Goal: Information Seeking & Learning: Learn about a topic

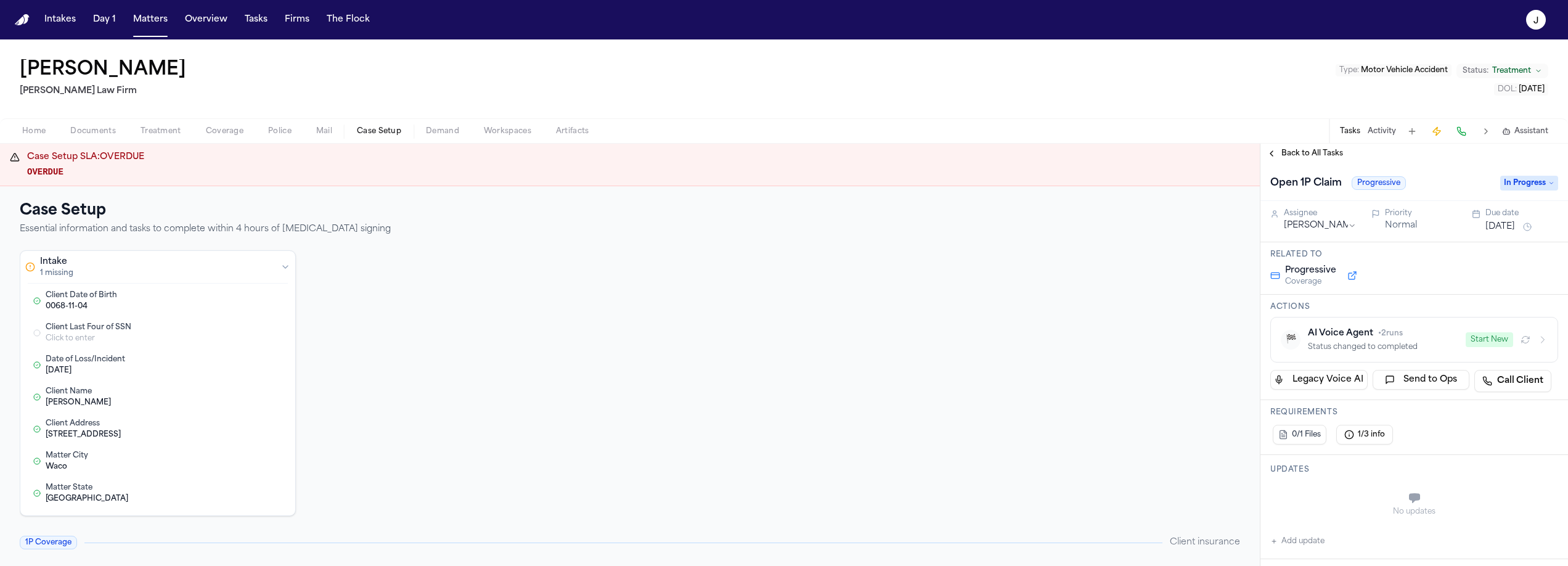
scroll to position [86, 0]
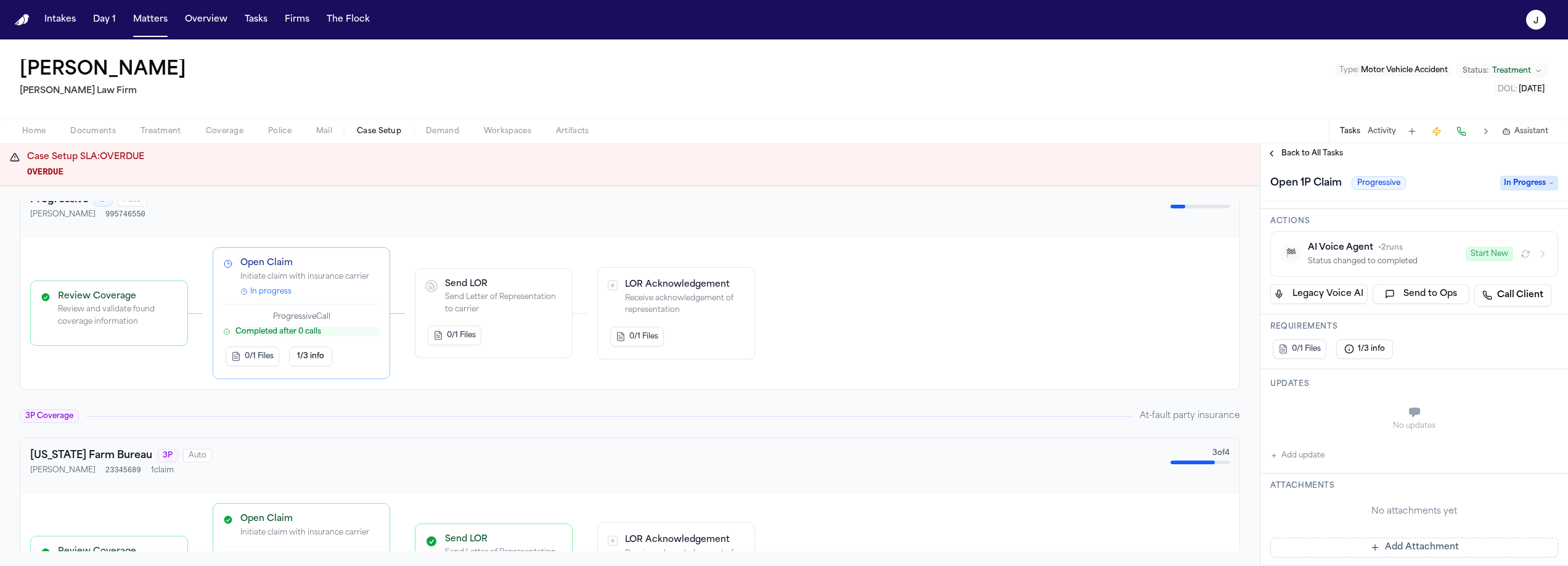
click at [249, 82] on div "[PERSON_NAME] [PERSON_NAME] Law Firm Type : Motor Vehicle Accident Status: Trea…" at bounding box center [784, 78] width 1568 height 79
click at [153, 24] on button "Matters" at bounding box center [150, 20] width 45 height 22
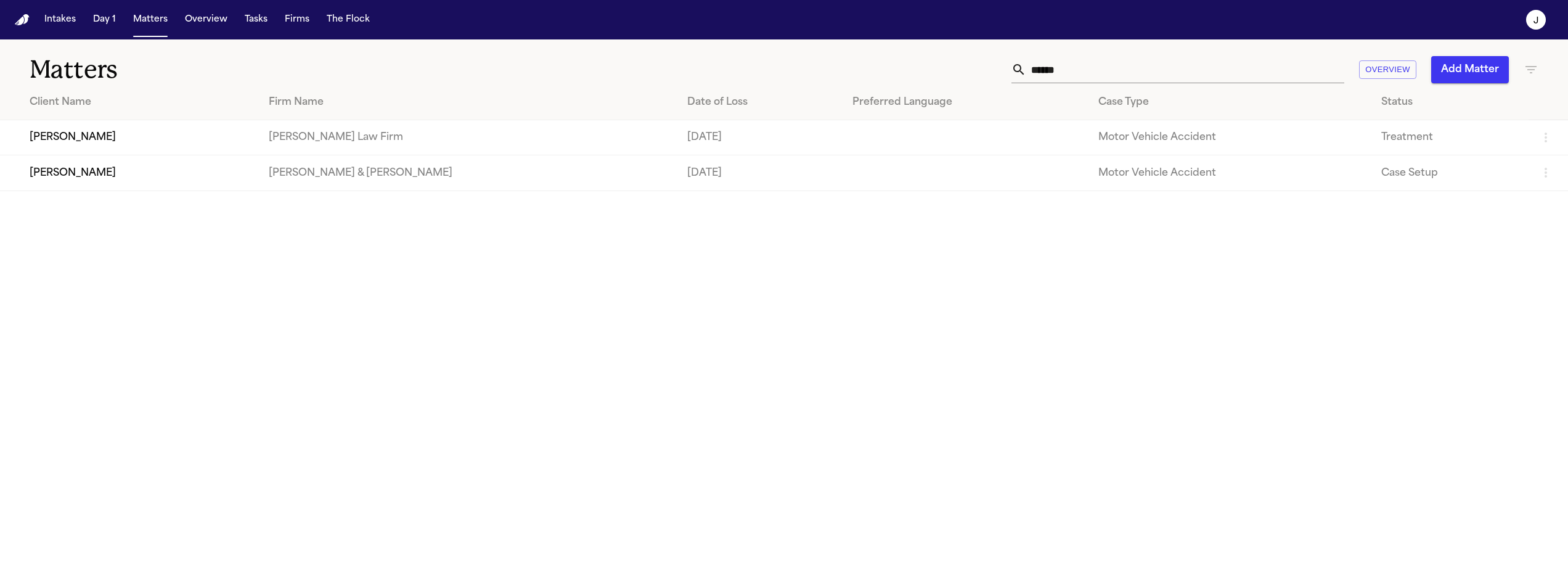
click at [1055, 71] on input "******" at bounding box center [1185, 70] width 318 height 27
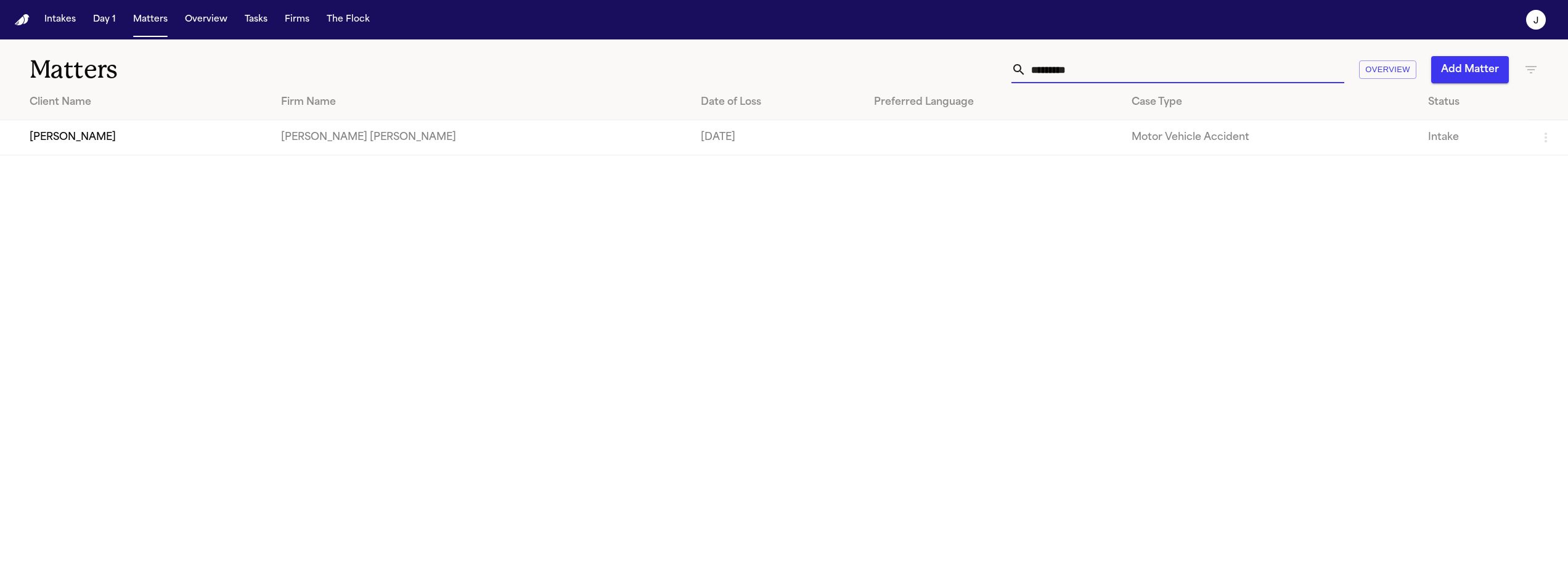
type input "*********"
click at [117, 133] on td "[PERSON_NAME]" at bounding box center [135, 138] width 271 height 35
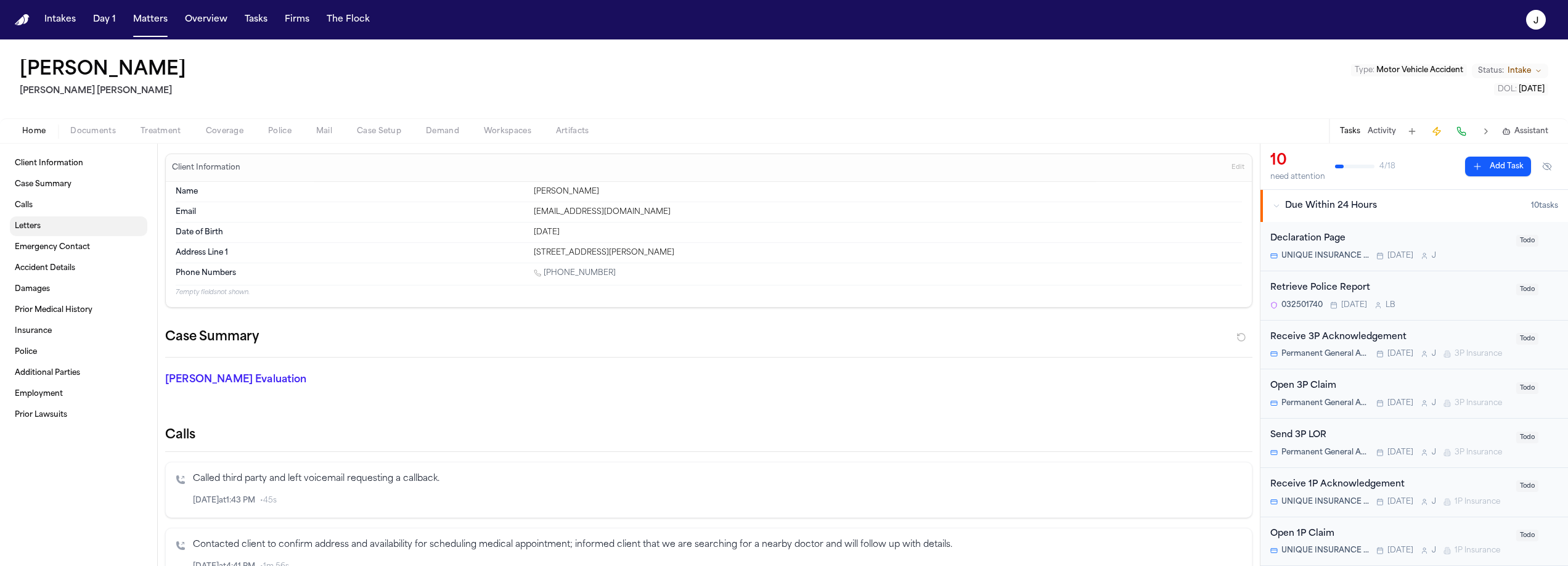
click at [52, 225] on link "Letters" at bounding box center [79, 226] width 138 height 20
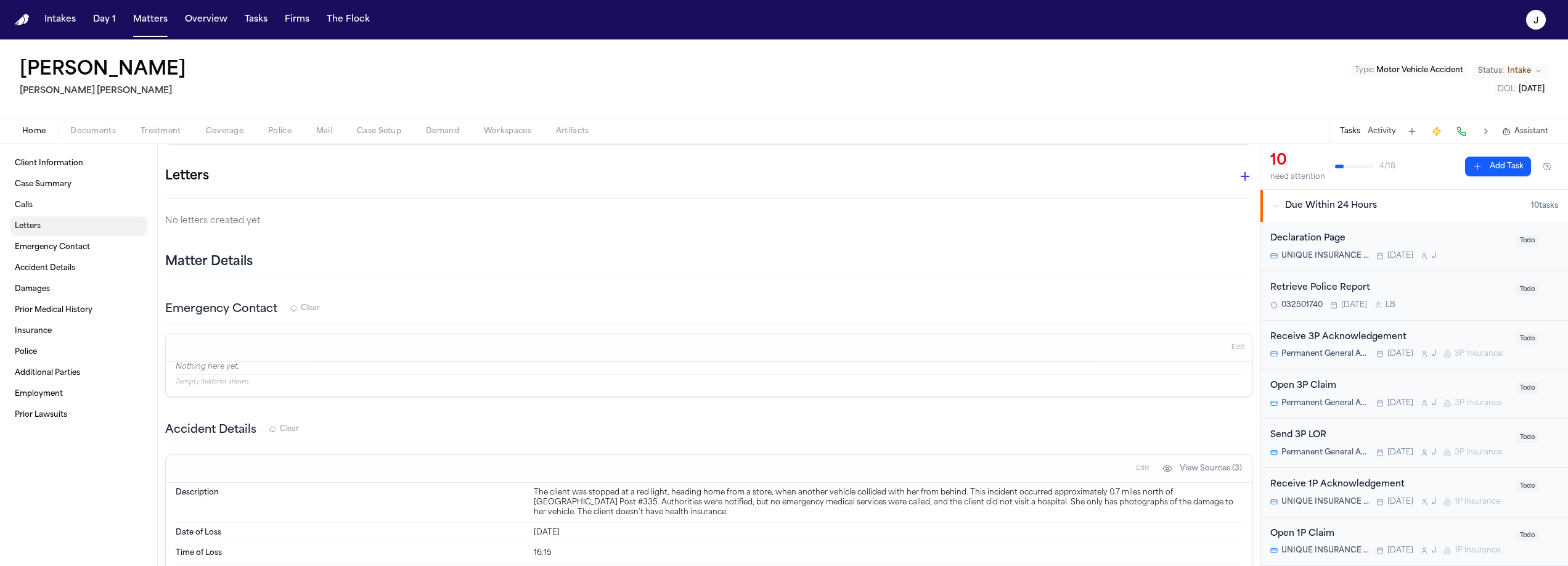
scroll to position [508, 0]
click at [223, 140] on div "Home Documents Treatment Coverage Police Mail Case Setup Demand Workspaces Arti…" at bounding box center [784, 131] width 1568 height 25
click at [225, 132] on span "Coverage" at bounding box center [224, 131] width 38 height 10
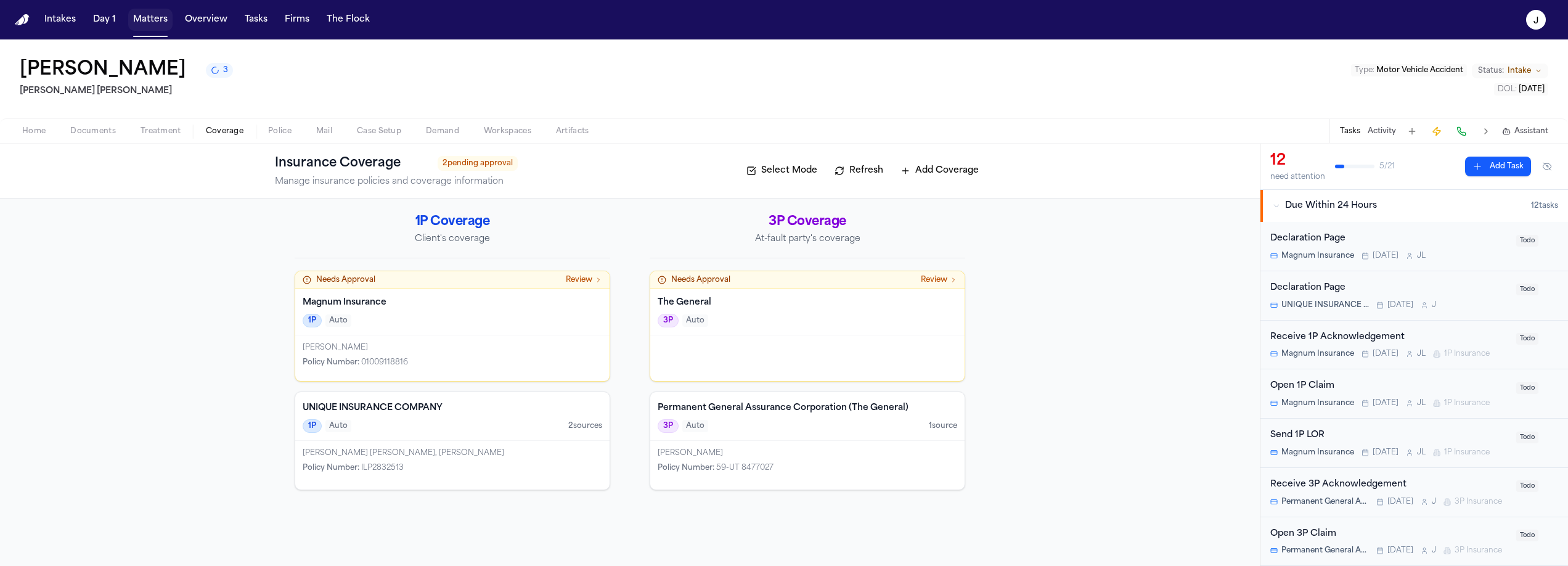
click at [156, 23] on button "Matters" at bounding box center [150, 20] width 45 height 22
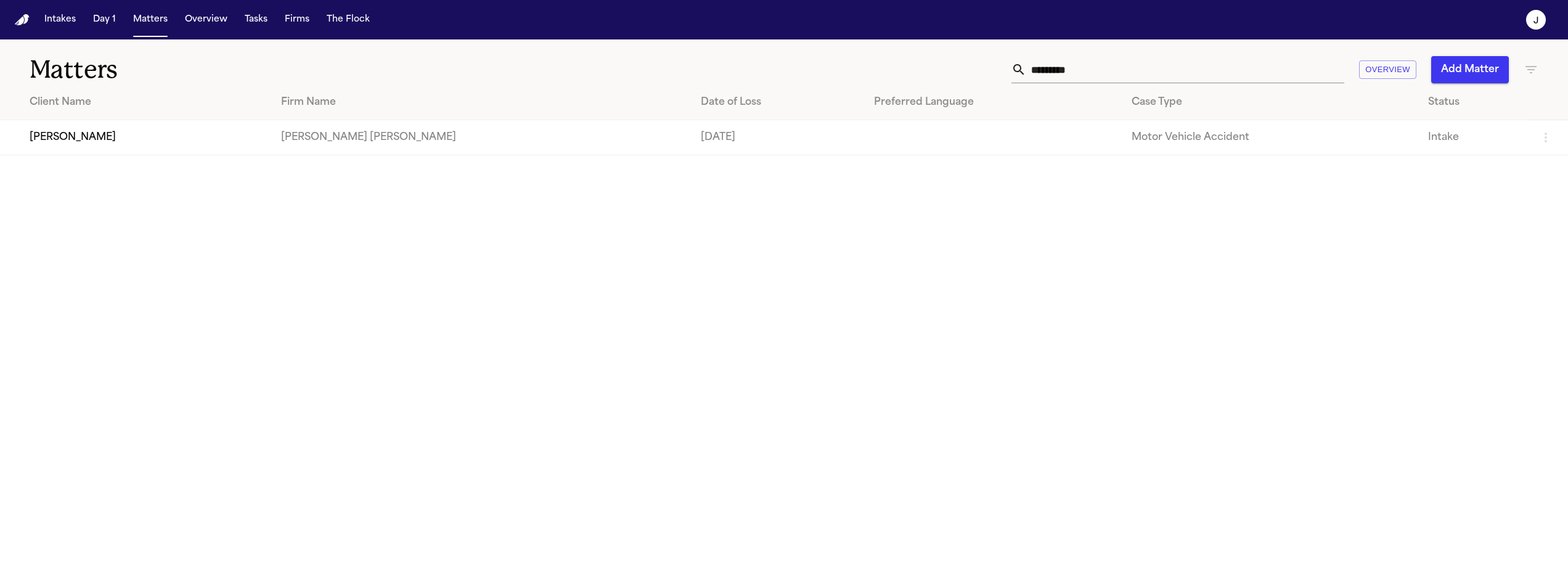
click at [1096, 57] on input "*********" at bounding box center [1185, 70] width 318 height 27
click at [1096, 66] on input "*********" at bounding box center [1185, 70] width 318 height 27
click at [1093, 66] on input "*********" at bounding box center [1185, 70] width 318 height 27
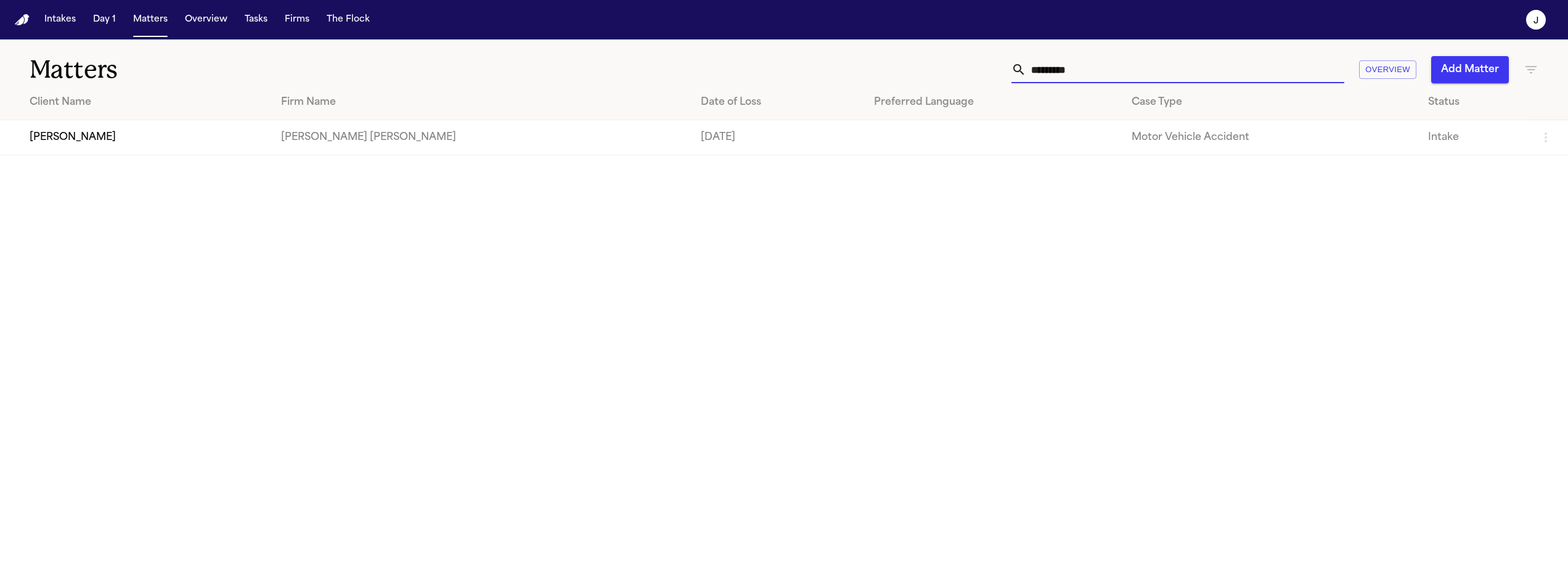
click at [1093, 66] on input "*********" at bounding box center [1185, 70] width 318 height 27
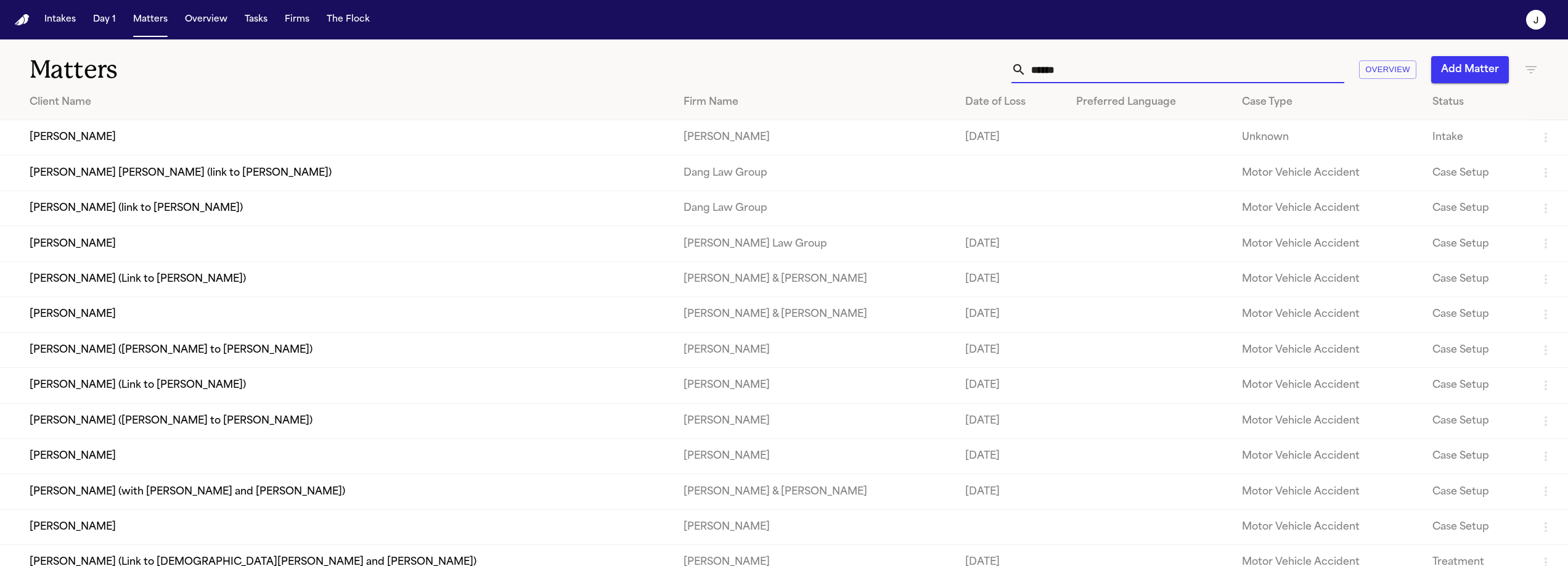
type input "******"
click at [83, 256] on td "[PERSON_NAME]" at bounding box center [337, 243] width 674 height 35
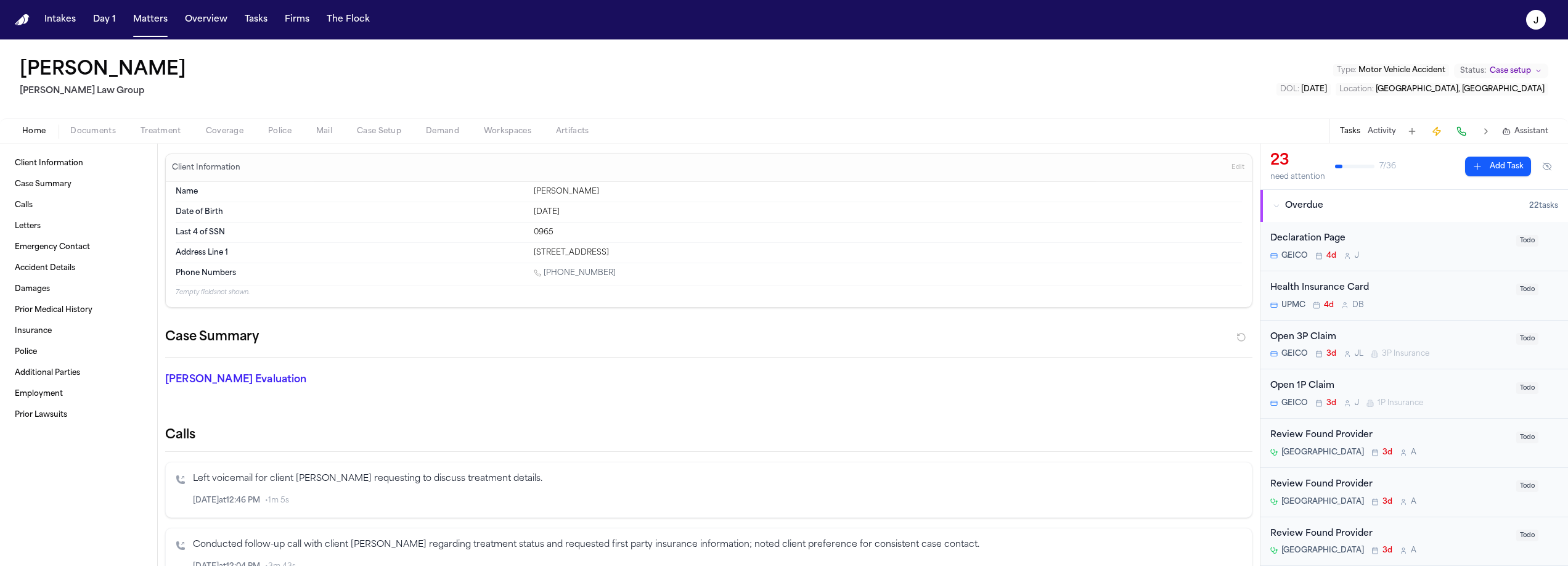
click at [229, 140] on div "Home Documents Treatment Coverage Police Mail Case Setup Demand Workspaces Arti…" at bounding box center [784, 131] width 1568 height 25
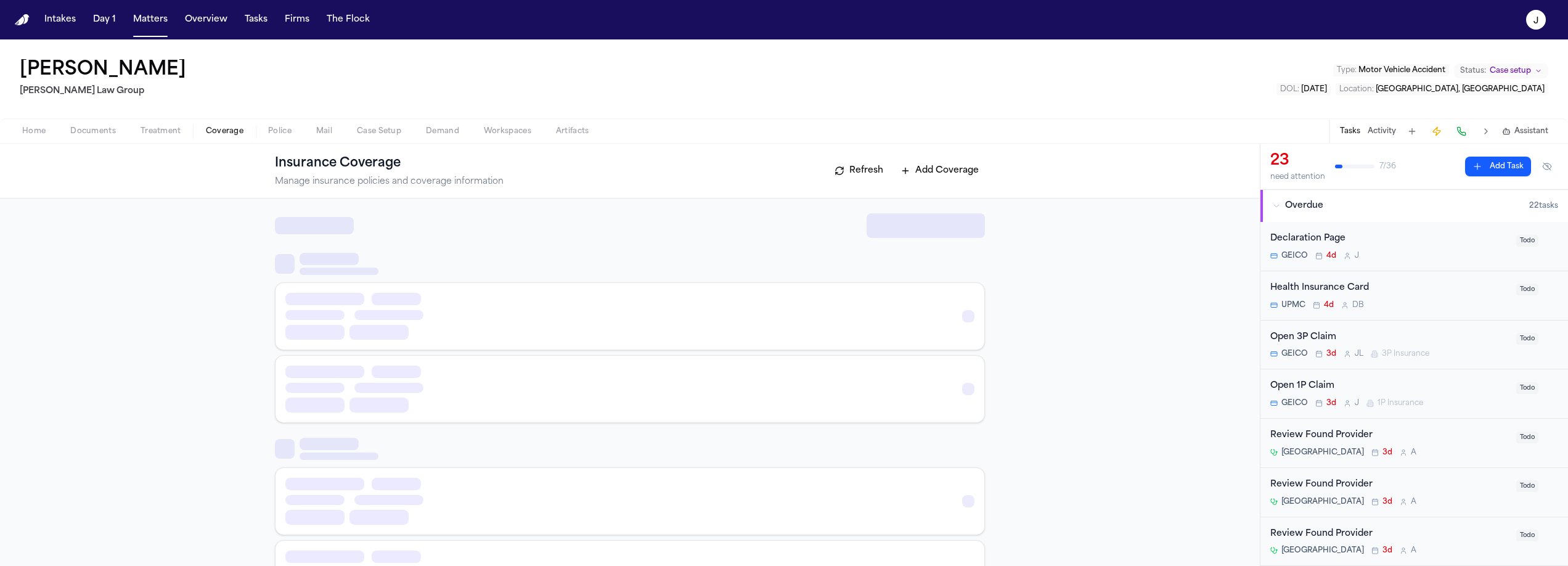
click at [229, 138] on span "button" at bounding box center [224, 138] width 52 height 2
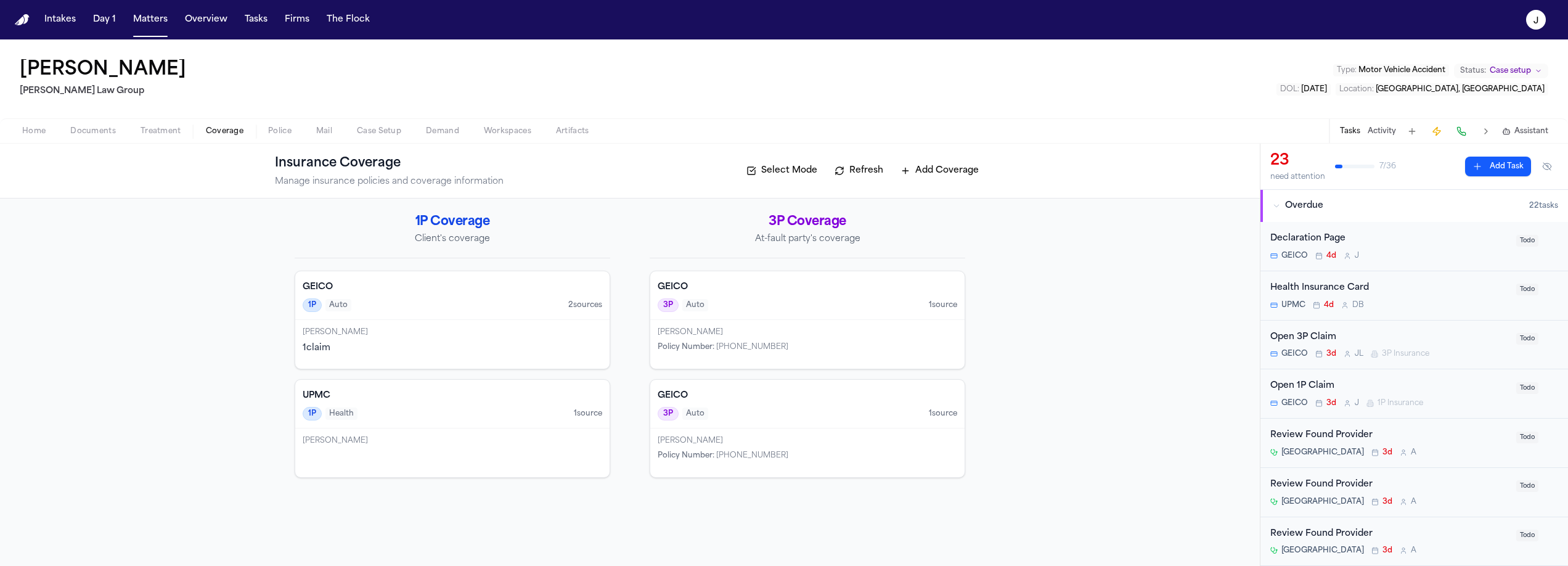
click at [115, 138] on span "button" at bounding box center [92, 138] width 60 height 2
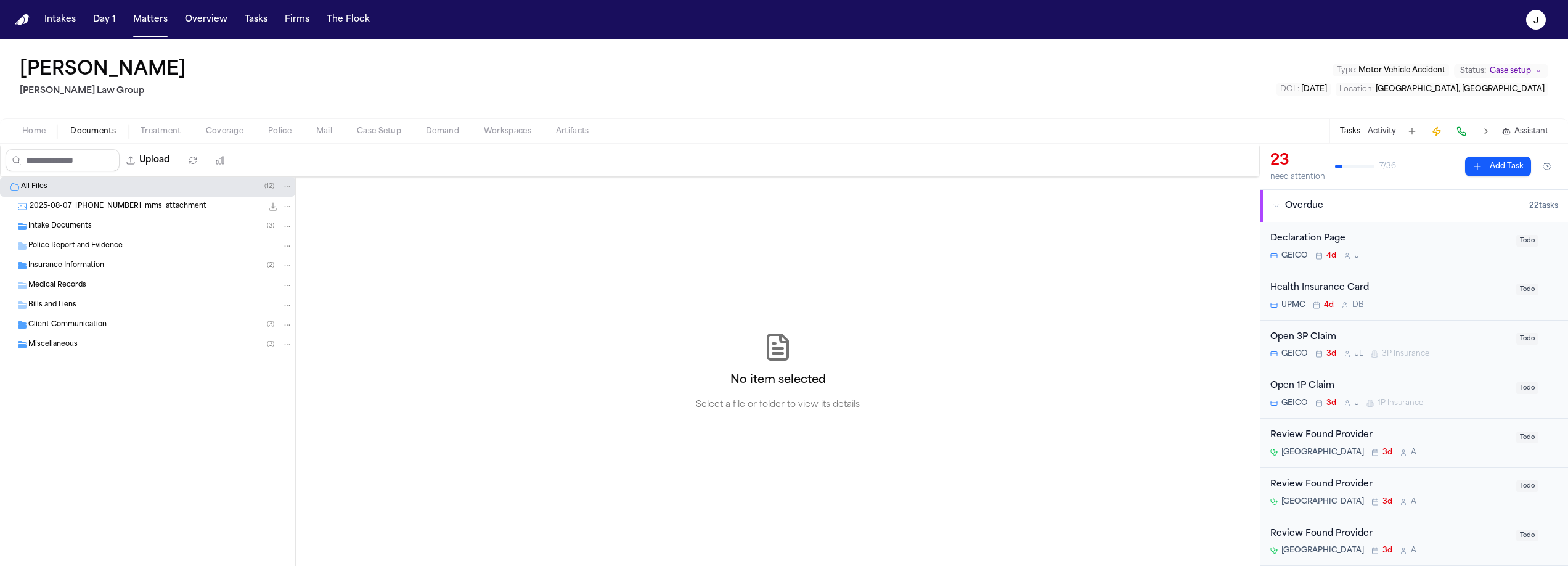
click at [64, 227] on span "Intake Documents" at bounding box center [59, 226] width 63 height 10
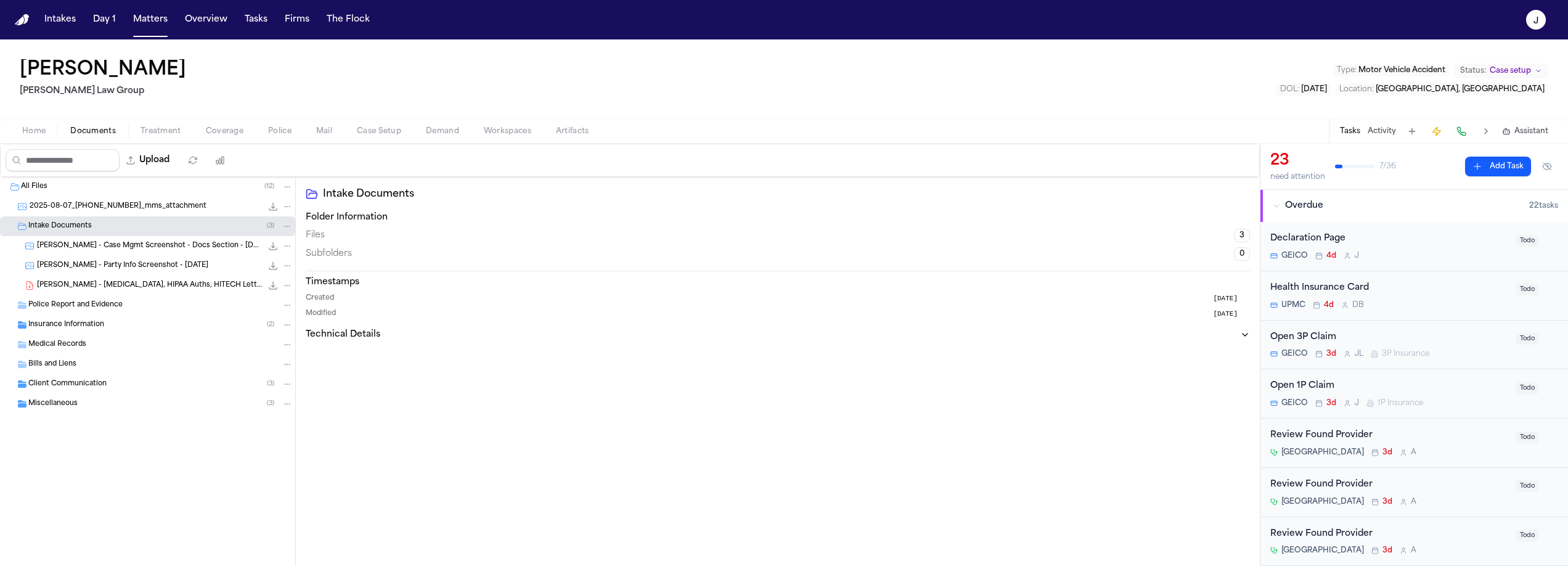
click at [63, 321] on span "Insurance Information" at bounding box center [66, 324] width 76 height 10
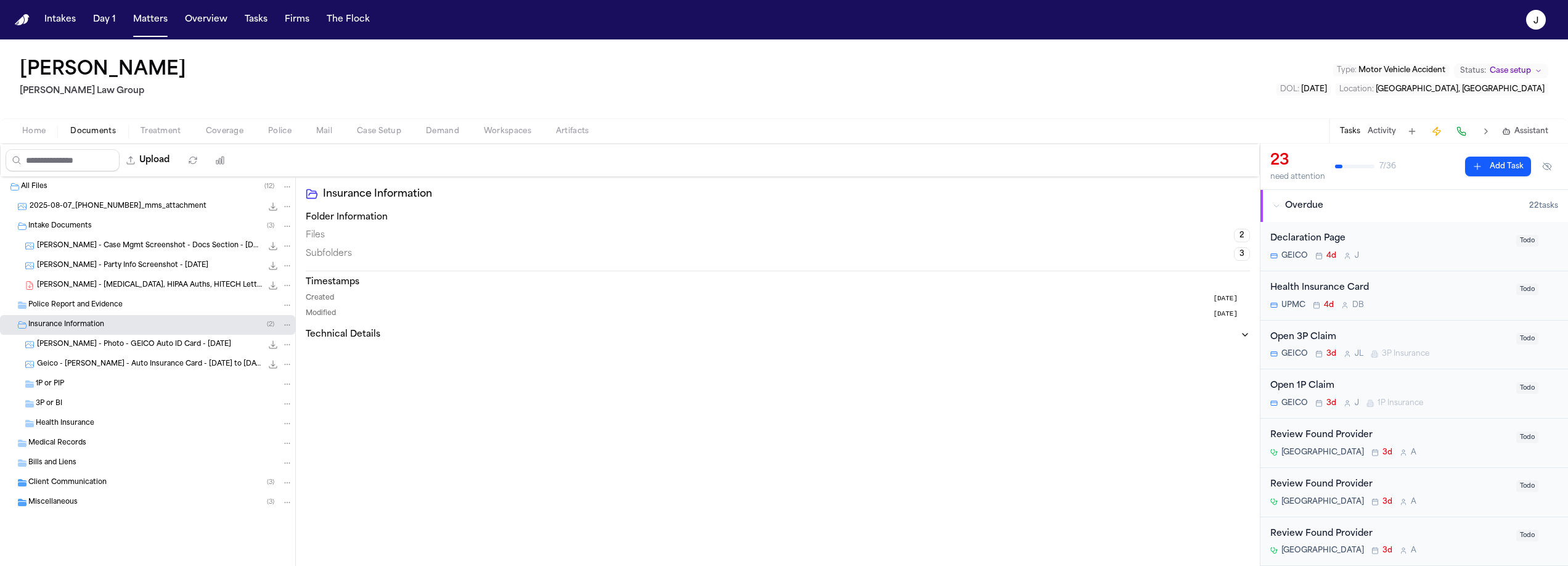
click at [98, 249] on span "B. Pearson - Case Mgmt Screenshot - Docs Section - 8.6.25" at bounding box center [149, 245] width 225 height 10
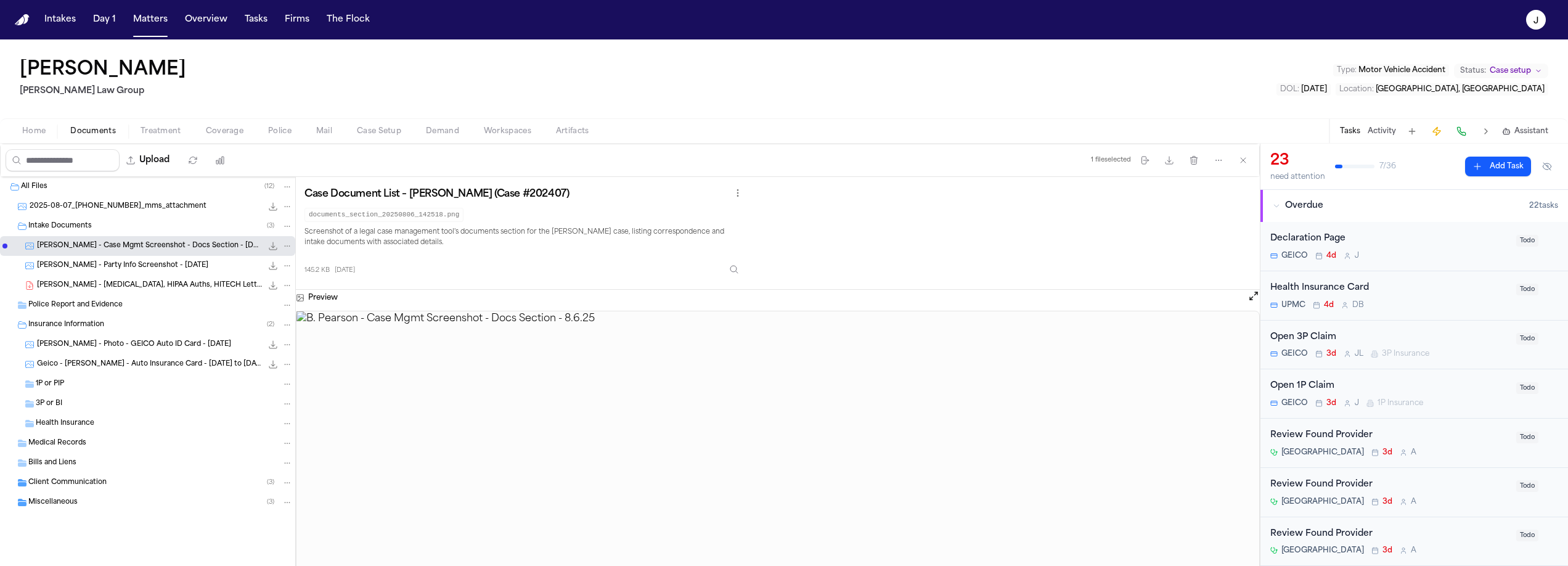
click at [715, 399] on img at bounding box center [777, 442] width 963 height 262
click at [735, 267] on button "Inspect" at bounding box center [734, 269] width 22 height 22
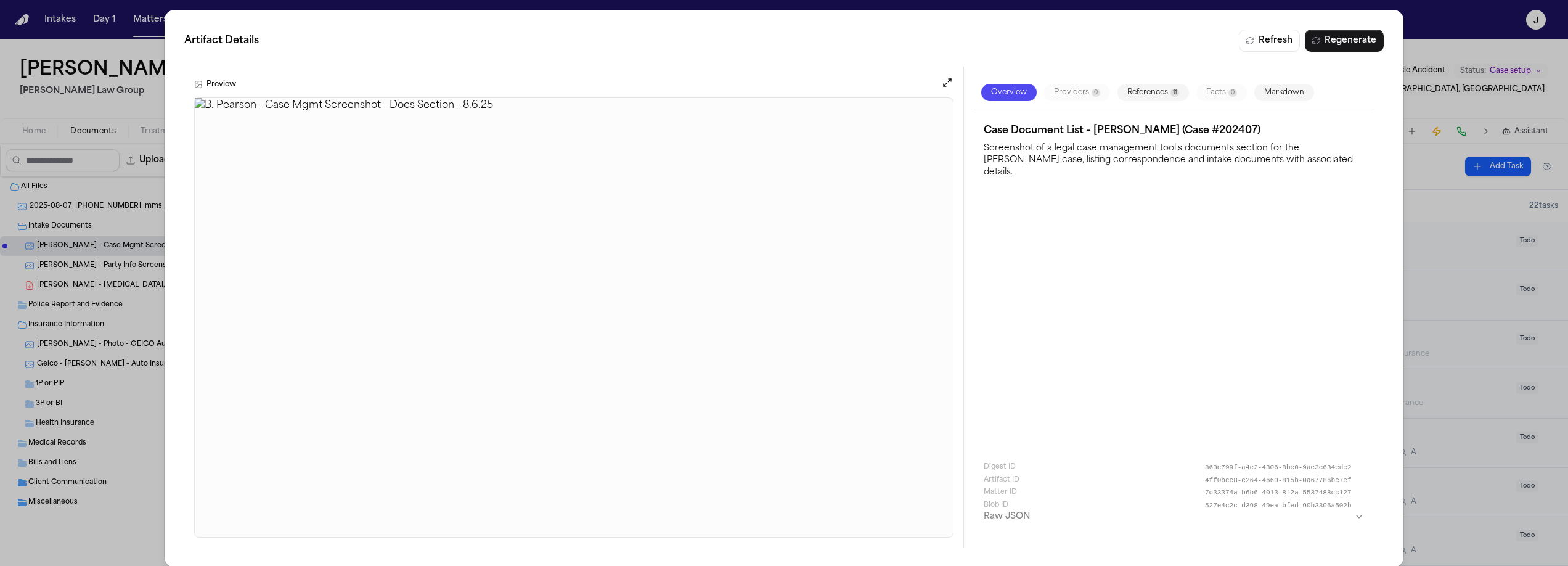
click at [1402, 42] on div "Artifact Details Refresh Regenerate Preview Overview Providers 0 References 11 …" at bounding box center [784, 288] width 1568 height 577
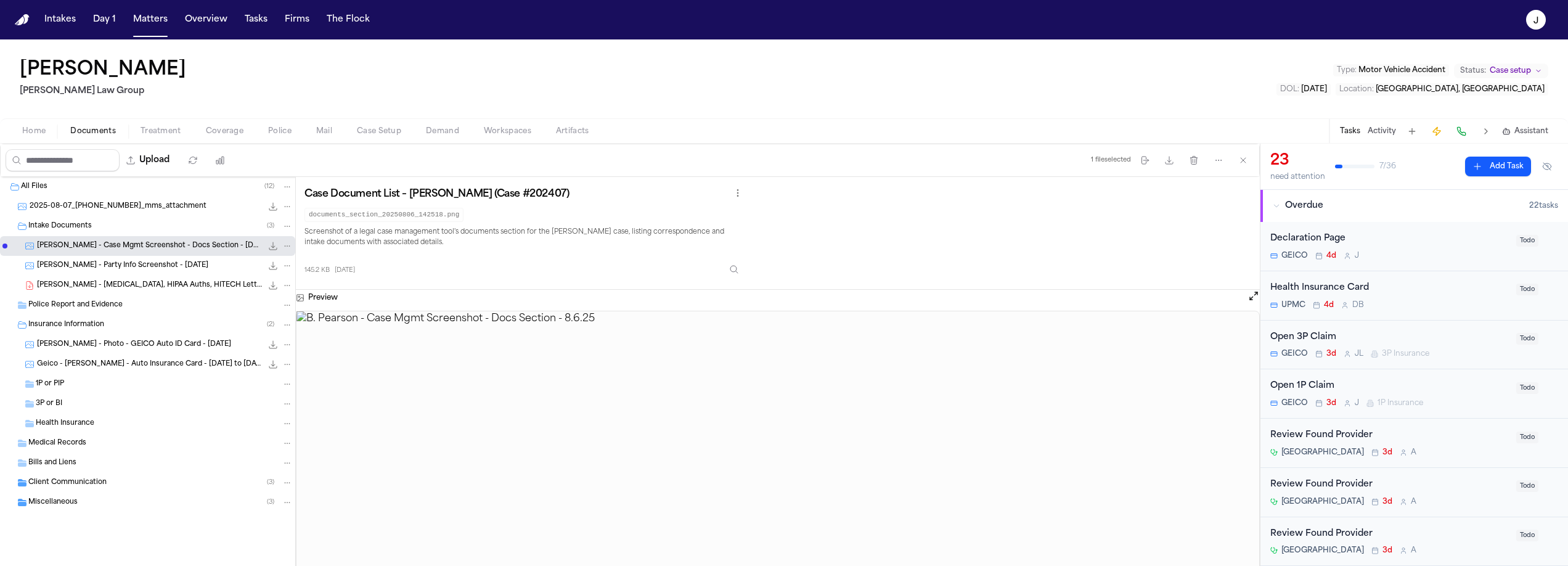
click at [134, 268] on span "B. Pearson - Party Info Screenshot - 7.29.25" at bounding box center [122, 265] width 171 height 10
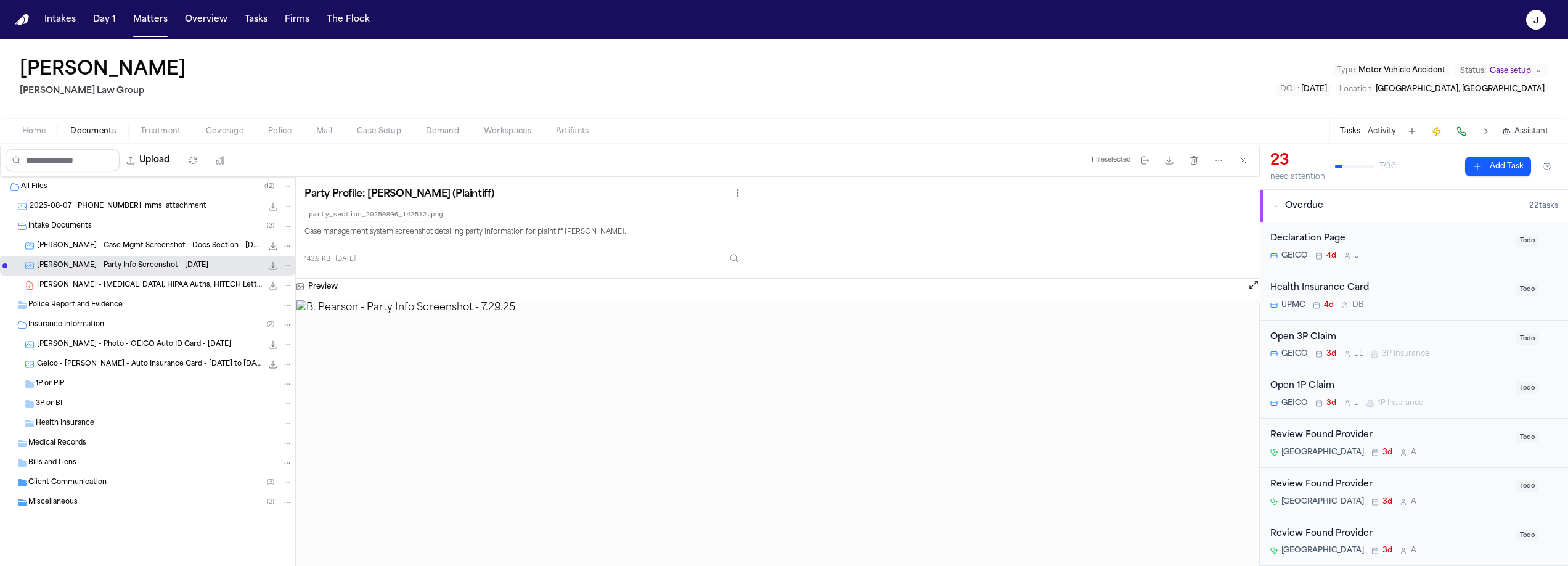
click at [164, 213] on div "2025-08-07_412-499-6437_mms_attachment 182.3 KB • JPG" at bounding box center [148, 206] width 296 height 20
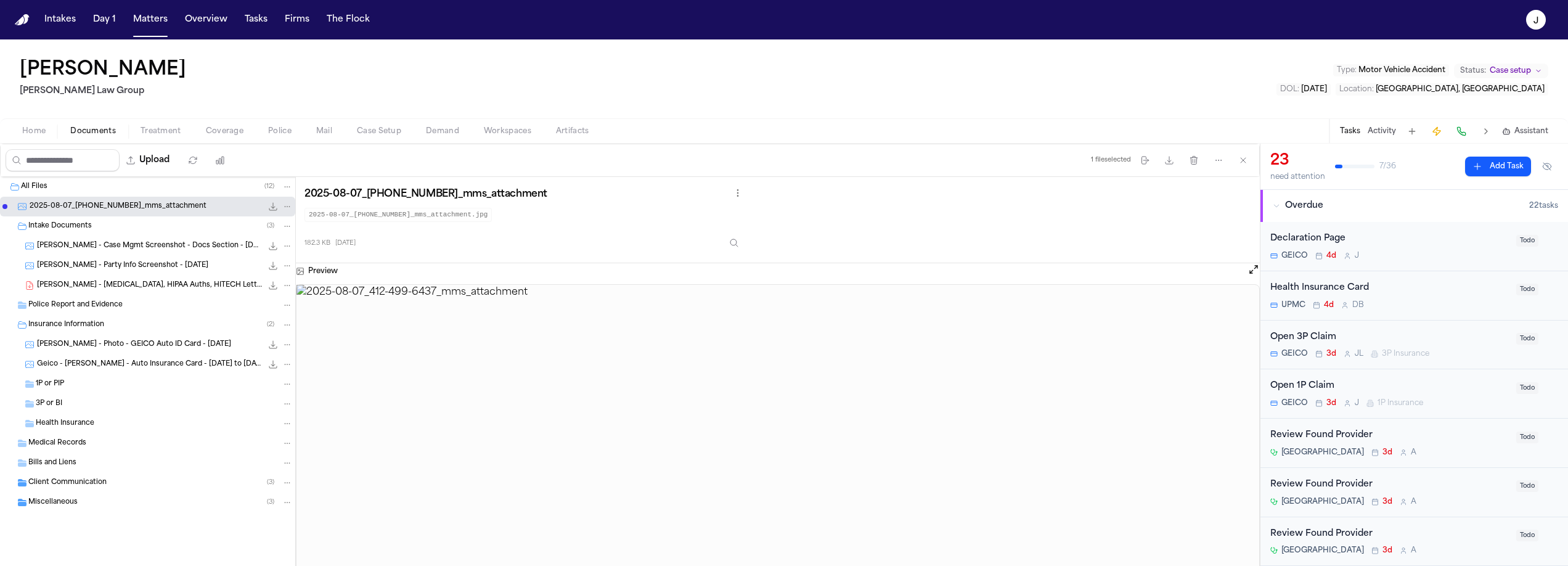
click at [35, 127] on span "Home" at bounding box center [34, 131] width 23 height 10
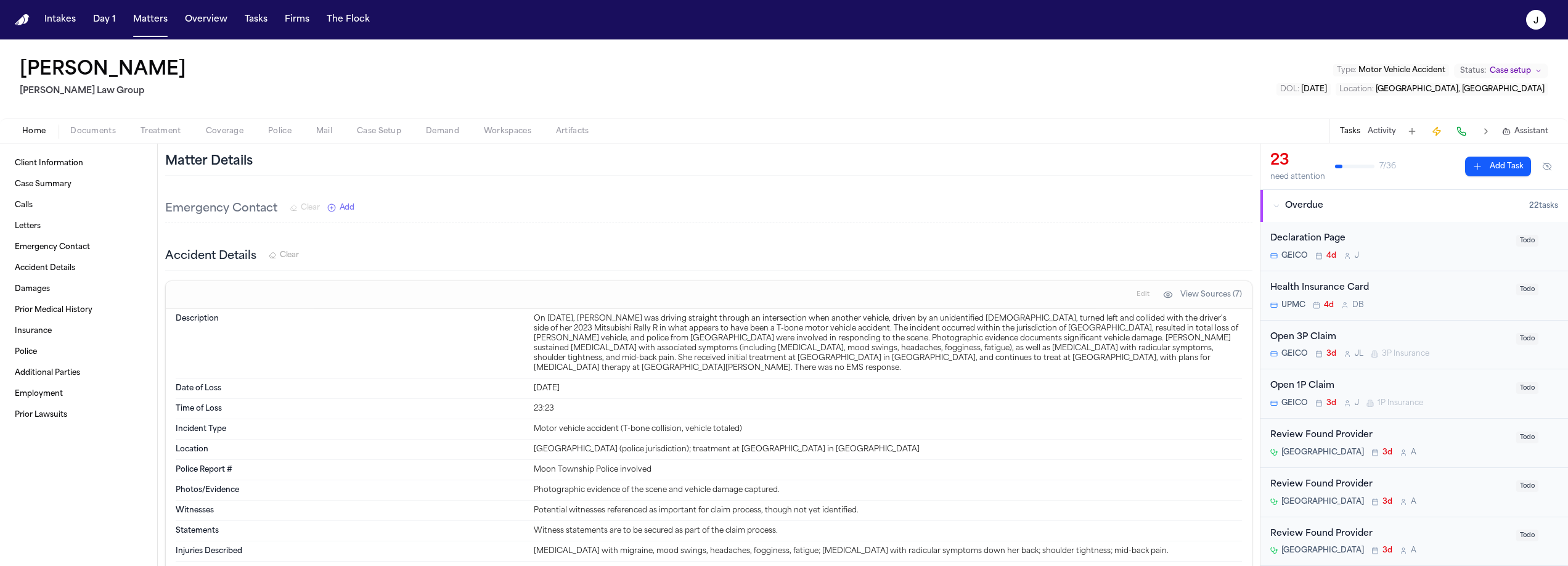
scroll to position [615, 0]
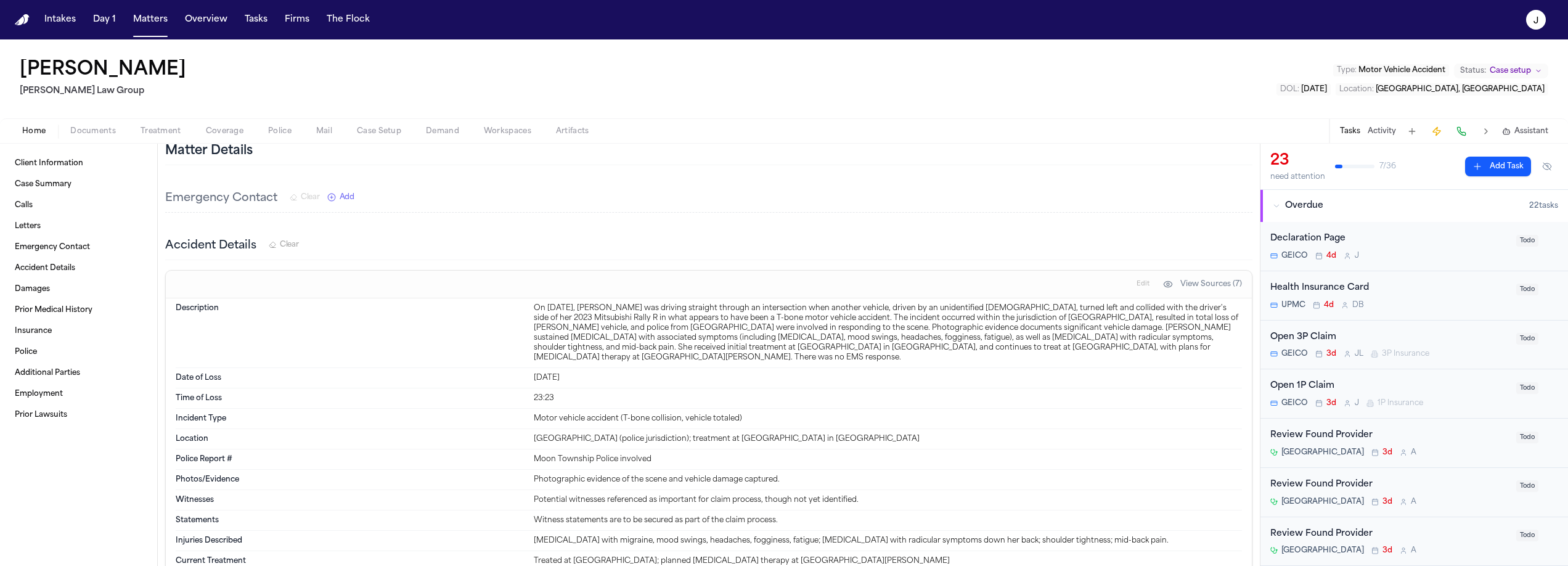
click at [222, 127] on span "Coverage" at bounding box center [224, 131] width 38 height 10
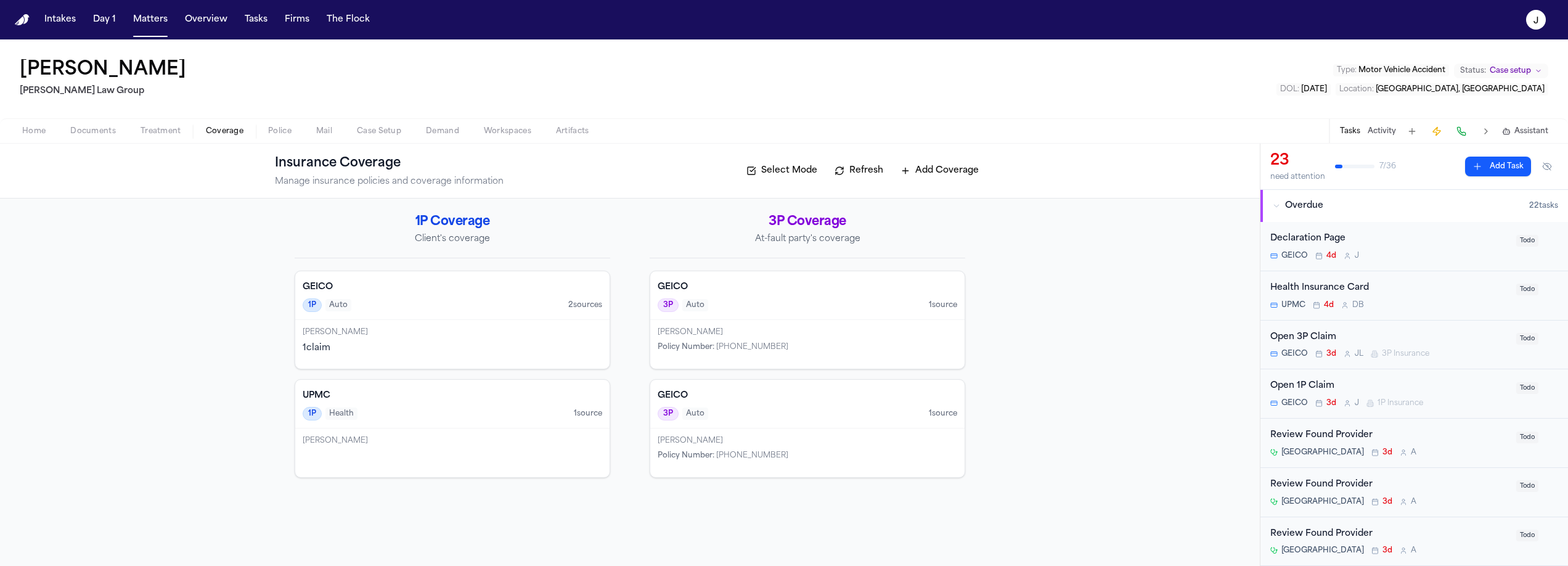
click at [761, 324] on div "Jesus Garcia Policy Number : 4495-43-74-08" at bounding box center [808, 344] width 314 height 48
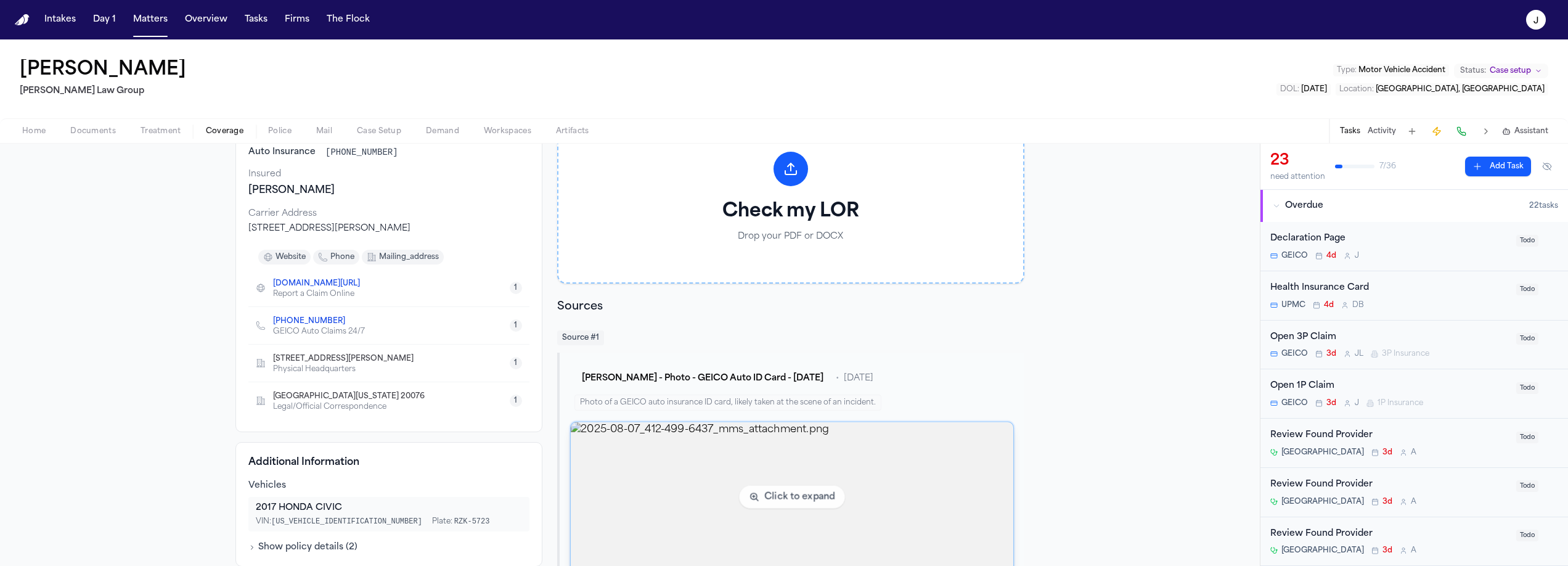
scroll to position [134, 0]
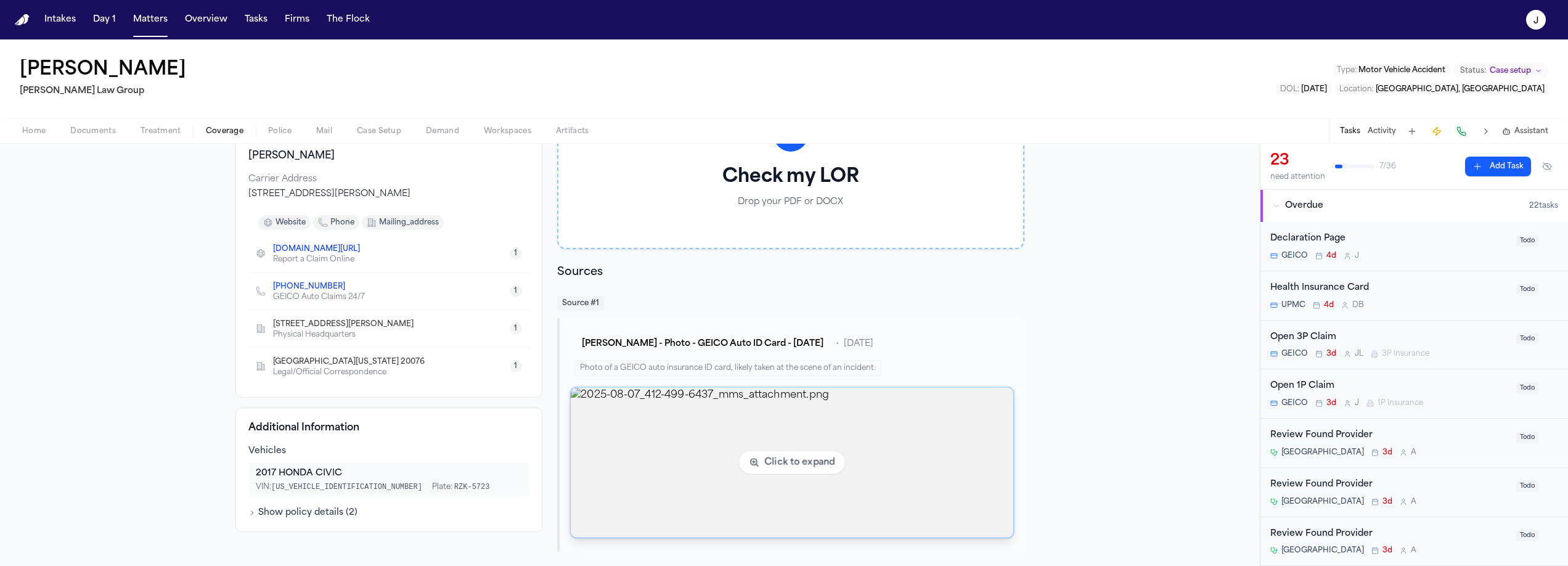
click at [624, 460] on img "View image 2025-08-07_412-499-6437_mms_attachment.png" at bounding box center [792, 463] width 443 height 150
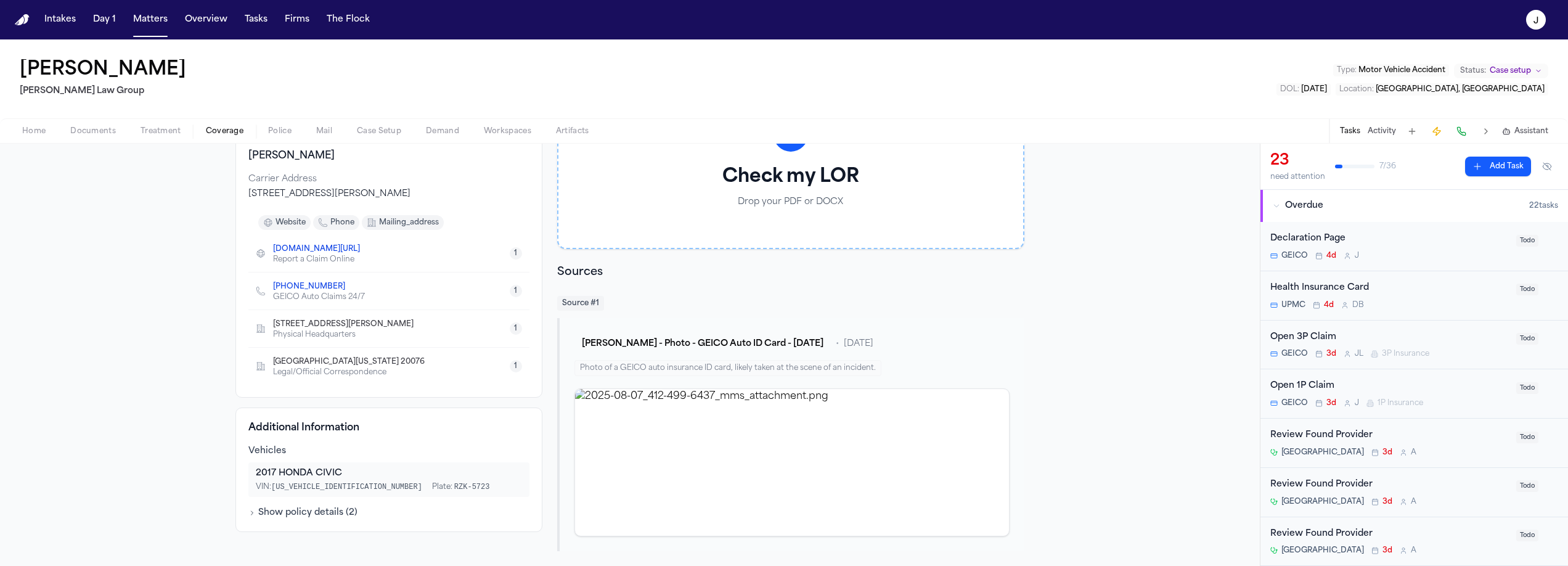
scroll to position [0, 0]
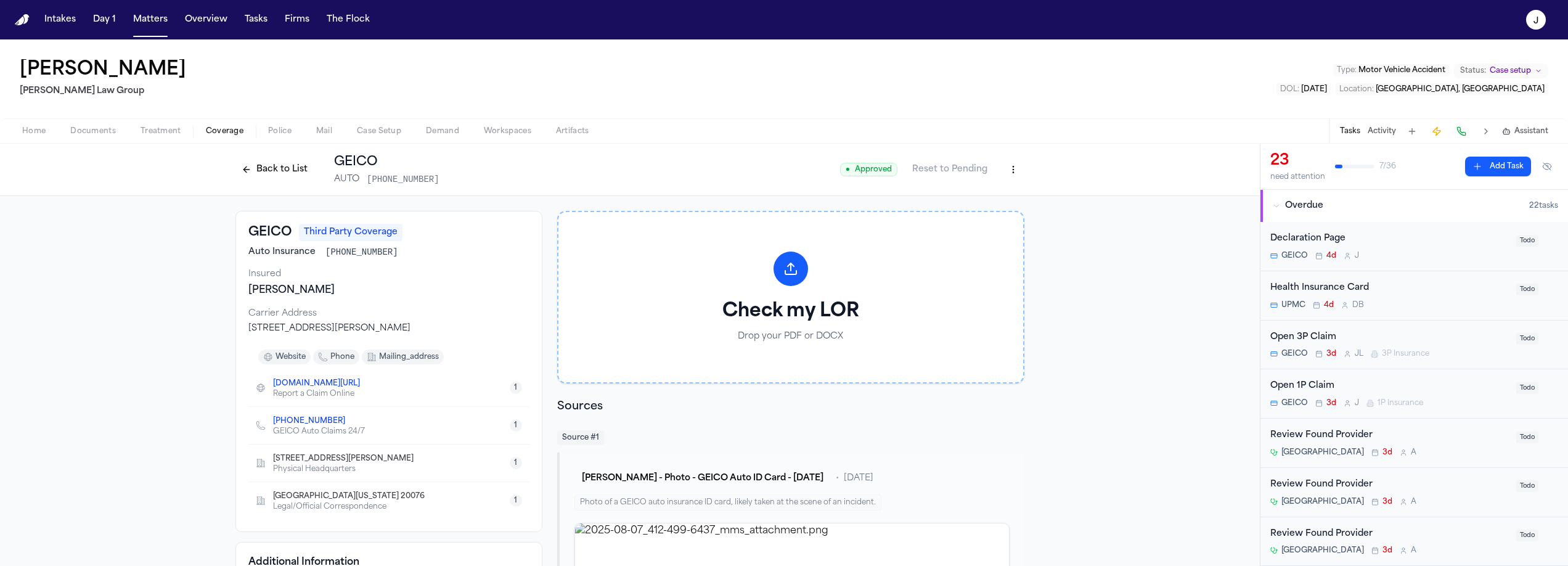
click at [242, 173] on button "Back to List" at bounding box center [274, 169] width 78 height 20
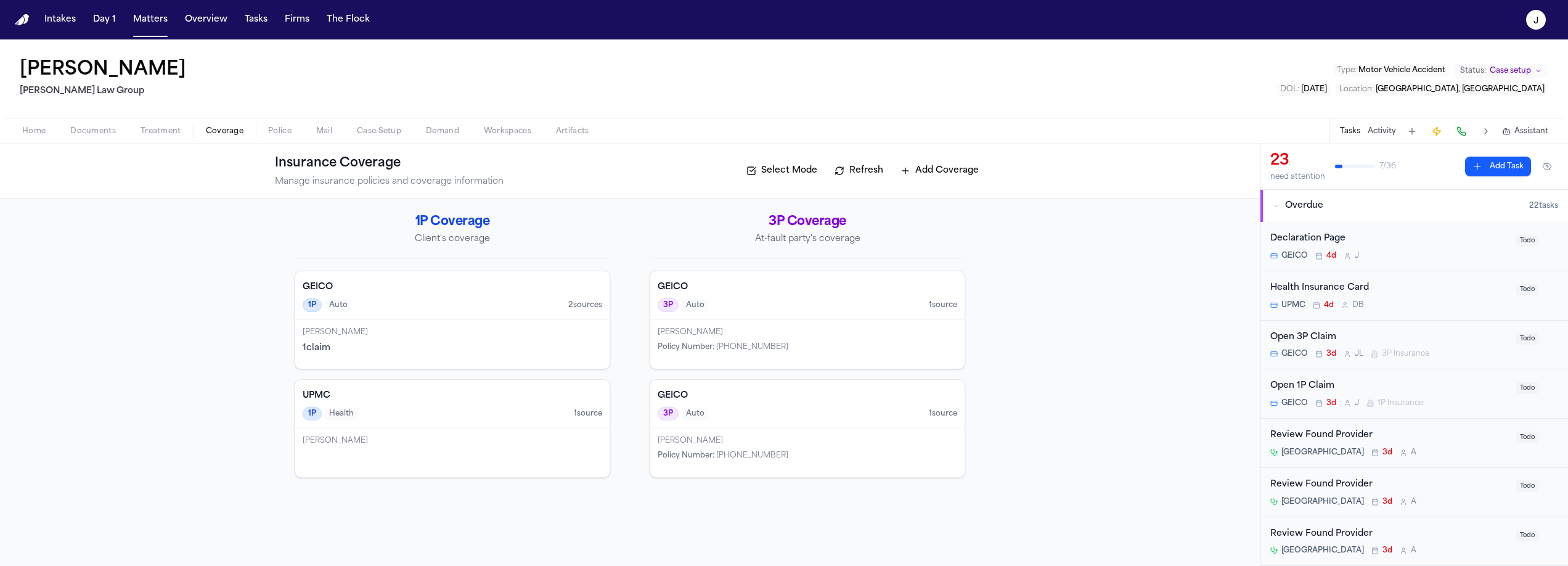
click at [831, 417] on div "3P Auto 1 source" at bounding box center [807, 413] width 300 height 13
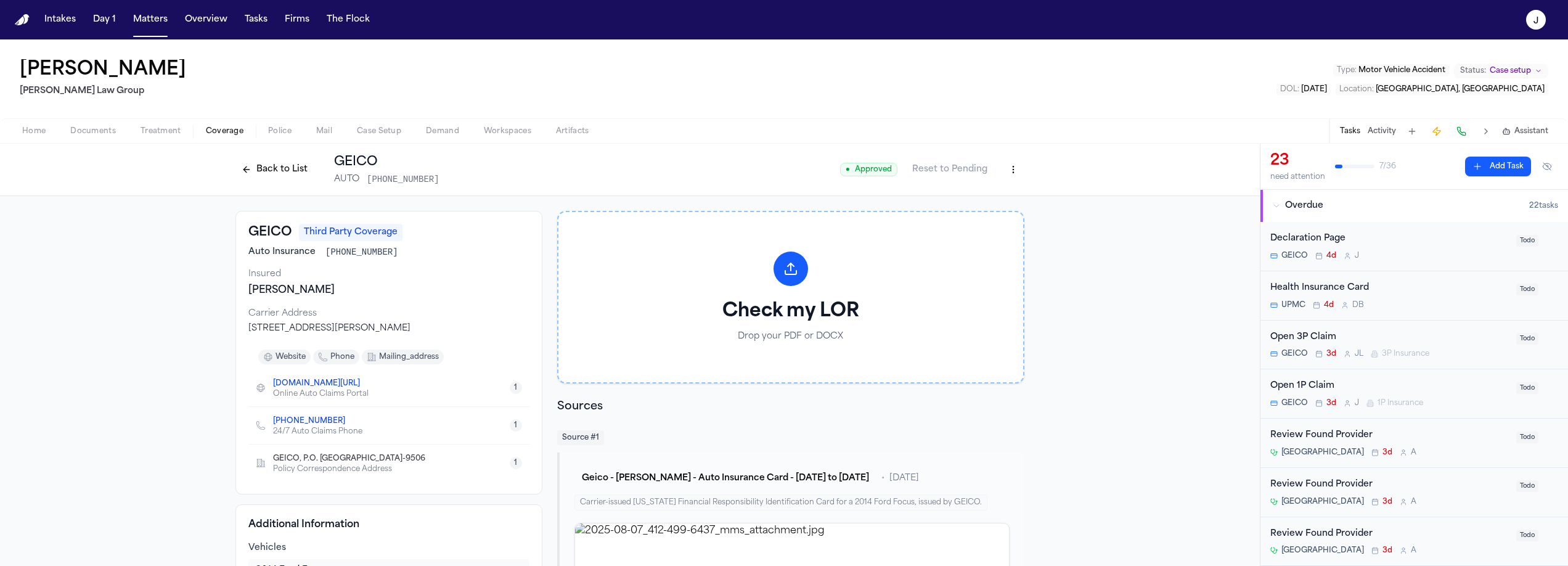
click at [246, 171] on button "Back to List" at bounding box center [274, 169] width 78 height 20
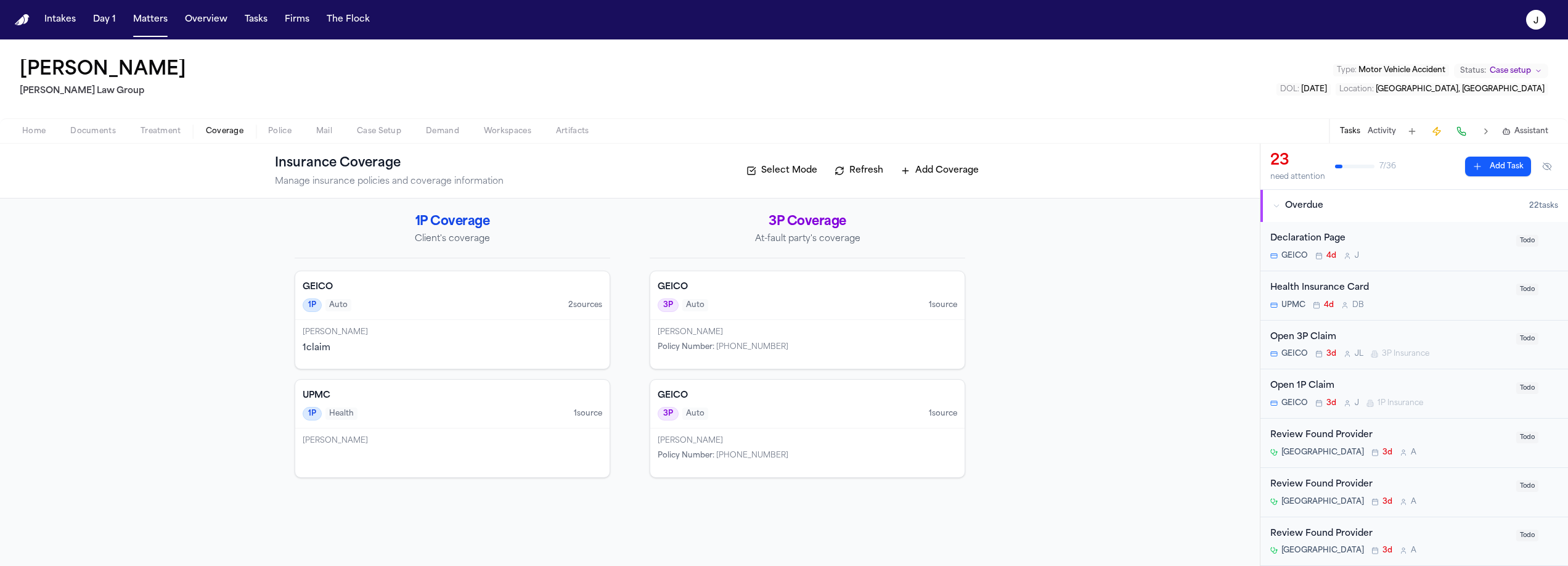
click at [791, 328] on div "[PERSON_NAME]" at bounding box center [807, 332] width 300 height 10
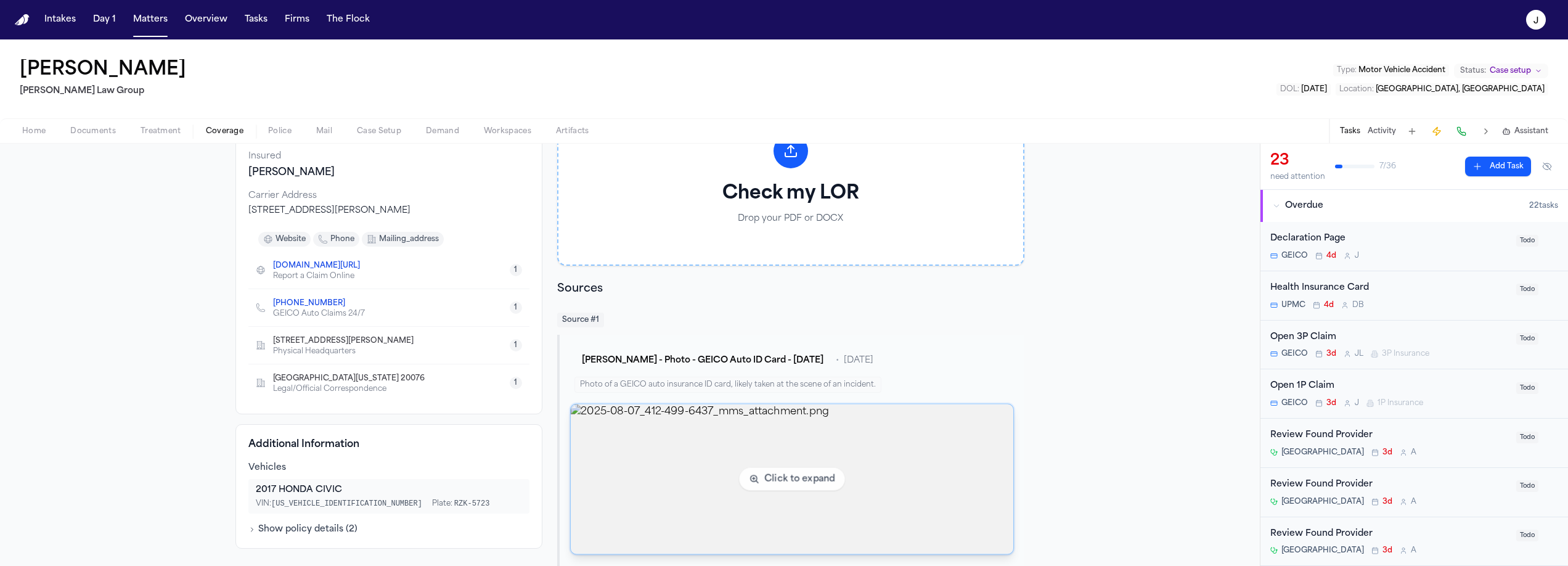
scroll to position [134, 0]
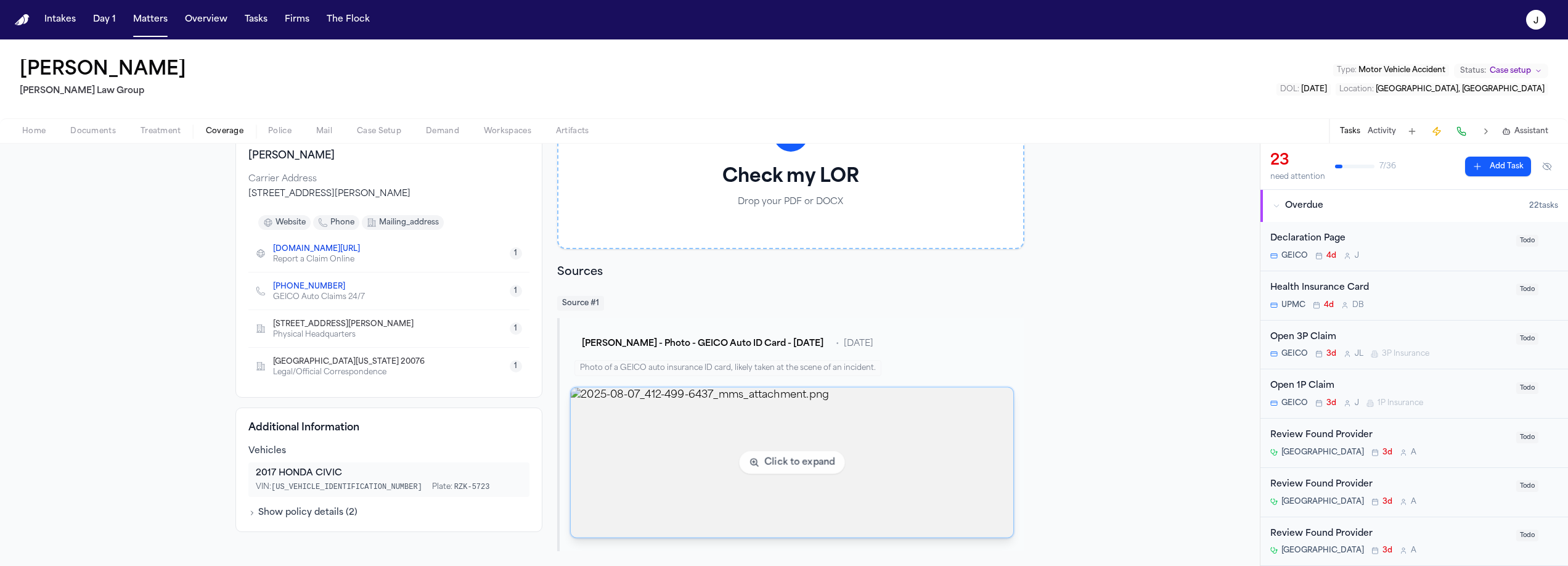
click at [676, 432] on img "View image 2025-08-07_412-499-6437_mms_attachment.png" at bounding box center [792, 463] width 443 height 150
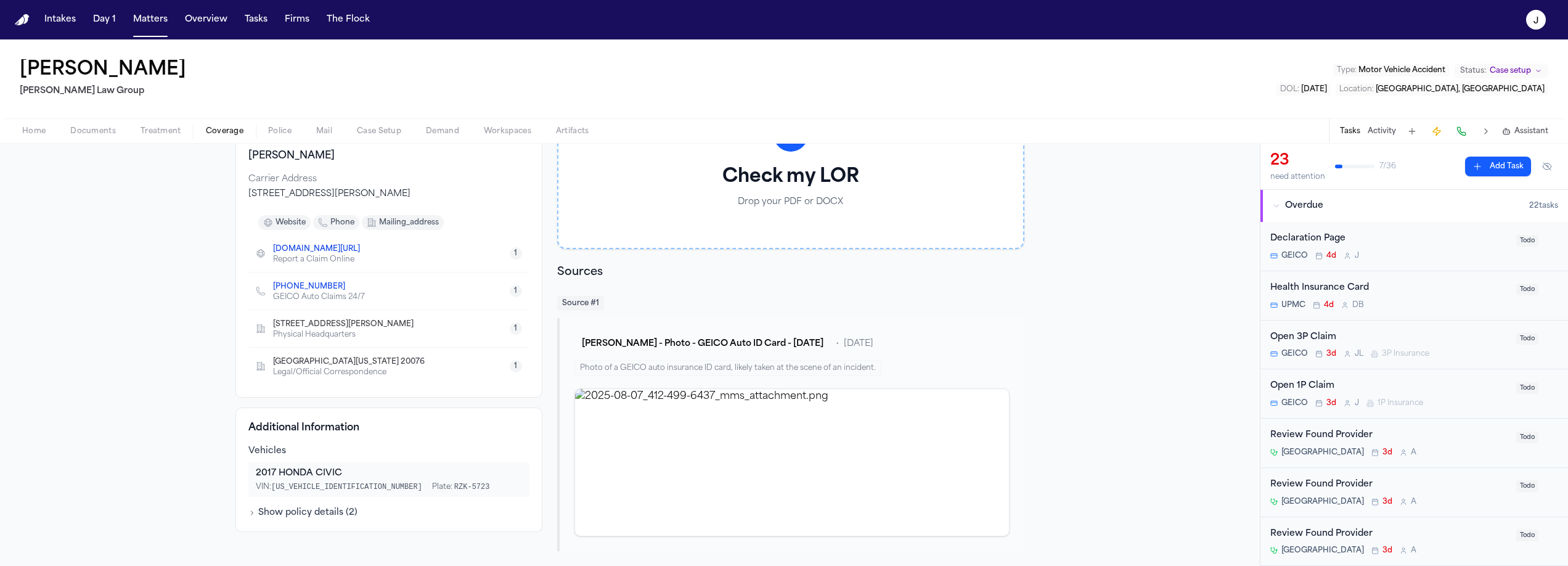
click at [115, 142] on div "Home Documents Treatment Coverage Police Mail Case Setup Demand Workspaces Arti…" at bounding box center [784, 131] width 1568 height 25
click at [101, 131] on span "Documents" at bounding box center [93, 131] width 45 height 10
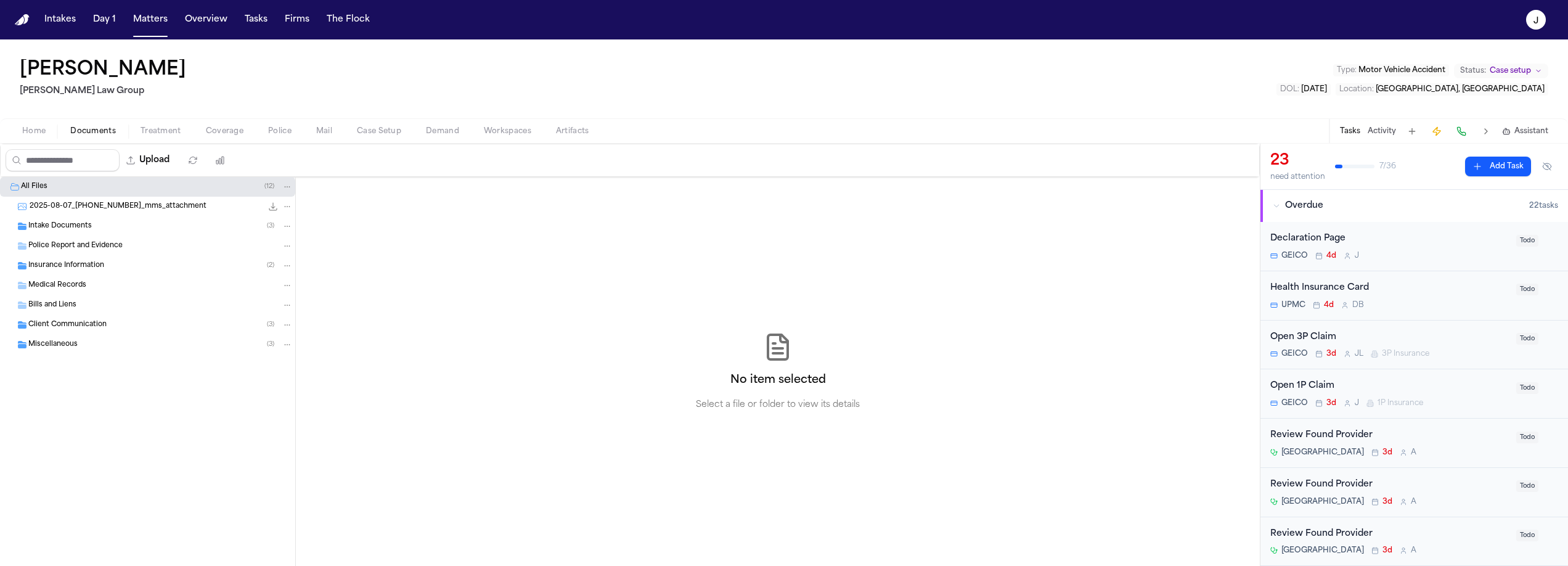
click at [48, 328] on span "Client Communication" at bounding box center [67, 324] width 78 height 10
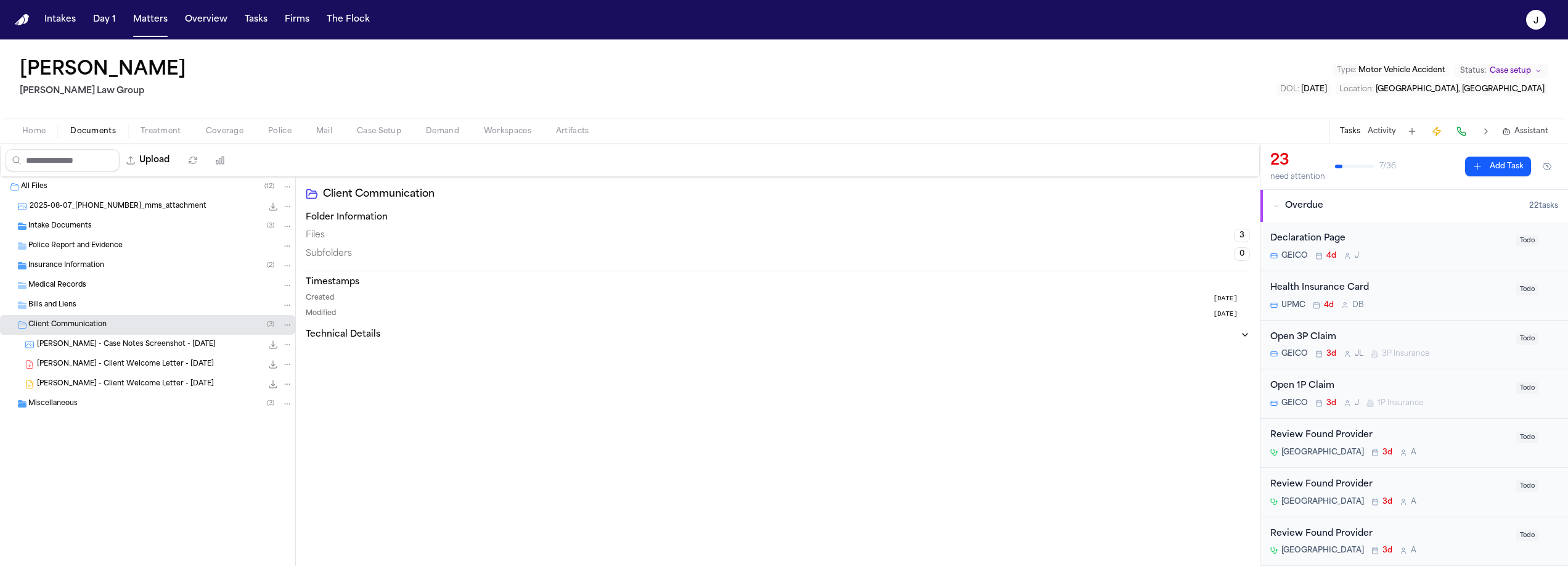
click at [43, 402] on span "Miscellaneous" at bounding box center [52, 403] width 49 height 10
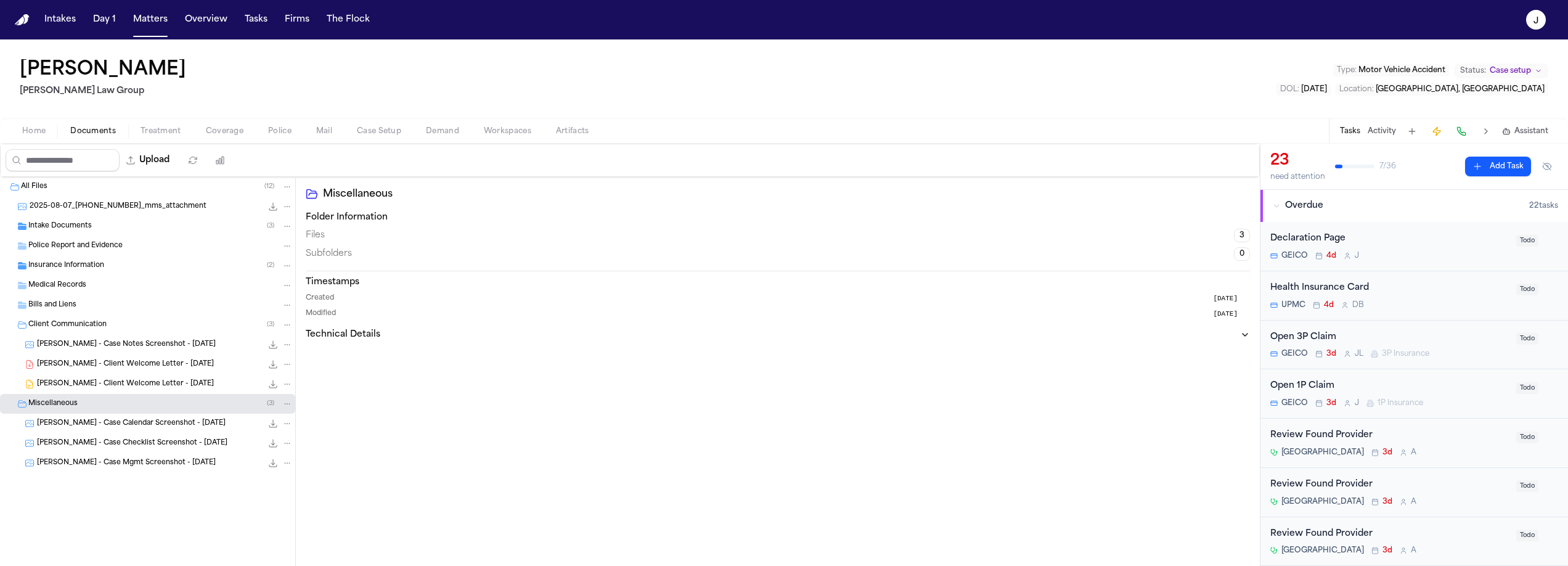
click at [84, 247] on span "Police Report and Evidence" at bounding box center [75, 245] width 95 height 10
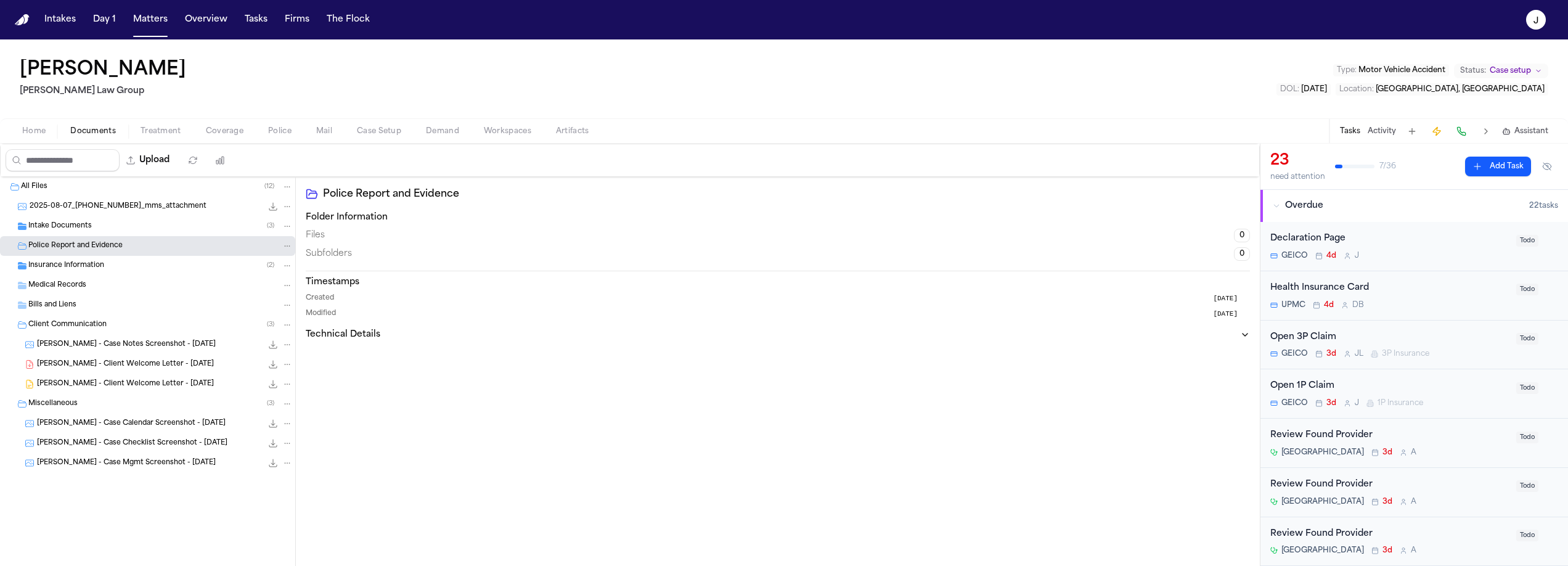
click at [81, 222] on span "Intake Documents" at bounding box center [59, 226] width 63 height 10
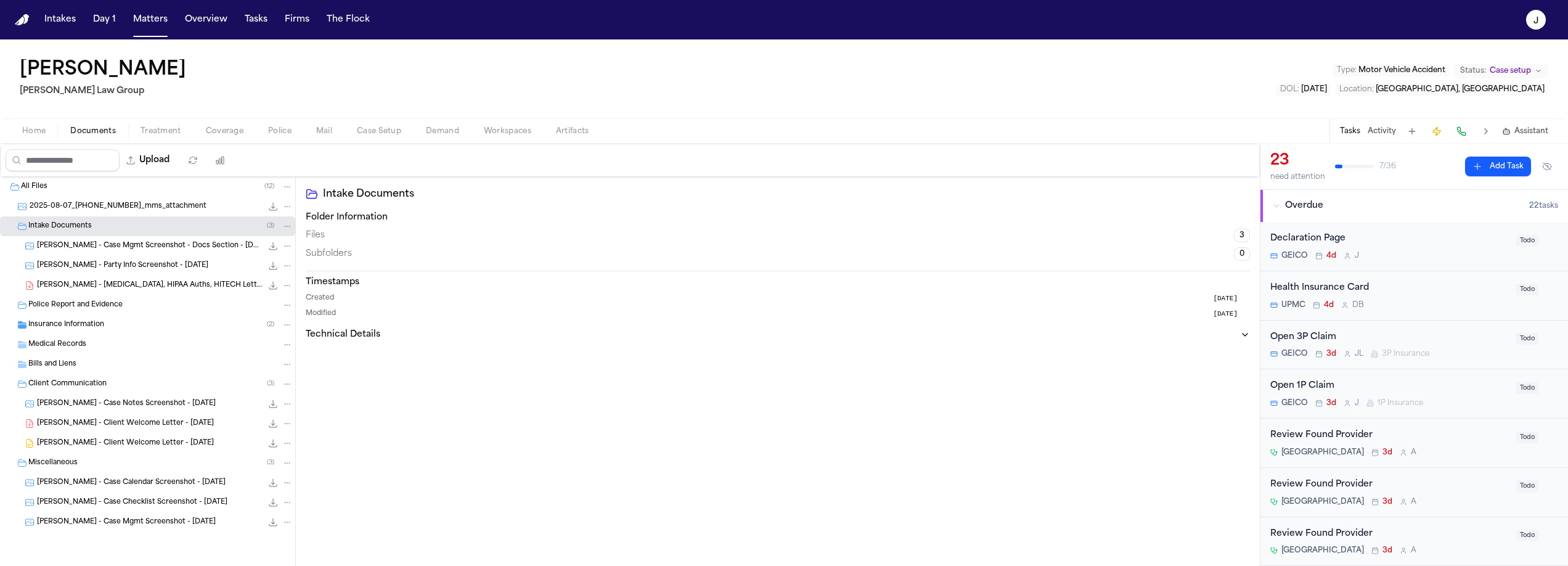
click at [88, 263] on span "B. Pearson - Party Info Screenshot - 7.29.25" at bounding box center [122, 265] width 171 height 10
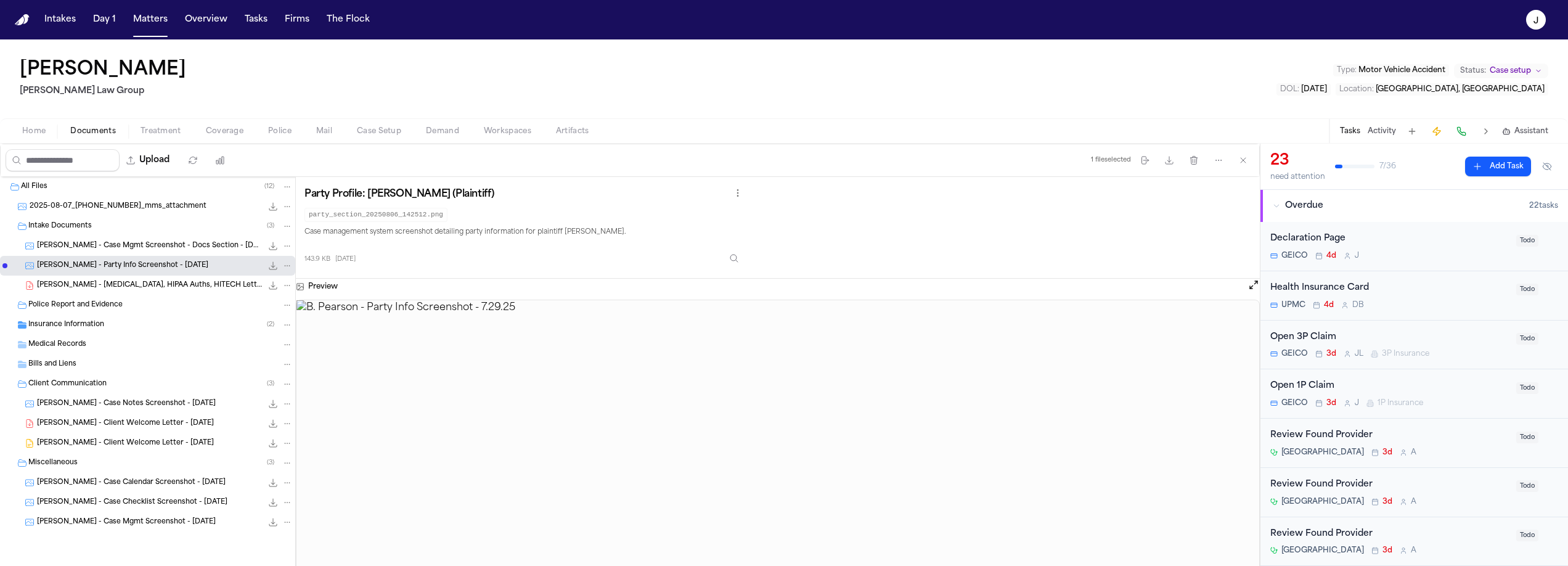
click at [73, 321] on span "Insurance Information" at bounding box center [66, 324] width 76 height 10
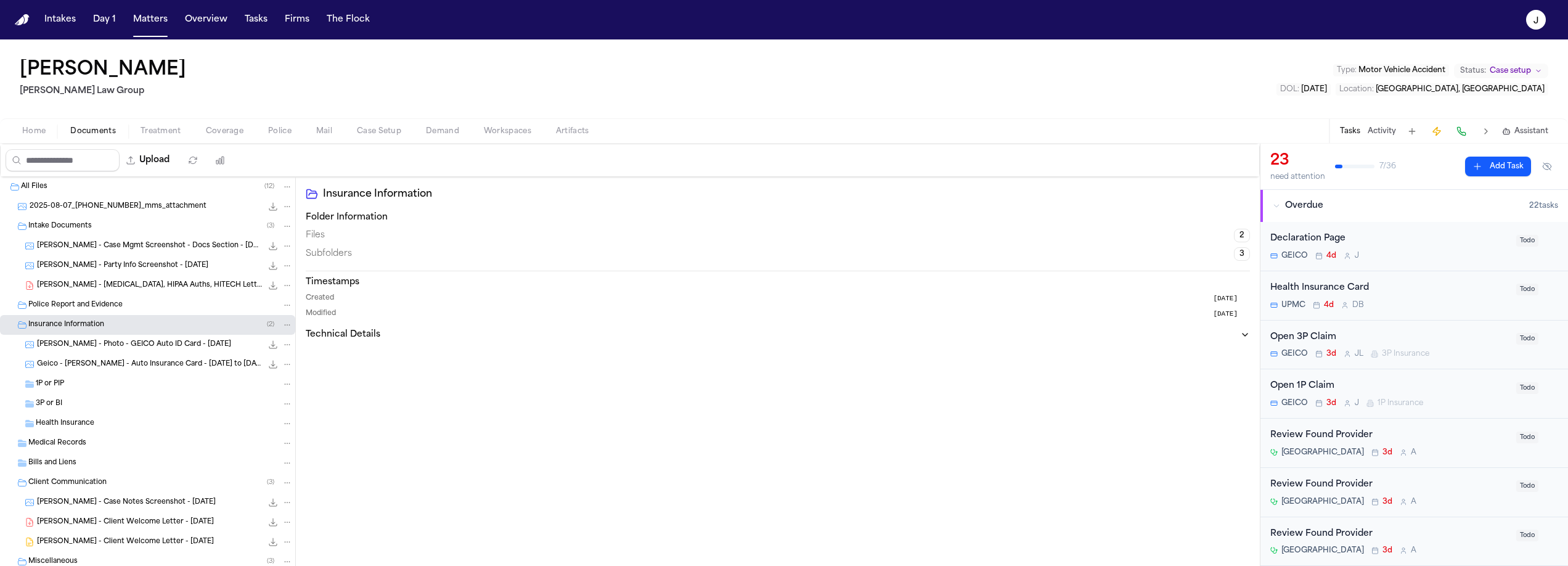
click at [68, 363] on span "Geico - Quintin S. Pasman - Auto Insurance Card - 1.4.25 to 7.4.25" at bounding box center [149, 364] width 225 height 10
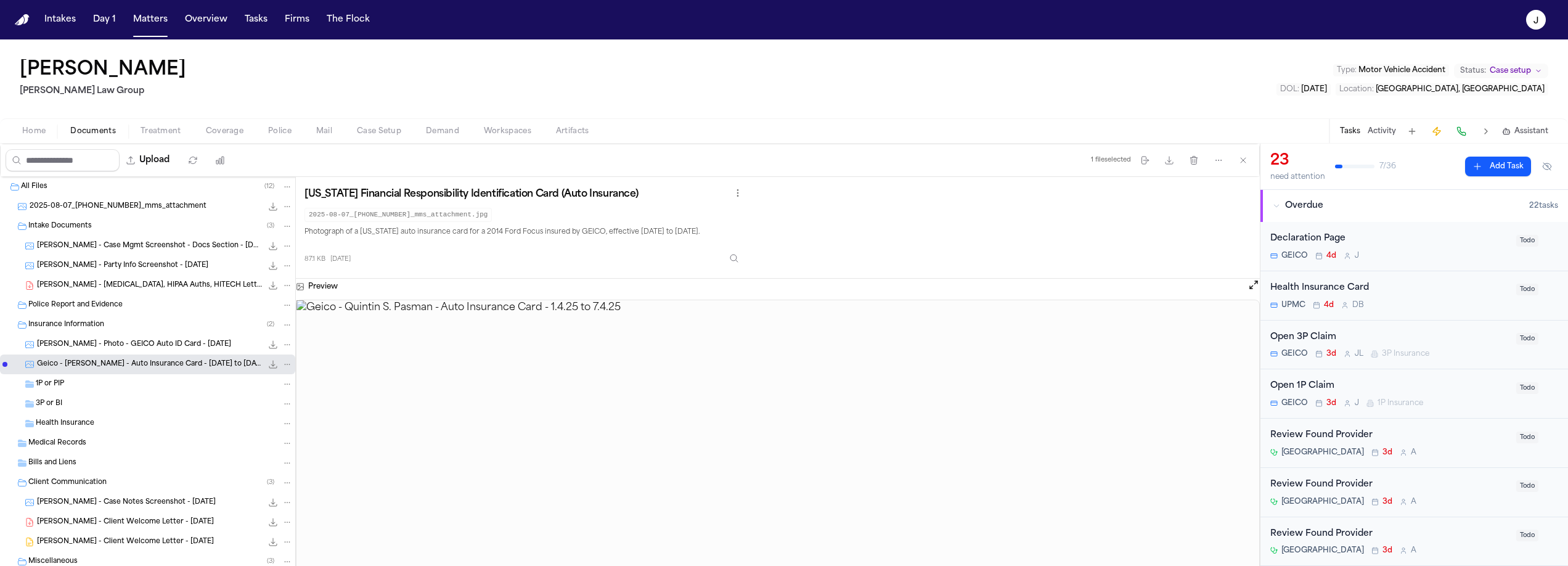
click at [124, 353] on div "B. Pearson - Photo - GEICO Auto ID Card - 6.13.25 171.1 KB • PNG" at bounding box center [148, 344] width 296 height 20
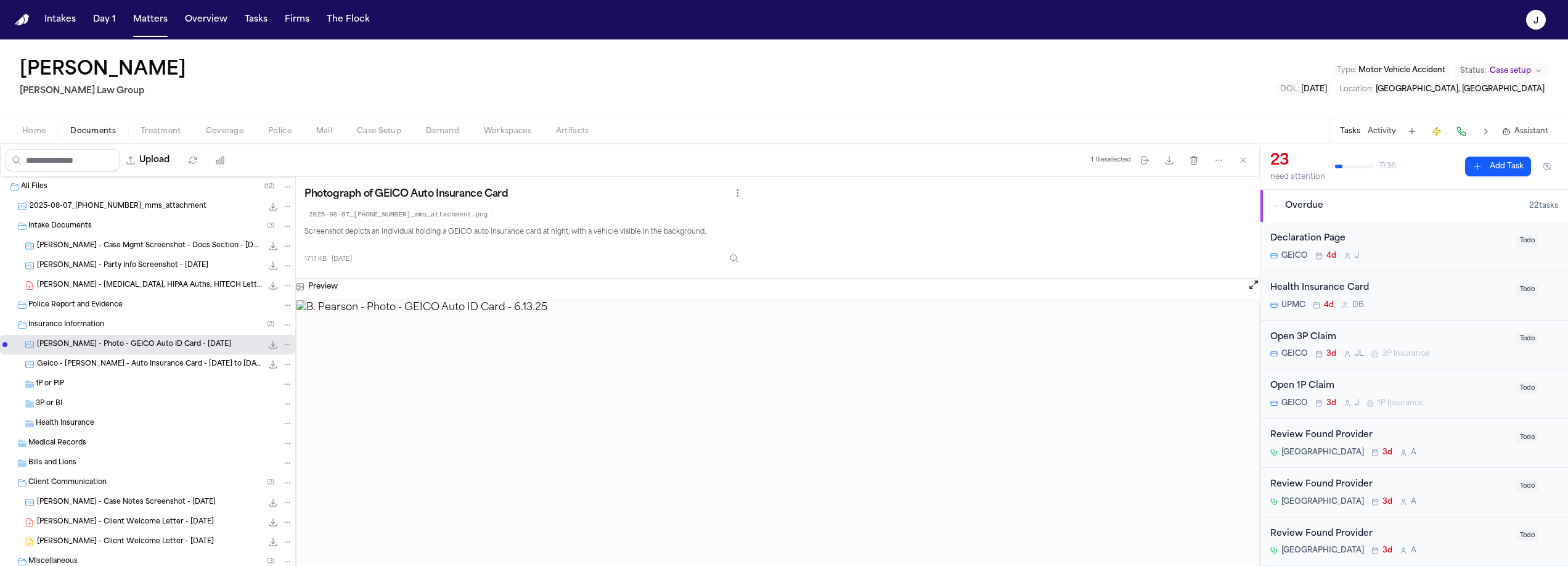
click at [109, 358] on div "Geico - Quintin S. Pasman - Auto Insurance Card - 1.4.25 to 7.4.25 87.1 KB • JPG" at bounding box center [164, 364] width 256 height 13
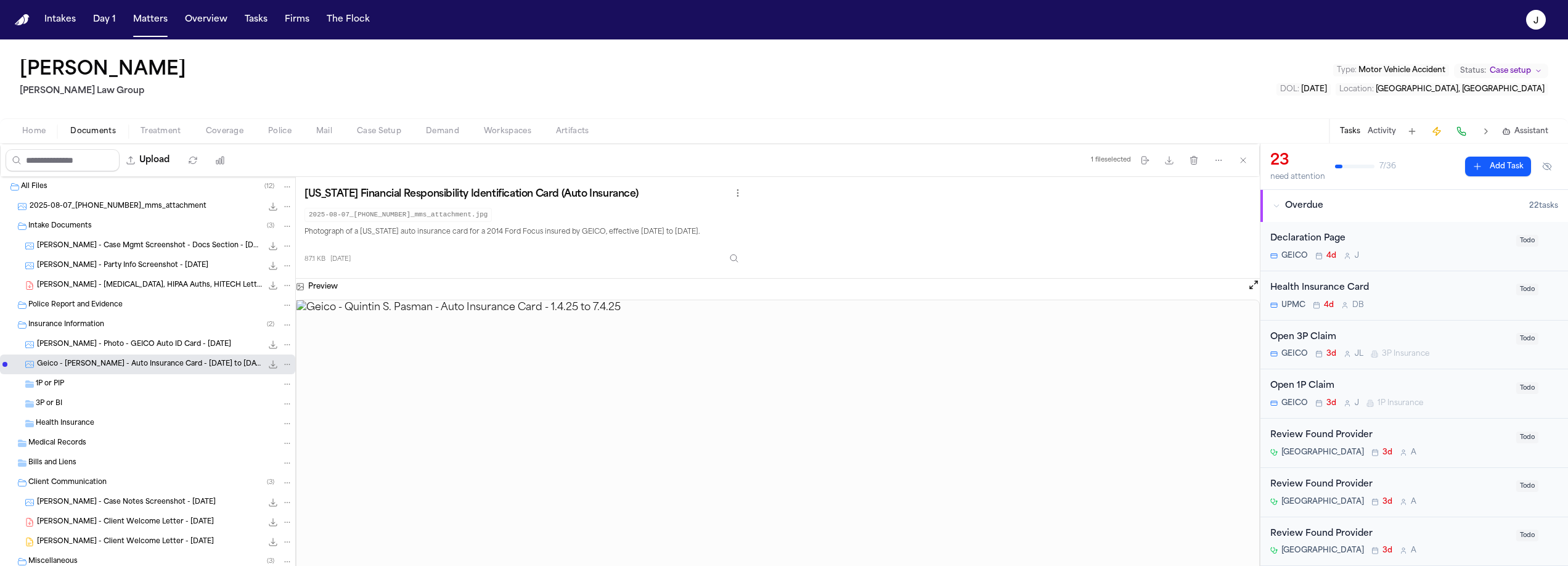
click at [34, 133] on span "Home" at bounding box center [34, 131] width 23 height 10
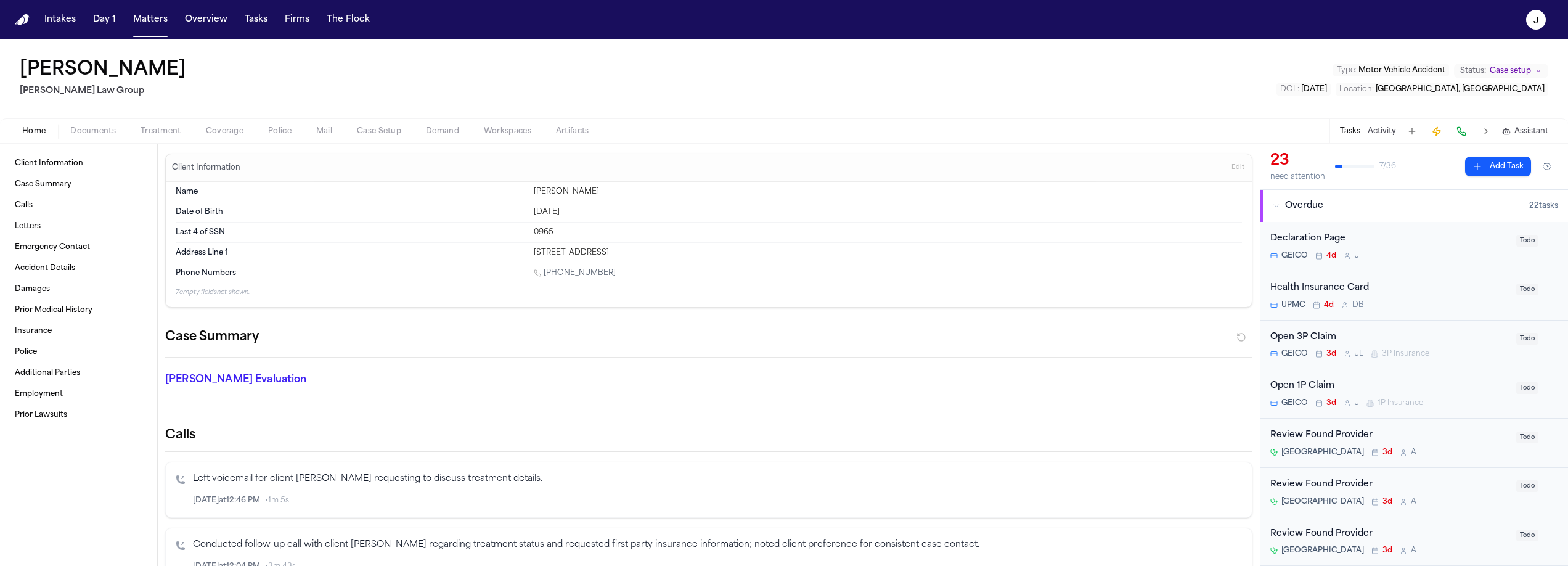
click at [225, 133] on span "Coverage" at bounding box center [224, 131] width 38 height 10
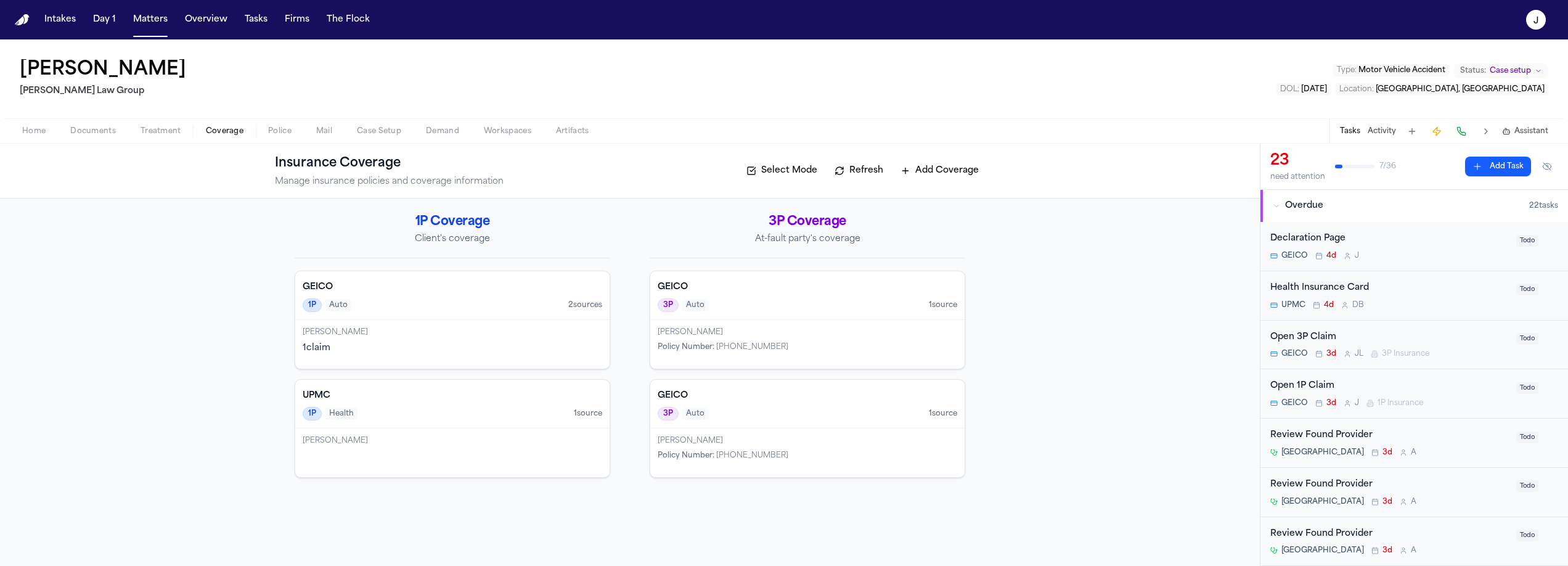
click at [519, 314] on div "GEICO 1P Auto 2 source s" at bounding box center [453, 296] width 314 height 48
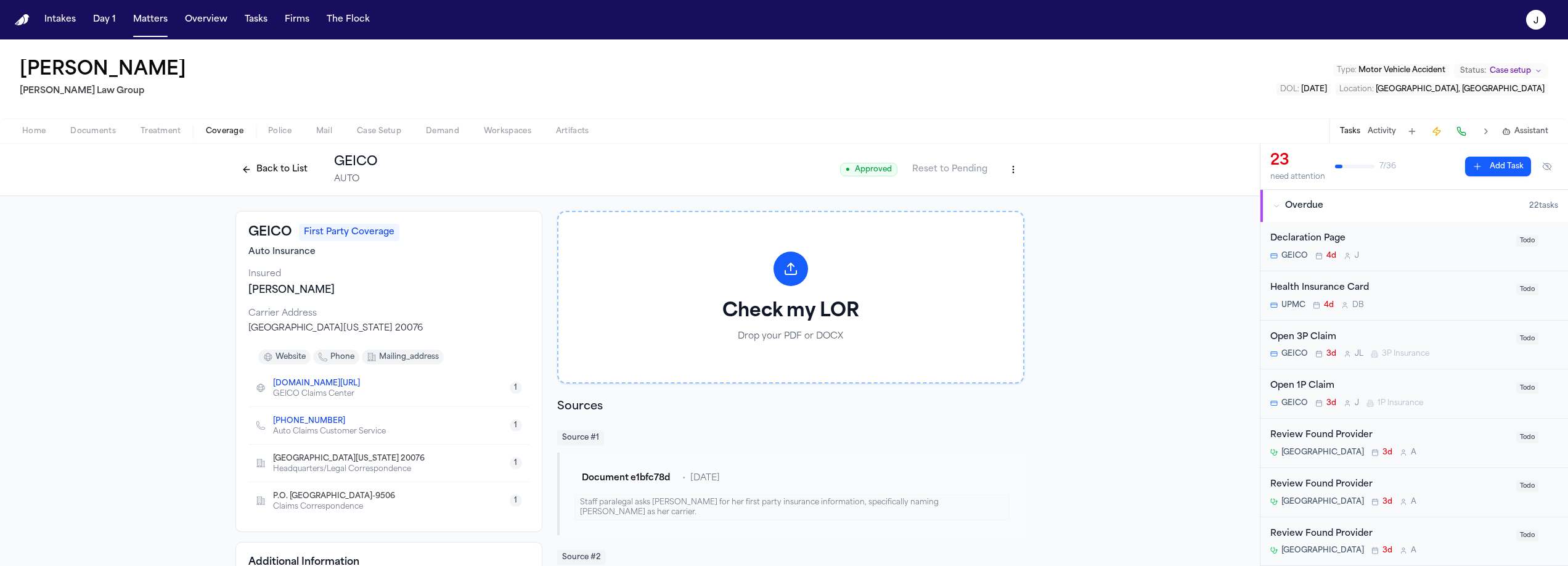
click at [257, 167] on button "Back to List" at bounding box center [274, 169] width 78 height 20
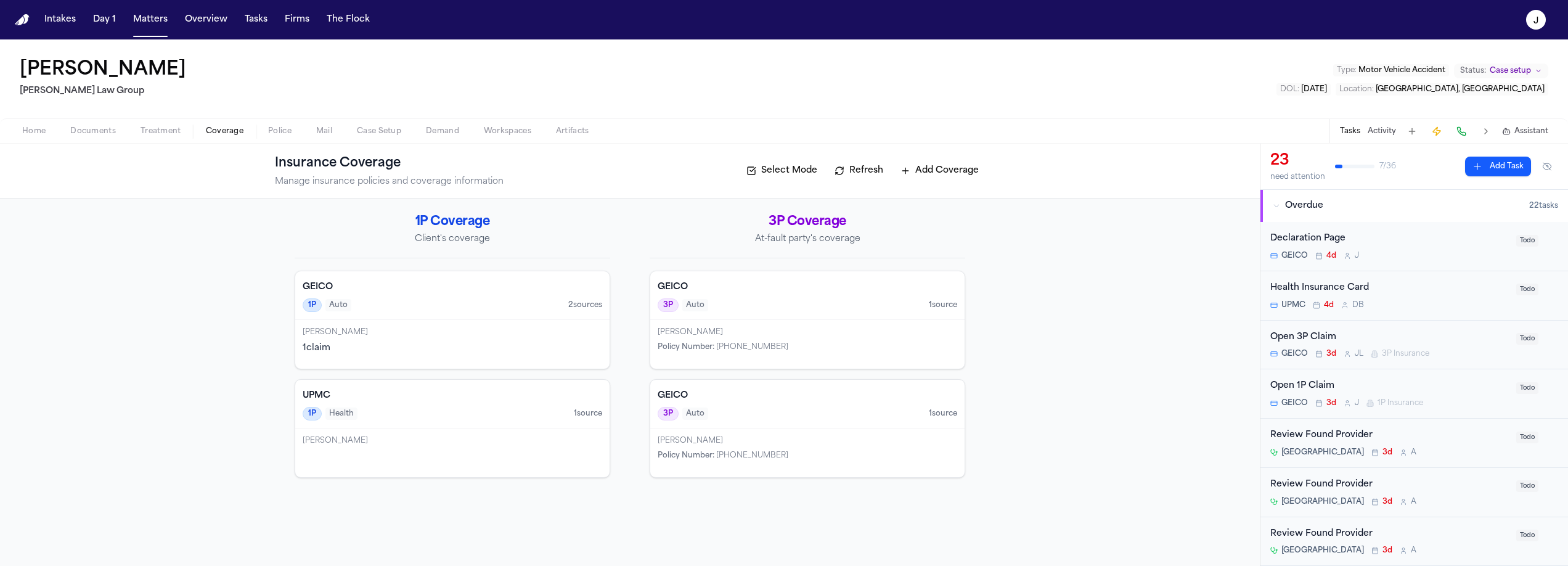
click at [780, 308] on div "3P Auto 1 source" at bounding box center [807, 305] width 300 height 13
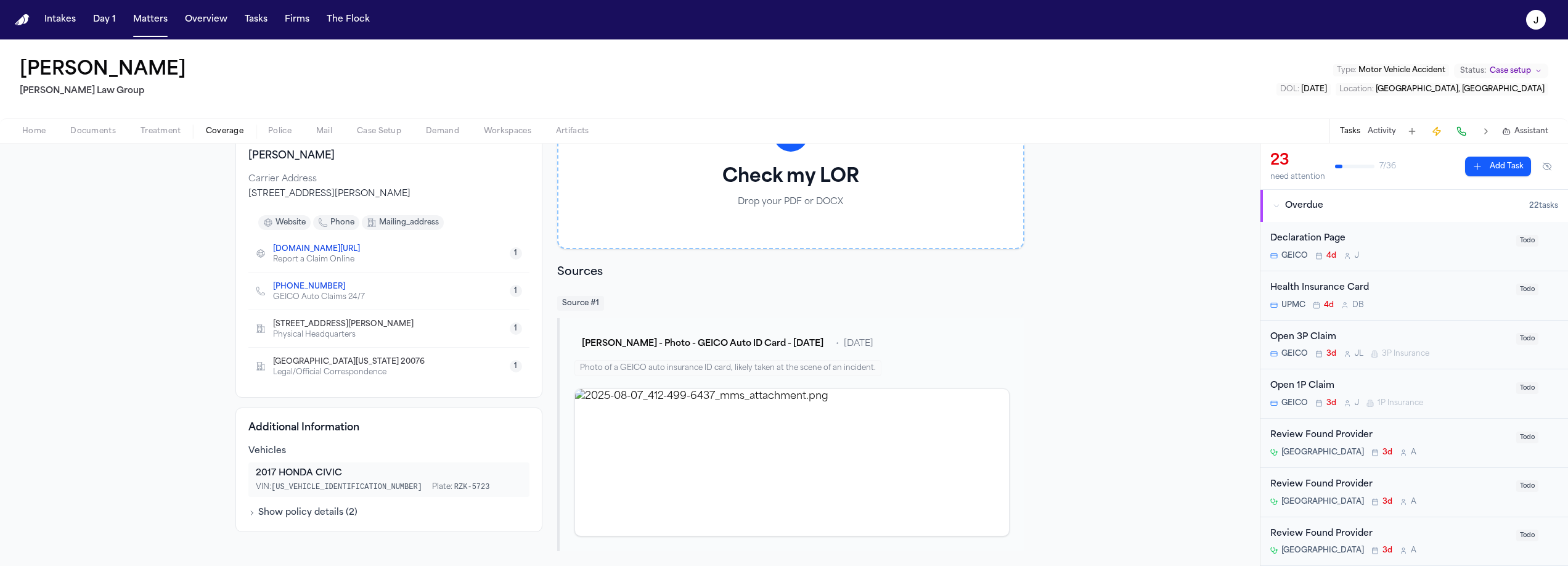
scroll to position [134, 0]
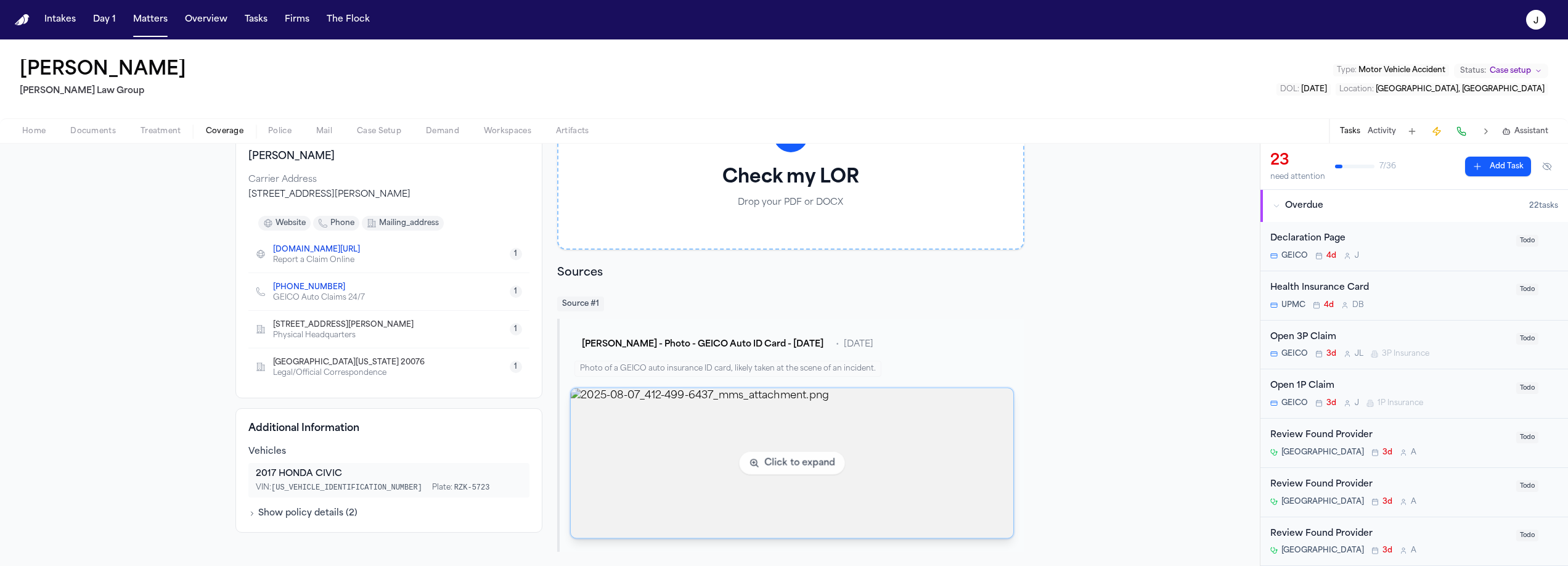
click at [688, 410] on img "View image 2025-08-07_412-499-6437_mms_attachment.png" at bounding box center [792, 464] width 443 height 150
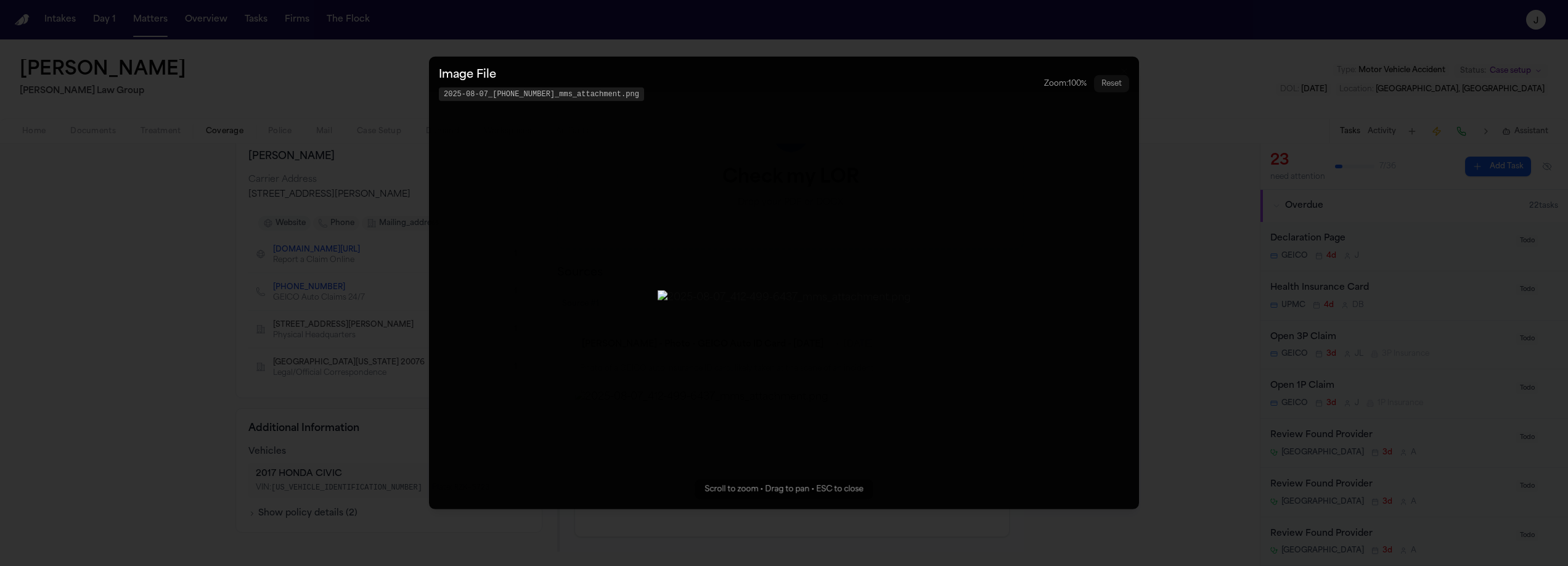
drag, startPoint x: 752, startPoint y: 333, endPoint x: 916, endPoint y: 417, distance: 184.3
click at [916, 417] on button "Zoomable image viewer. Use mouse wheel to zoom, drag to pan, or press R to rese…" at bounding box center [784, 283] width 710 height 453
drag, startPoint x: 781, startPoint y: 331, endPoint x: 782, endPoint y: 365, distance: 34.0
click at [782, 305] on img "Zoomable image viewer. Use mouse wheel to zoom, drag to pan, or press R to rese…" at bounding box center [784, 297] width 253 height 15
click at [1092, 81] on div "Zoom: 100 % Reset" at bounding box center [1086, 84] width 85 height 17
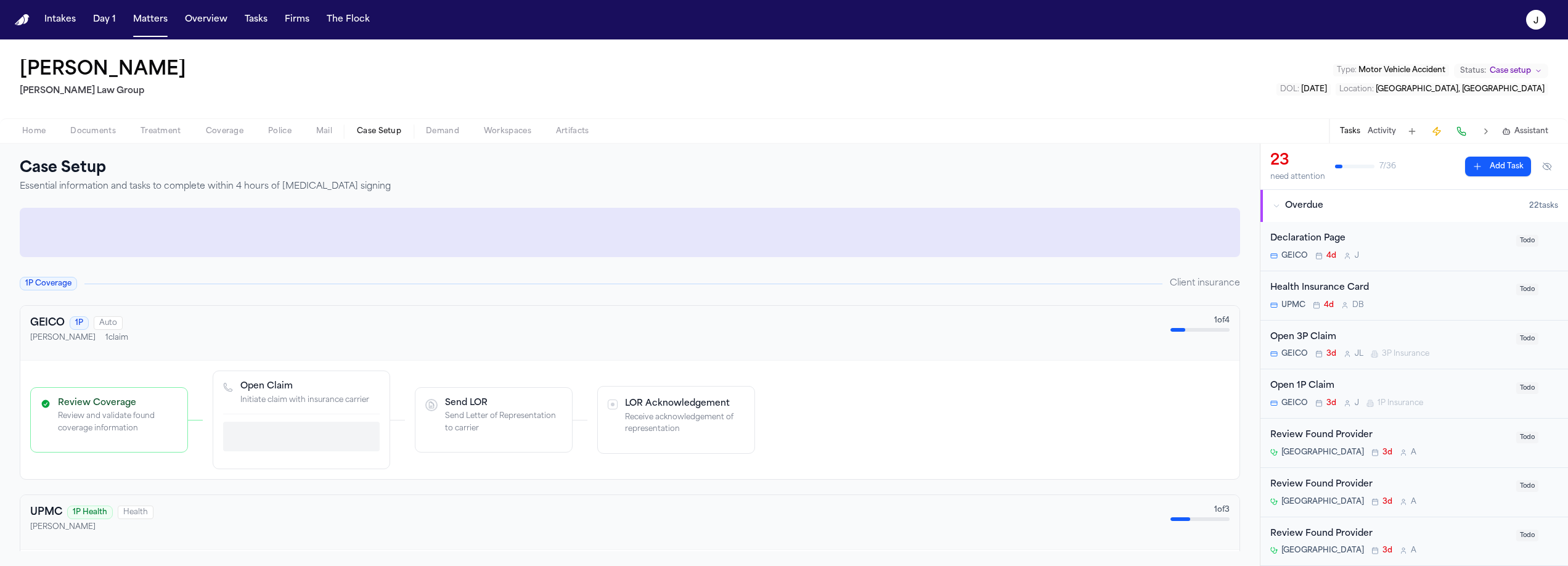
click at [380, 130] on span "Case Setup" at bounding box center [379, 131] width 45 height 10
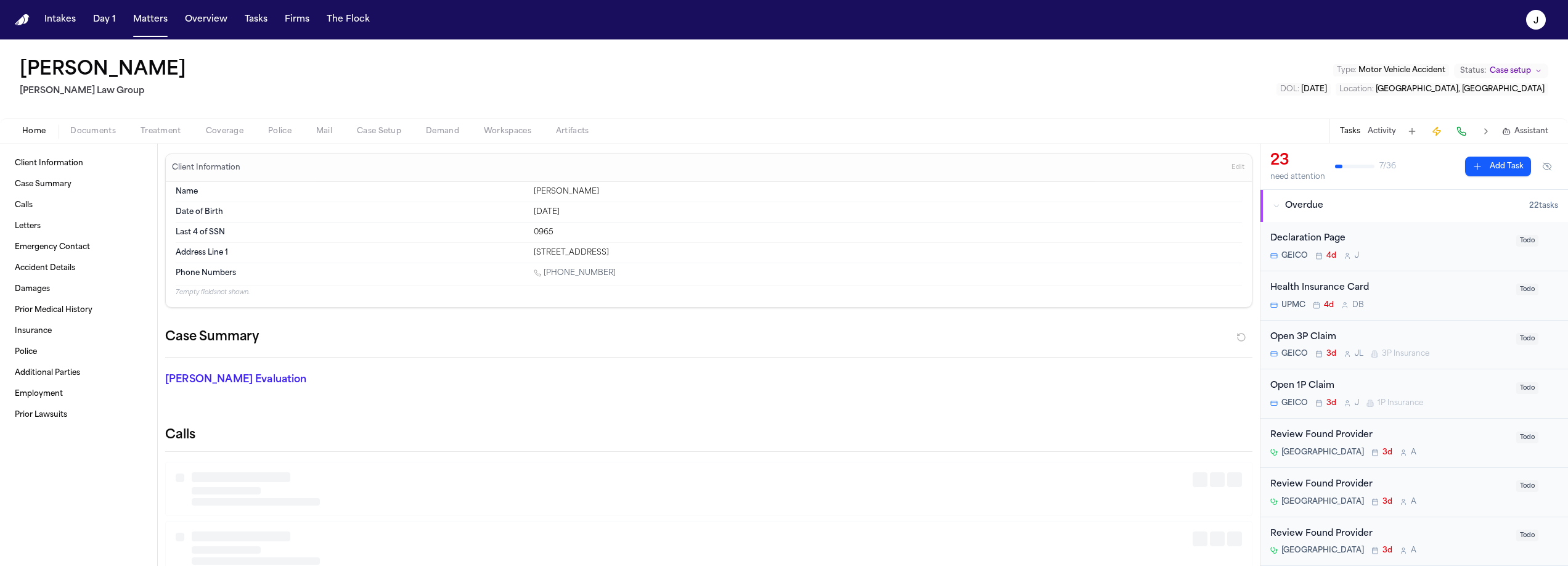
click at [41, 136] on span "Home" at bounding box center [34, 131] width 23 height 10
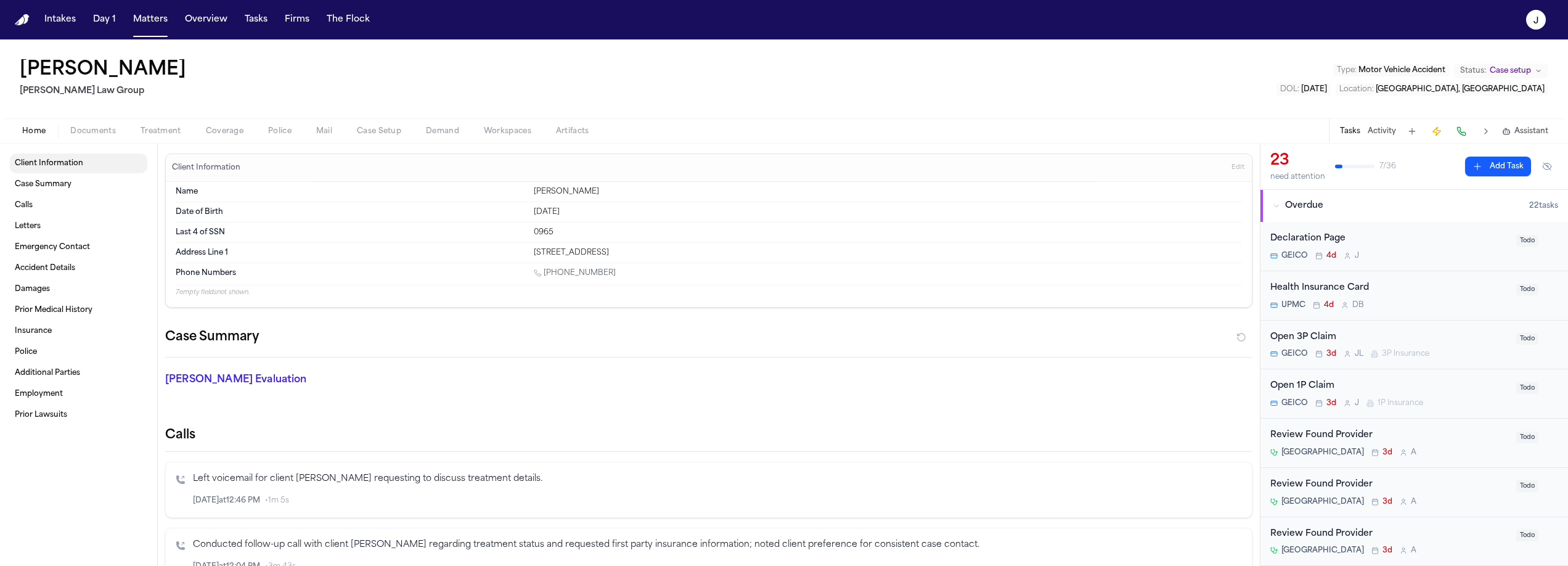
click at [81, 163] on span "Client Information" at bounding box center [48, 163] width 68 height 10
click at [72, 184] on link "Case Summary" at bounding box center [79, 184] width 138 height 20
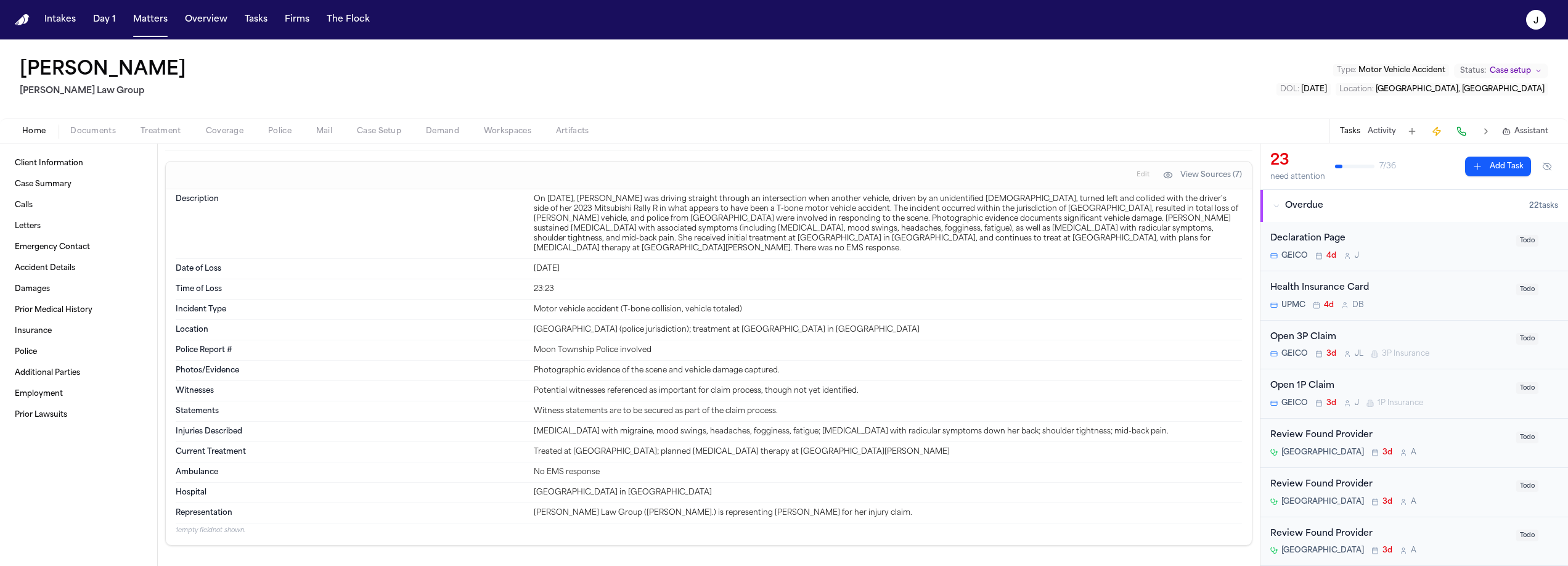
scroll to position [727, 0]
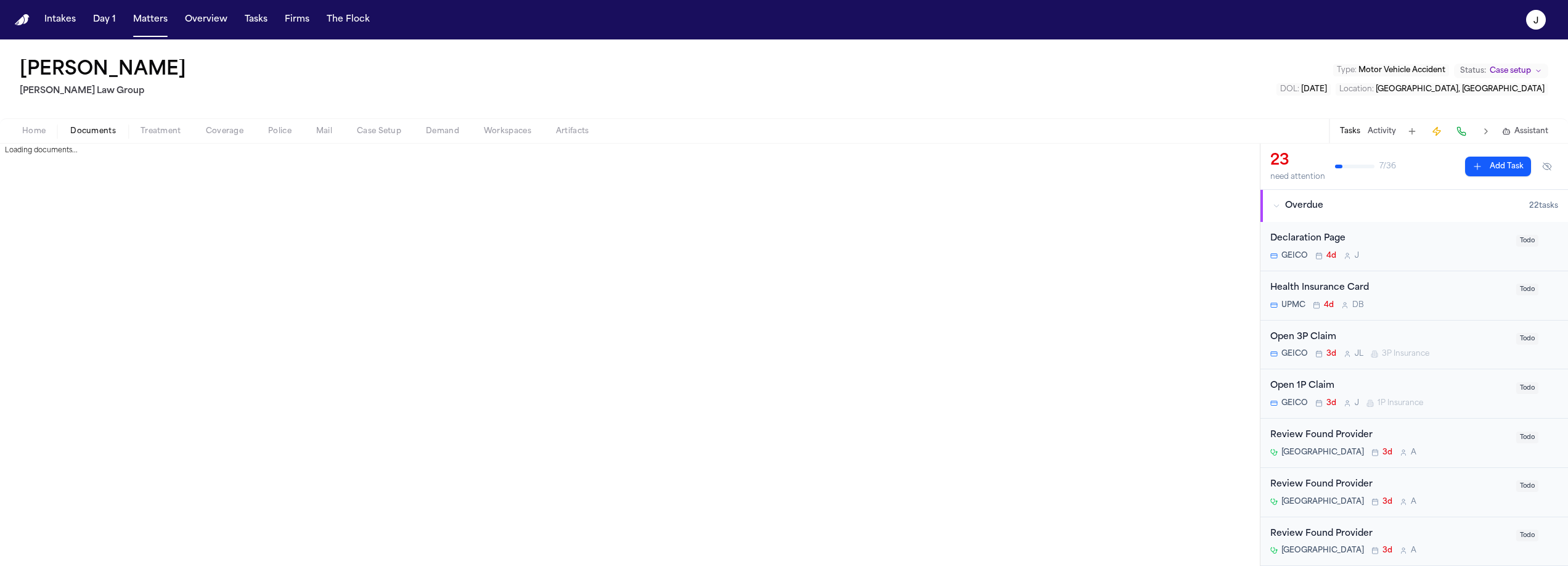
click at [110, 129] on span "Documents" at bounding box center [93, 131] width 45 height 10
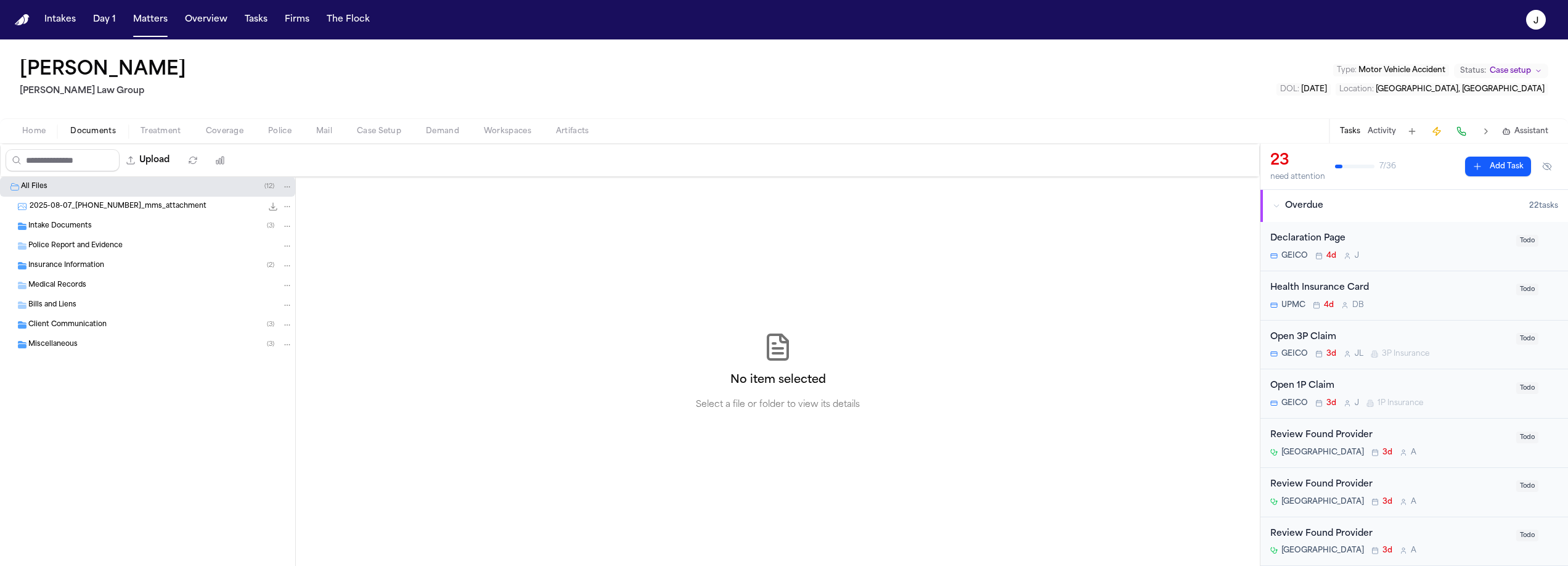
click at [80, 224] on span "Intake Documents" at bounding box center [59, 226] width 63 height 10
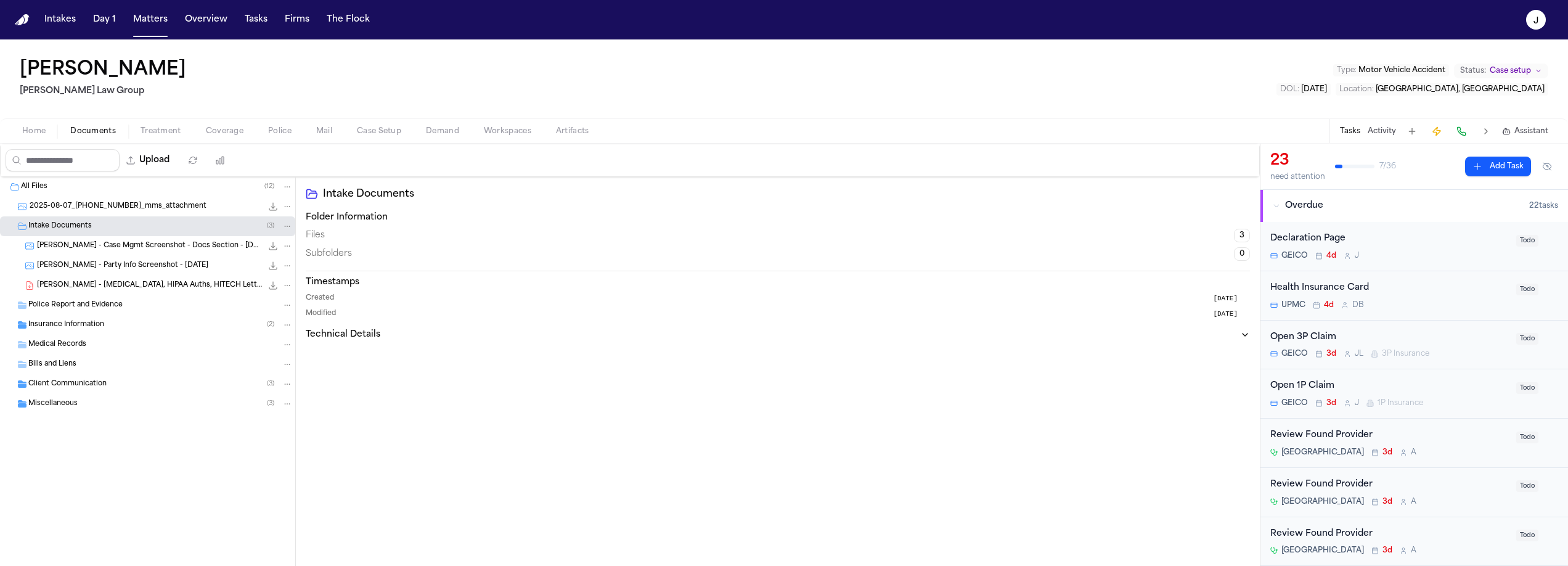
click at [91, 242] on span "B. Pearson - Case Mgmt Screenshot - Docs Section - 8.6.25" at bounding box center [149, 245] width 225 height 10
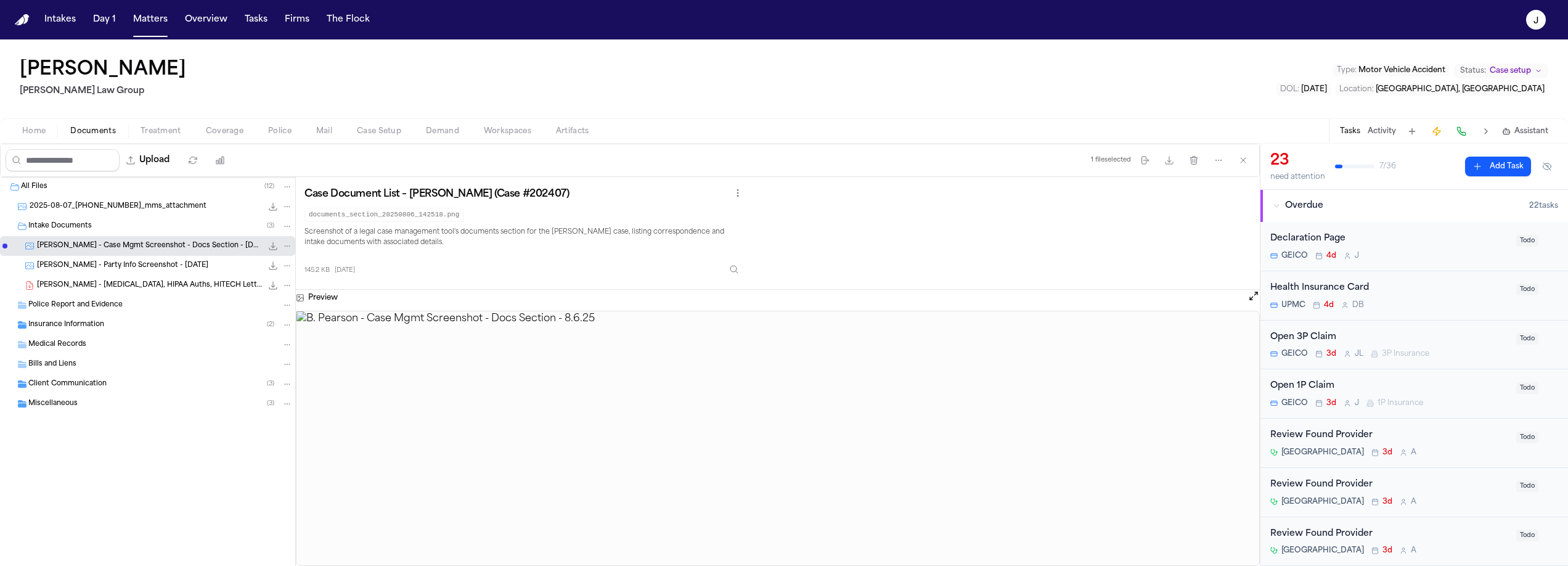
click at [145, 261] on span "B. Pearson - Party Info Screenshot - 7.29.25" at bounding box center [122, 265] width 171 height 10
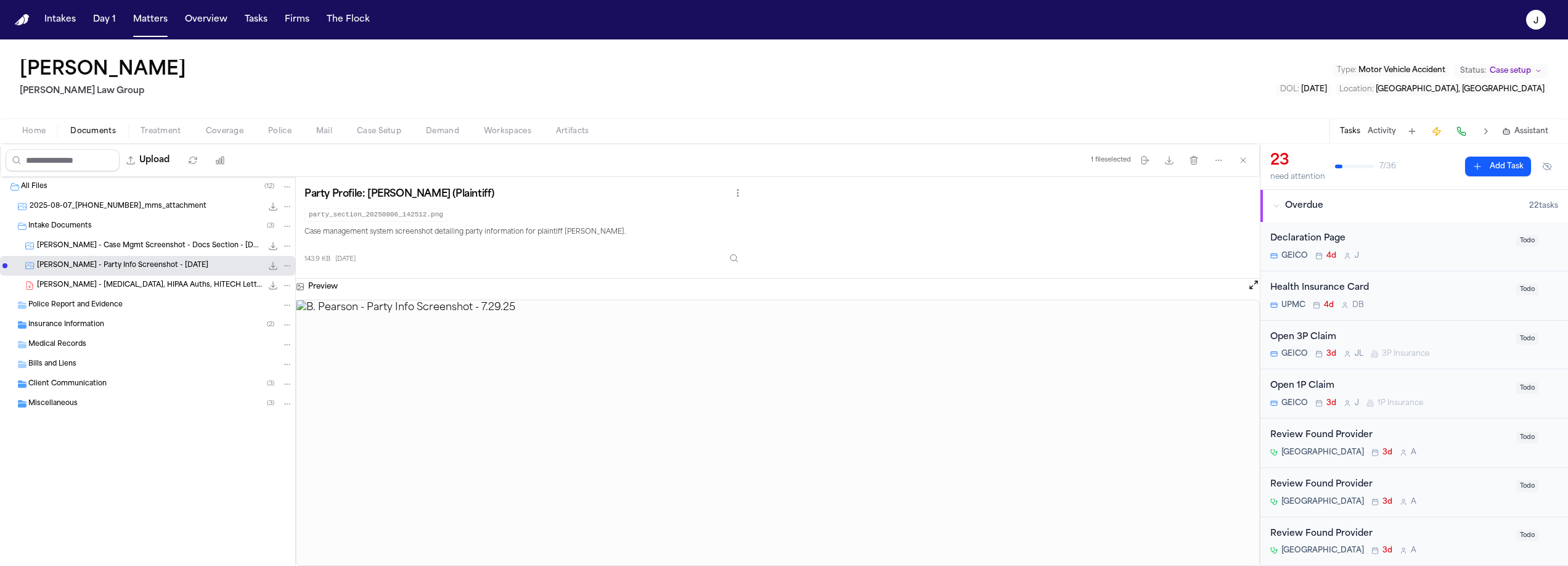
click at [0, 0] on span "2.5 MB • PDF" at bounding box center [0, 0] width 0 height 0
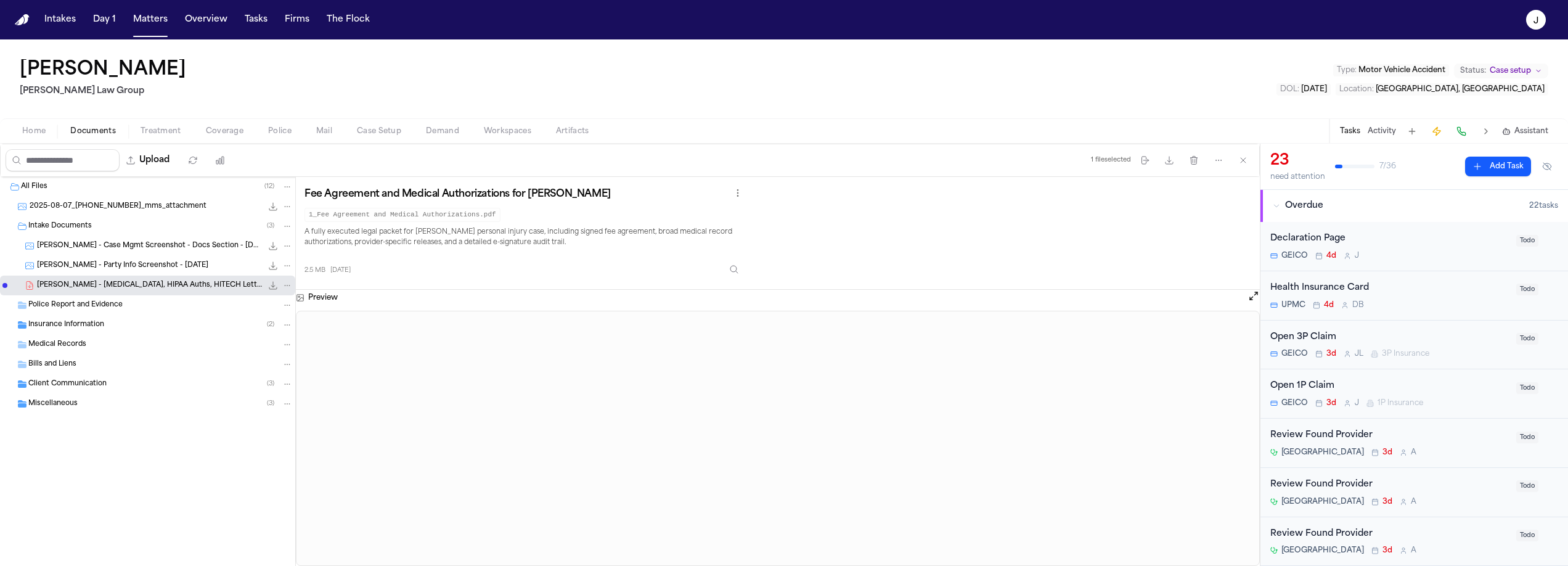
click at [82, 303] on span "Police Report and Evidence" at bounding box center [75, 305] width 95 height 10
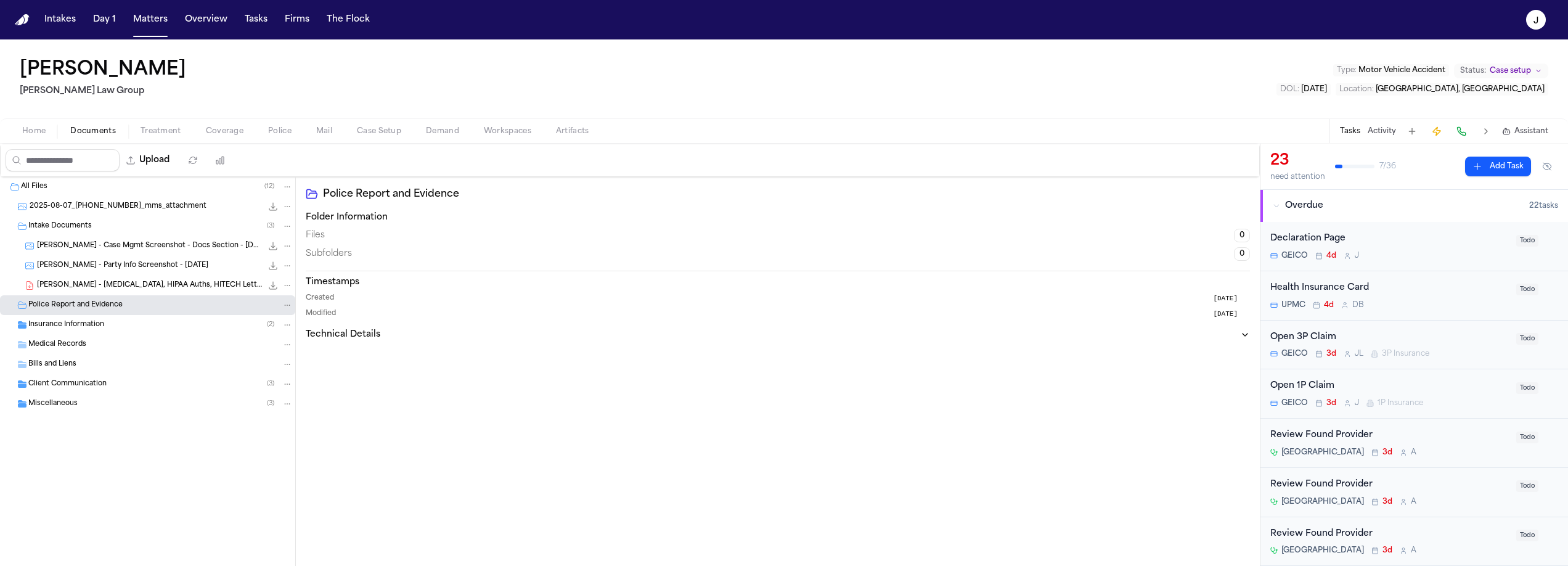
click at [81, 328] on span "Insurance Information" at bounding box center [66, 324] width 76 height 10
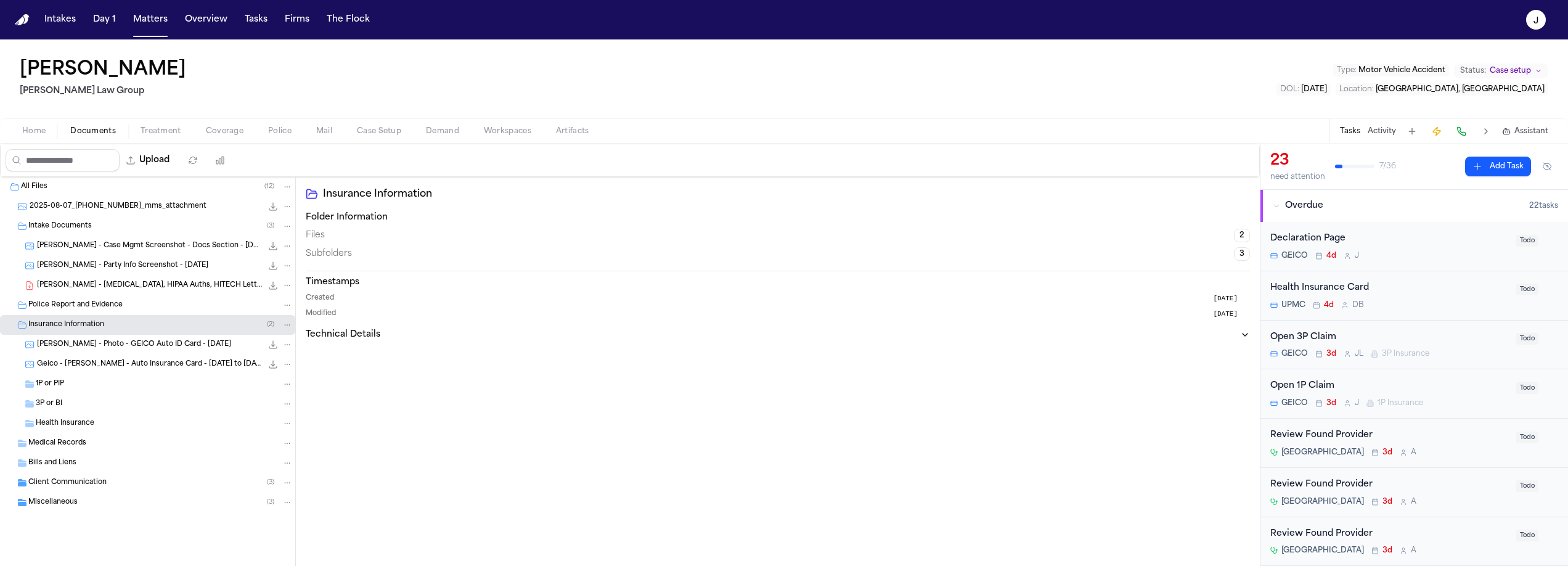
click at [84, 344] on span "B. Pearson - Photo - GEICO Auto ID Card - 6.13.25" at bounding box center [134, 344] width 194 height 10
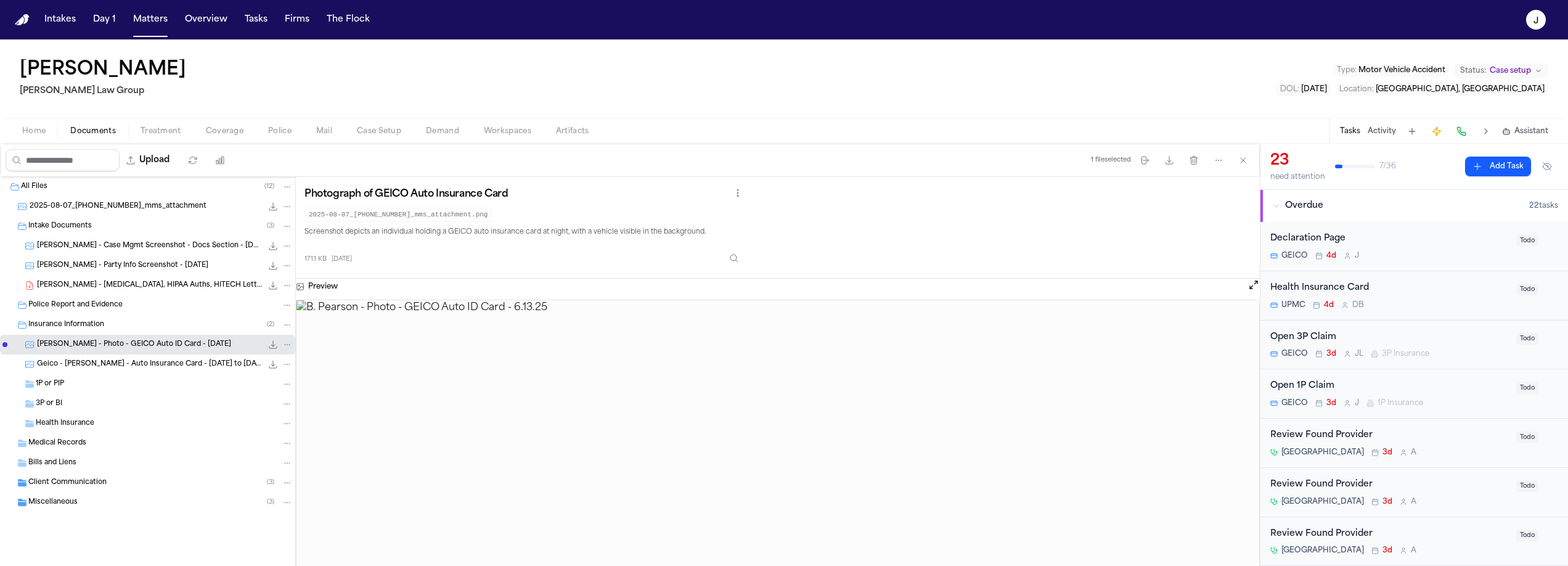
click at [99, 365] on span "Geico - Quintin S. Pasman - Auto Insurance Card - 1.4.25 to 7.4.25" at bounding box center [149, 364] width 225 height 10
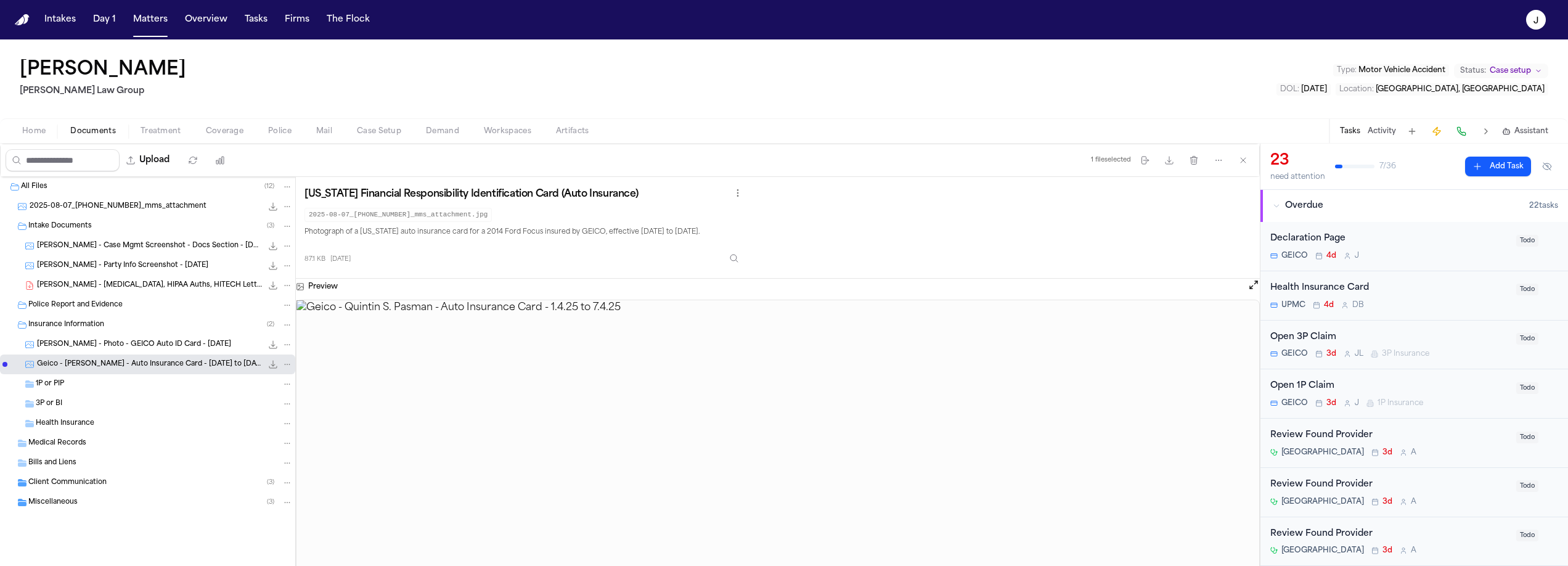
click at [27, 131] on span "Home" at bounding box center [34, 131] width 23 height 10
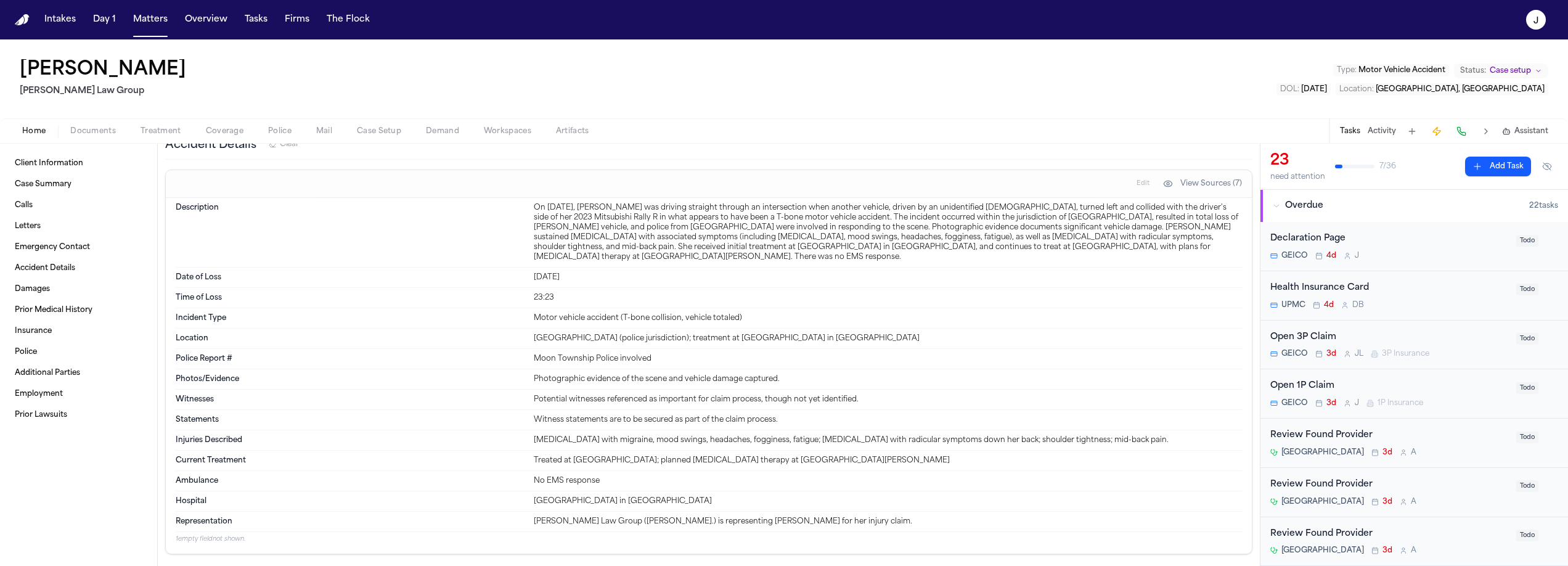
scroll to position [723, 0]
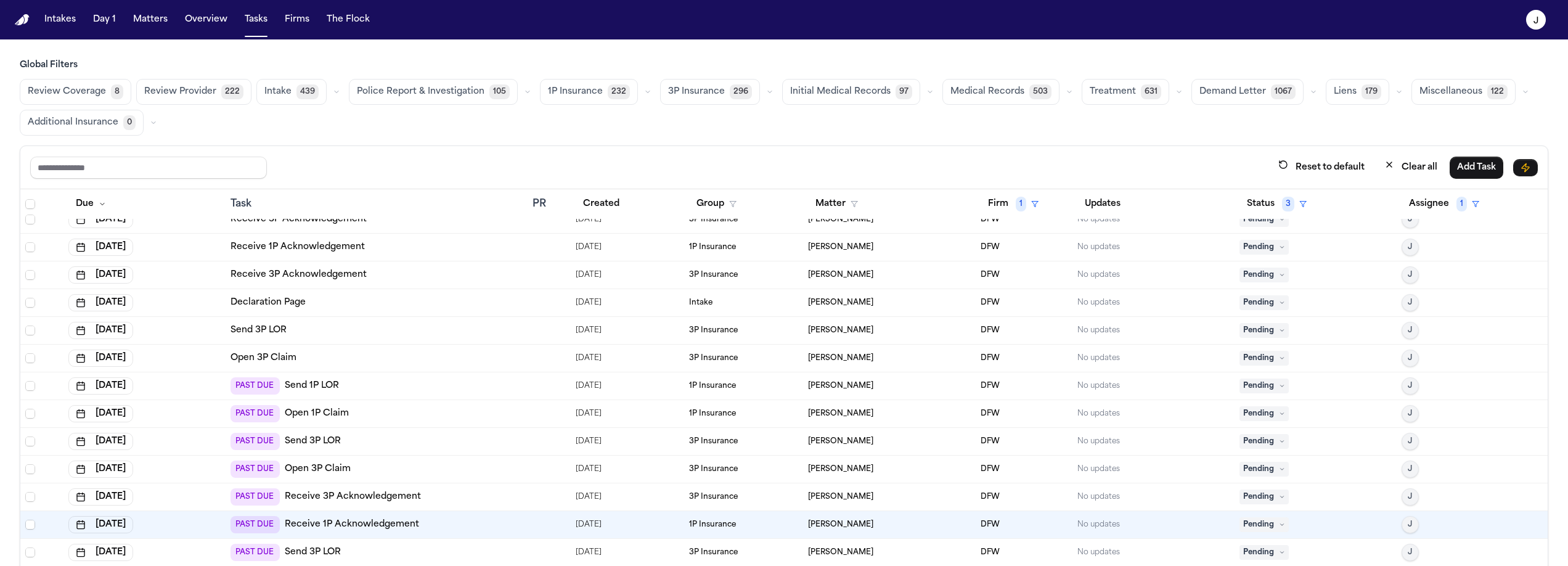
scroll to position [3, 0]
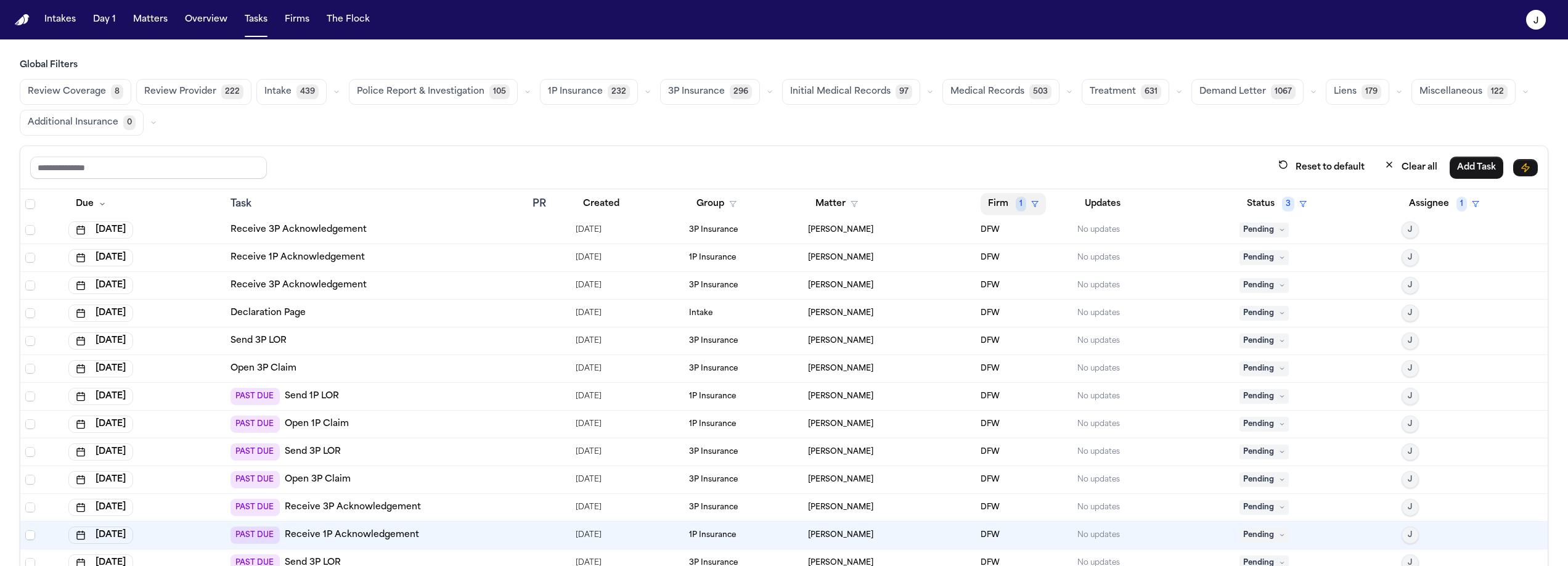
click at [1029, 199] on button "Firm 1" at bounding box center [1014, 204] width 66 height 22
click at [1002, 288] on button "Clear filter" at bounding box center [1028, 296] width 113 height 22
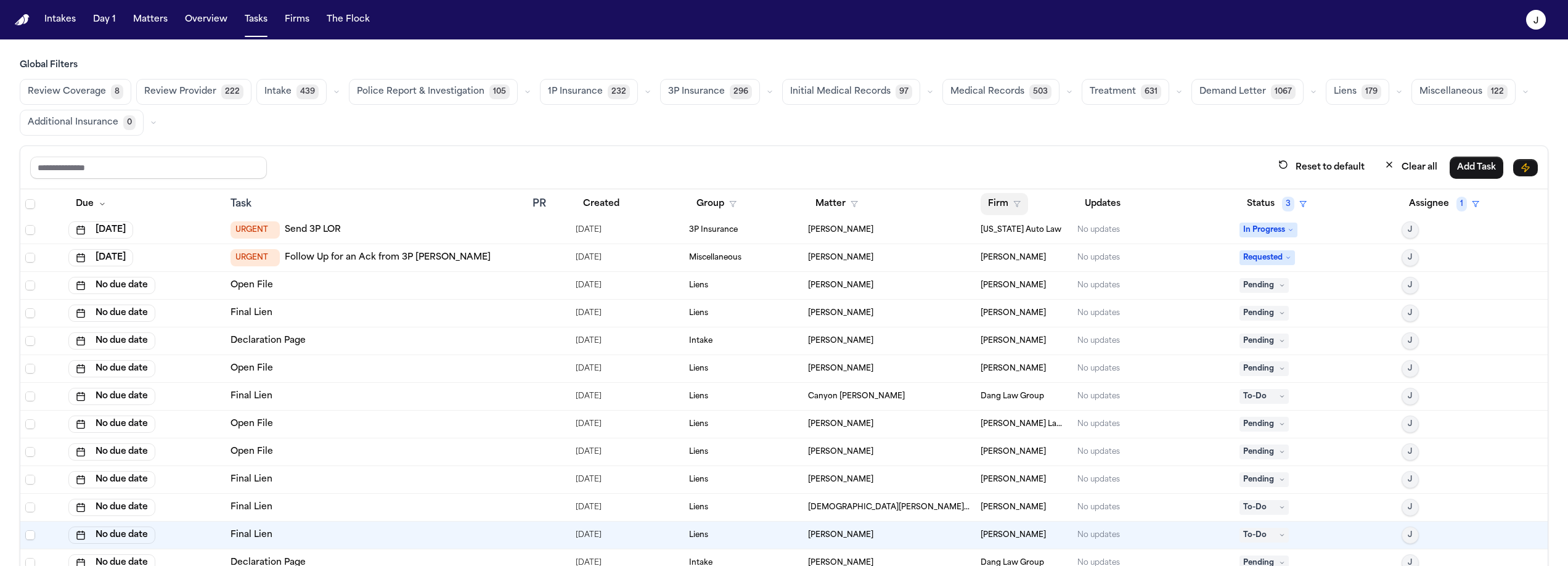
click at [1014, 205] on icon "button" at bounding box center [1017, 203] width 7 height 7
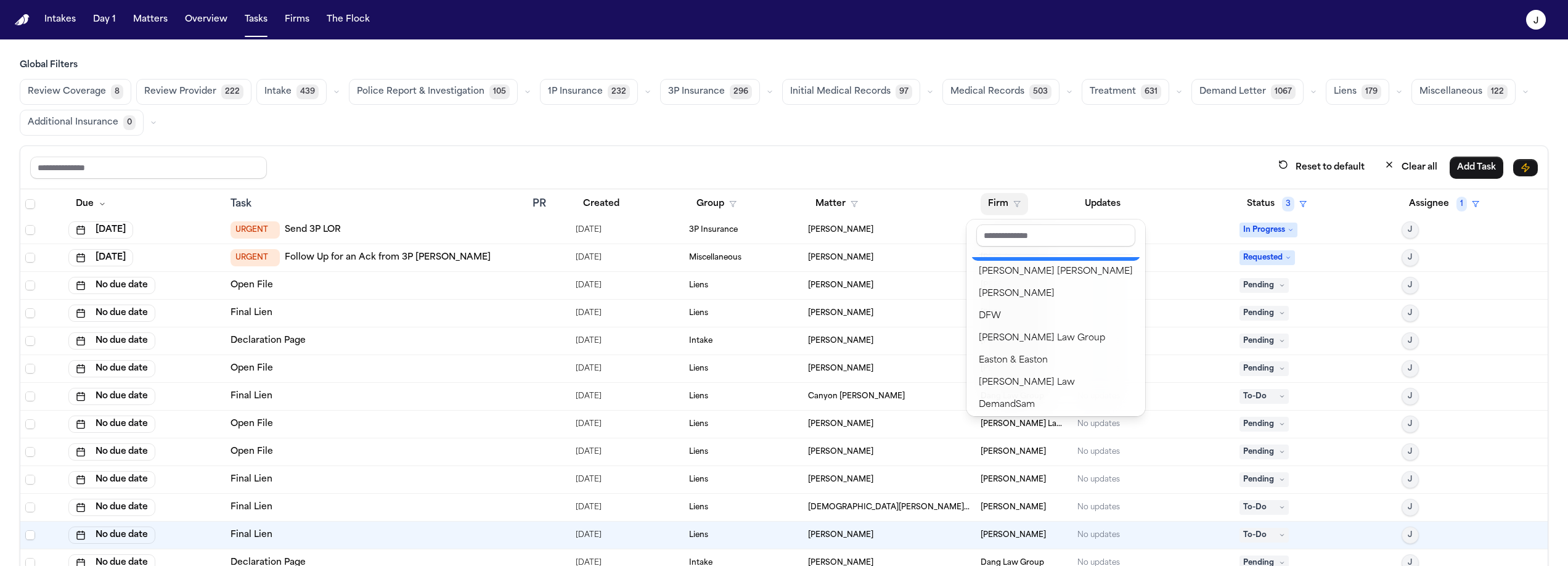
scroll to position [196, 0]
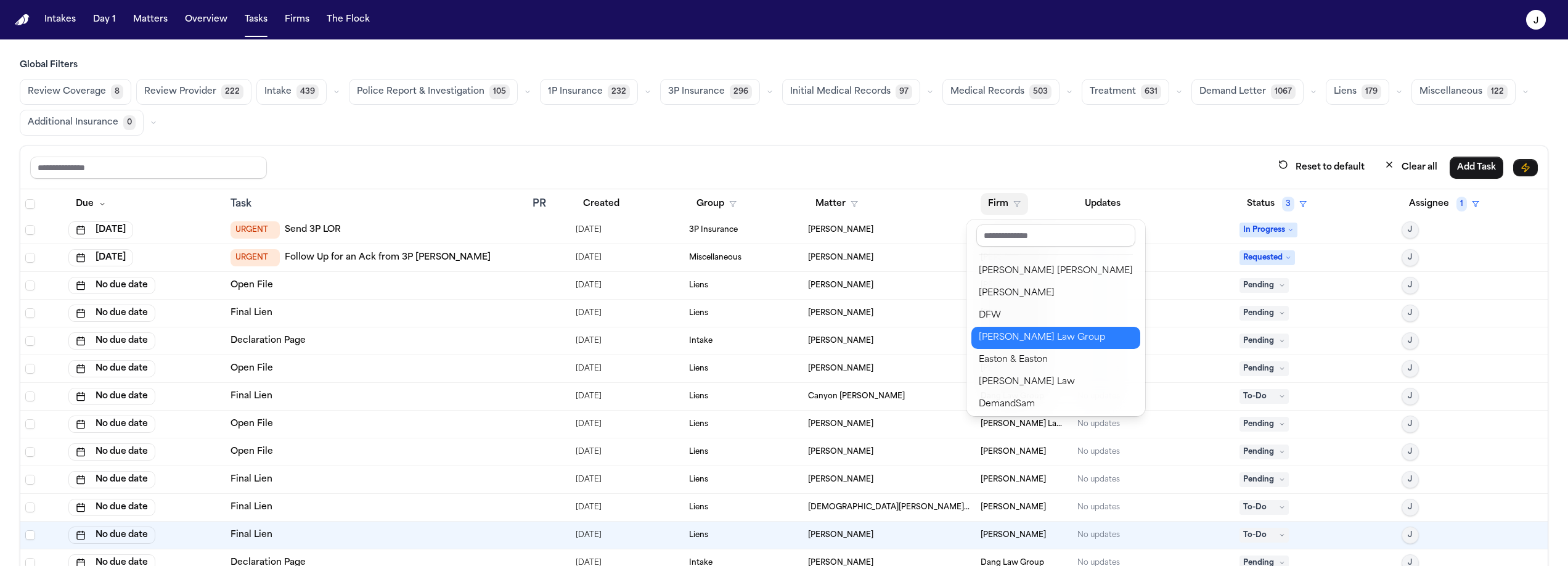
click at [987, 331] on div "[PERSON_NAME] Law Group" at bounding box center [1056, 338] width 154 height 15
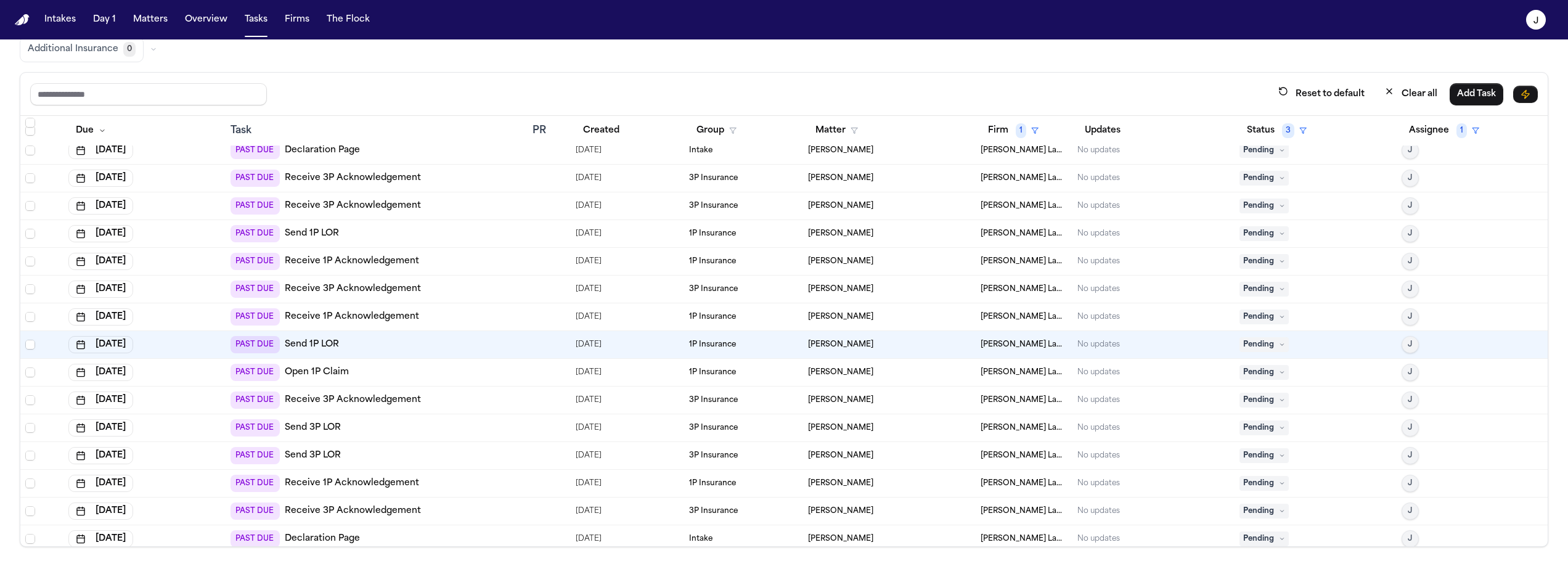
scroll to position [116, 0]
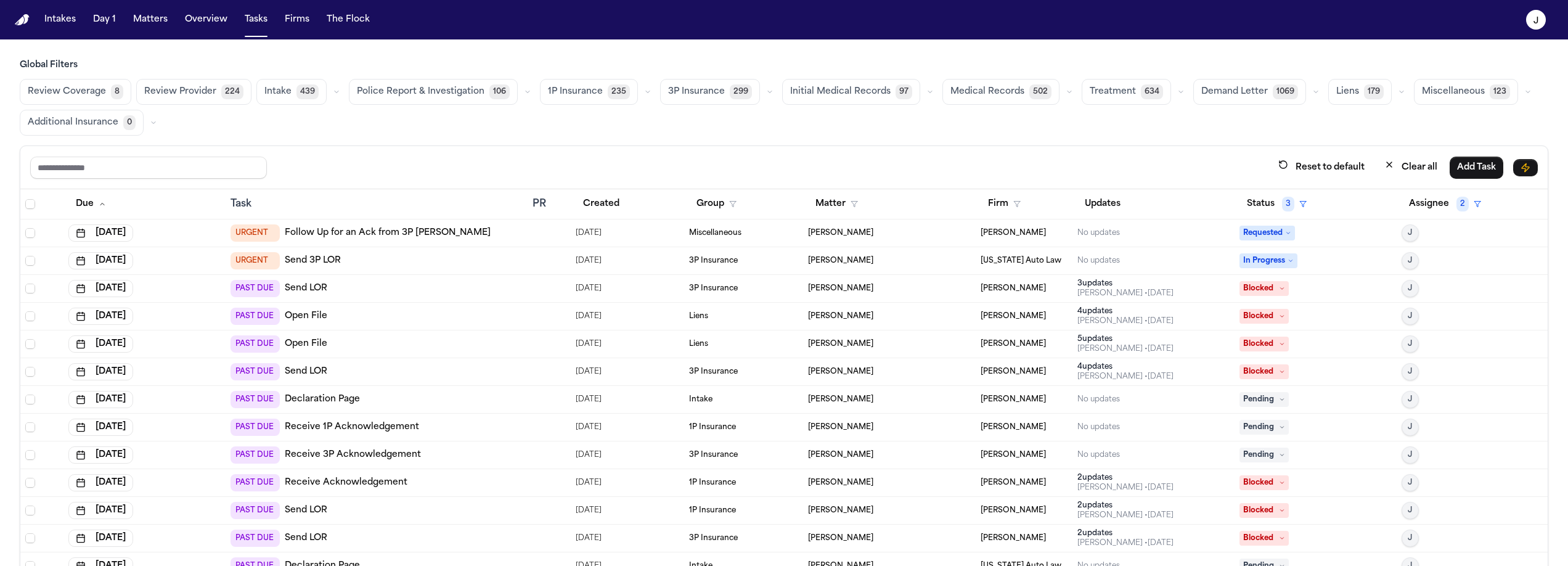
scroll to position [26, 0]
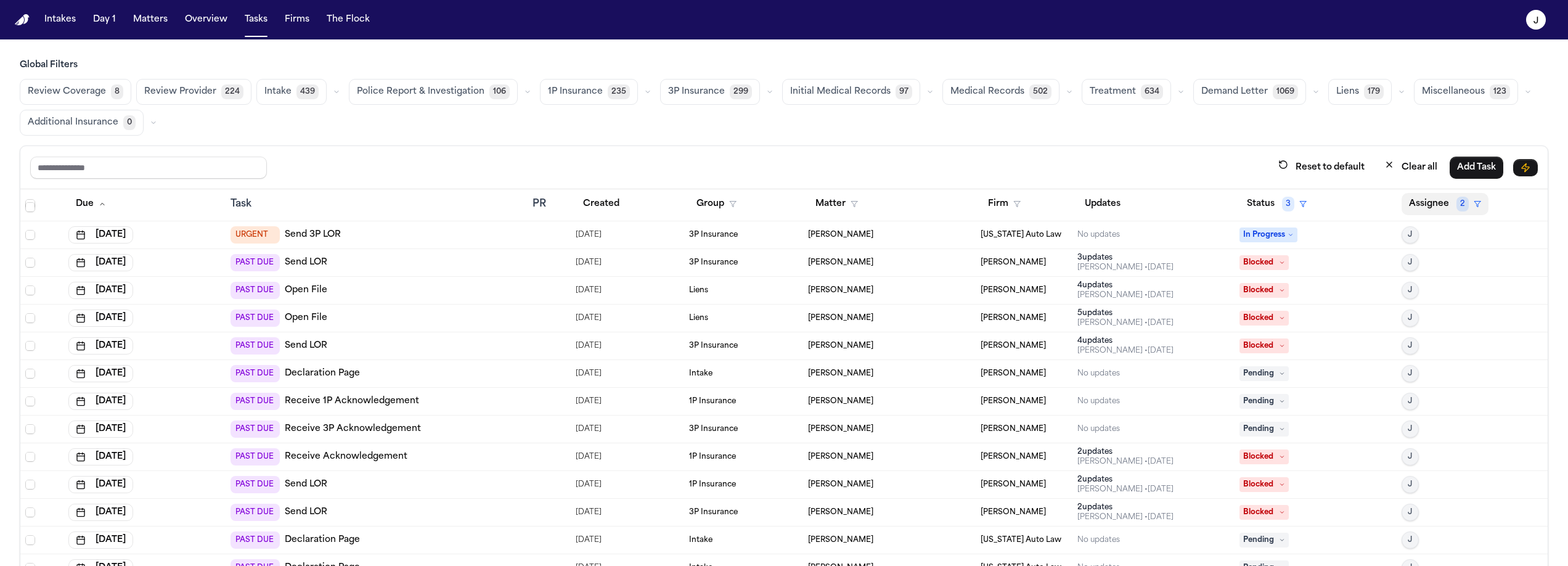
click at [1474, 205] on icon "button" at bounding box center [1477, 203] width 7 height 7
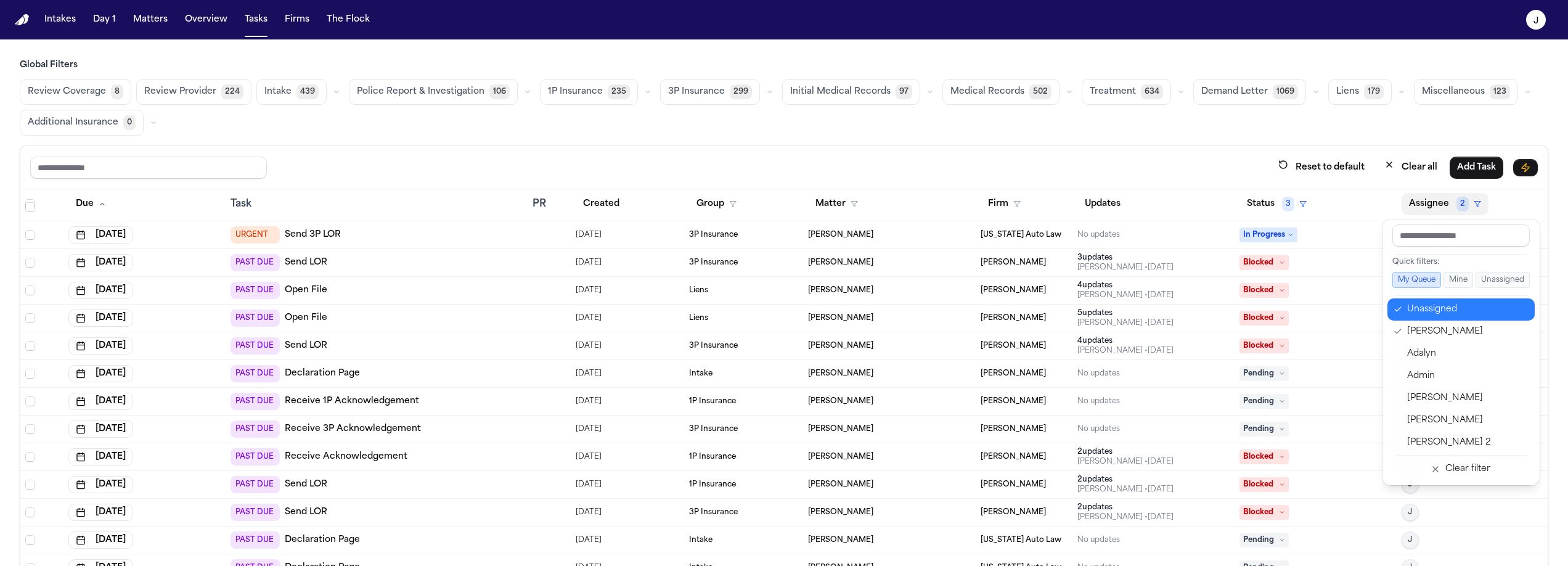
click at [1427, 316] on div "Unassigned" at bounding box center [1468, 309] width 120 height 15
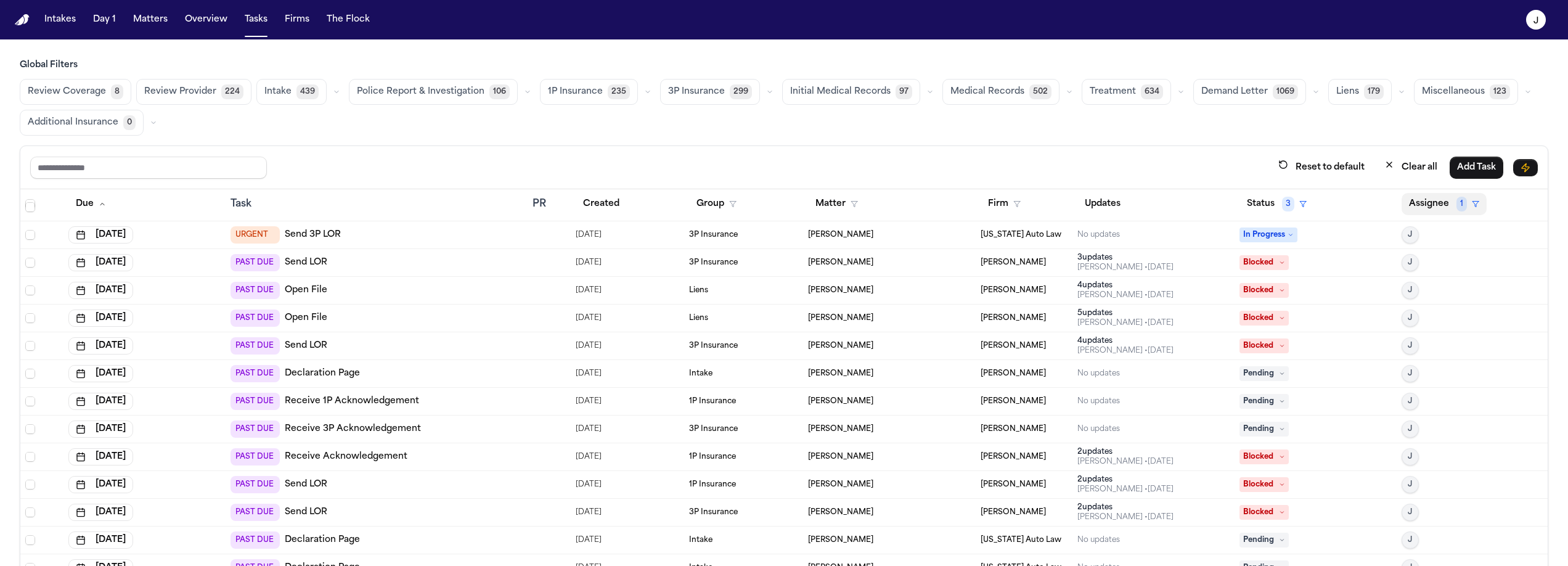
click at [1430, 208] on button "Assignee 1" at bounding box center [1444, 204] width 85 height 22
click at [1407, 211] on button "Assignee 1" at bounding box center [1444, 204] width 85 height 22
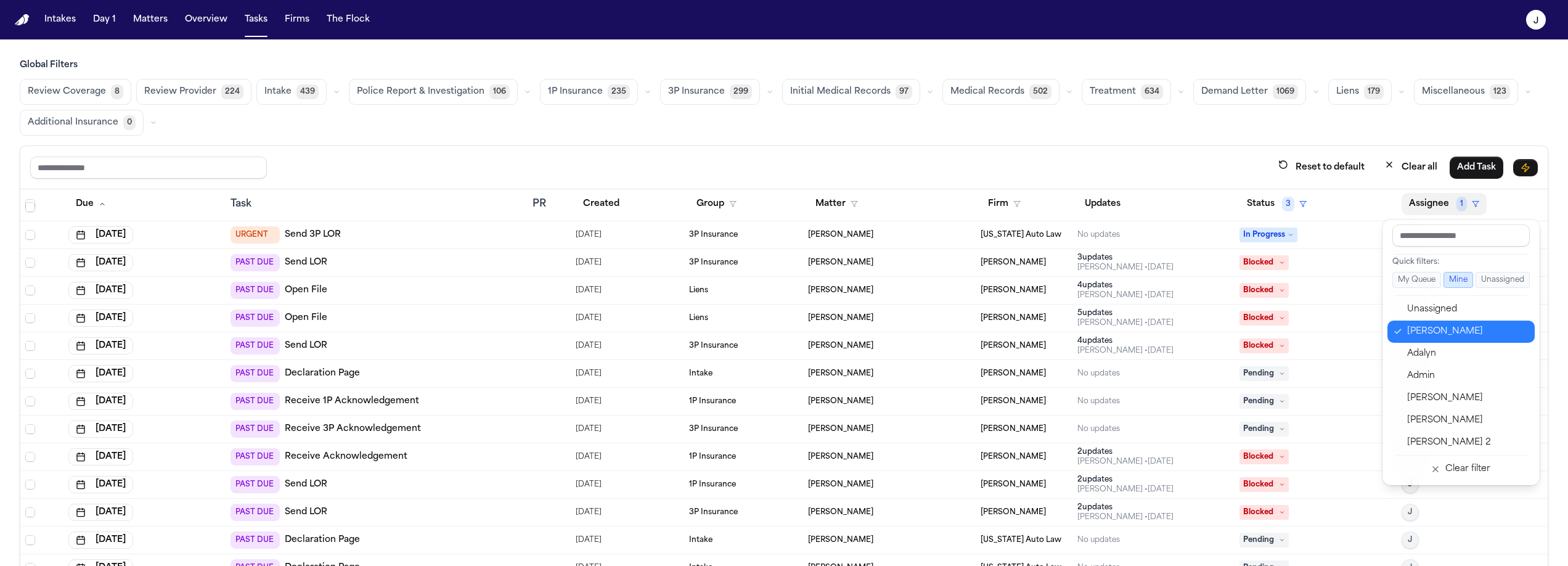
click at [1434, 331] on div "Jacqueline" at bounding box center [1468, 331] width 120 height 15
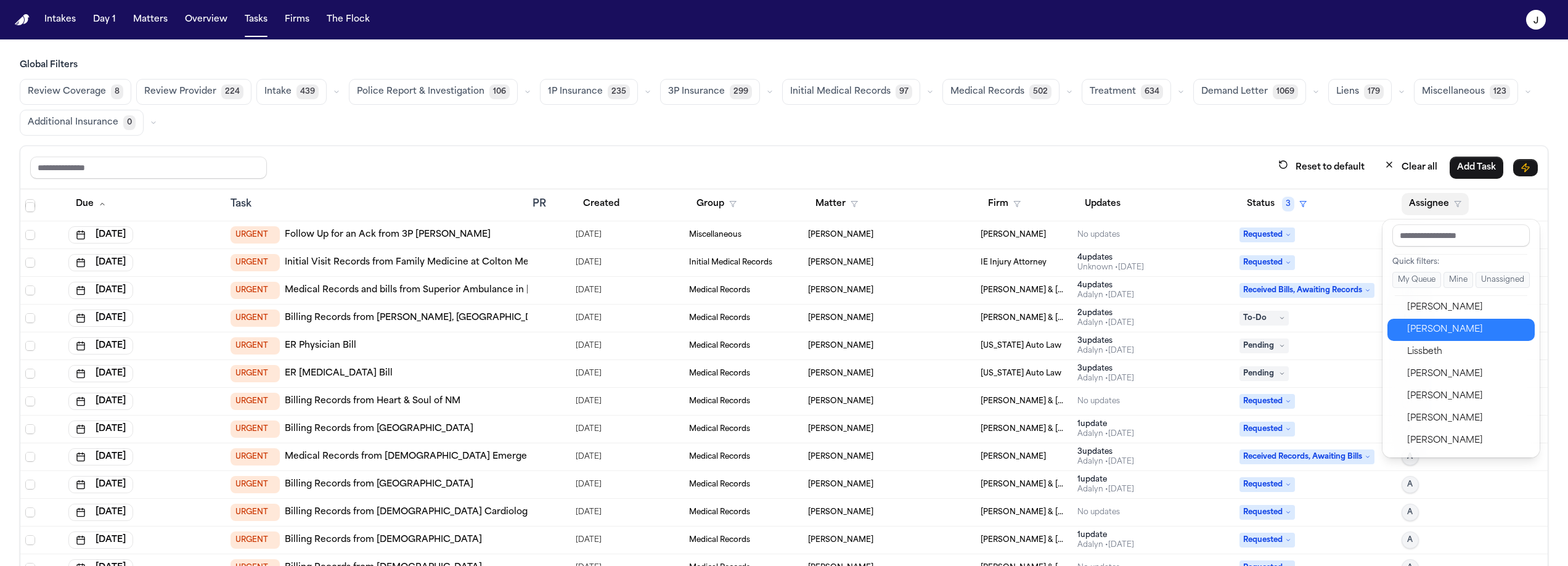
scroll to position [528, 0]
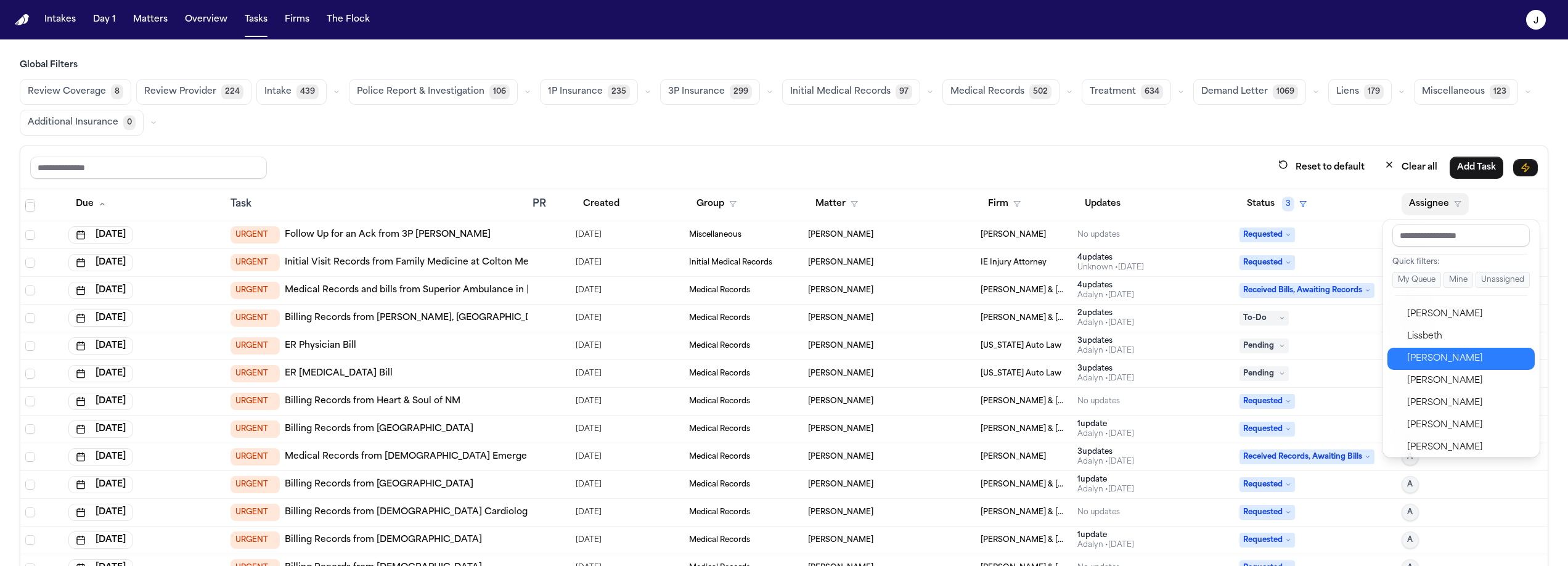
click at [1448, 356] on div "Michelle Pimienta" at bounding box center [1468, 358] width 120 height 15
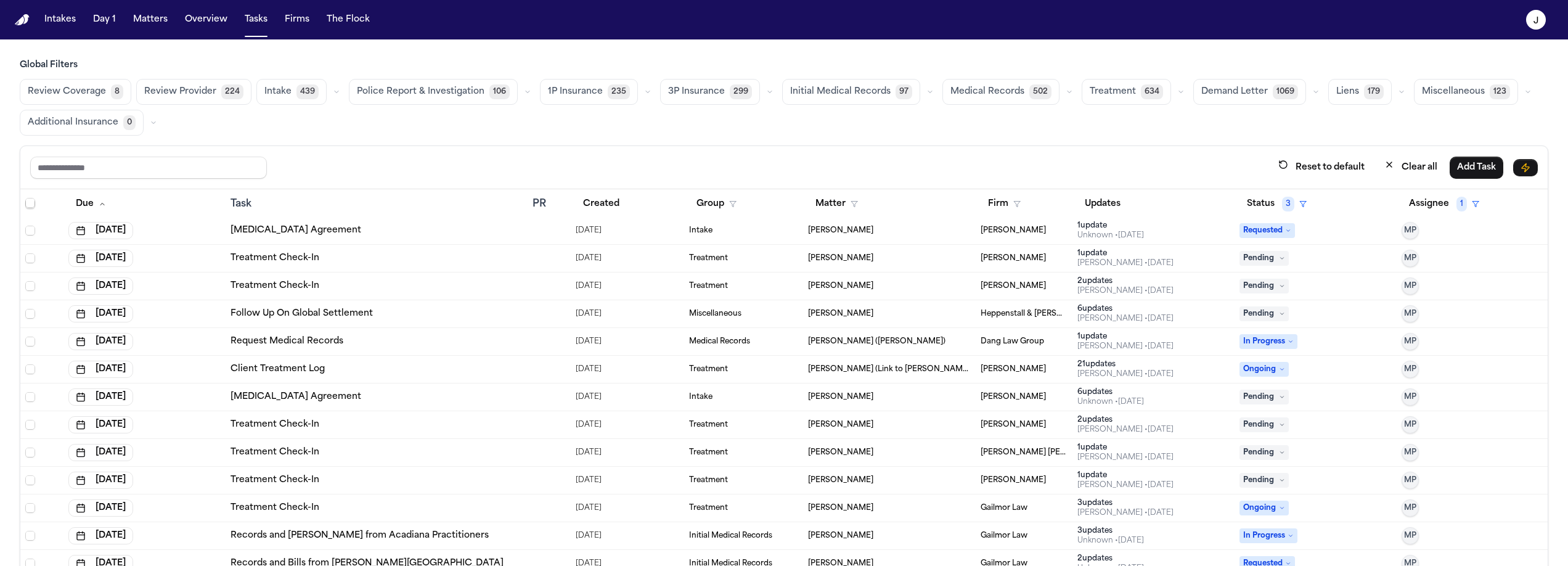
scroll to position [2097, 0]
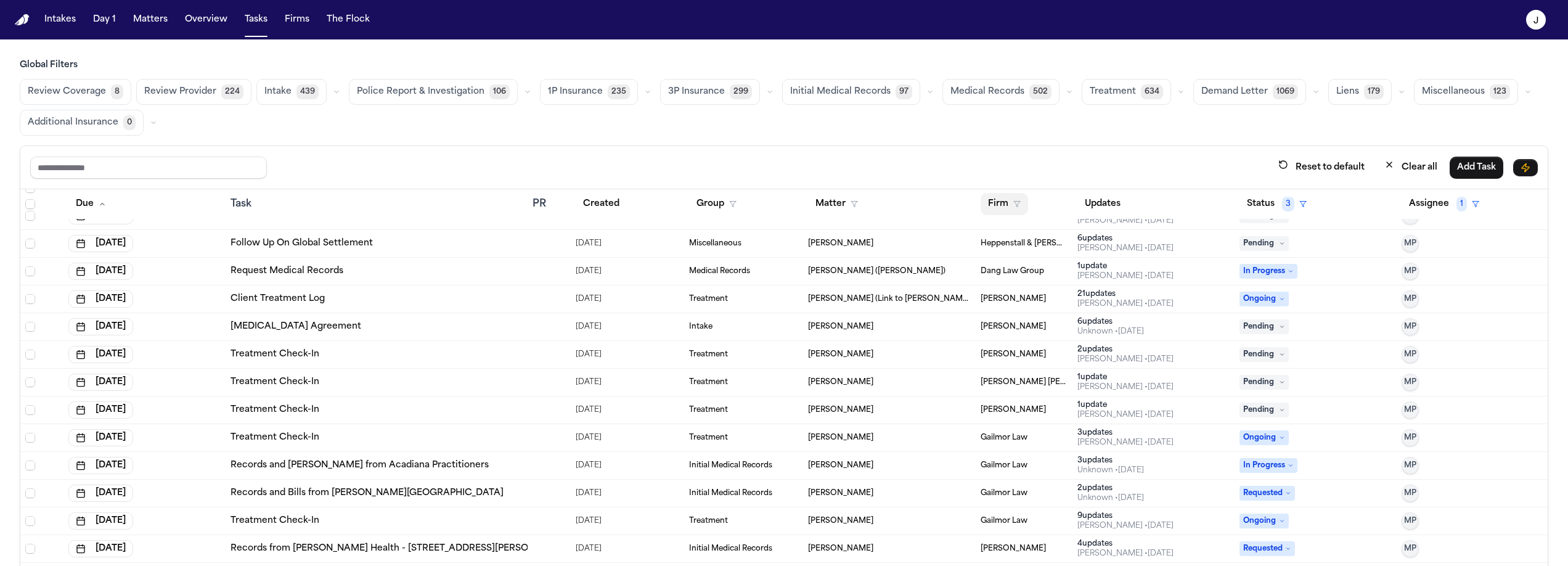
click at [999, 196] on button "Firm" at bounding box center [1004, 204] width 48 height 22
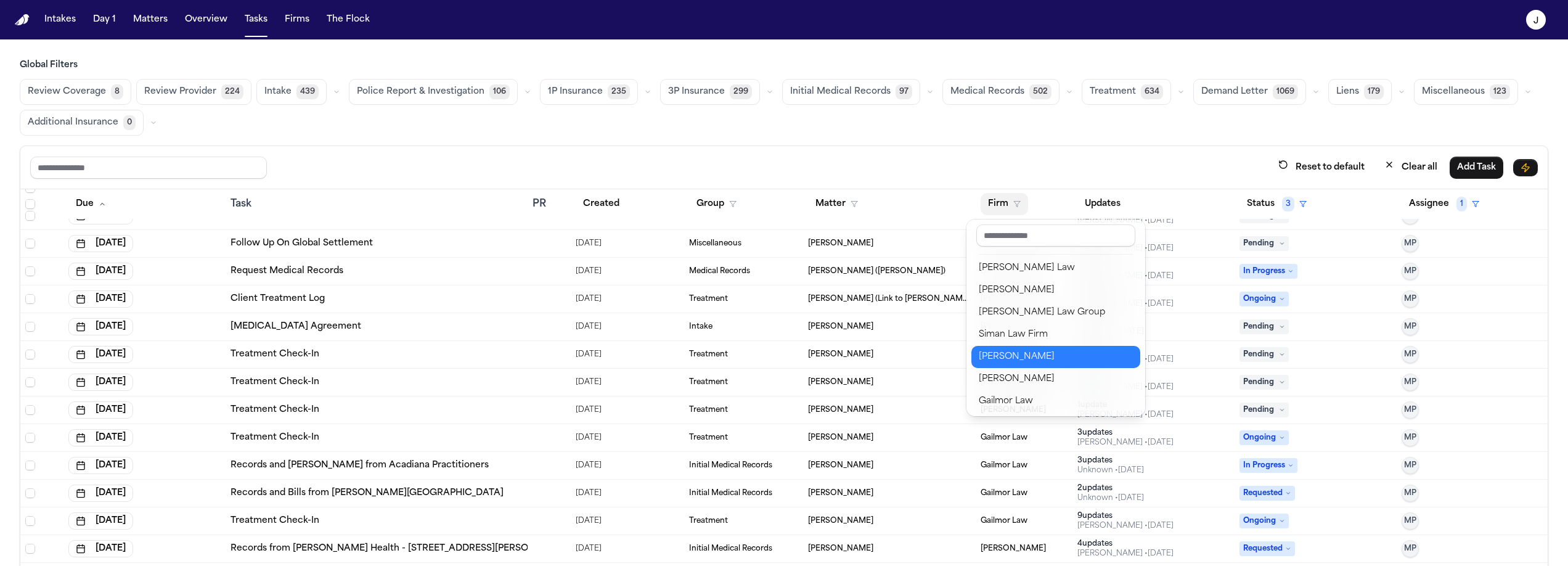
click at [1013, 361] on div "[PERSON_NAME]" at bounding box center [1056, 356] width 154 height 15
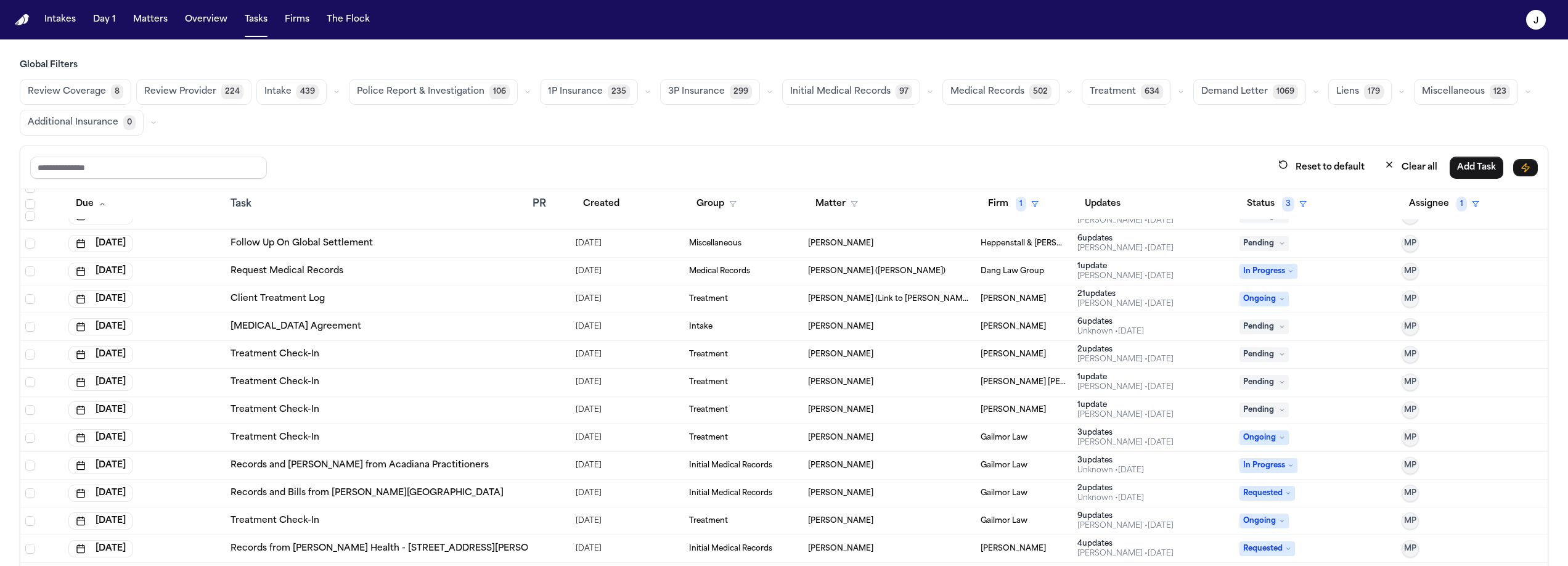
scroll to position [0, 0]
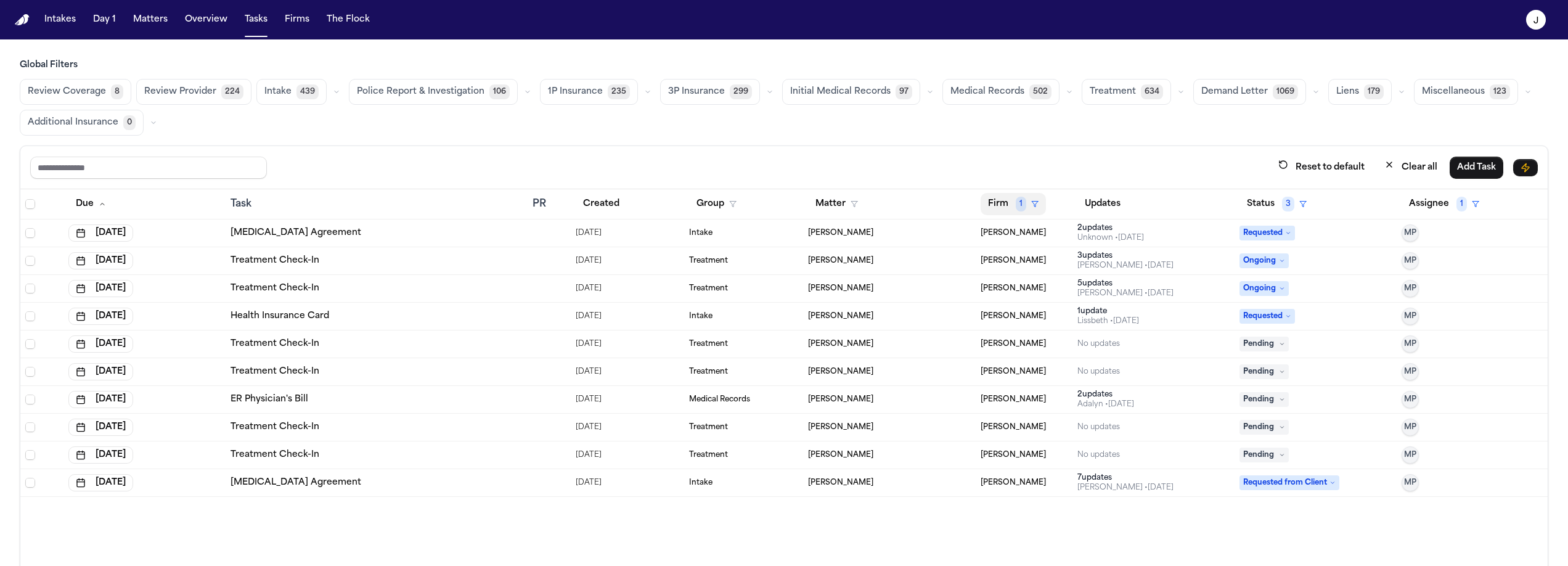
click at [1009, 203] on button "Firm 1" at bounding box center [1014, 204] width 66 height 22
click at [1025, 296] on div "Clear filter" at bounding box center [1041, 296] width 45 height 15
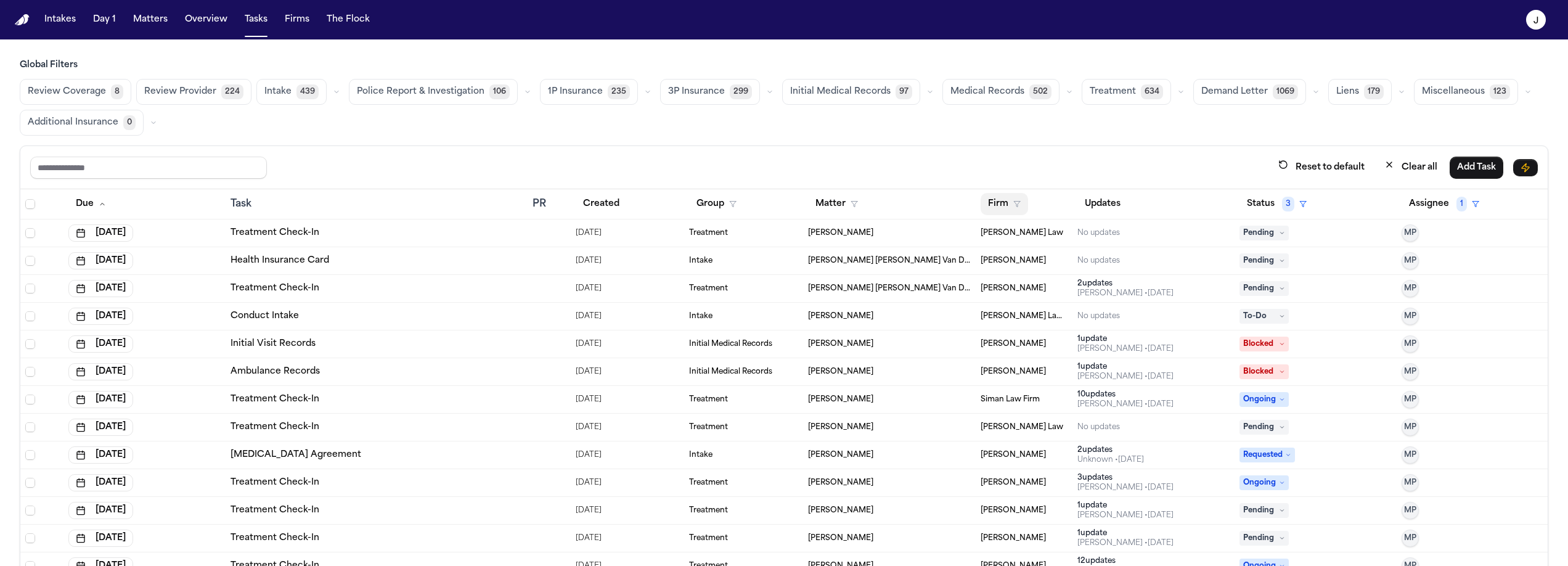
click at [1014, 200] on icon "button" at bounding box center [1017, 203] width 7 height 7
click at [1425, 206] on button "Assignee 1" at bounding box center [1444, 204] width 85 height 22
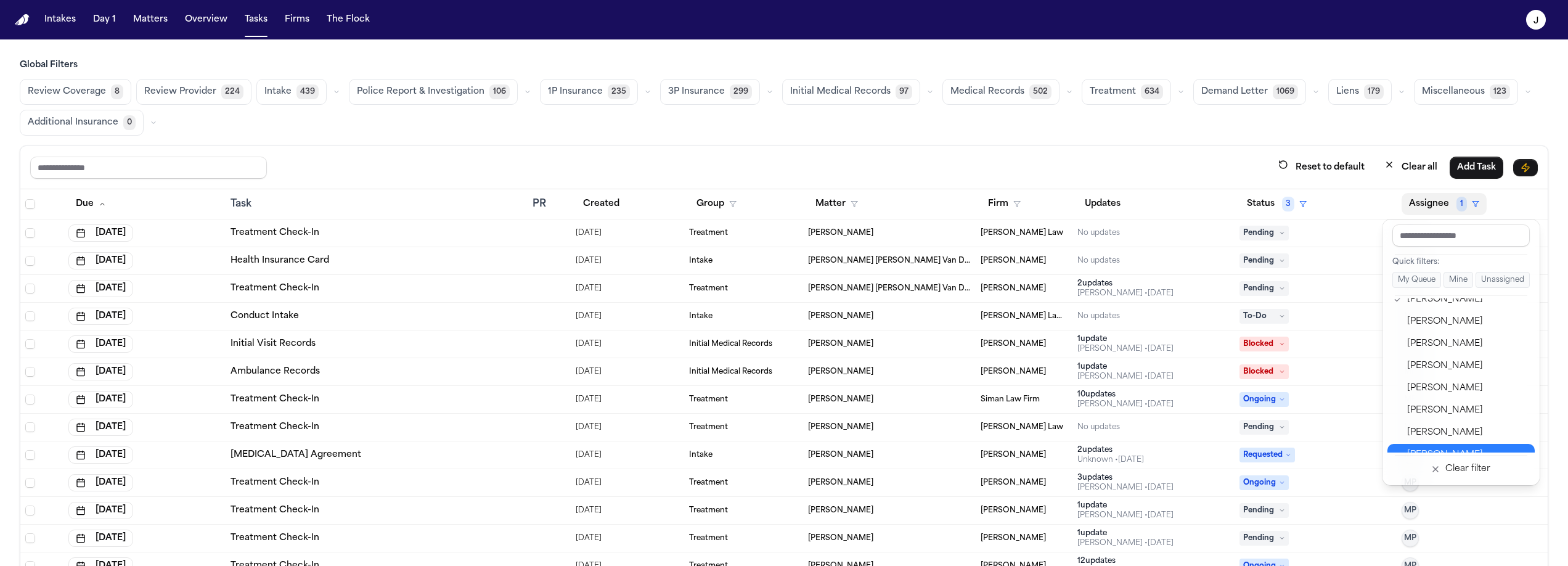
scroll to position [578, 0]
click at [1437, 304] on div "Michelle Pimienta" at bounding box center [1468, 308] width 120 height 15
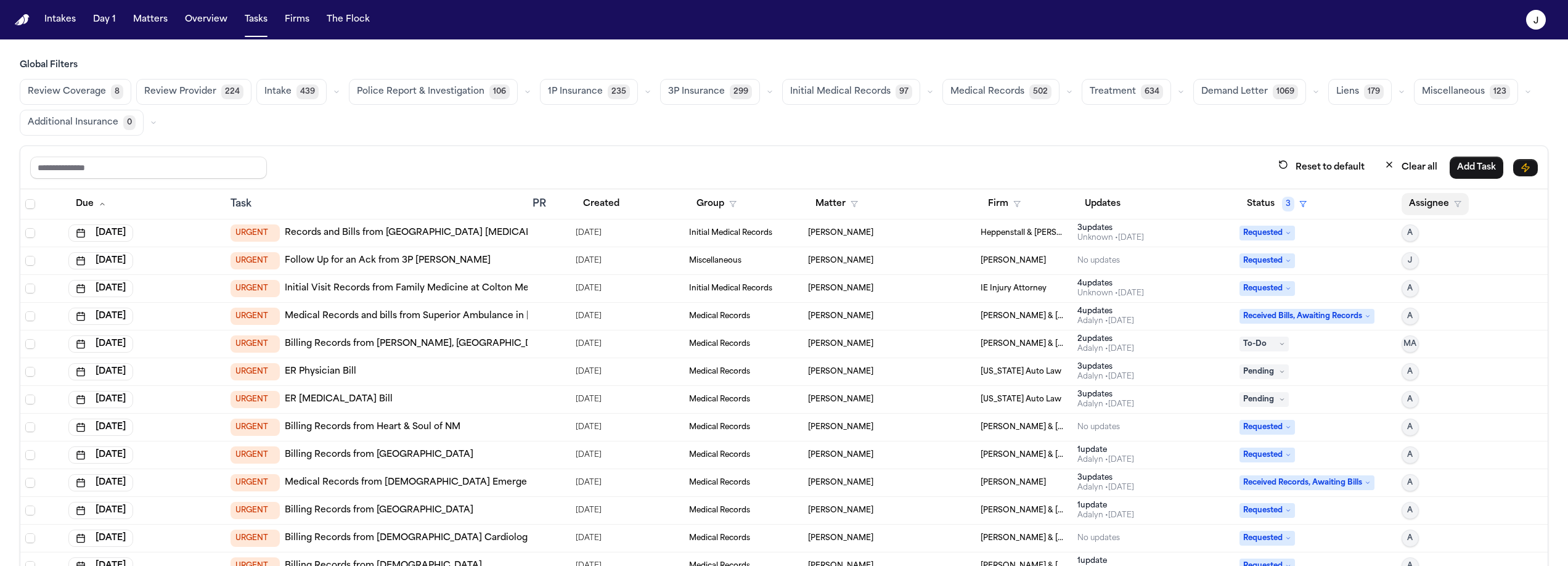
click at [1422, 201] on button "Assignee" at bounding box center [1435, 204] width 67 height 22
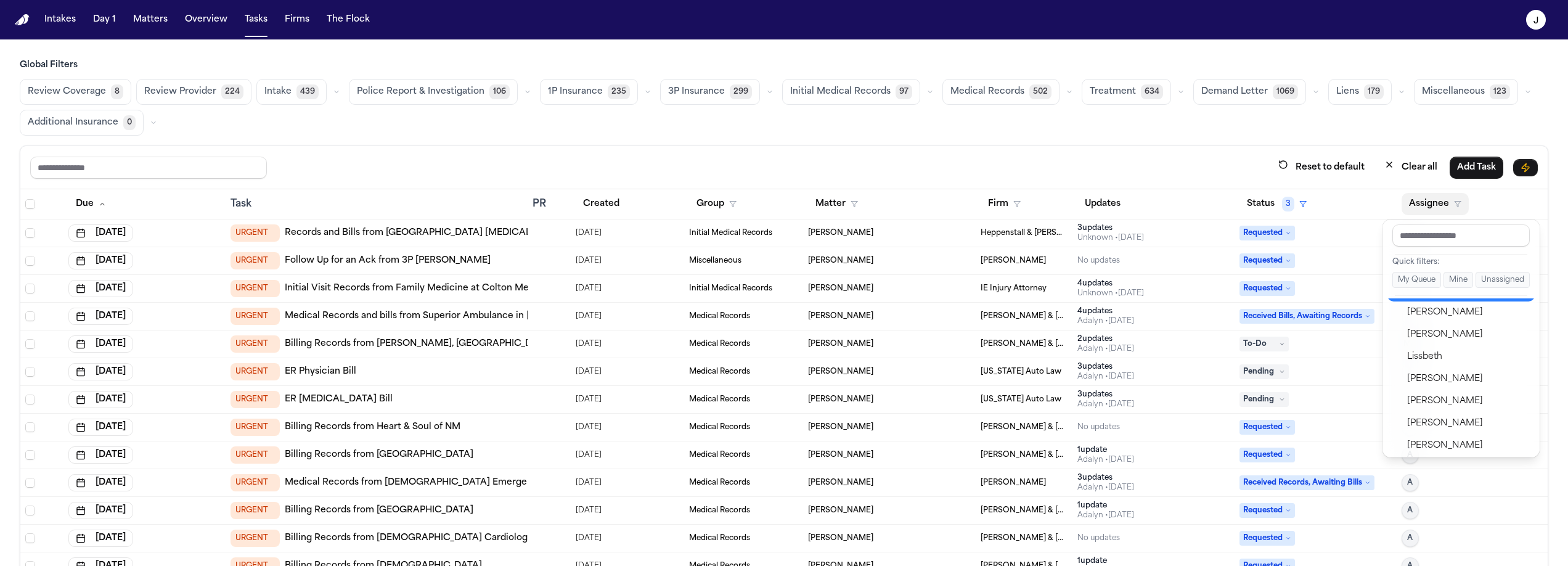
scroll to position [543, 0]
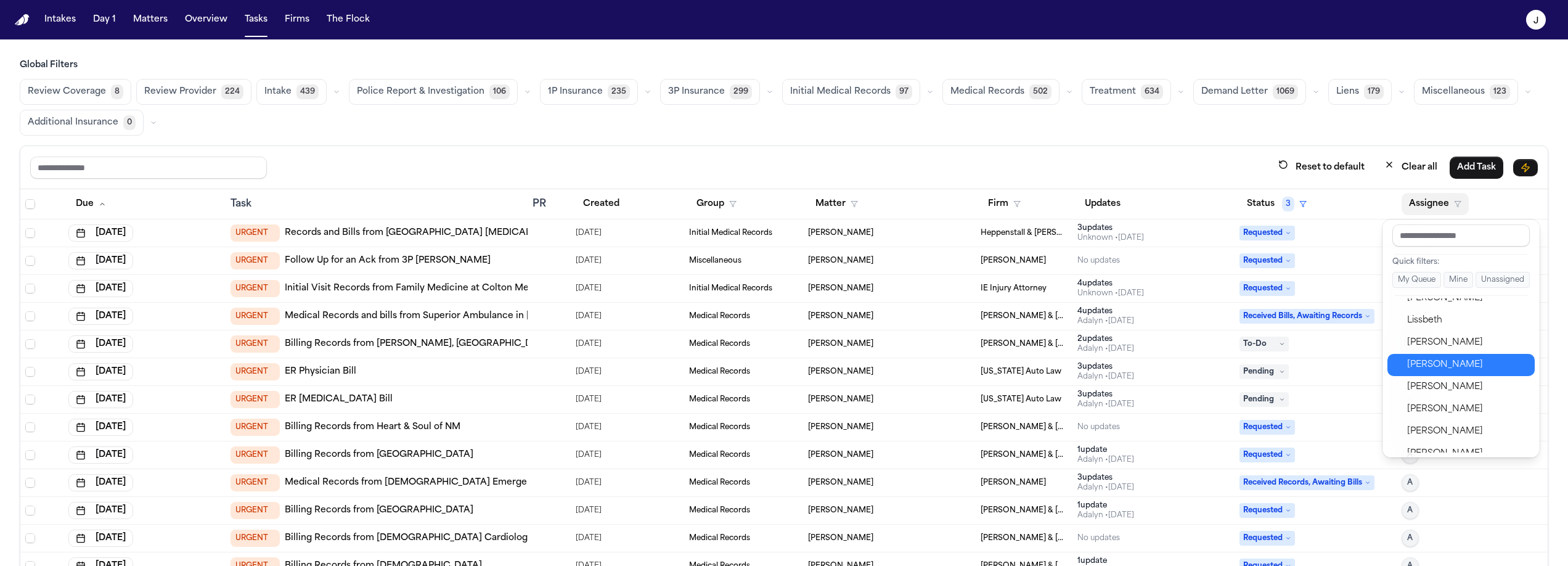
click at [1450, 374] on button "Michelle Landazabal" at bounding box center [1461, 364] width 147 height 22
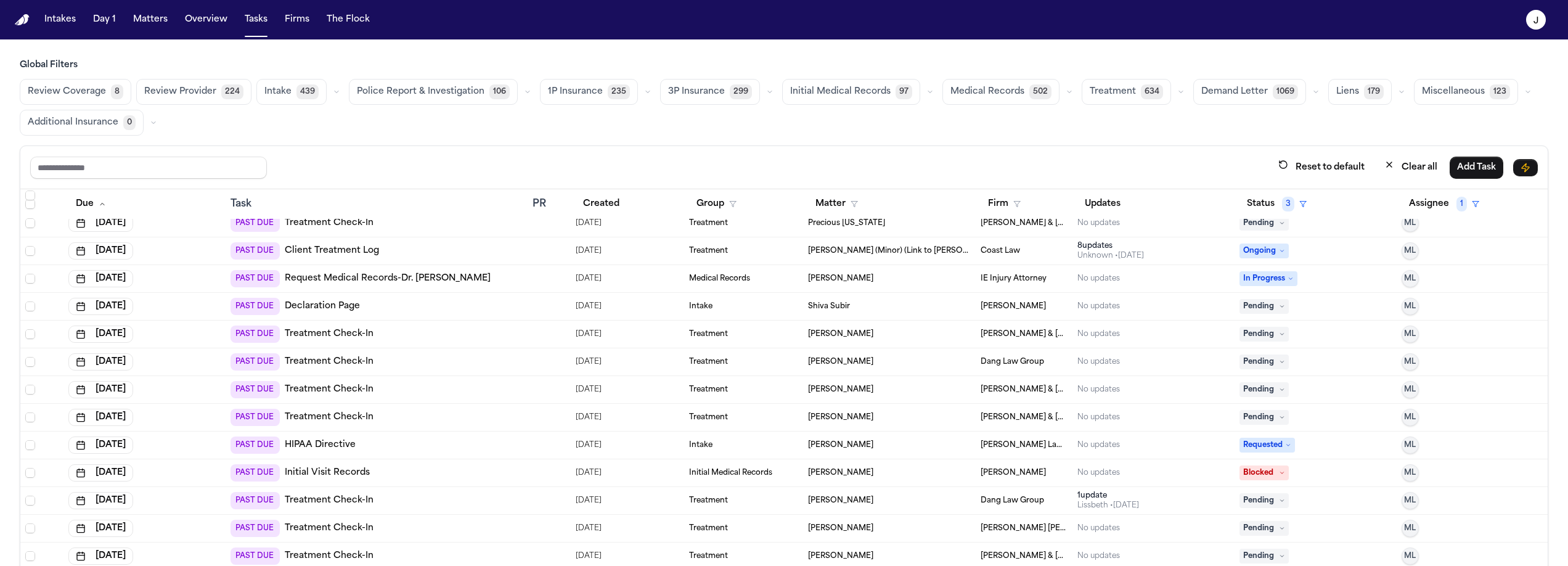
scroll to position [4816, 0]
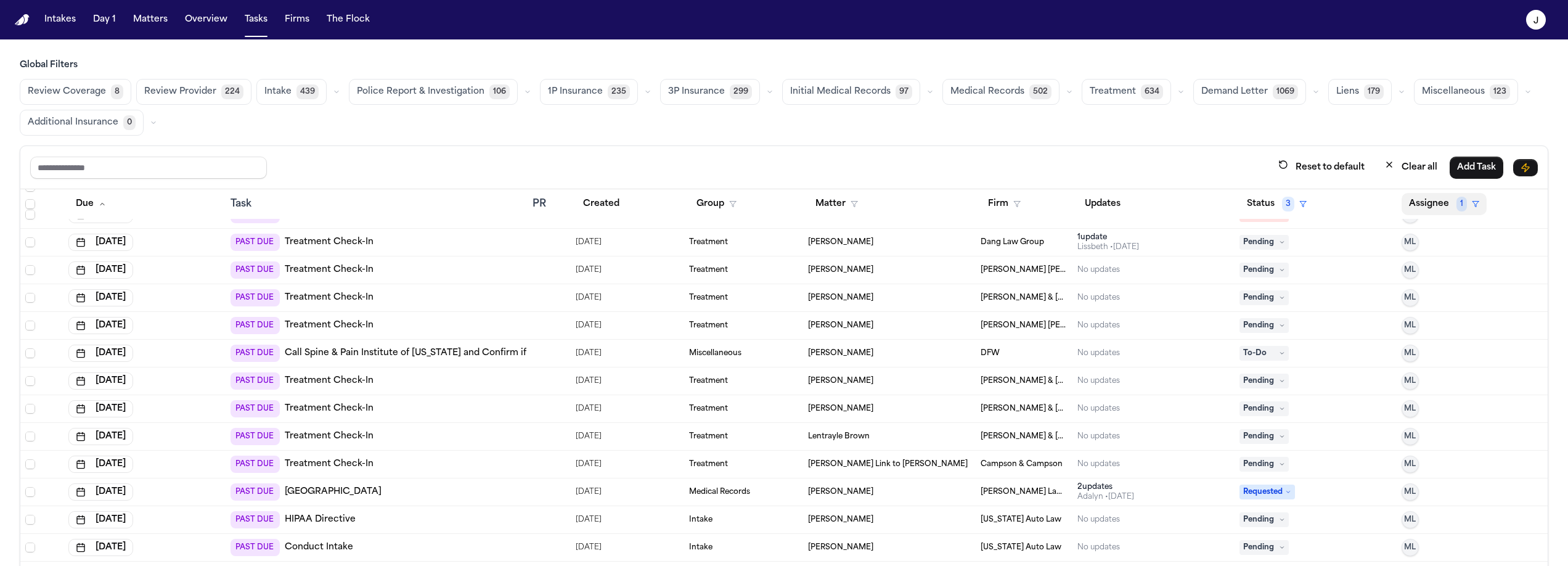
click at [1457, 208] on span "1" at bounding box center [1462, 203] width 10 height 15
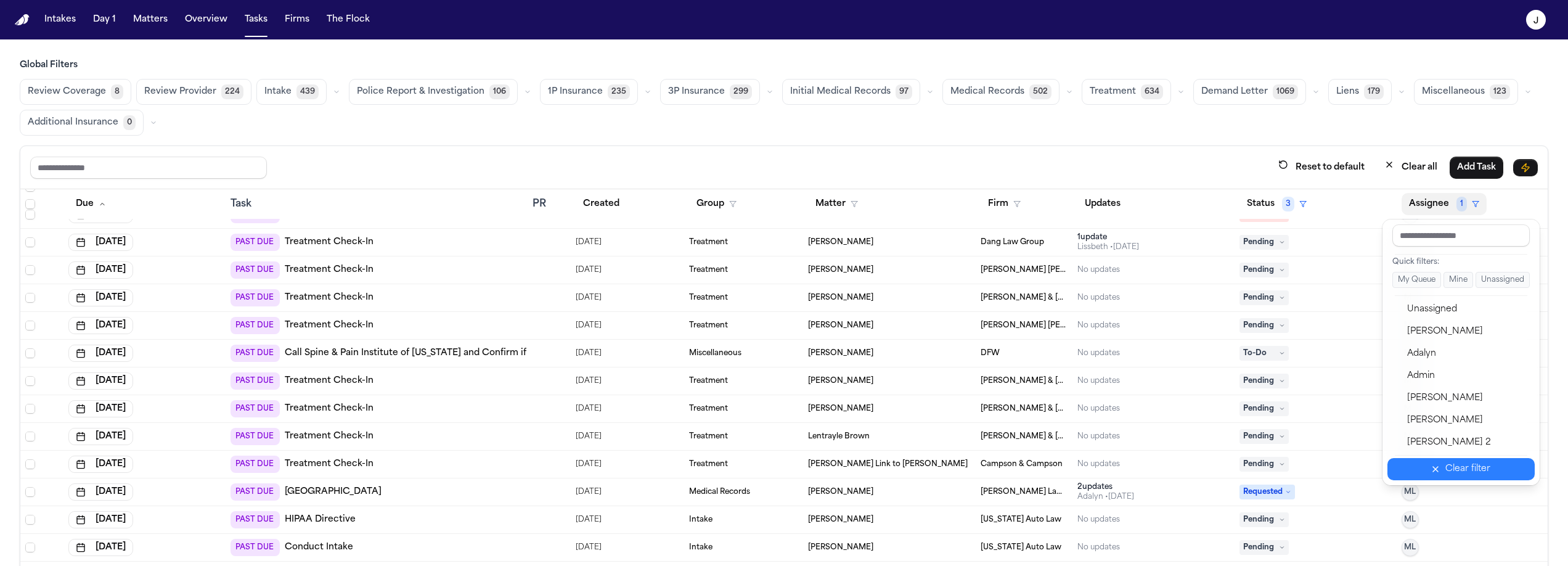
click at [1426, 466] on button "Clear filter" at bounding box center [1461, 469] width 147 height 22
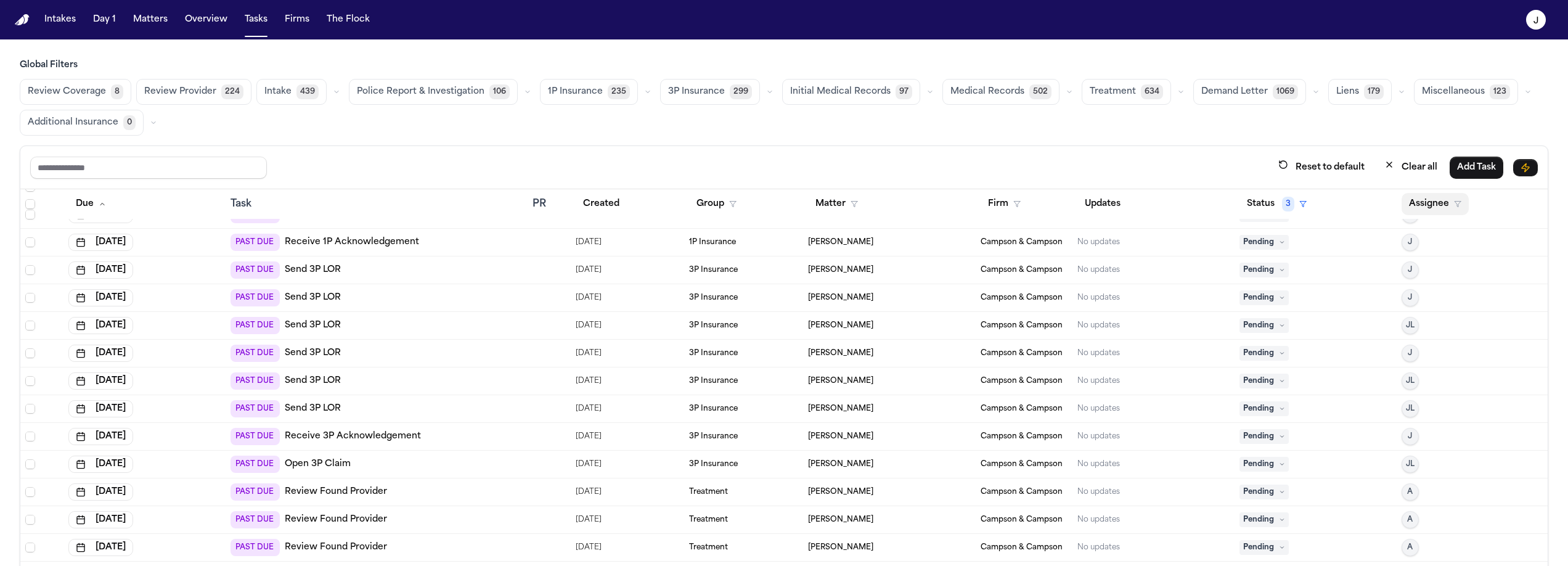
click at [1425, 210] on button "Assignee" at bounding box center [1435, 204] width 67 height 22
click at [1420, 206] on button "Assignee" at bounding box center [1435, 204] width 67 height 22
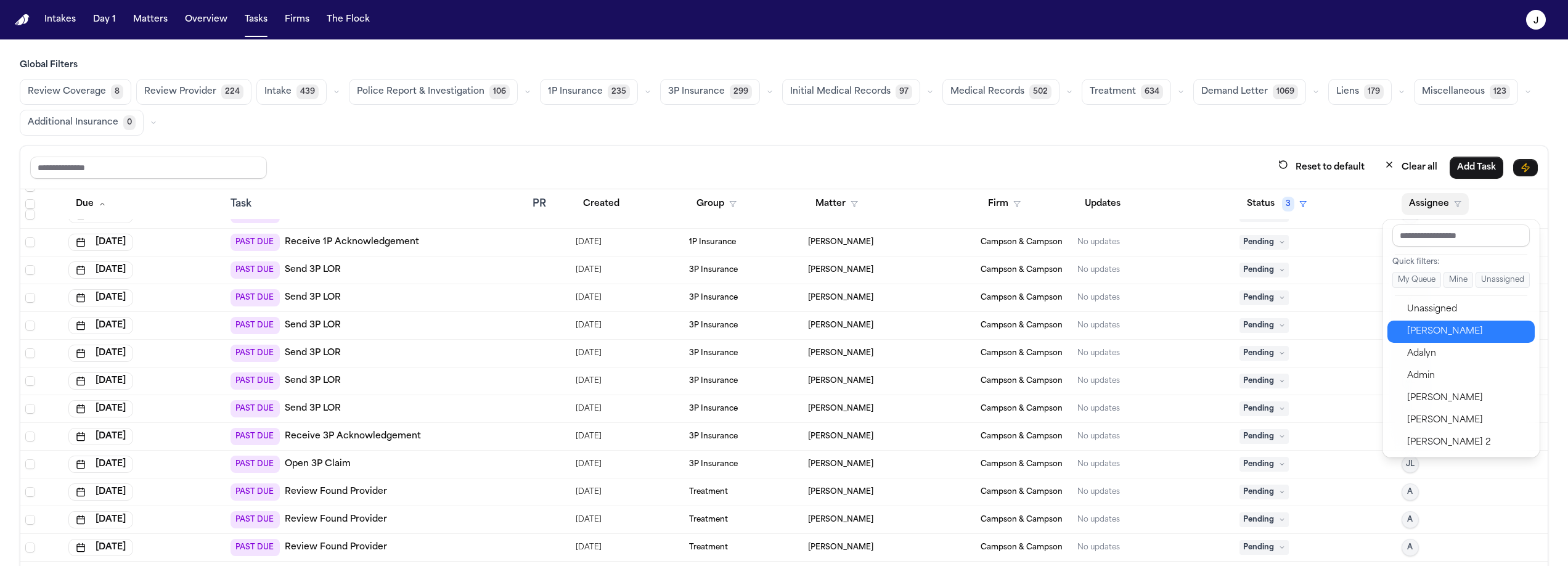
click at [1427, 332] on div "Jacqueline" at bounding box center [1468, 331] width 120 height 15
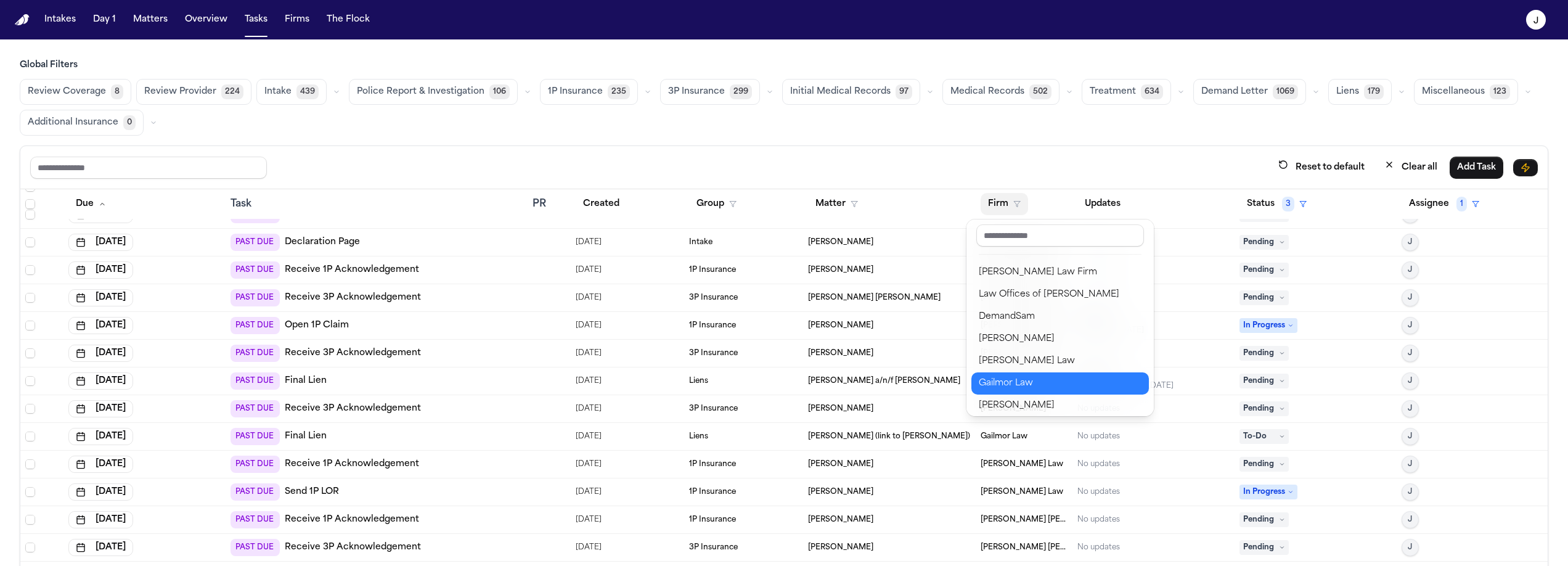
scroll to position [334, 0]
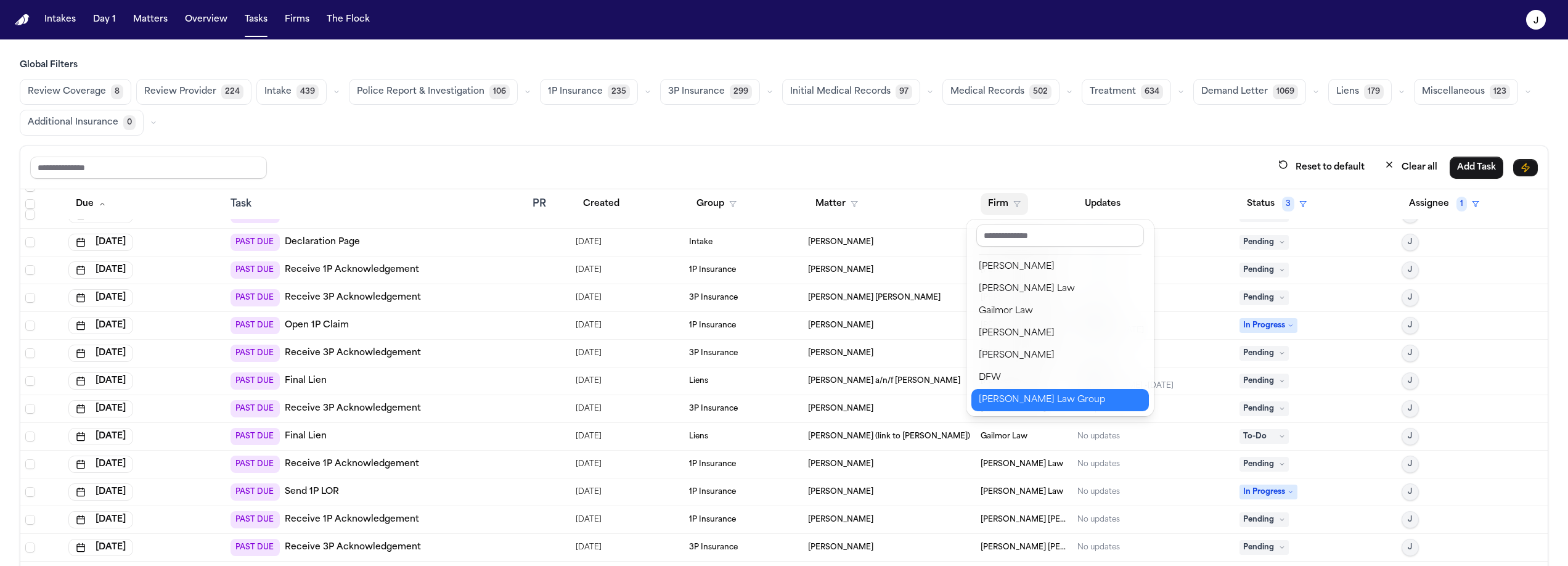
click at [1005, 391] on button "[PERSON_NAME] Law Group" at bounding box center [1060, 399] width 178 height 22
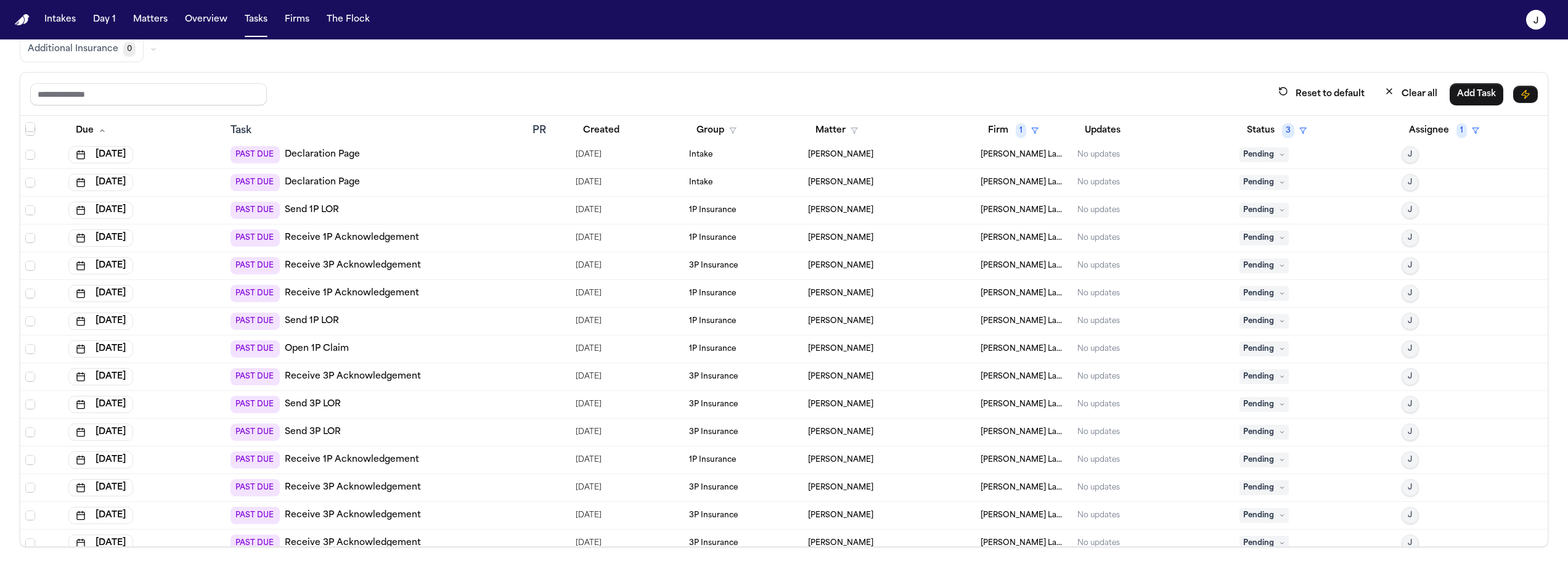
scroll to position [0, 0]
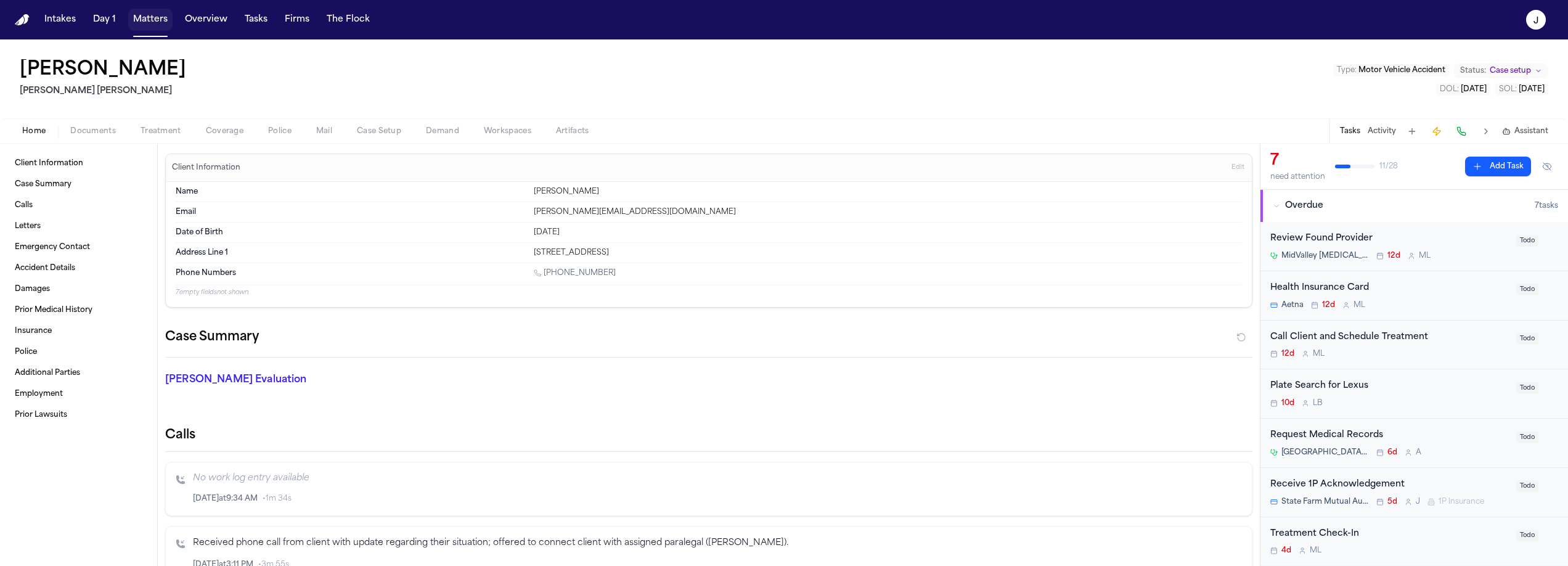
click at [144, 21] on button "Matters" at bounding box center [150, 20] width 45 height 22
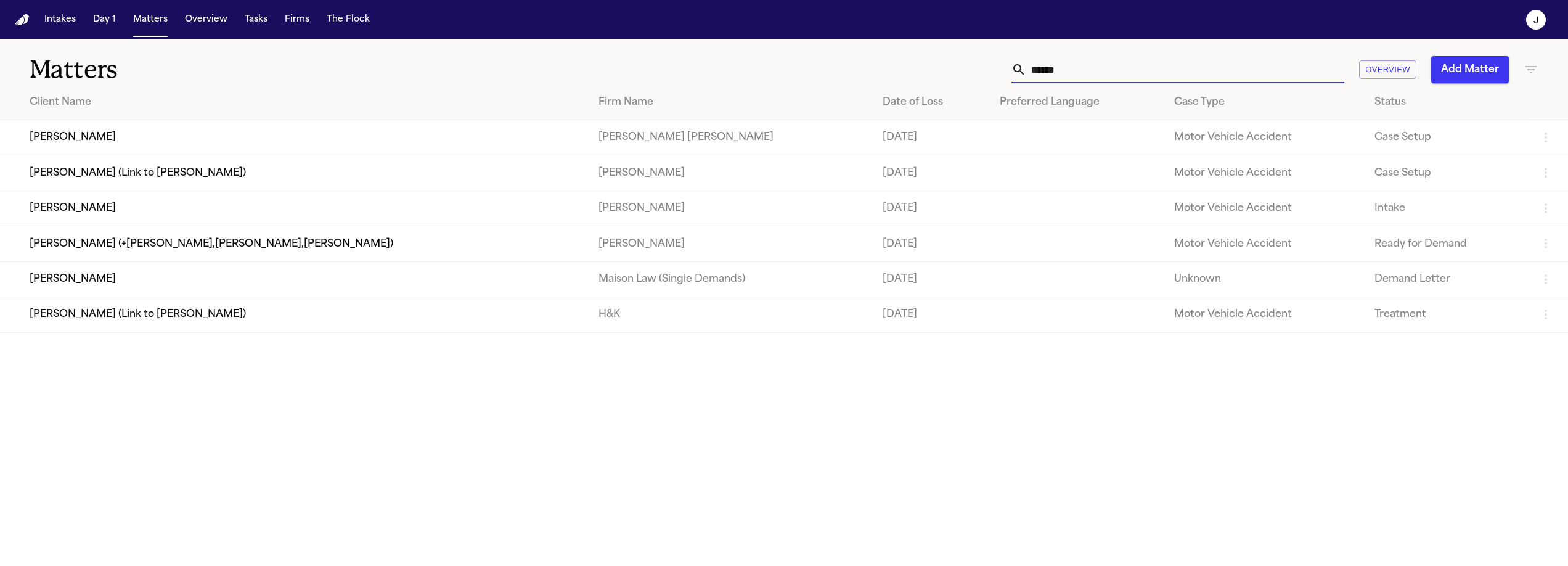
click at [1088, 69] on input "******" at bounding box center [1185, 70] width 318 height 27
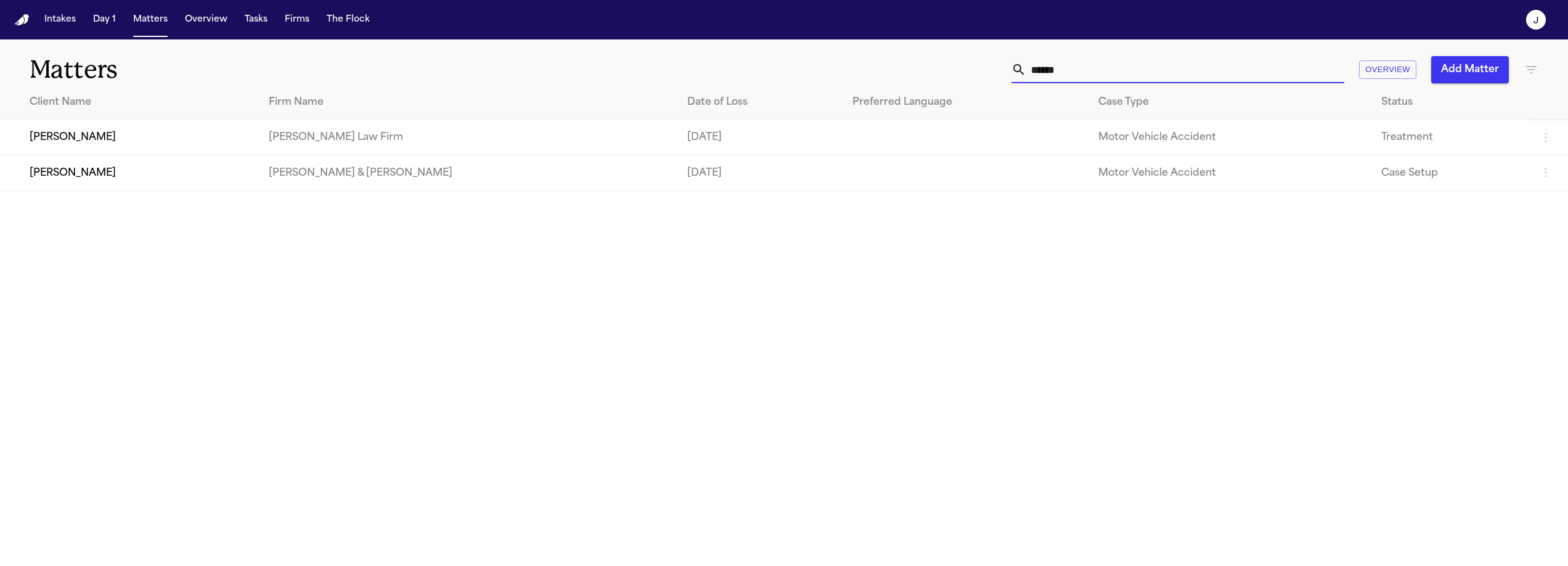
type input "******"
click at [179, 138] on td "[PERSON_NAME]" at bounding box center [129, 138] width 259 height 35
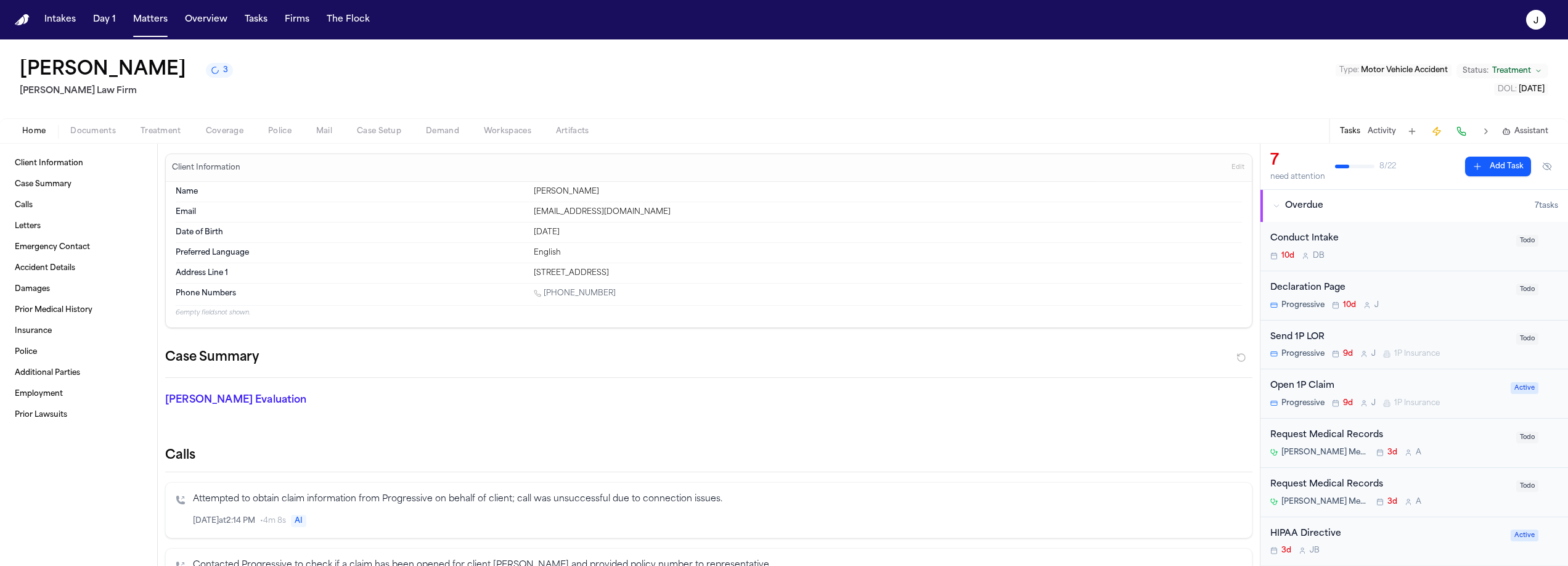
click at [217, 129] on span "Coverage" at bounding box center [224, 131] width 38 height 10
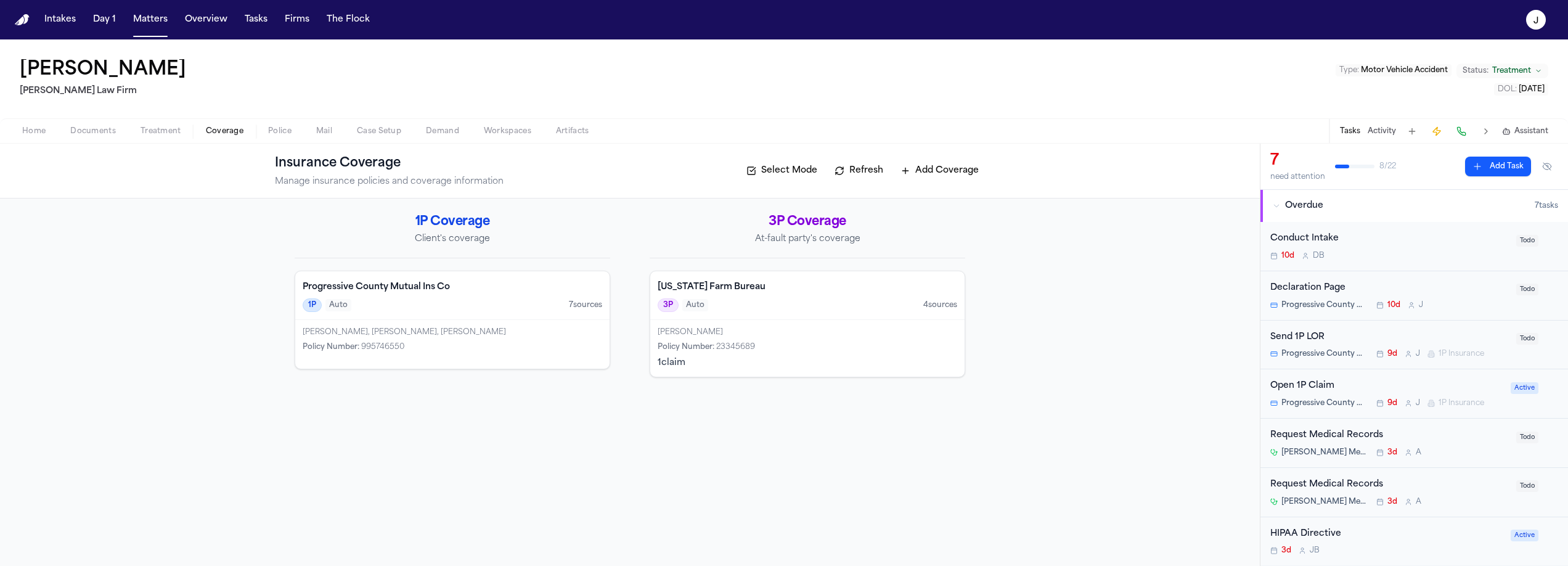
click at [428, 300] on div "1P Auto 7 source s" at bounding box center [452, 305] width 300 height 13
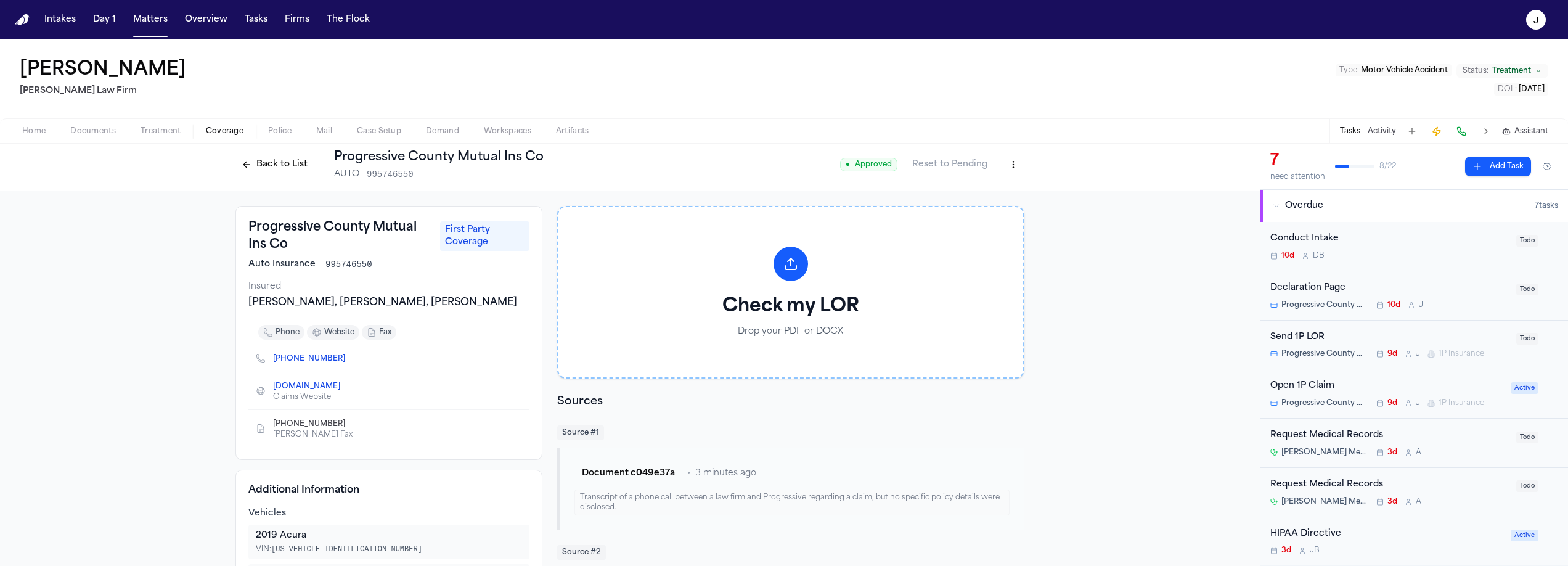
scroll to position [5, 0]
click at [267, 163] on button "Back to List" at bounding box center [274, 165] width 78 height 20
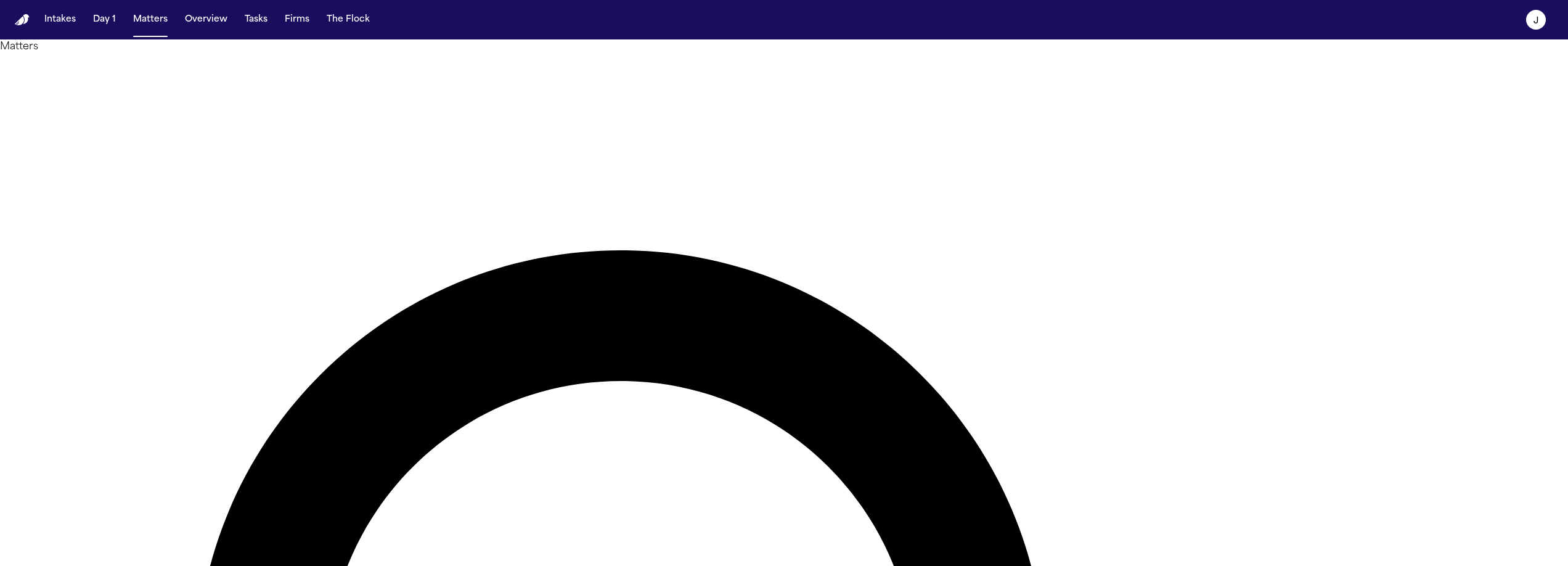
type input "******"
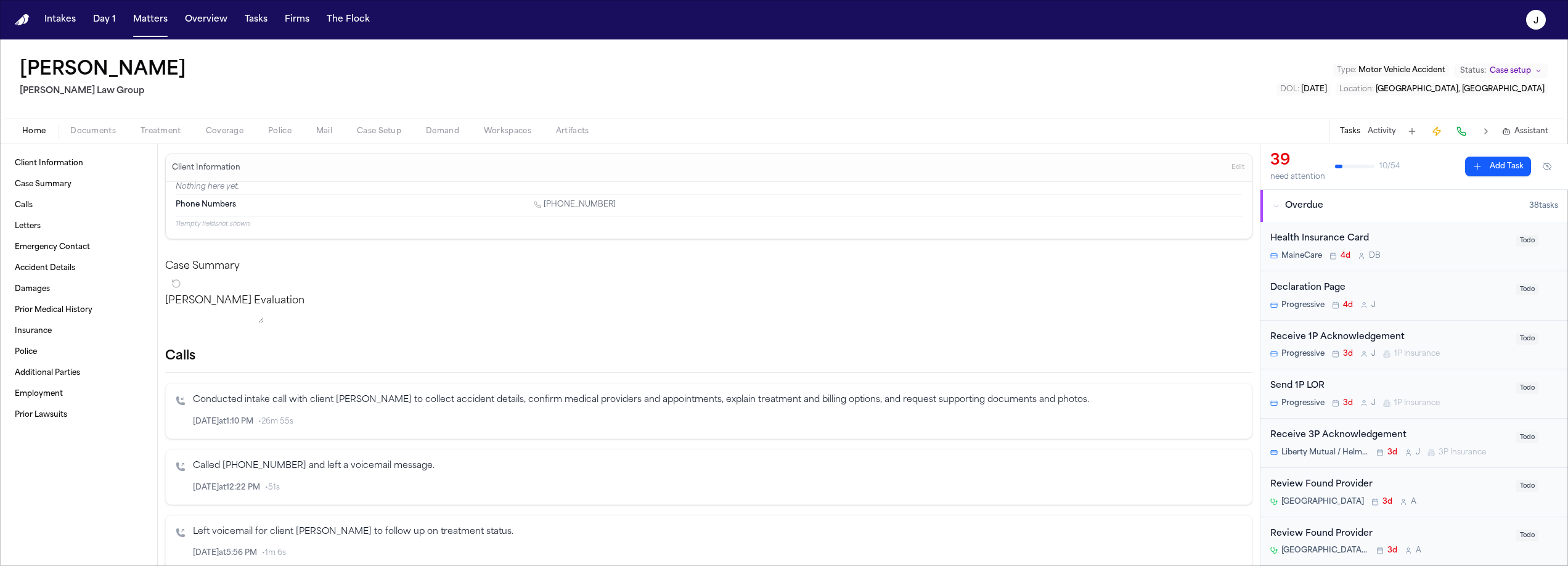
click at [226, 134] on span "Coverage" at bounding box center [224, 131] width 38 height 10
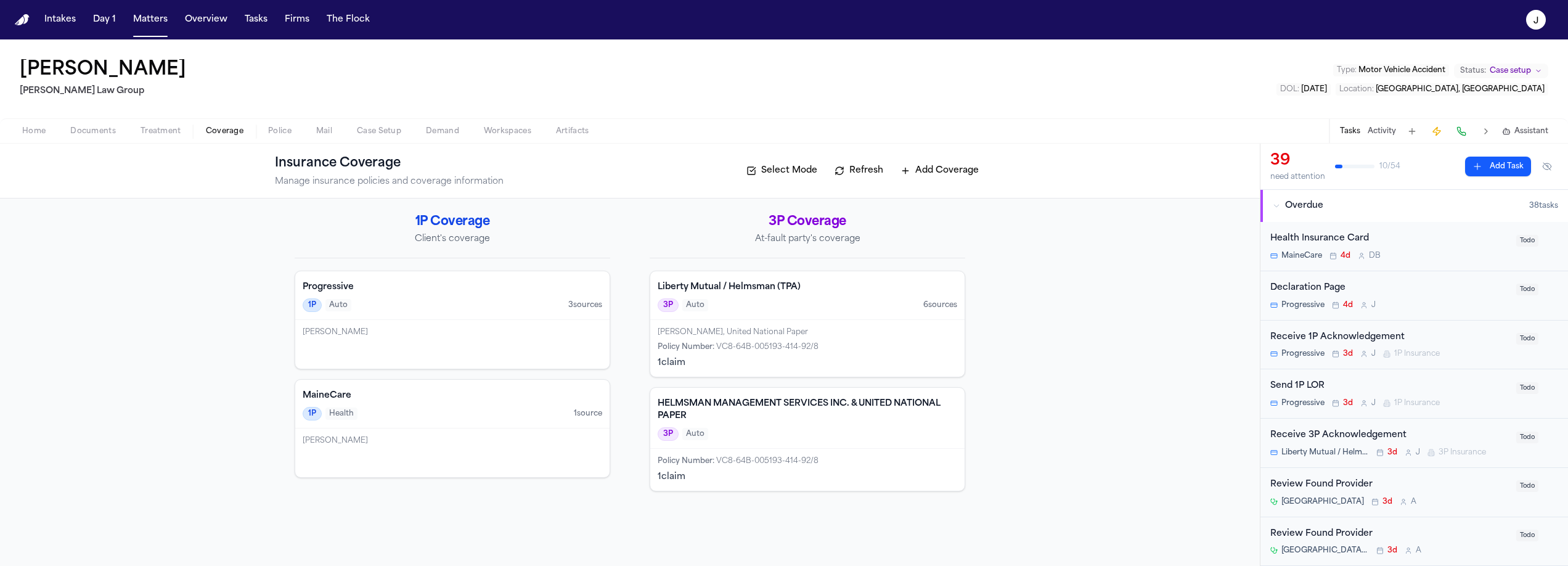
click at [421, 296] on div "Progressive 1P Auto 3 source s" at bounding box center [453, 296] width 314 height 48
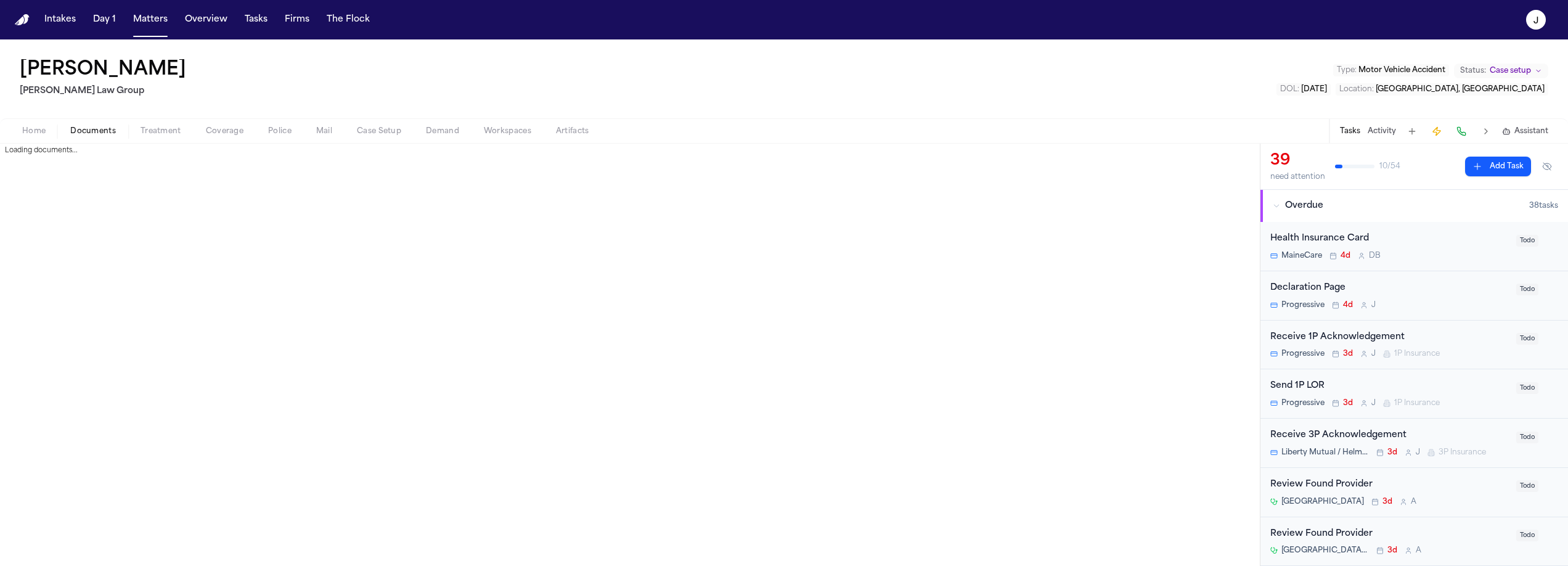
click at [97, 132] on span "Documents" at bounding box center [93, 131] width 45 height 10
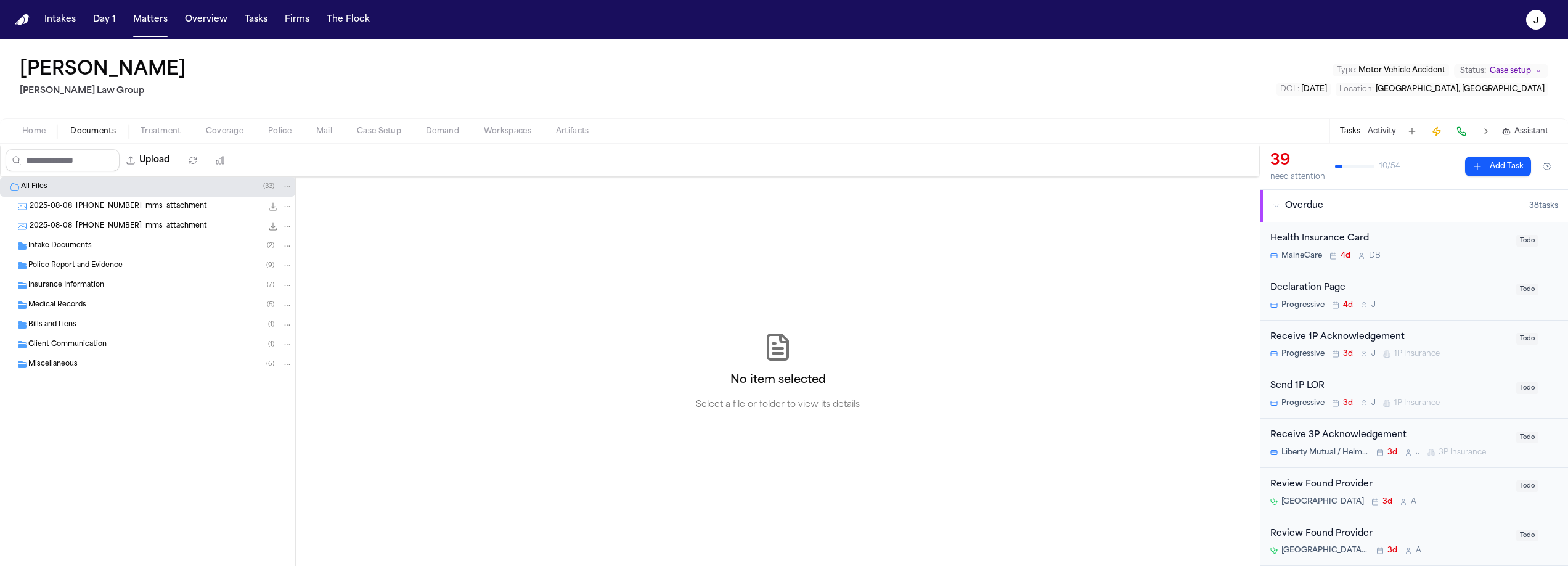
click at [77, 246] on span "Intake Documents" at bounding box center [59, 245] width 63 height 10
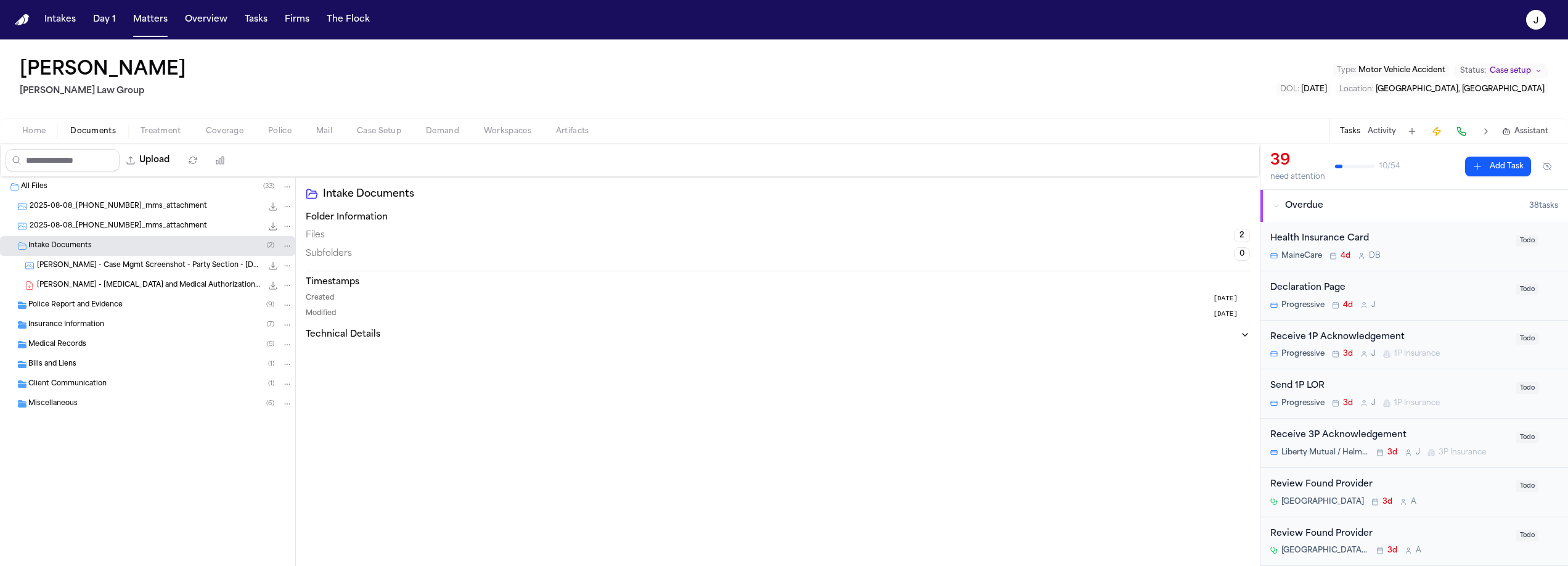
click at [75, 307] on span "Police Report and Evidence" at bounding box center [75, 305] width 95 height 10
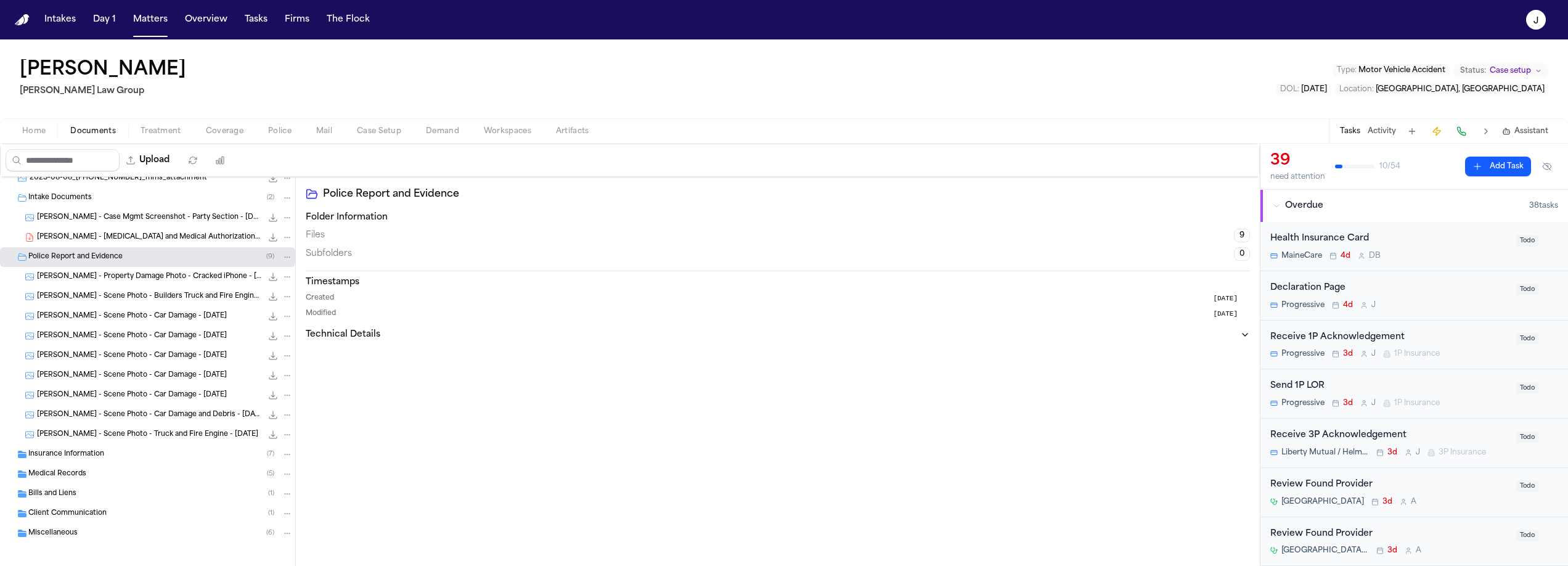
scroll to position [50, 0]
click at [74, 453] on span "Insurance Information" at bounding box center [66, 452] width 76 height 10
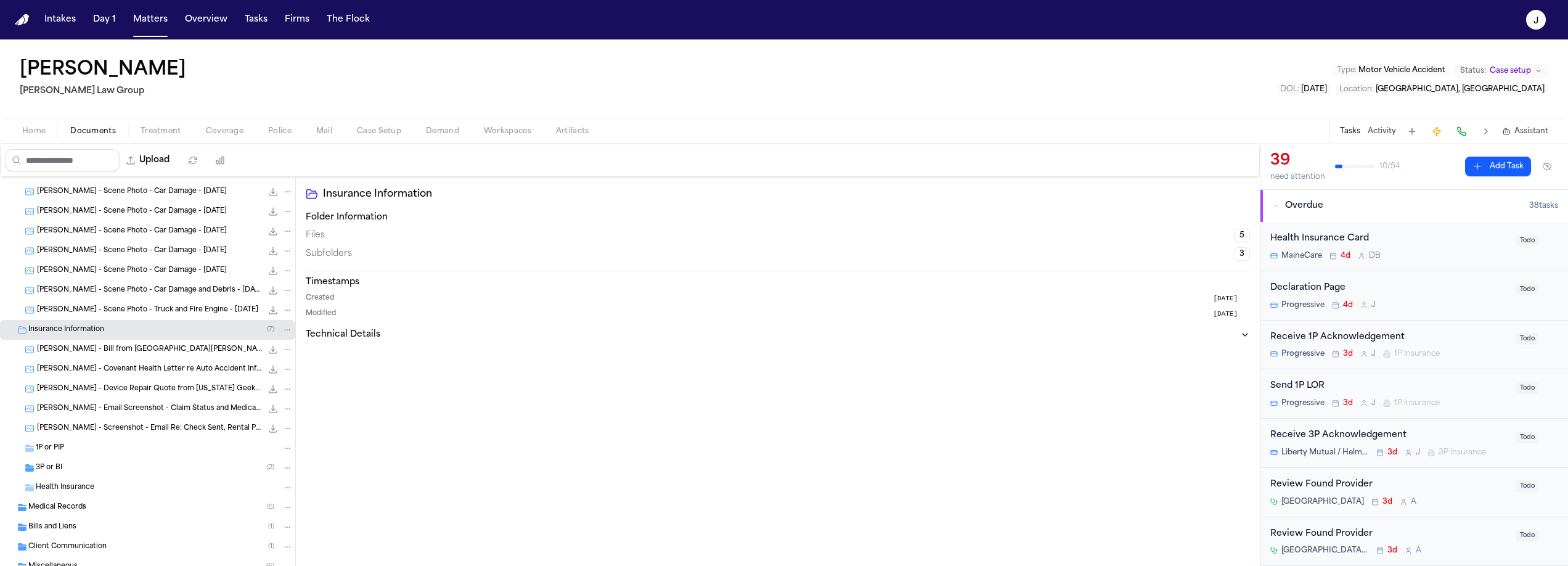
scroll to position [177, 0]
click at [76, 466] on div "3P or BI ( 2 )" at bounding box center [164, 464] width 257 height 11
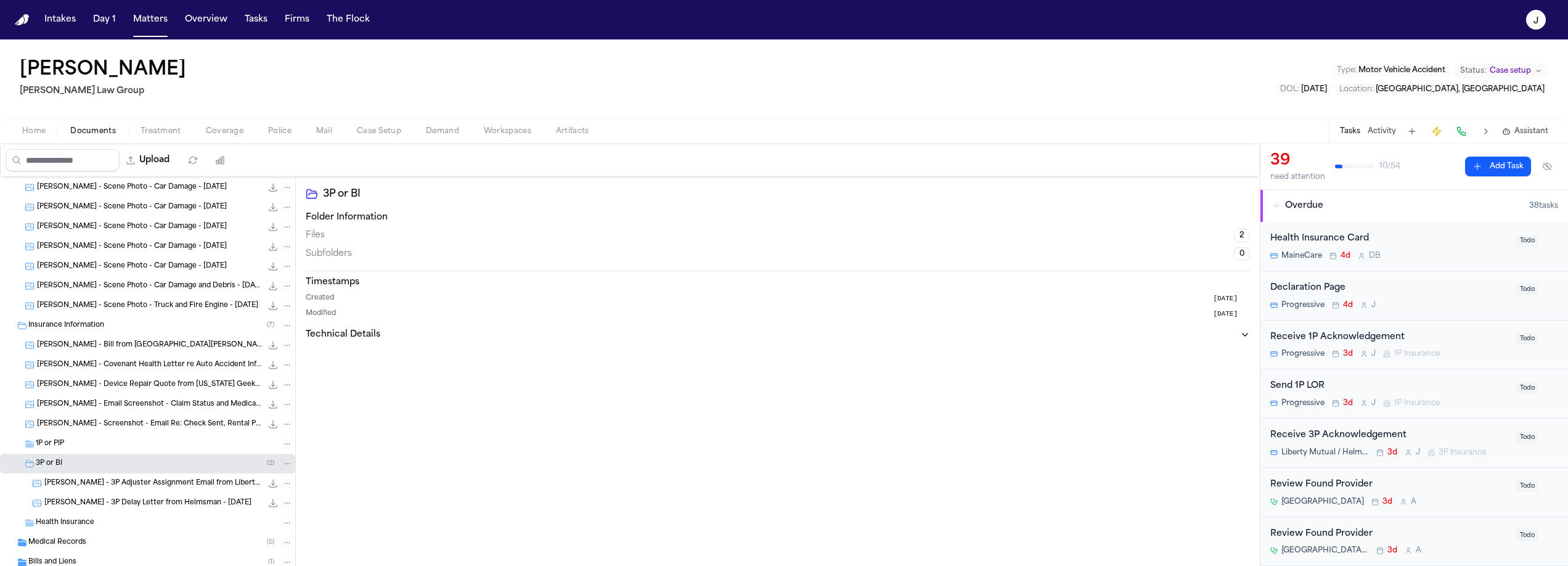
click at [77, 466] on div "3P or BI ( 2 )" at bounding box center [164, 464] width 257 height 11
click at [80, 440] on div "1P or PIP" at bounding box center [164, 443] width 257 height 11
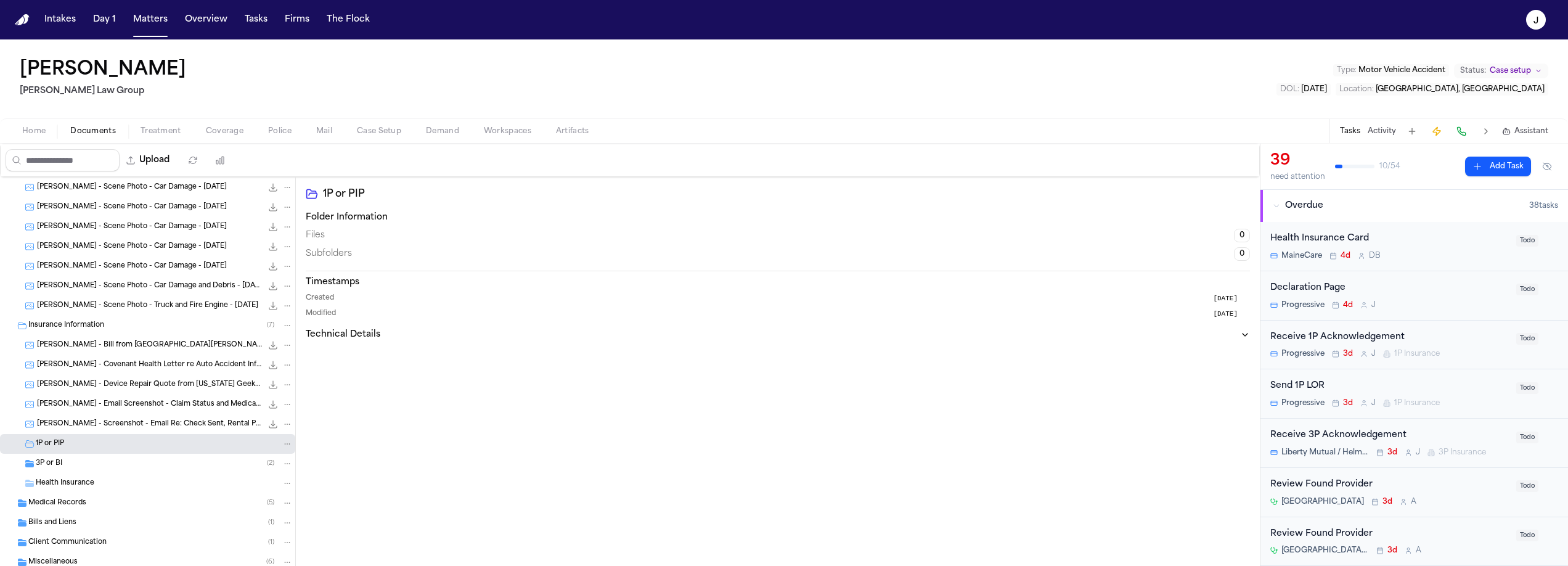
click at [80, 440] on div "1P or PIP" at bounding box center [164, 443] width 257 height 11
click at [117, 433] on span "A. McVicar - Screenshot - Email Re: Check Sent, Rental Payment, UPS Tracking - …" at bounding box center [149, 434] width 225 height 10
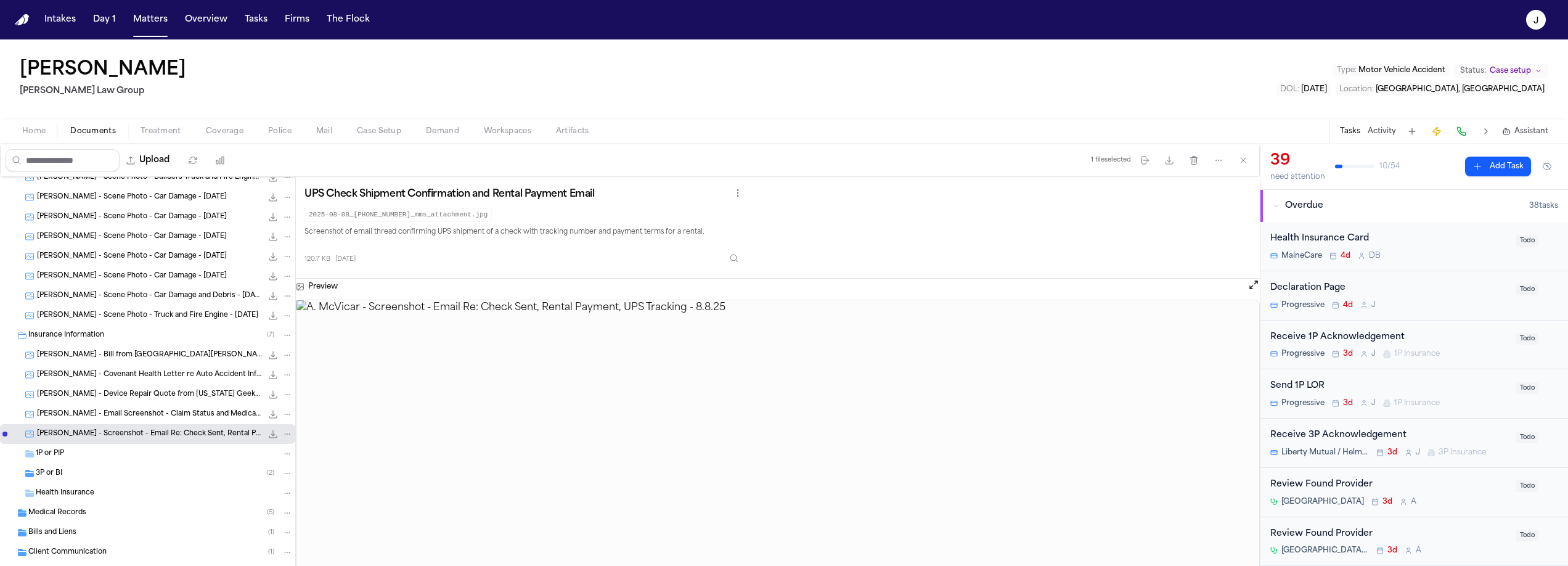
click at [98, 409] on span "A. McVicar - Email Screenshot - Claim Status and Medical Bills Request - 8.8.25" at bounding box center [149, 414] width 225 height 10
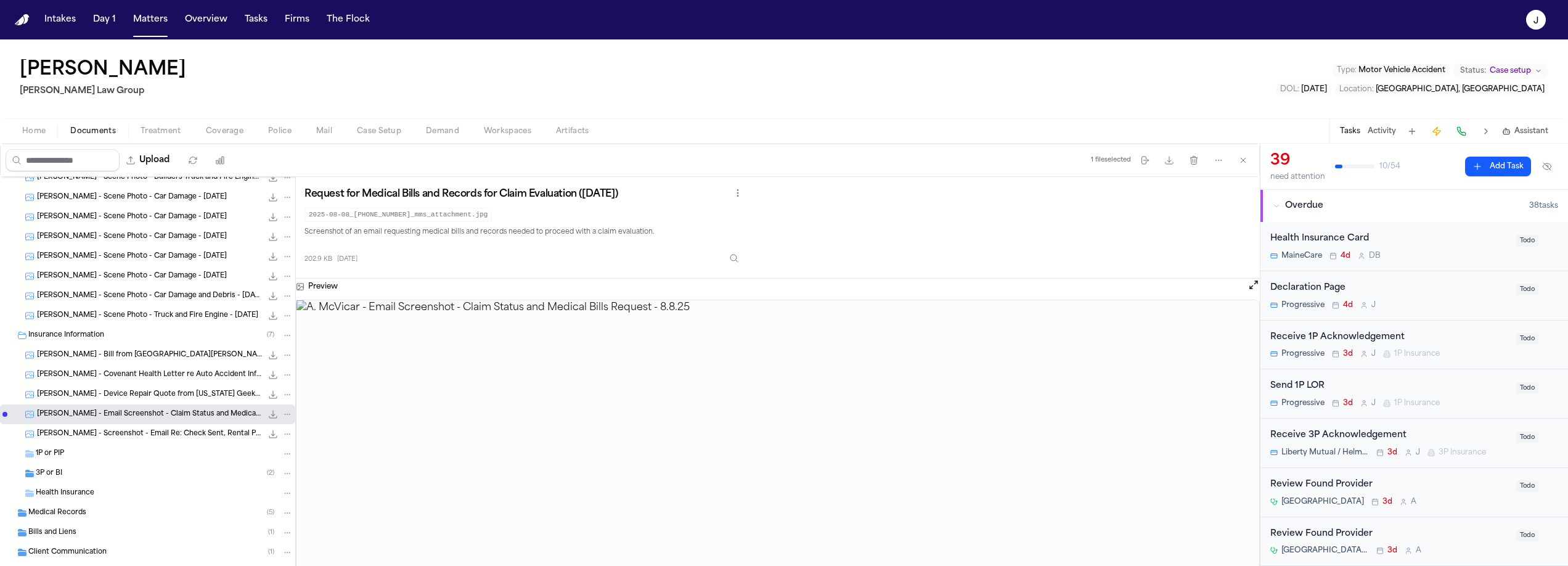
click at [127, 392] on span "A. McVicar - Device Repair Quote from Maine Geeks - 8.1.25" at bounding box center [149, 394] width 225 height 10
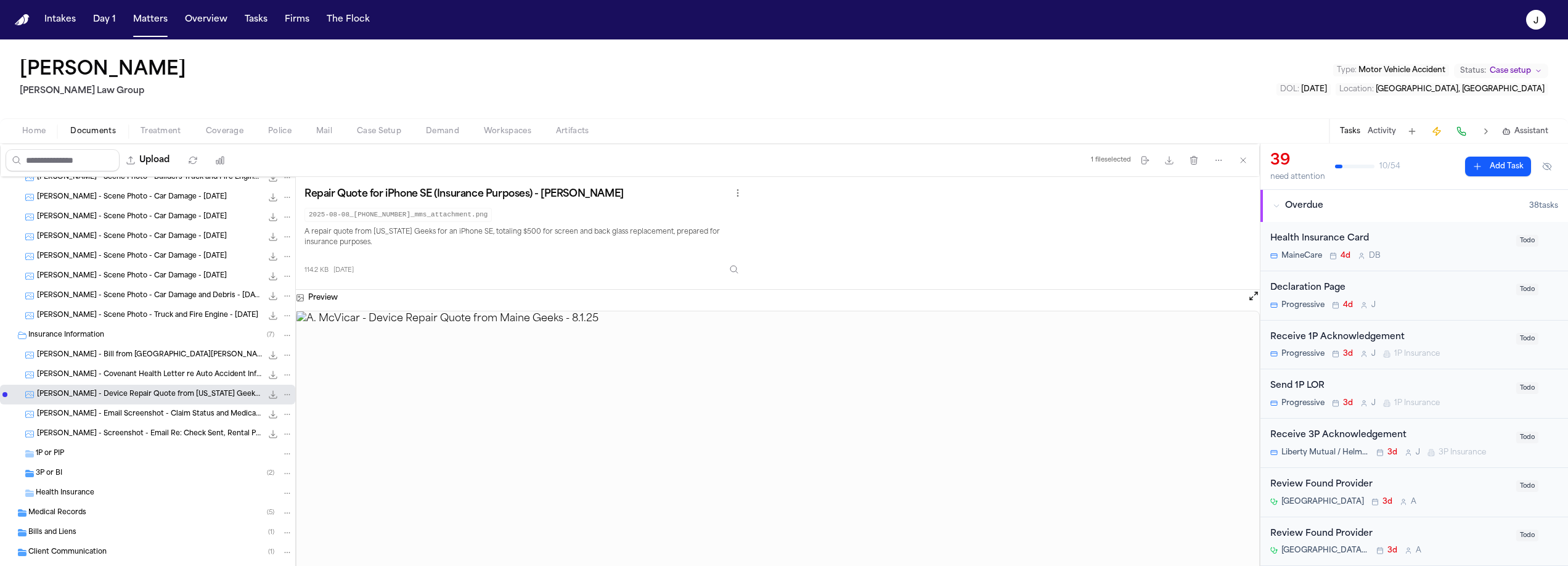
click at [120, 374] on span "A. McVicar - Covenant Health Letter re Auto Accident Info - 7.18.25" at bounding box center [149, 374] width 225 height 10
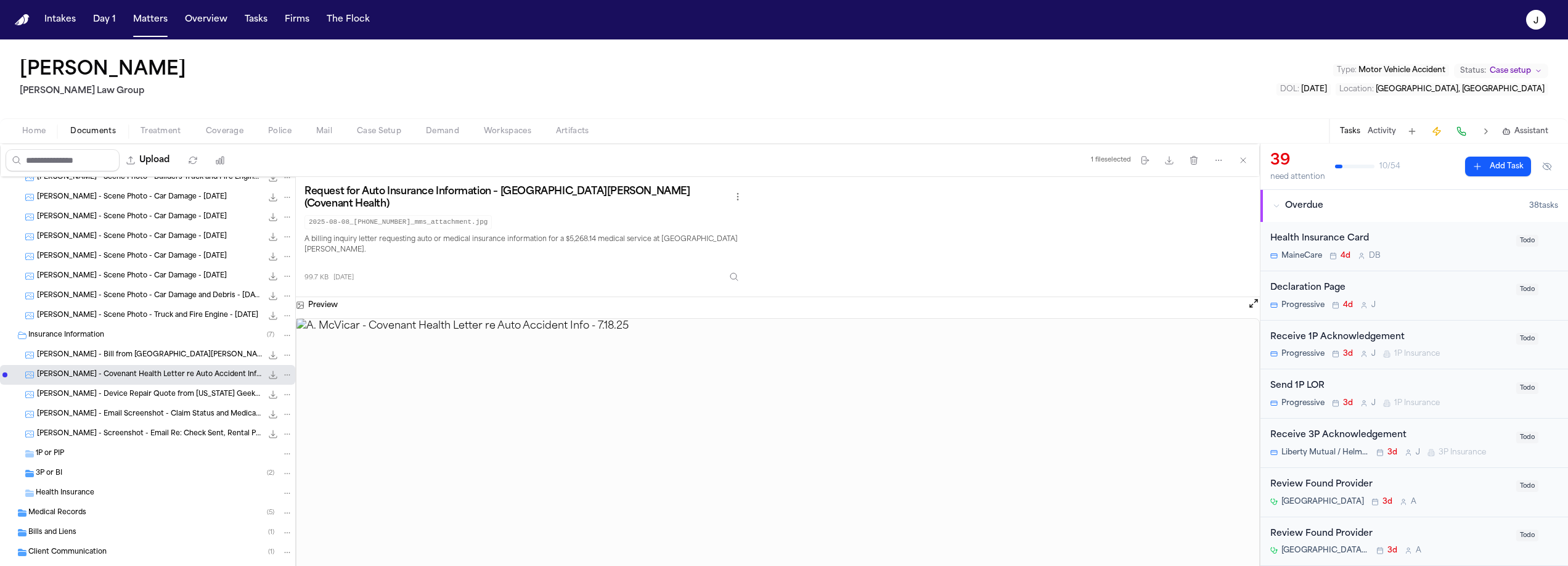
click at [122, 360] on span "A. McVicar - Bill from St. Joseph Hospital - 7.14.25" at bounding box center [149, 355] width 225 height 10
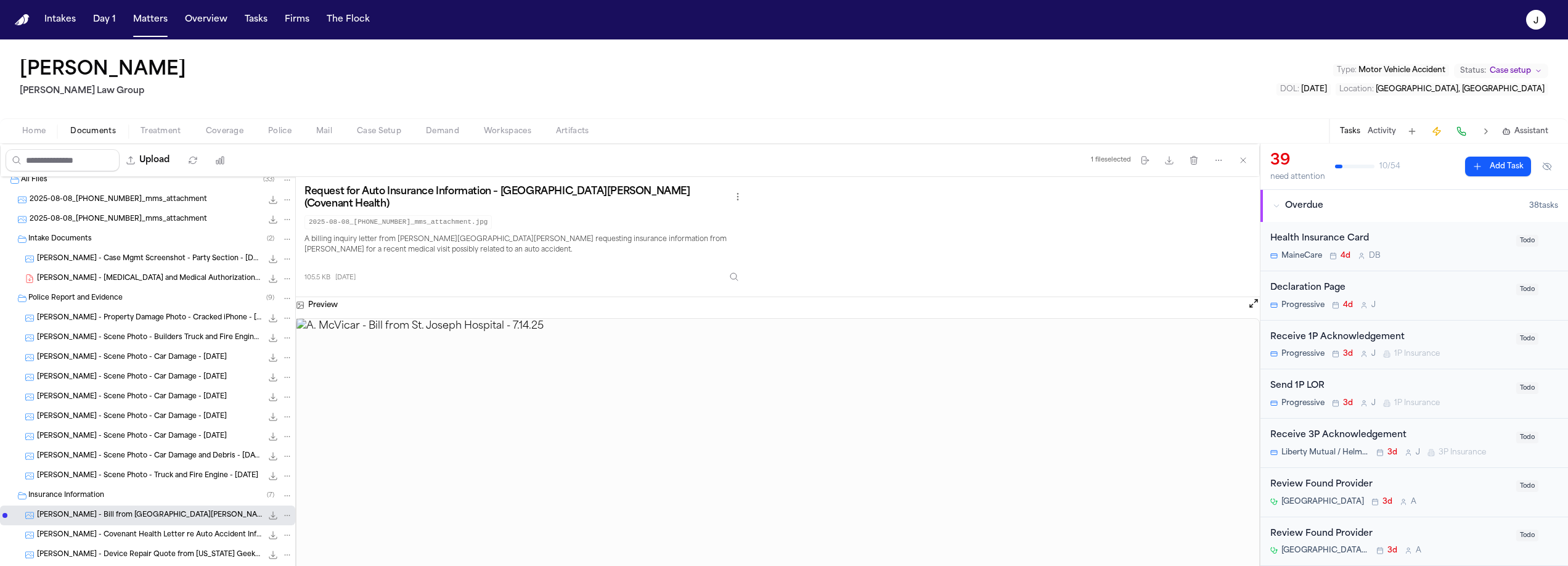
scroll to position [0, 0]
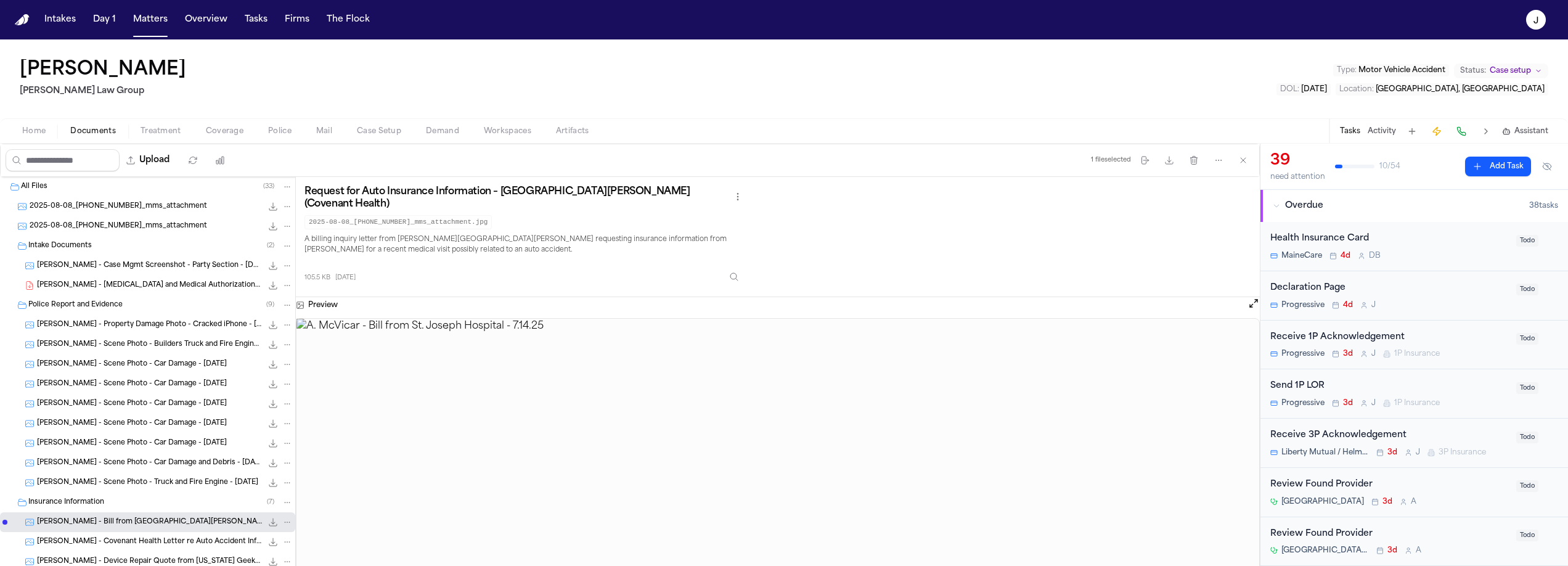
click at [164, 203] on span "2025-08-08_207-291-2218_mms_attachment" at bounding box center [118, 206] width 178 height 10
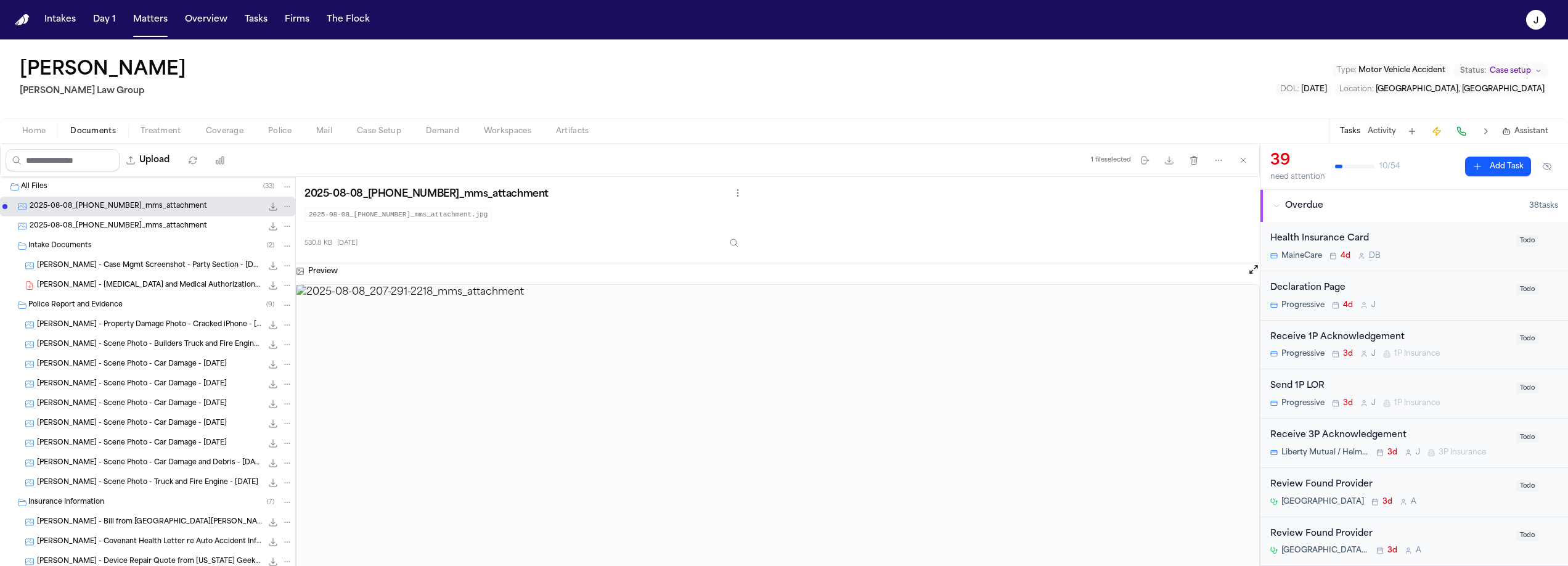
click at [152, 231] on div "2025-08-08_207-291-2218_mms_attachment 92.2 KB • JPG" at bounding box center [161, 226] width 264 height 13
click at [121, 263] on span "A. McVicar - Case Mgmt Screenshot - Party Section - 8.6.25" at bounding box center [149, 265] width 225 height 10
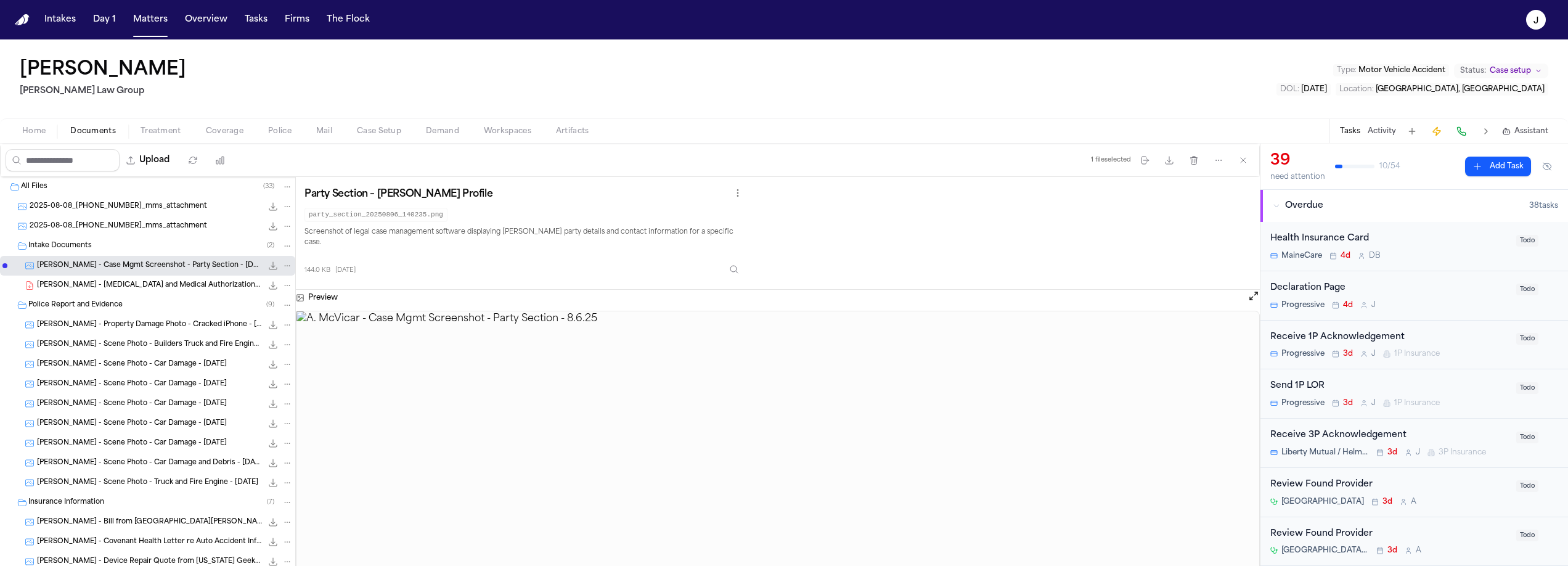
click at [114, 287] on span "A. McVicar - Retainer and Medical Authorizations Packet - 8.2025" at bounding box center [149, 285] width 225 height 10
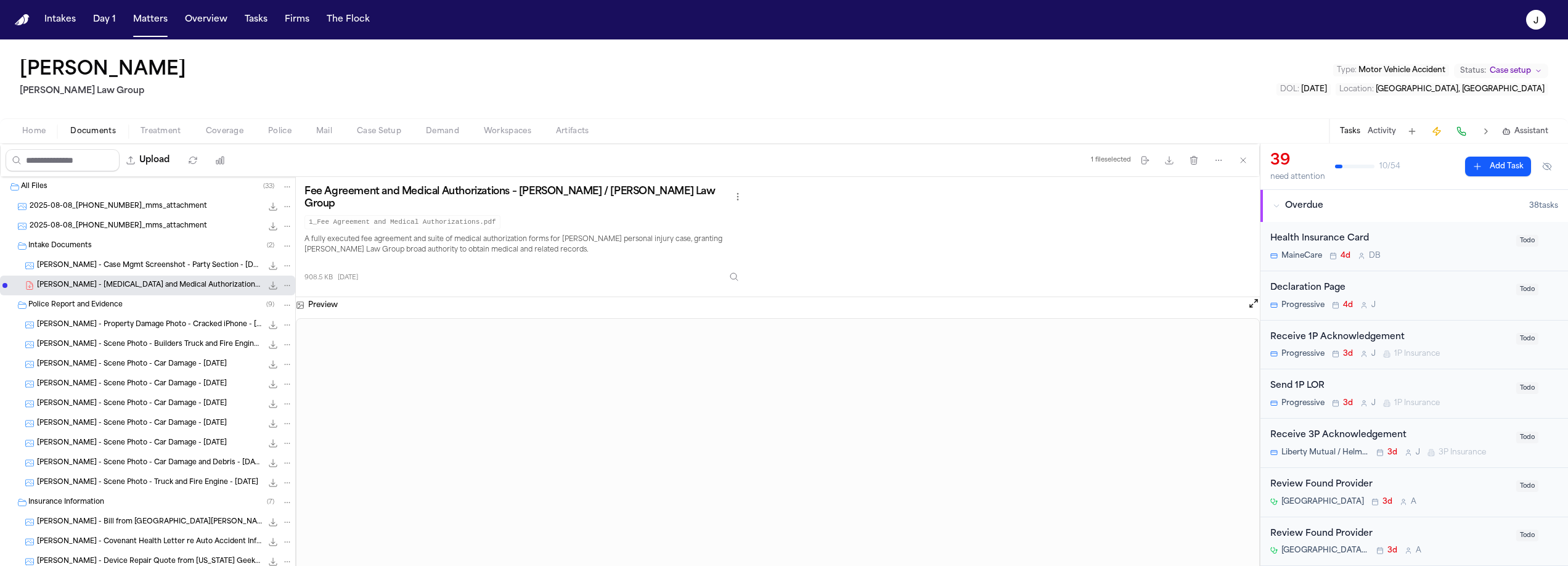
click at [86, 327] on span "A. McVicar - Property Damage Photo - Cracked iPhone - 8.8.25" at bounding box center [149, 324] width 225 height 10
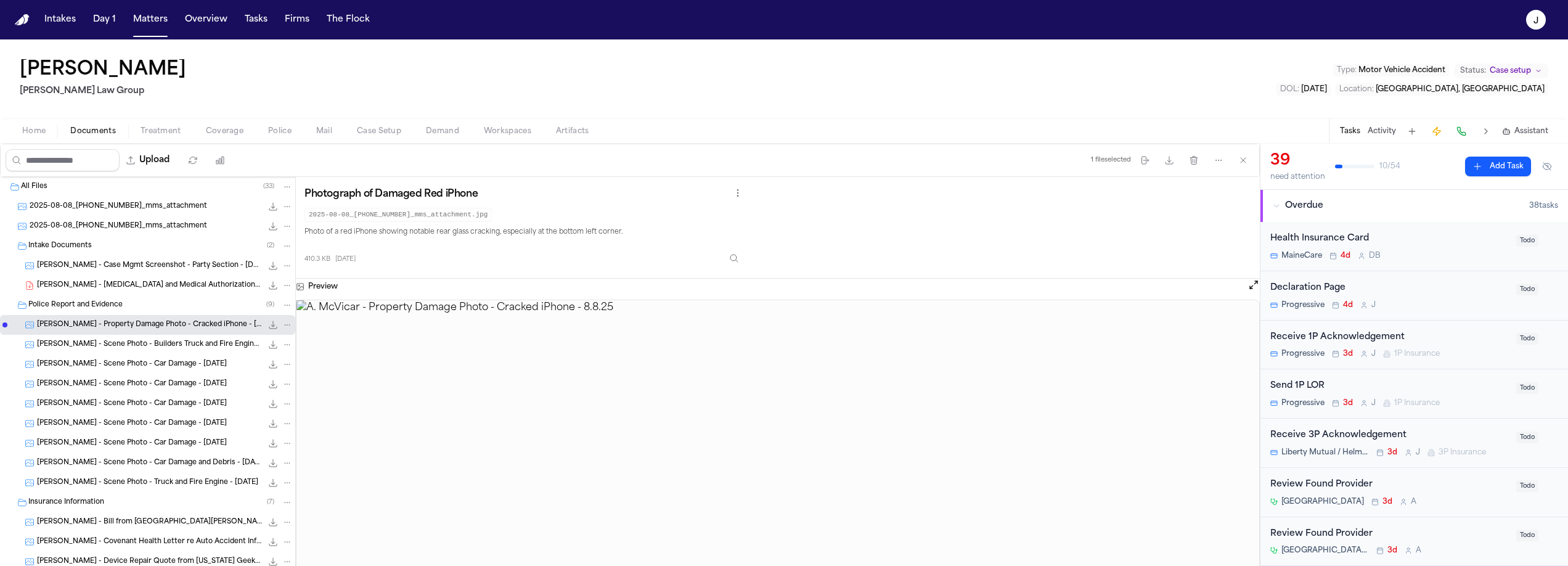
click at [81, 347] on span "A. McVicar - Scene Photo - Builders Truck and Fire Engine - 8.8.25" at bounding box center [149, 344] width 225 height 10
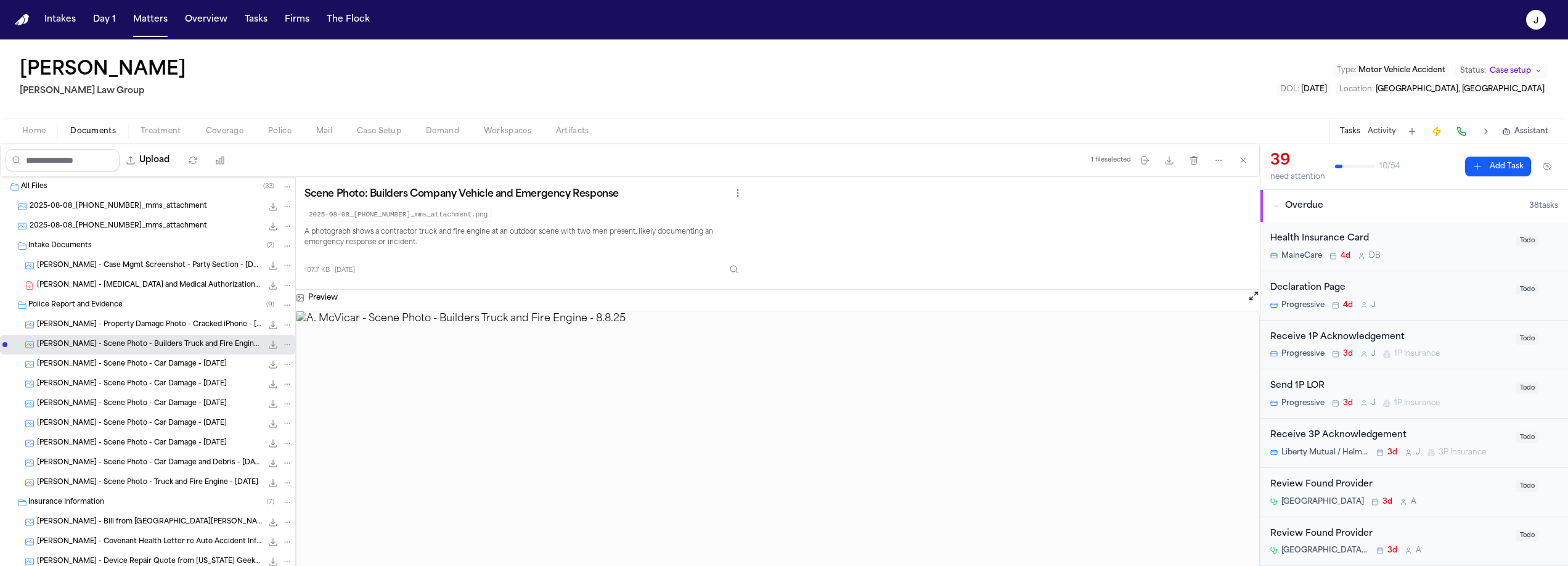
click at [81, 364] on span "A. McVicar - Scene Photo - Car Damage - 8.8.25" at bounding box center [131, 364] width 190 height 10
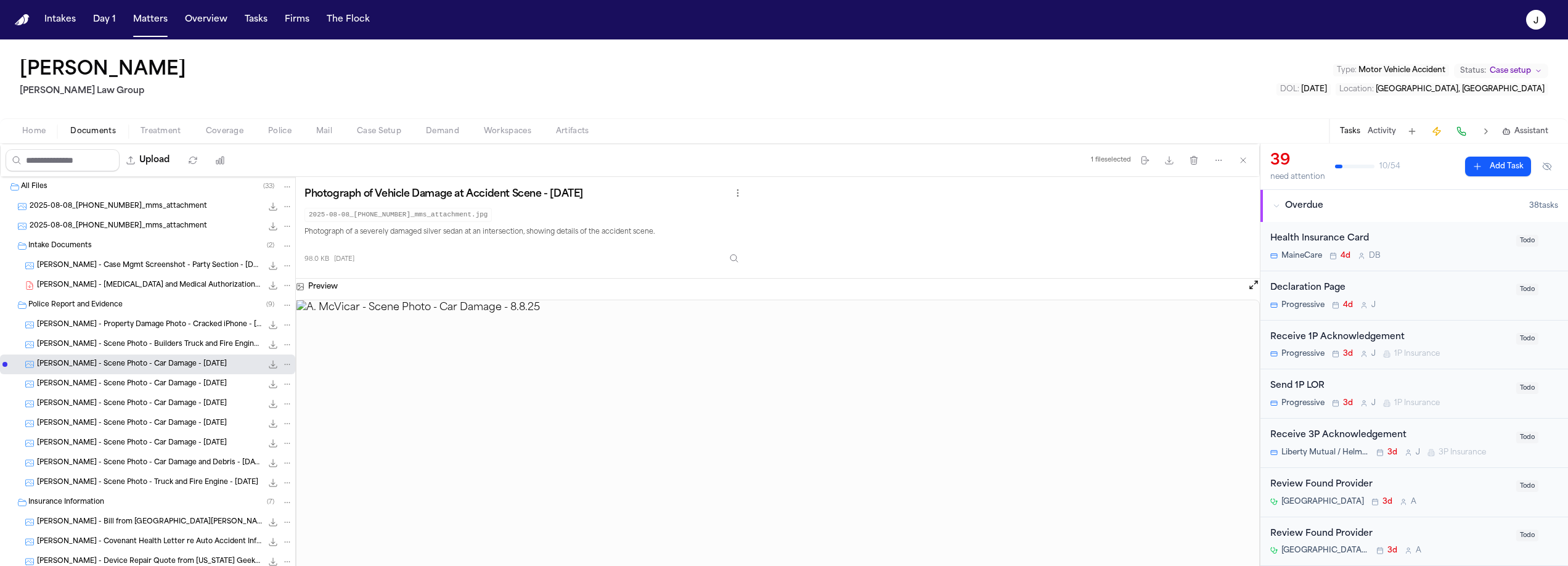
click at [77, 387] on span "A. McVicar - Scene Photo - Car Damage - 8.8.25" at bounding box center [131, 384] width 190 height 10
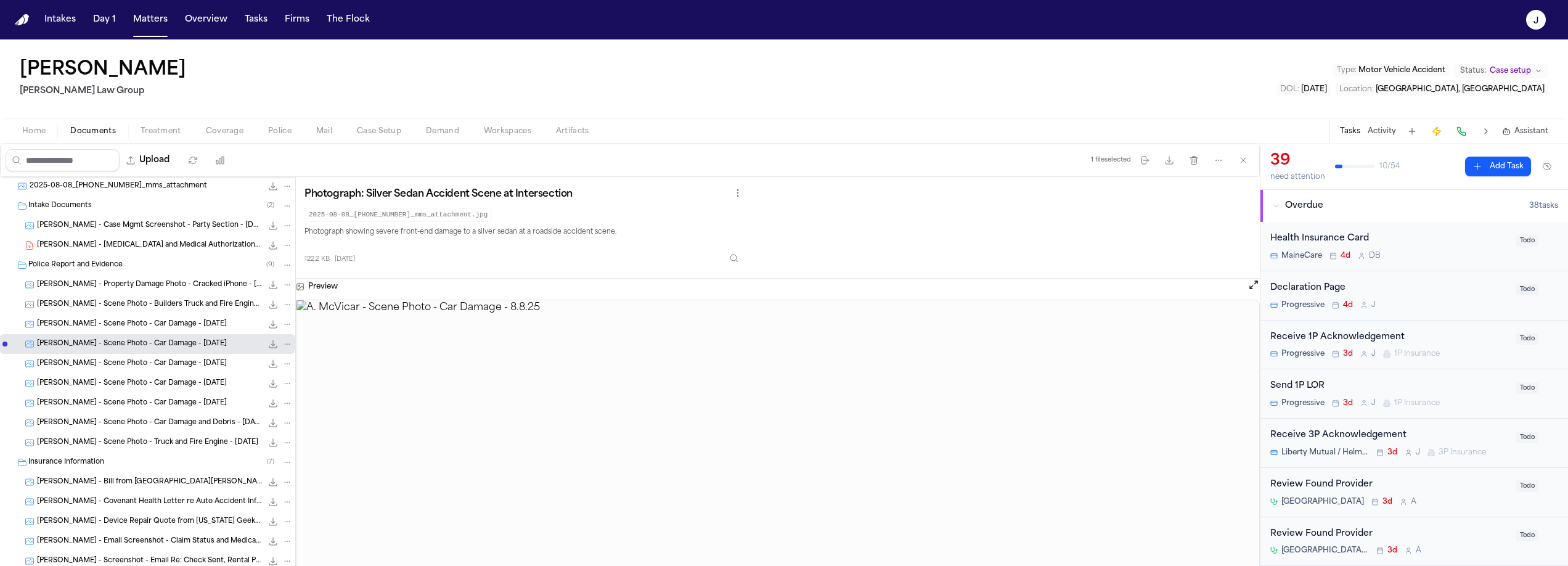
scroll to position [42, 0]
click at [86, 371] on div "A. McVicar - Scene Photo - Car Damage - 8.8.25 89.1 KB • JPG" at bounding box center [148, 381] width 296 height 20
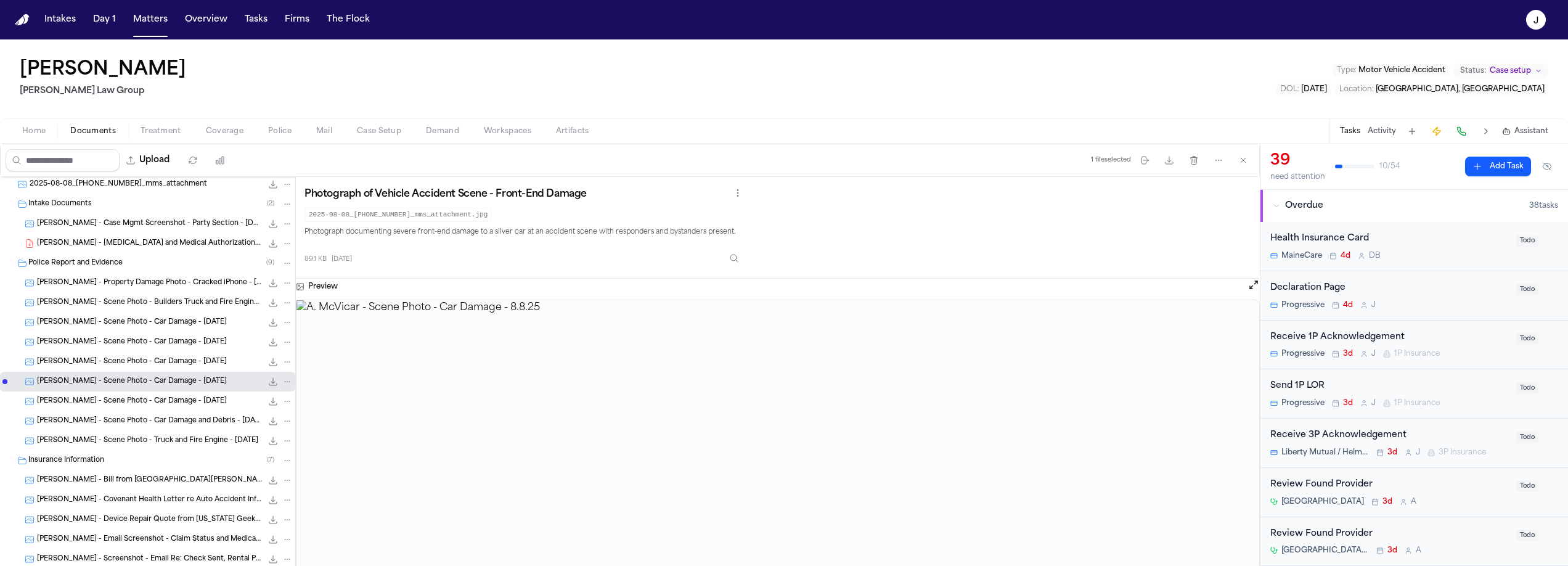
click at [88, 367] on div "A. McVicar - Scene Photo - Car Damage - 8.8.25 88.2 KB • JPG" at bounding box center [164, 362] width 256 height 13
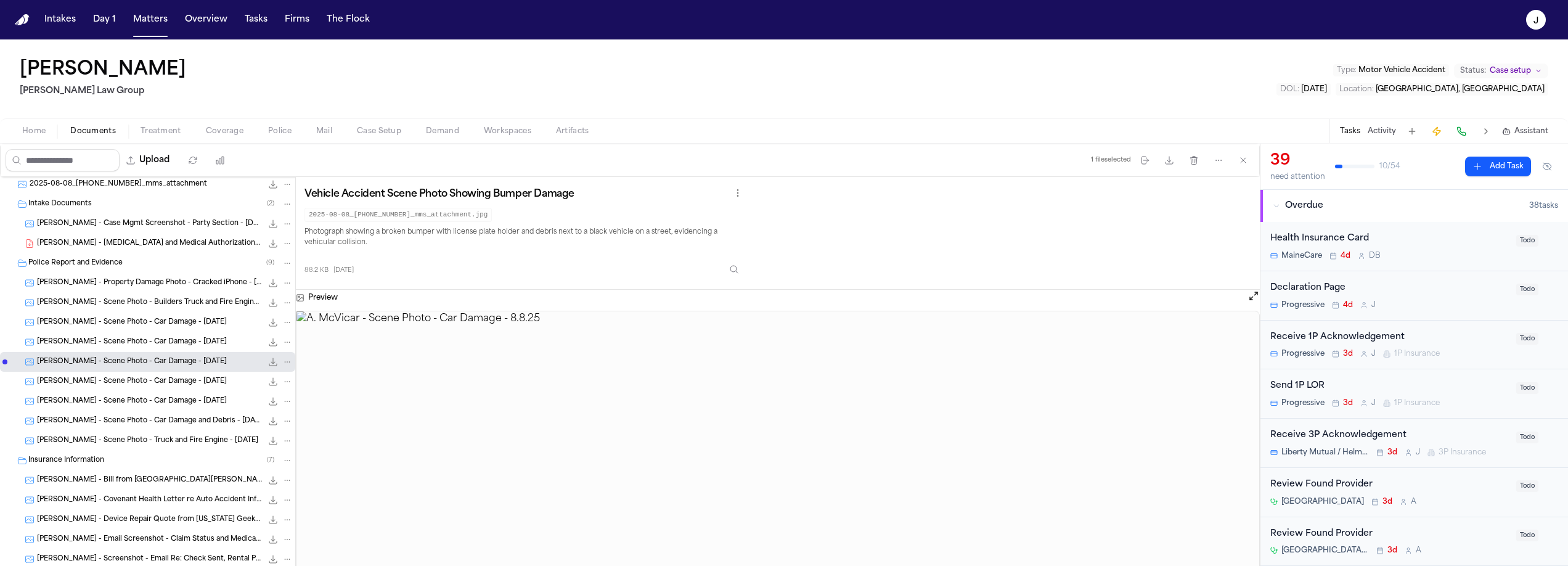
click at [82, 435] on div "A. McVicar - Scene Photo - Truck and Fire Engine - 8.8.25 45.2 KB • JPG" at bounding box center [164, 441] width 256 height 13
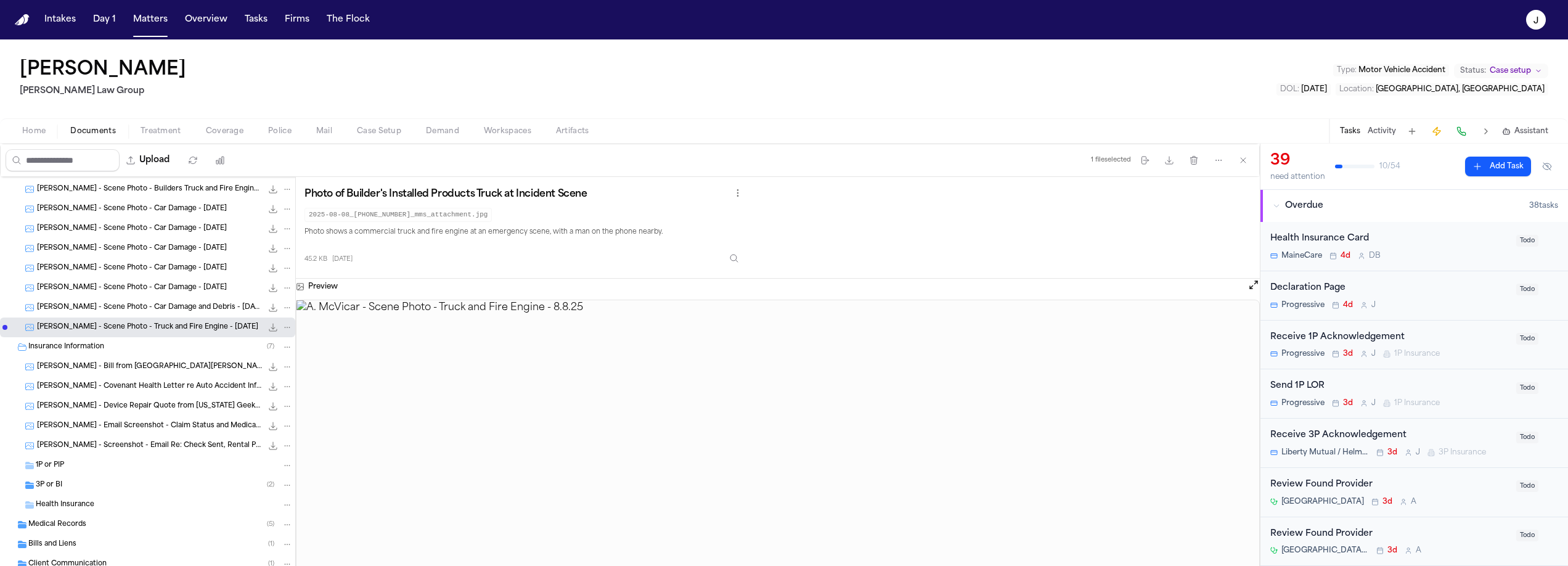
scroll to position [159, 0]
click at [115, 385] on span "A. McVicar - Covenant Health Letter re Auto Accident Info - 7.18.25" at bounding box center [149, 382] width 225 height 10
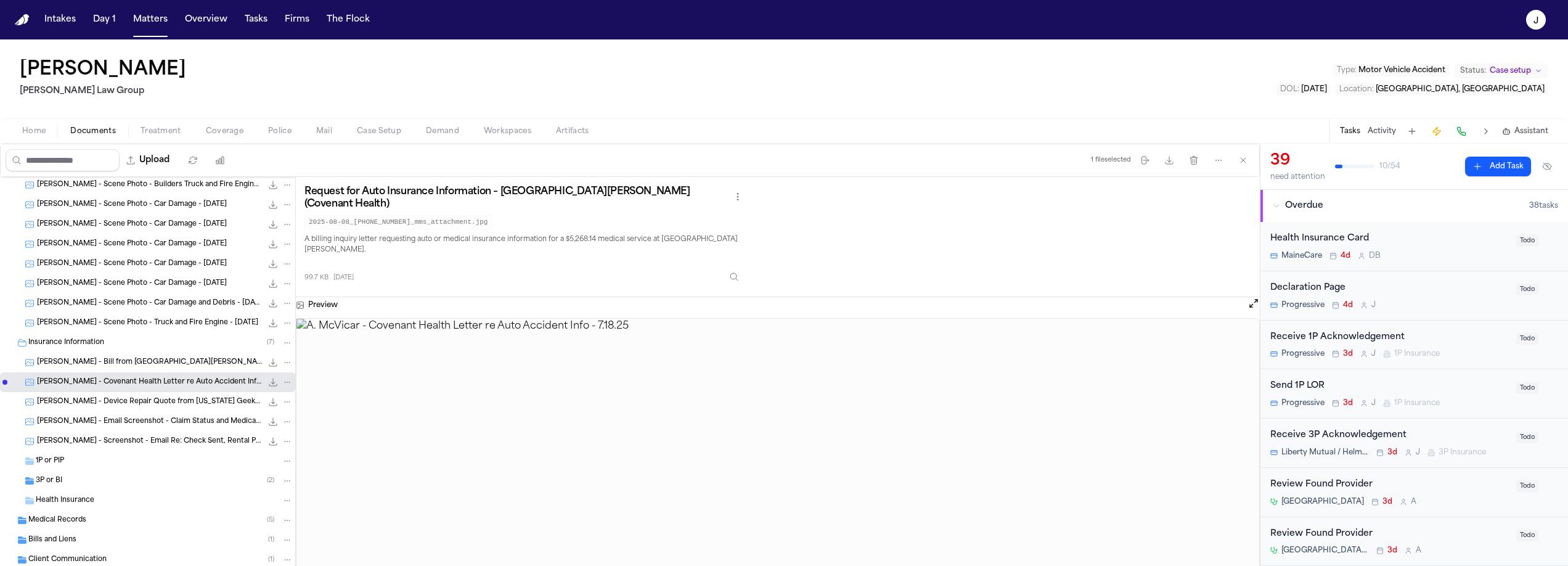
click at [112, 397] on span "A. McVicar - Device Repair Quote from Maine Geeks - 8.1.25" at bounding box center [149, 402] width 225 height 10
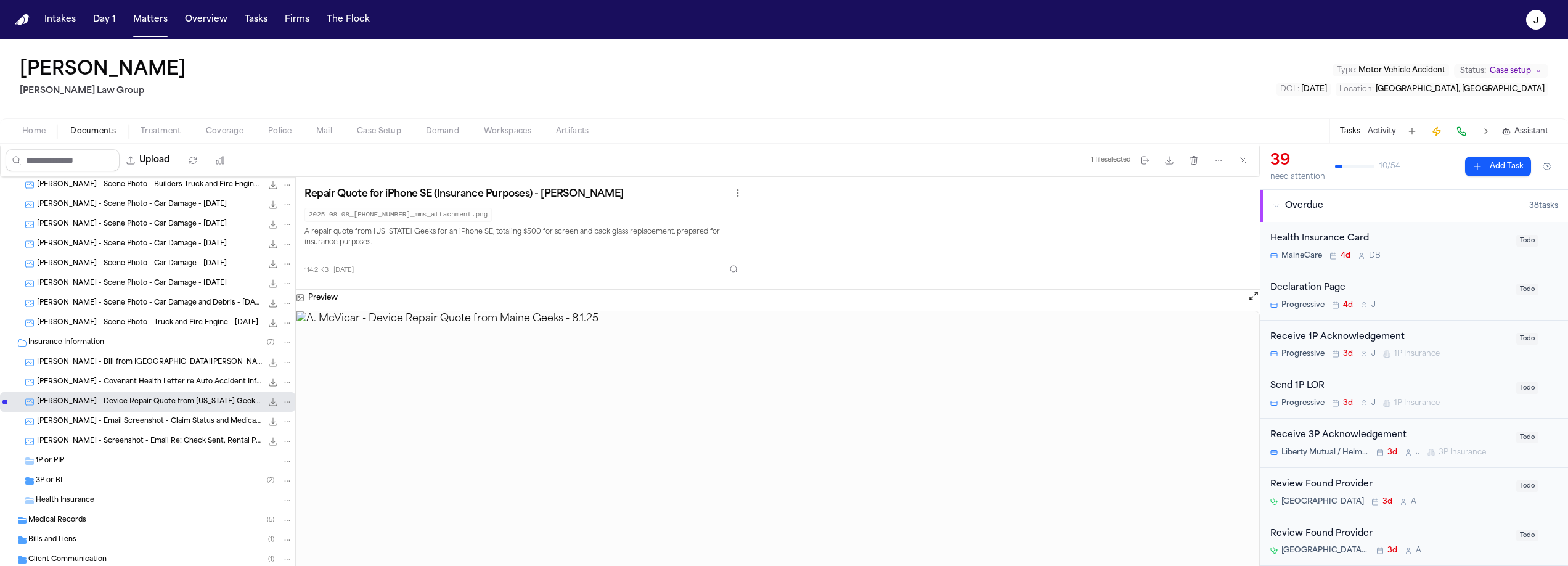
click at [102, 424] on span "A. McVicar - Email Screenshot - Claim Status and Medical Bills Request - 8.8.25" at bounding box center [149, 421] width 225 height 10
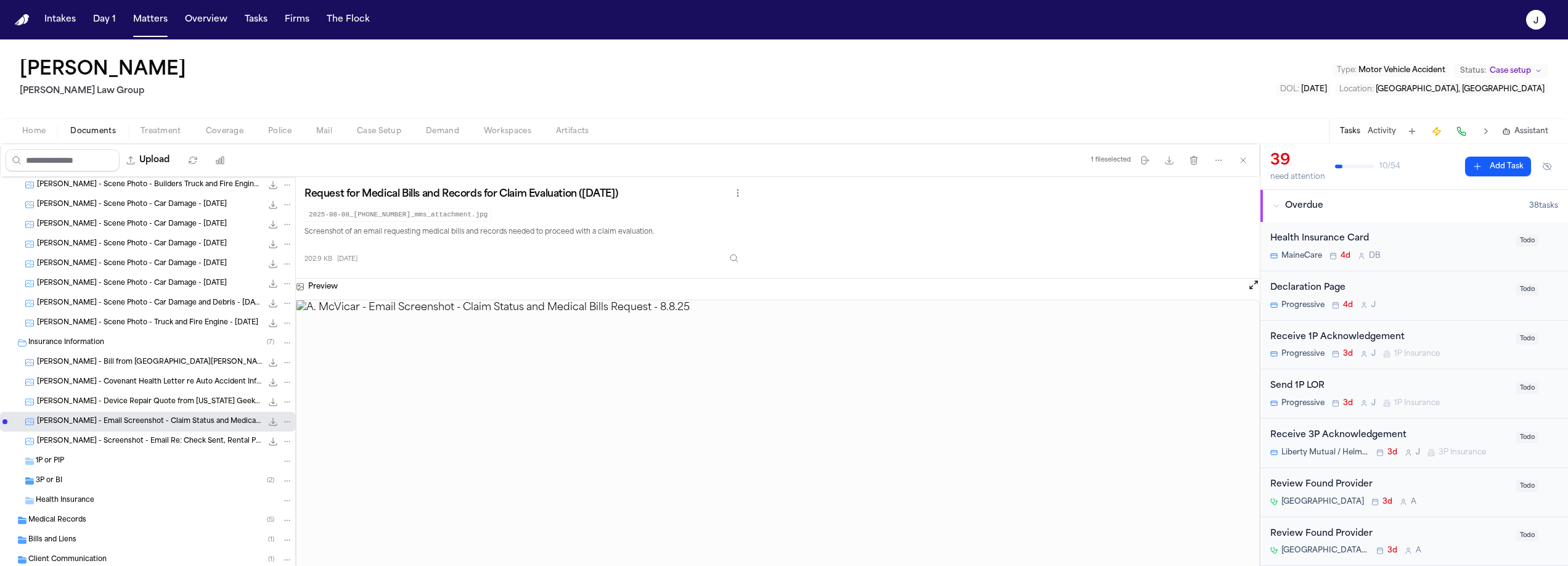
click at [83, 451] on div "1P or PIP" at bounding box center [148, 460] width 296 height 20
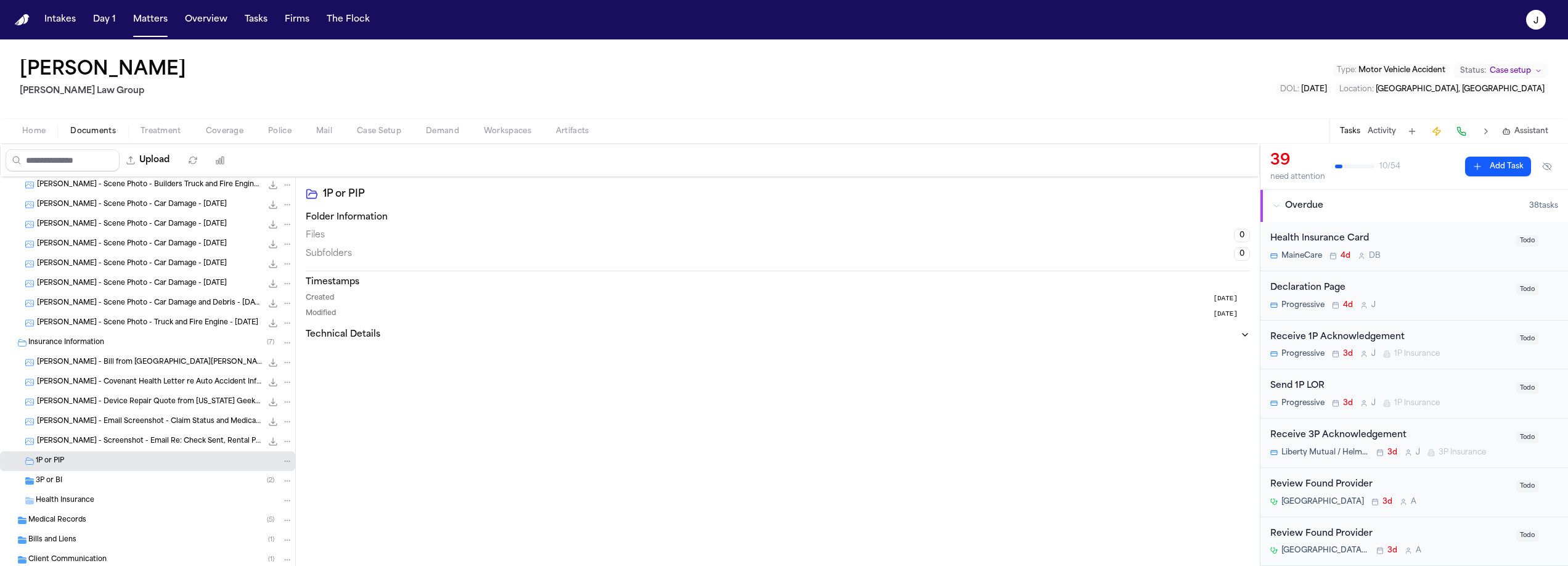
click at [94, 439] on span "A. McVicar - Screenshot - Email Re: Check Sent, Rental Payment, UPS Tracking - …" at bounding box center [149, 441] width 225 height 10
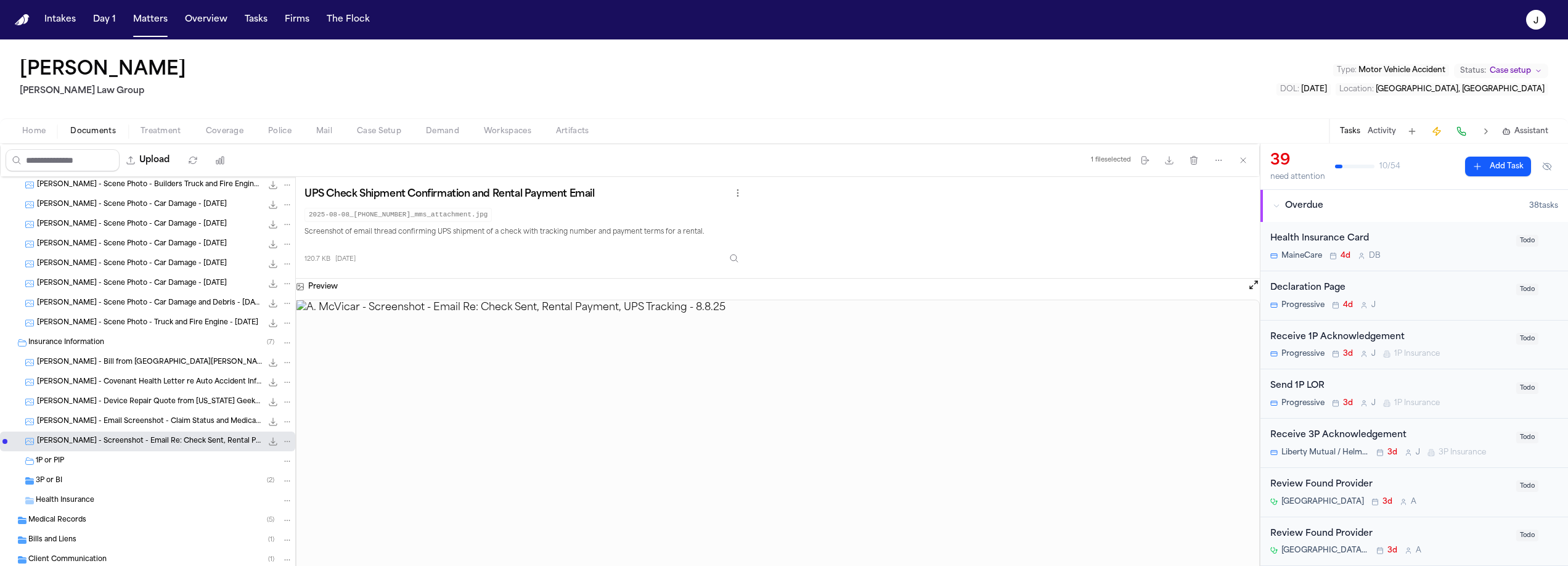
click at [63, 483] on div "3P or BI ( 2 )" at bounding box center [164, 481] width 257 height 11
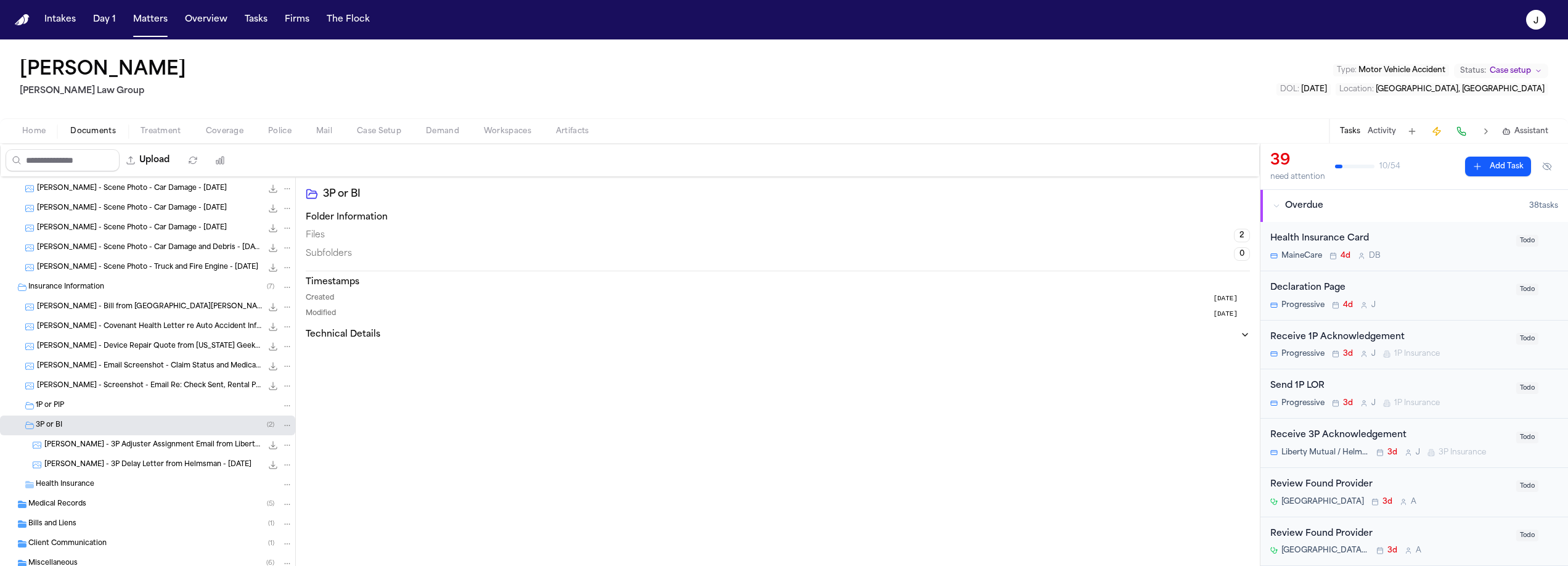
scroll to position [217, 0]
click at [115, 443] on span "A. McVicar - 3P Adjuster Assignment Email from Liberty Mutual & Helmsman - 8.8.…" at bounding box center [153, 442] width 217 height 10
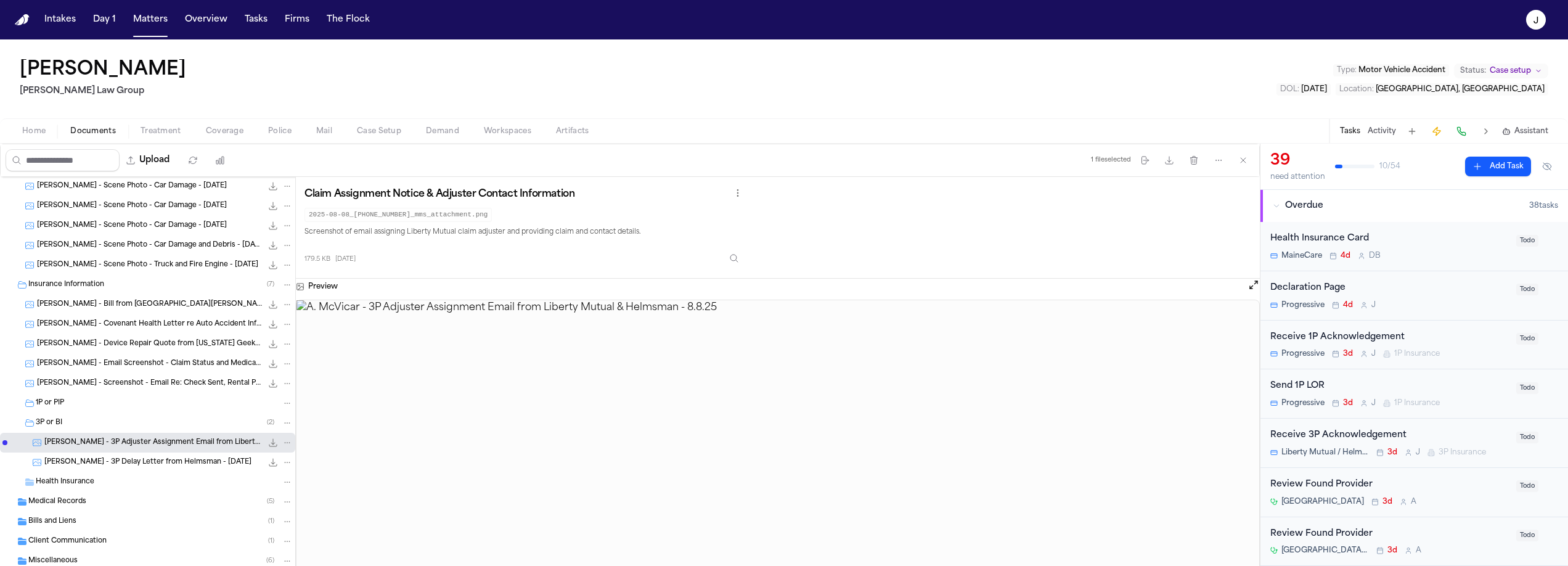
click at [111, 458] on span "A. McVicar - 3P Delay Letter from Helmsman - 7.28.25" at bounding box center [148, 462] width 207 height 10
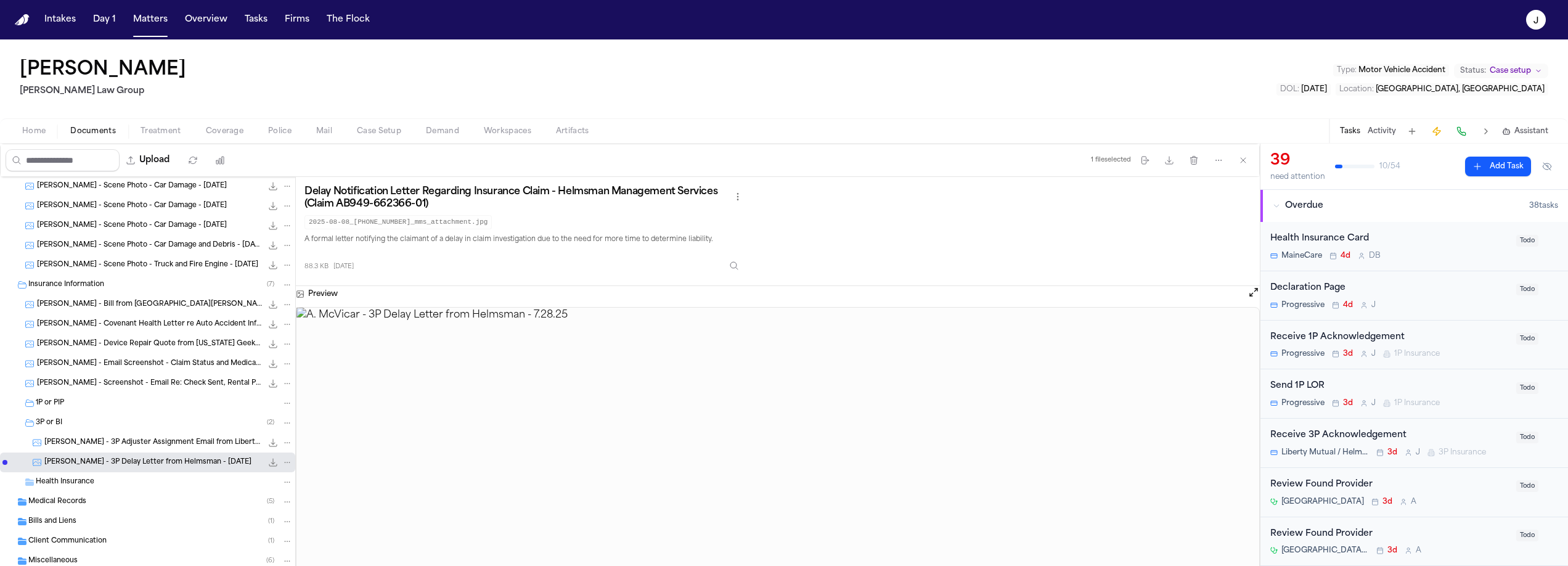
click at [41, 127] on span "Home" at bounding box center [34, 131] width 23 height 10
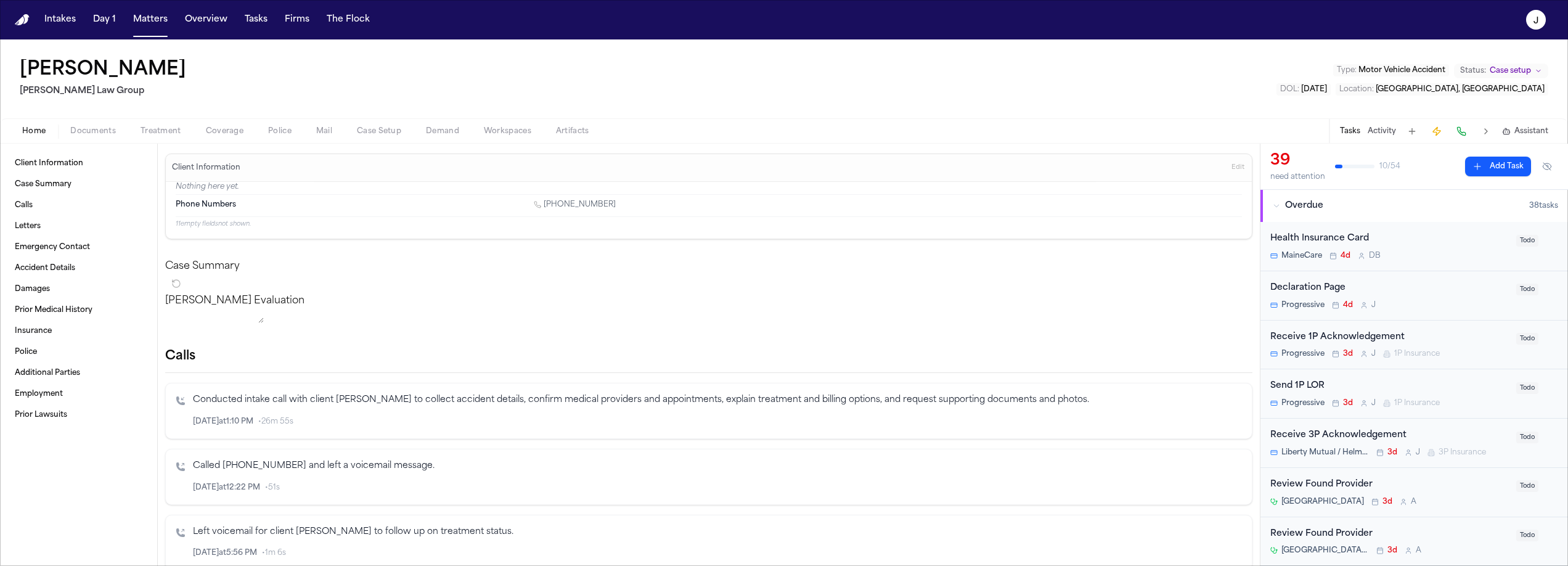
click at [235, 120] on div "Home Documents Treatment Coverage Police Mail Case Setup Demand Workspaces Arti…" at bounding box center [784, 131] width 1568 height 25
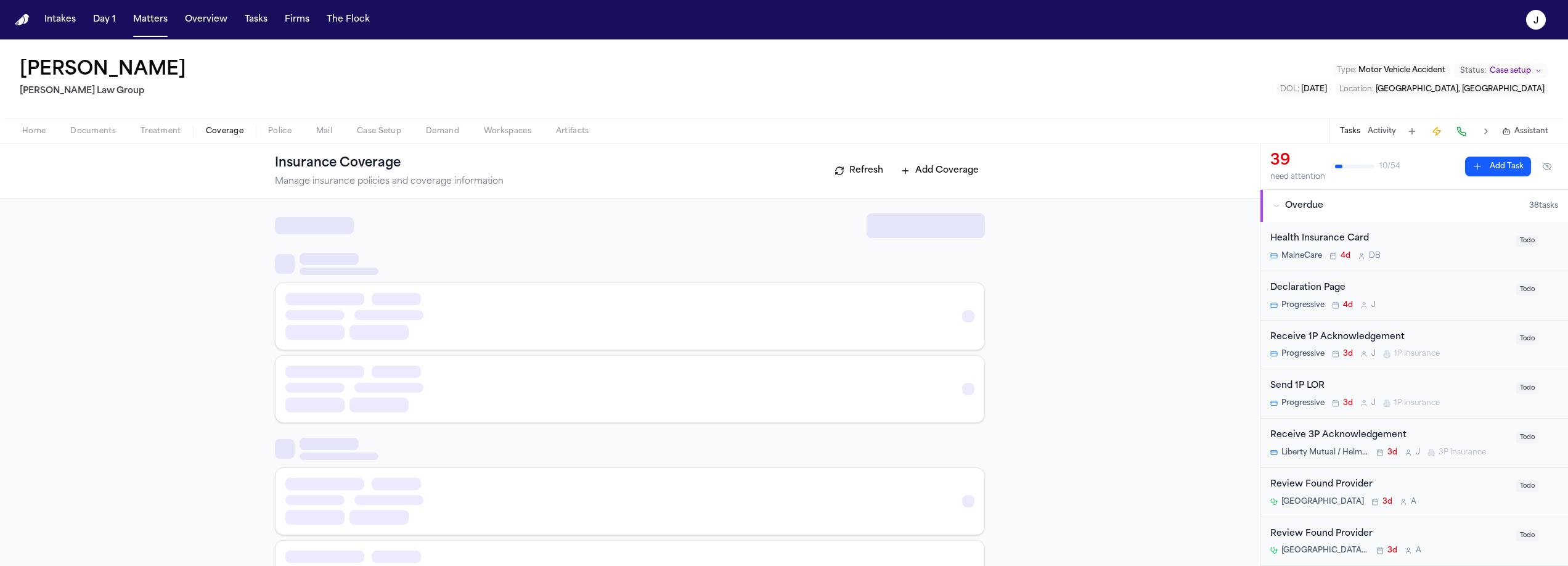
click at [235, 130] on span "Coverage" at bounding box center [224, 131] width 38 height 10
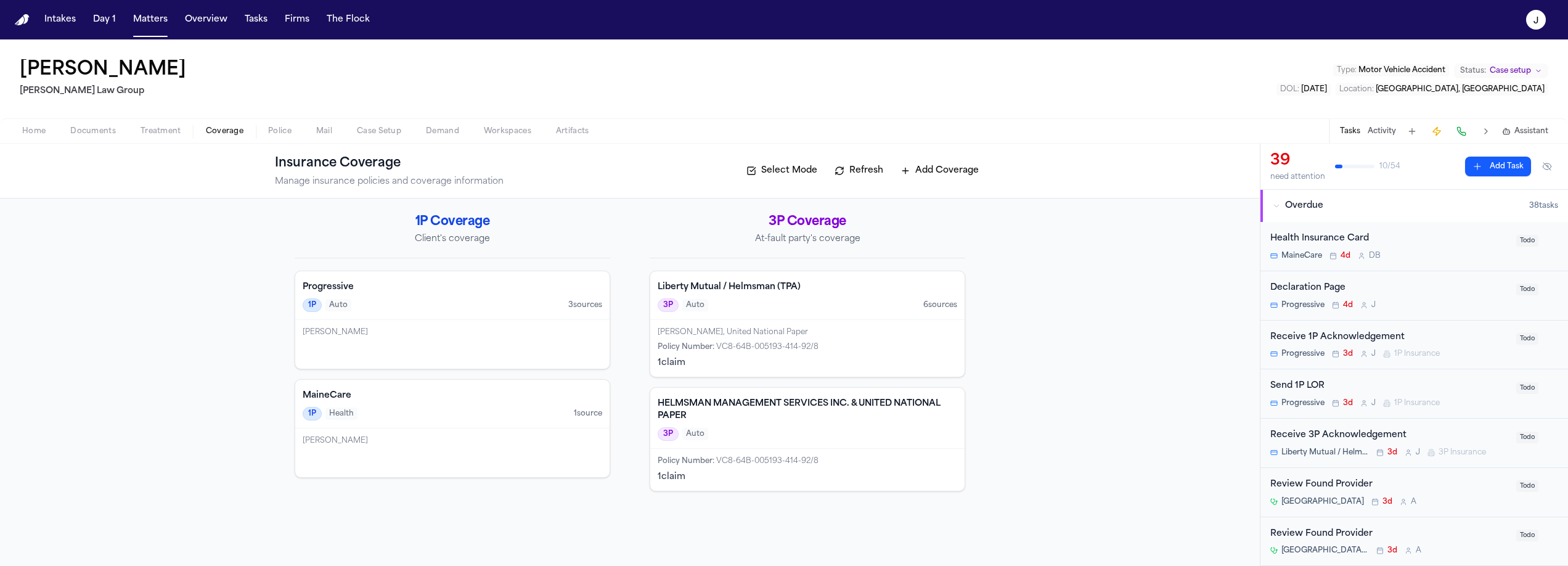
click at [459, 319] on div "Progressive 1P Auto 3 source s" at bounding box center [453, 296] width 314 height 48
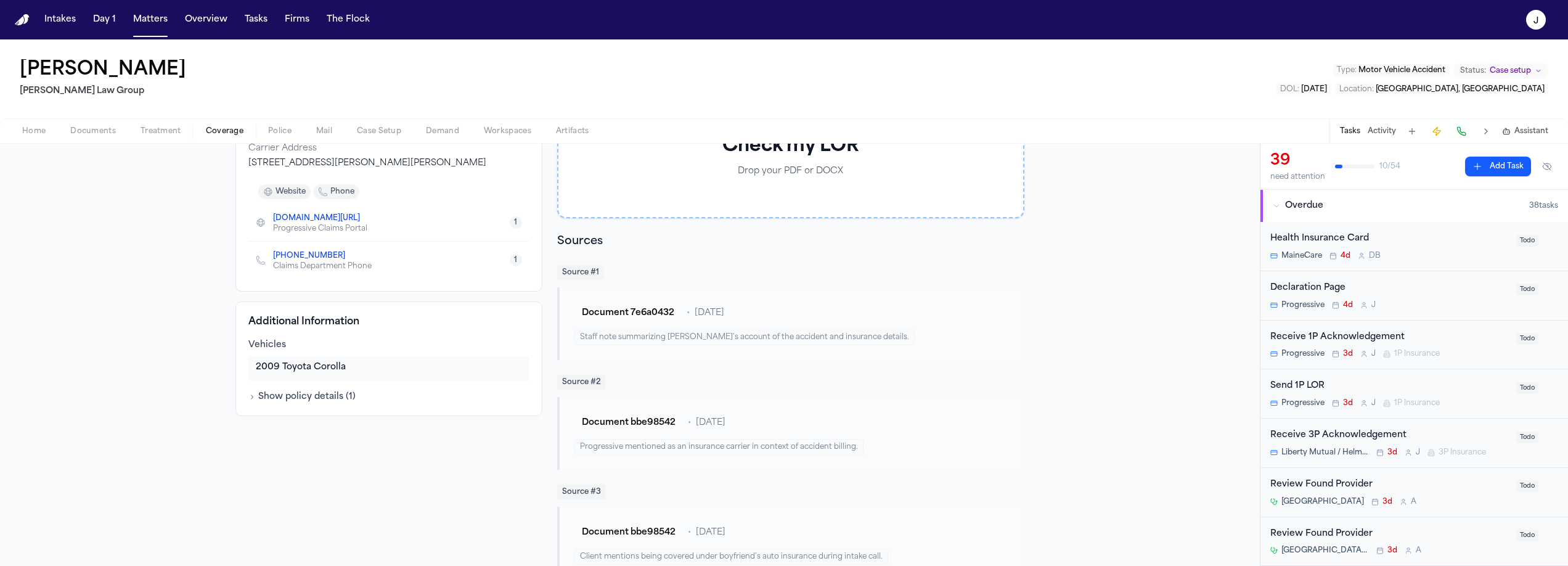
scroll to position [184, 0]
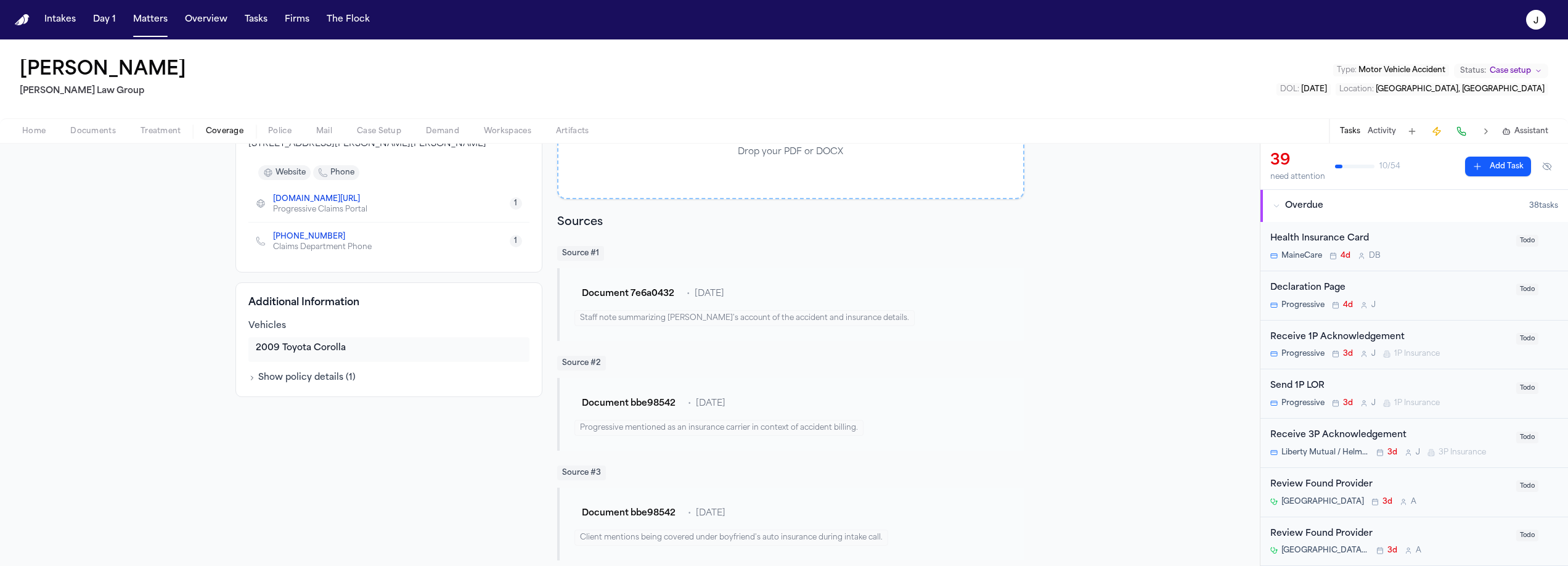
click at [281, 377] on button "Show policy details ( 1 )" at bounding box center [302, 378] width 107 height 13
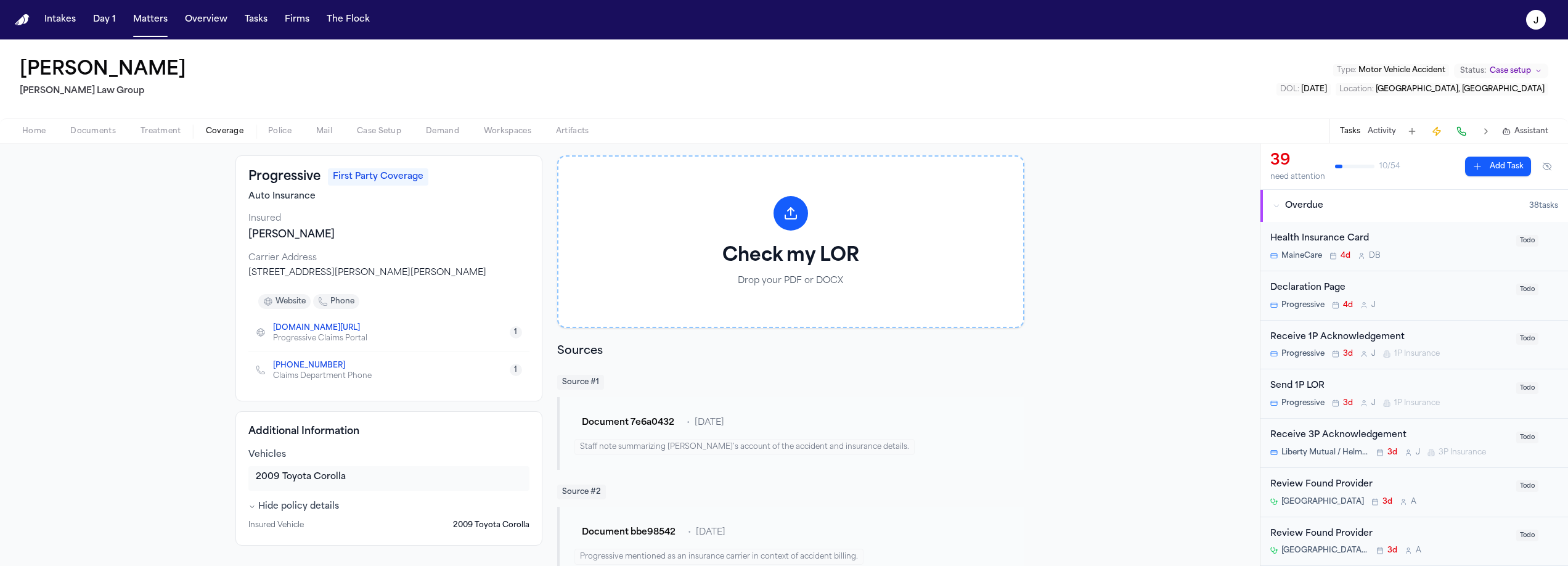
scroll to position [0, 0]
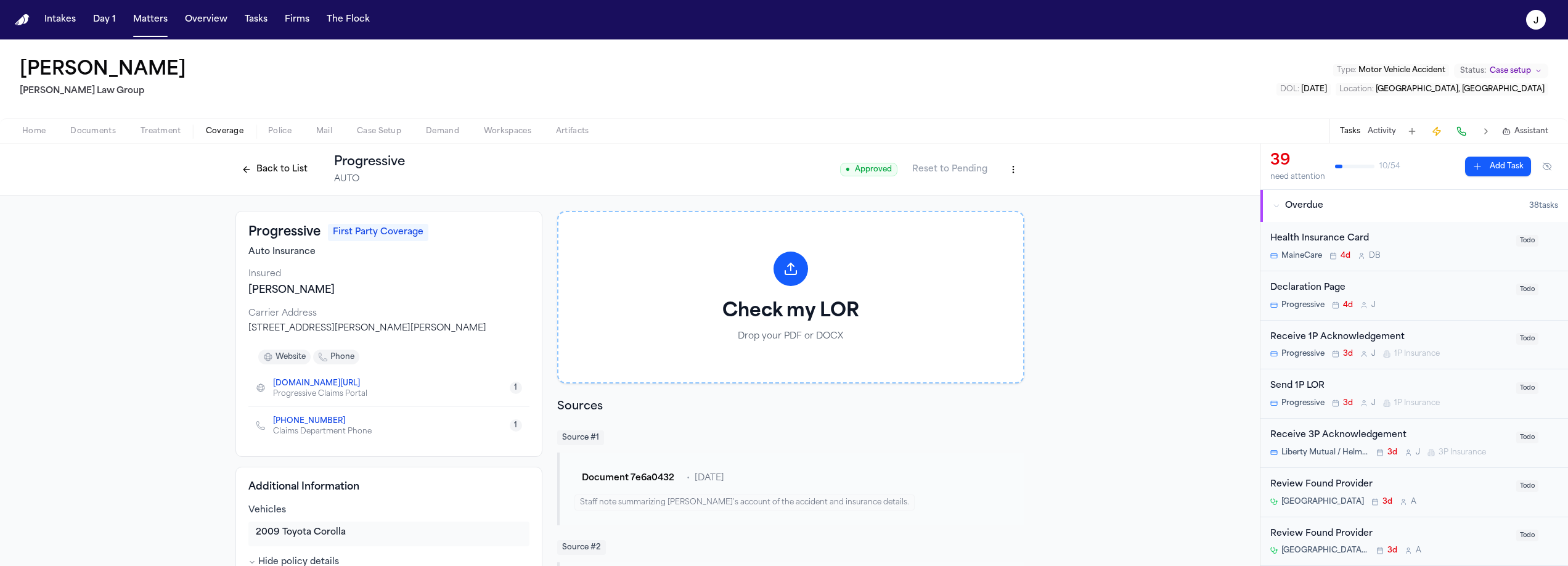
click at [272, 167] on button "Back to List" at bounding box center [274, 169] width 78 height 20
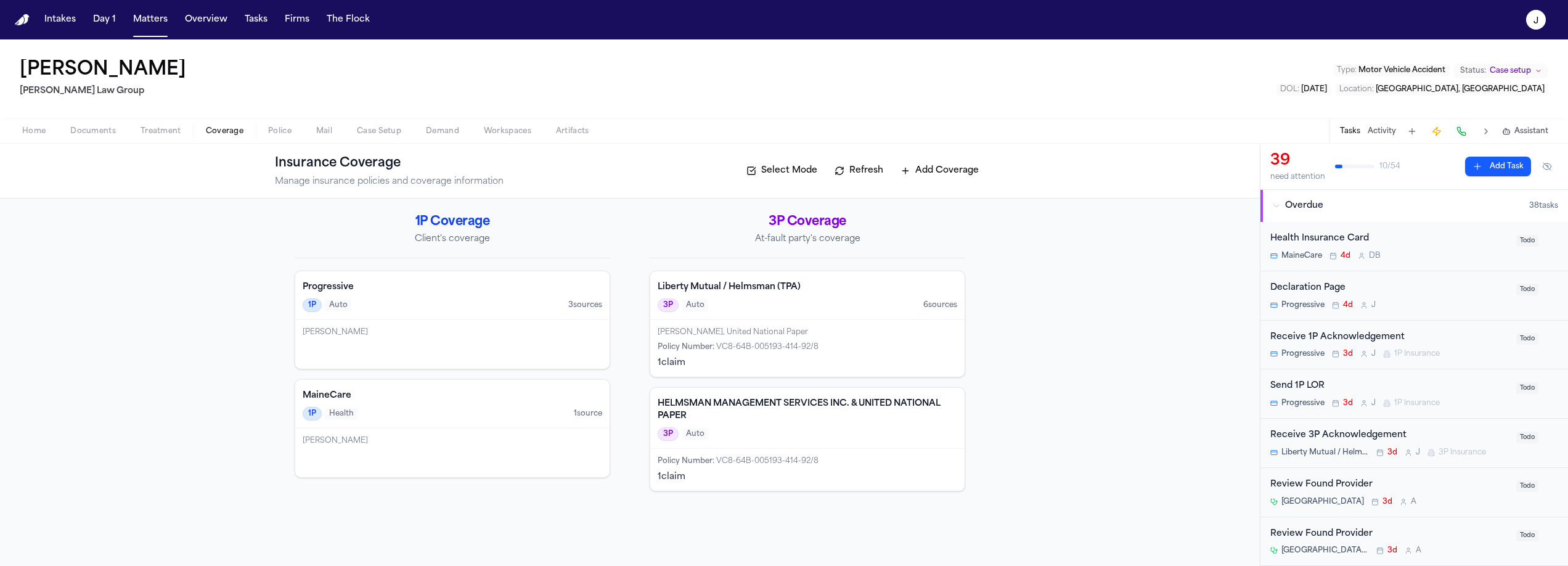
click at [406, 299] on div "1P Auto 3 source s" at bounding box center [452, 305] width 300 height 13
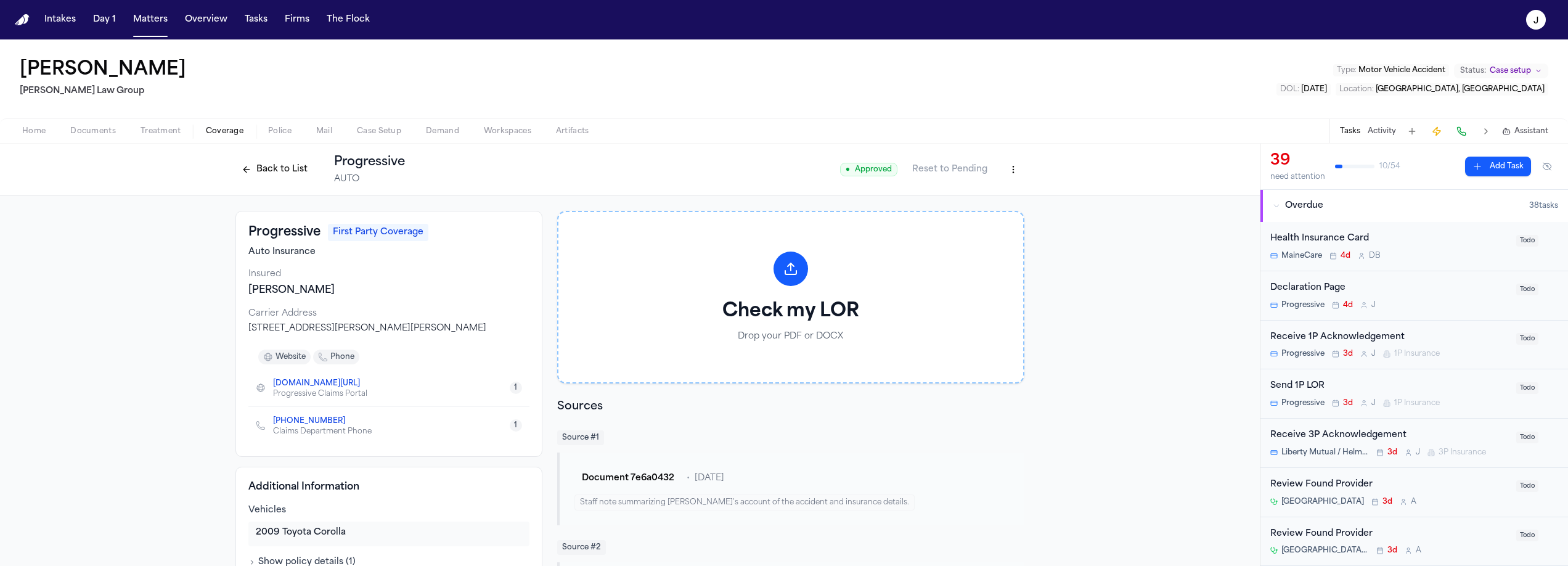
click at [284, 174] on button "Back to List" at bounding box center [274, 169] width 78 height 20
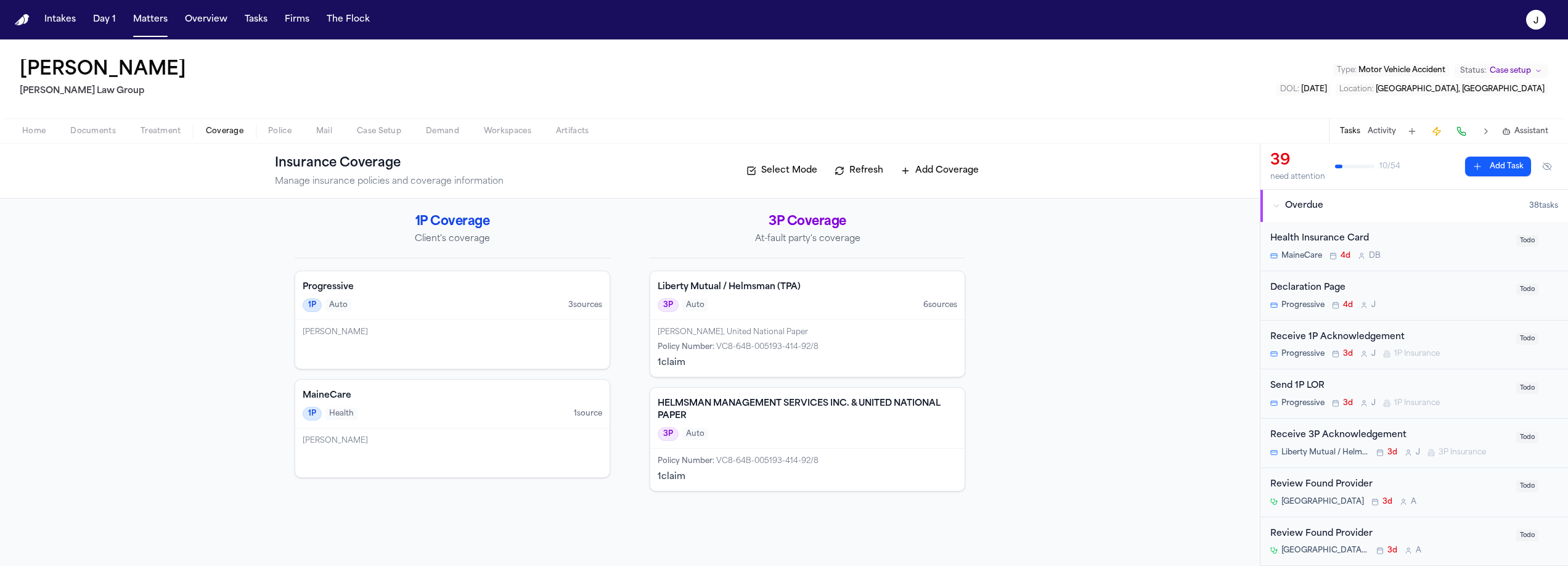
click at [96, 128] on span "Documents" at bounding box center [93, 131] width 45 height 10
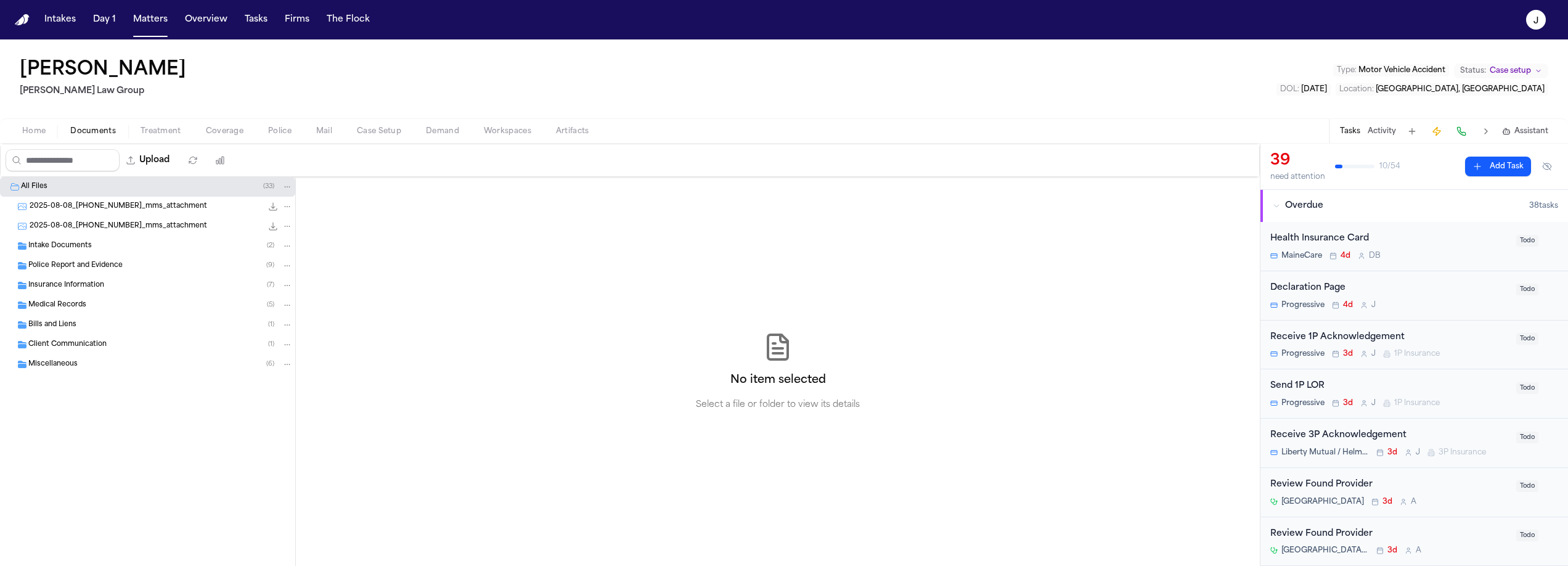
click at [88, 346] on span "Client Communication" at bounding box center [67, 344] width 78 height 10
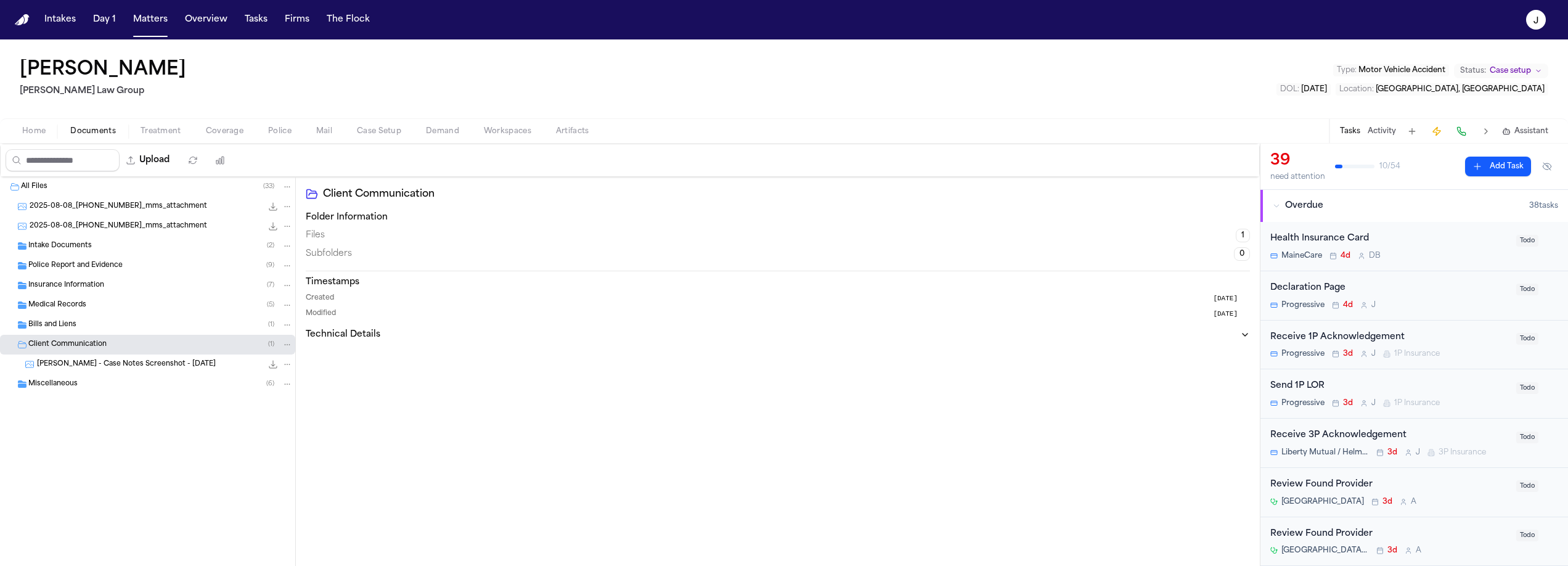
click at [74, 384] on span "Miscellaneous" at bounding box center [52, 384] width 49 height 10
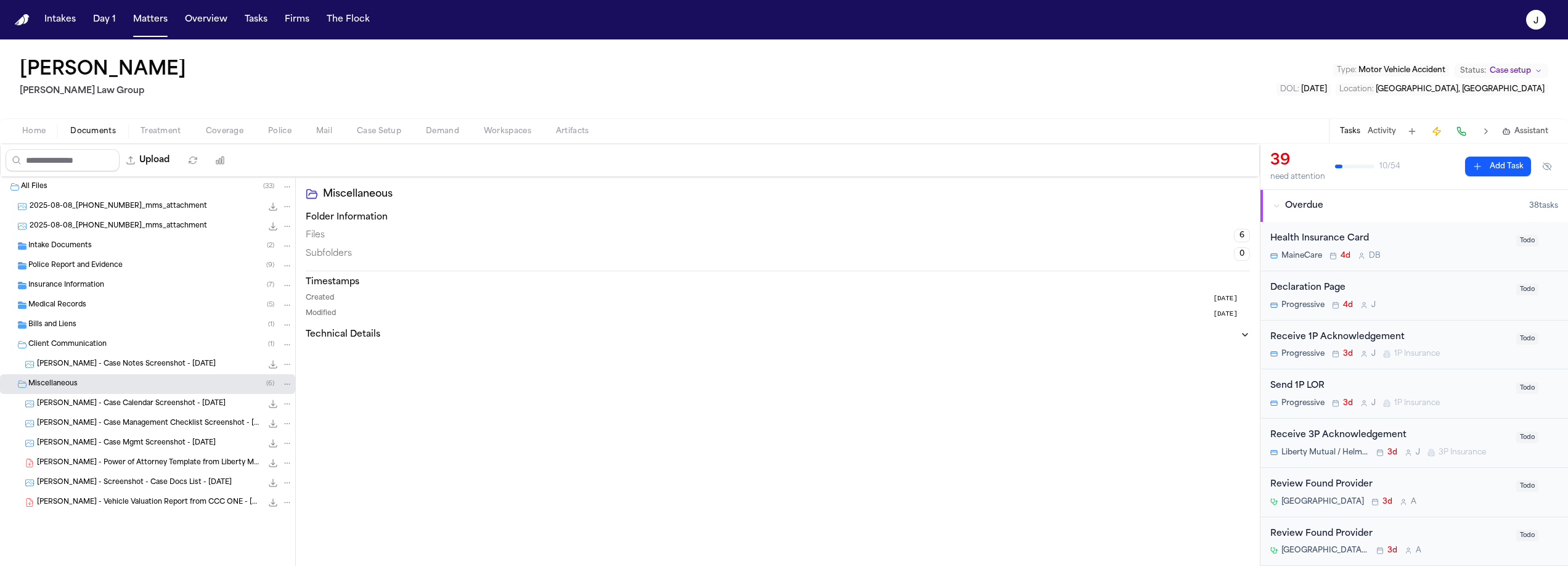
click at [68, 478] on span "A. McVicar - Screenshot - Case Docs List - 8.6.25" at bounding box center [134, 482] width 195 height 10
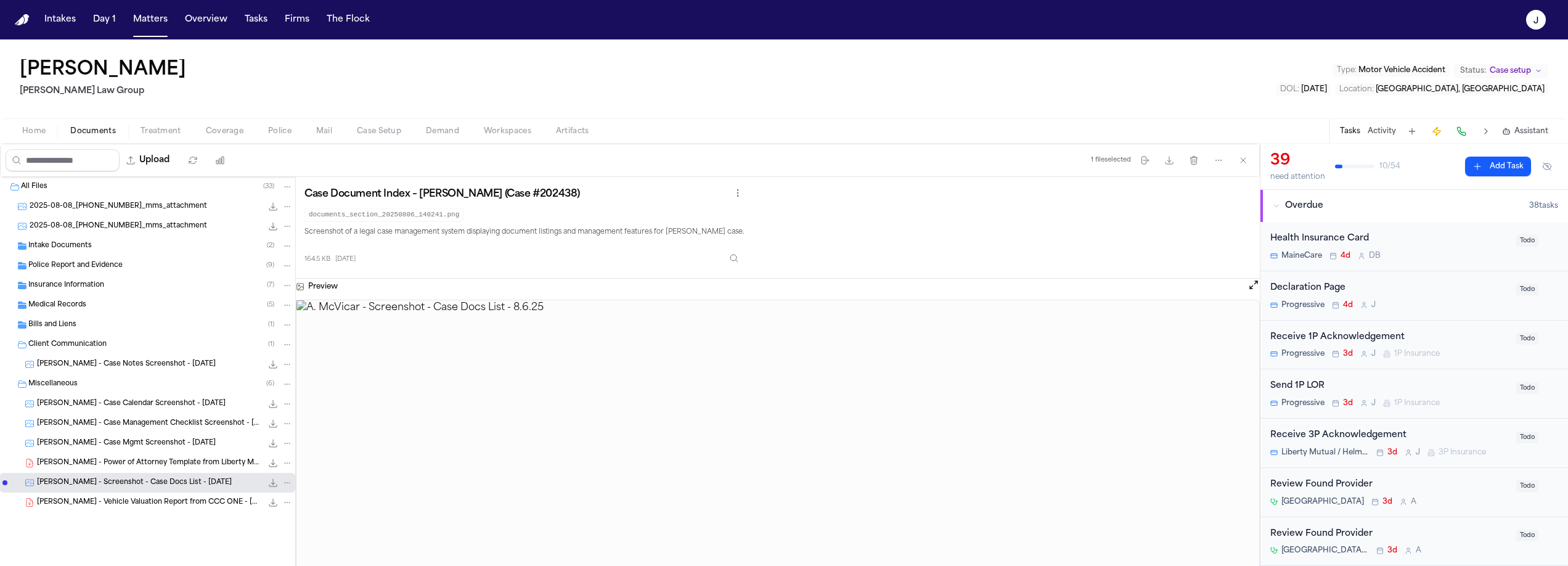
click at [63, 506] on span "A. McVicar - Vehicle Valuation Report from CCC ONE - 7.25.25" at bounding box center [149, 502] width 225 height 10
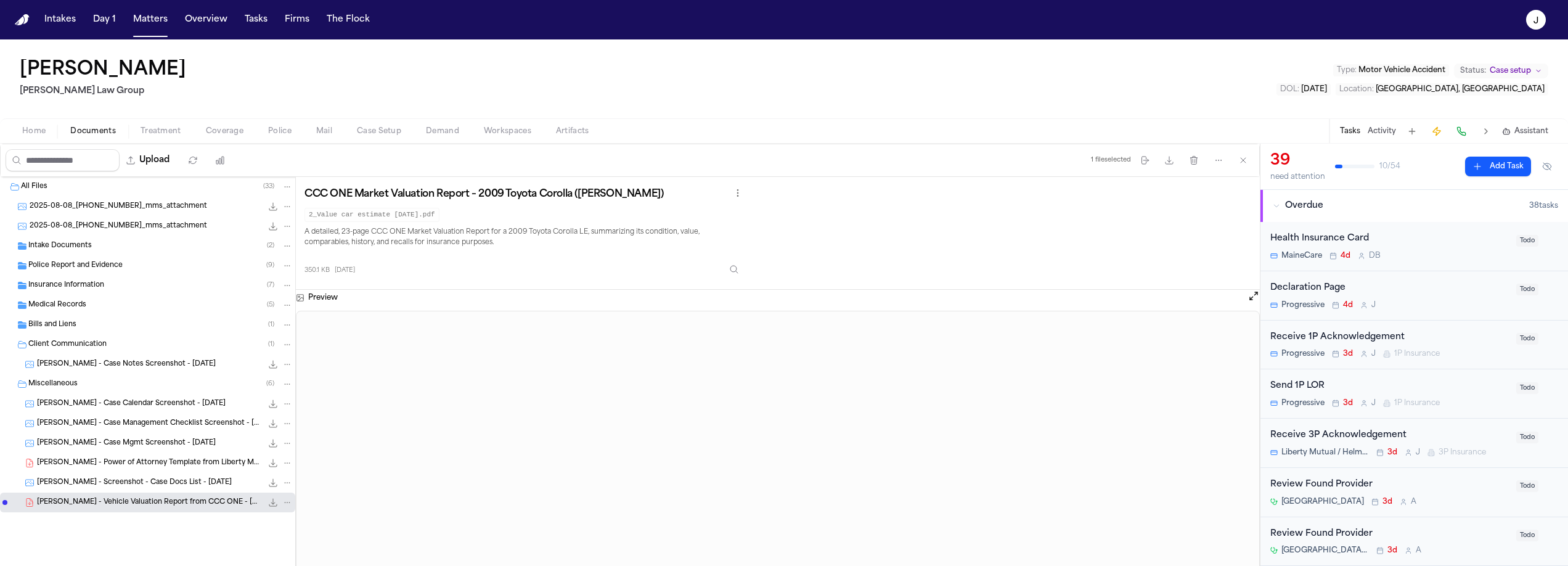
click at [109, 400] on span "A. McVicar - Case Calendar Screenshot - 8.6.25" at bounding box center [131, 403] width 188 height 10
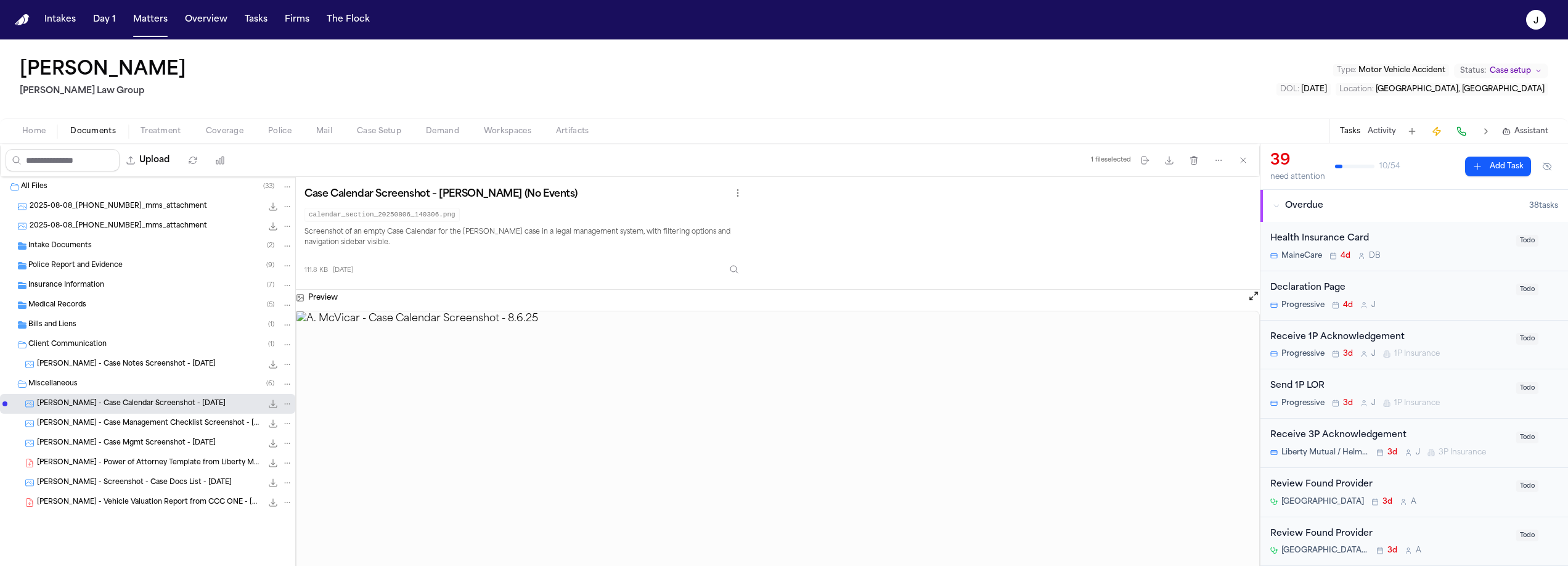
click at [103, 422] on span "A. McVicar - Case Management Checklist Screenshot - 8.6.25" at bounding box center [149, 423] width 225 height 10
click at [115, 263] on span "Police Report and Evidence" at bounding box center [75, 265] width 95 height 10
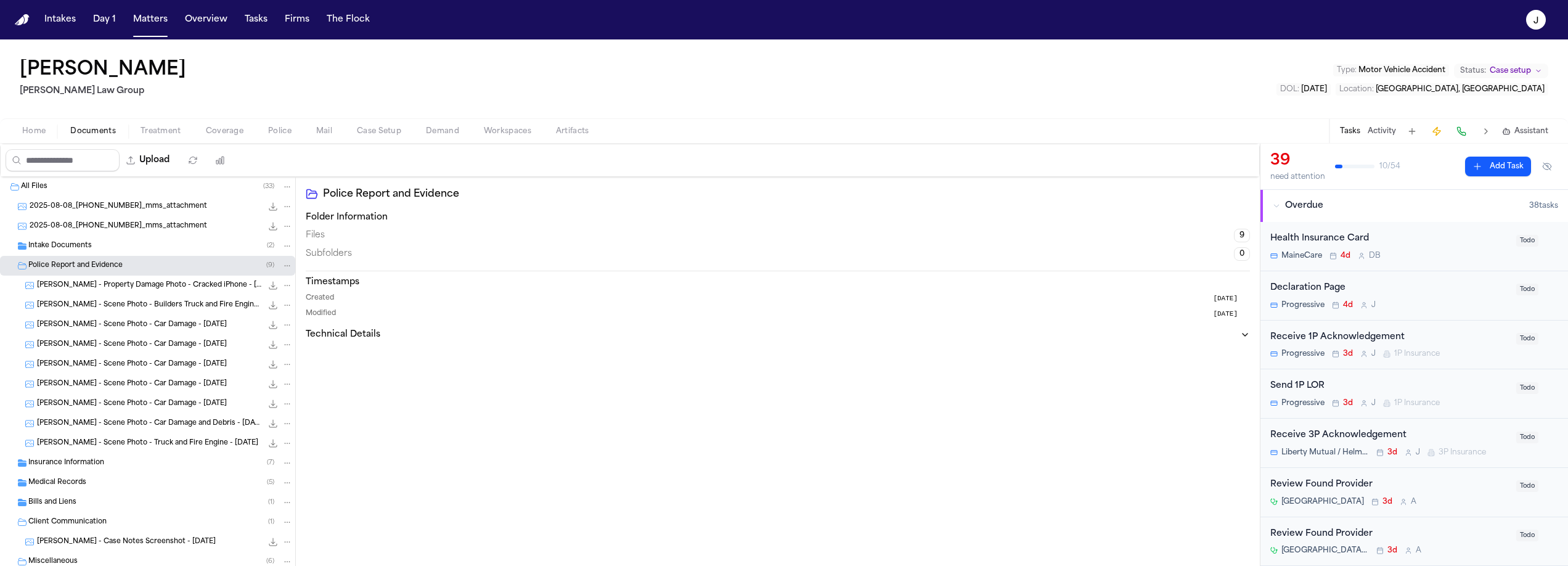
click at [86, 465] on span "Insurance Information" at bounding box center [66, 463] width 76 height 10
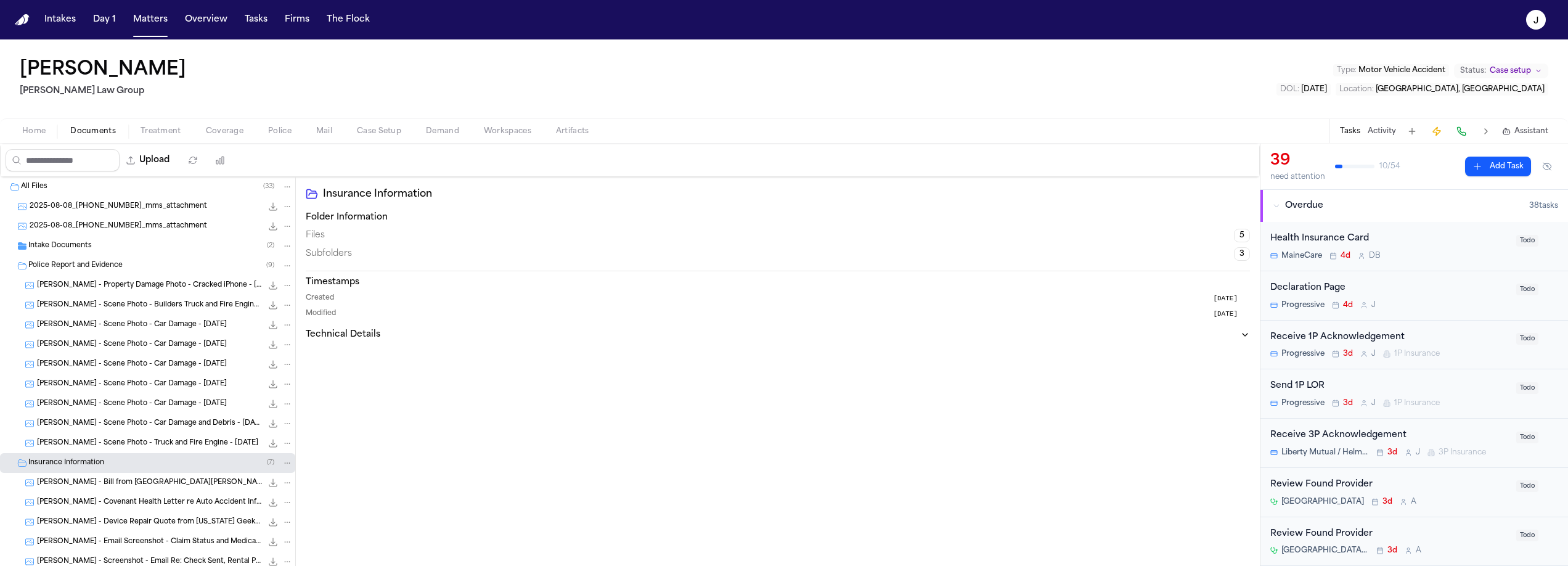
click at [393, 127] on span "Case Setup" at bounding box center [379, 131] width 45 height 10
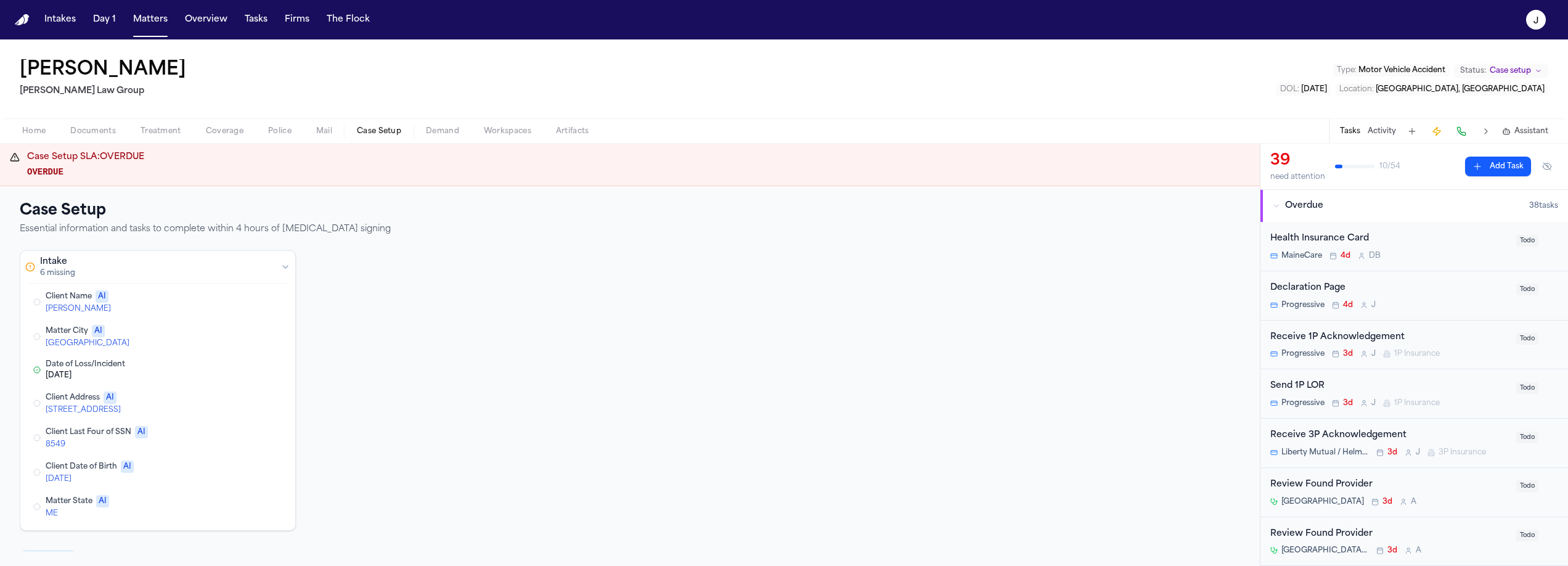
click at [230, 307] on button "Edit Client Name" at bounding box center [225, 302] width 22 height 15
click at [38, 128] on span "Home" at bounding box center [34, 131] width 23 height 10
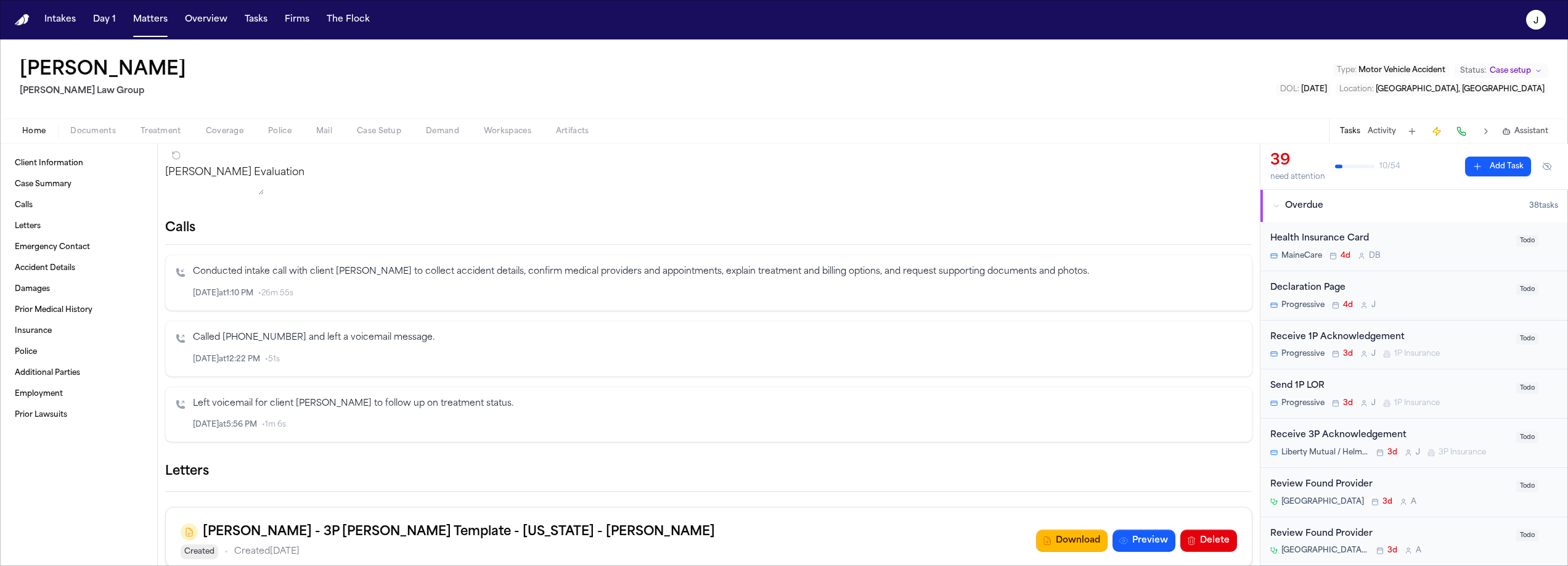
scroll to position [72, 0]
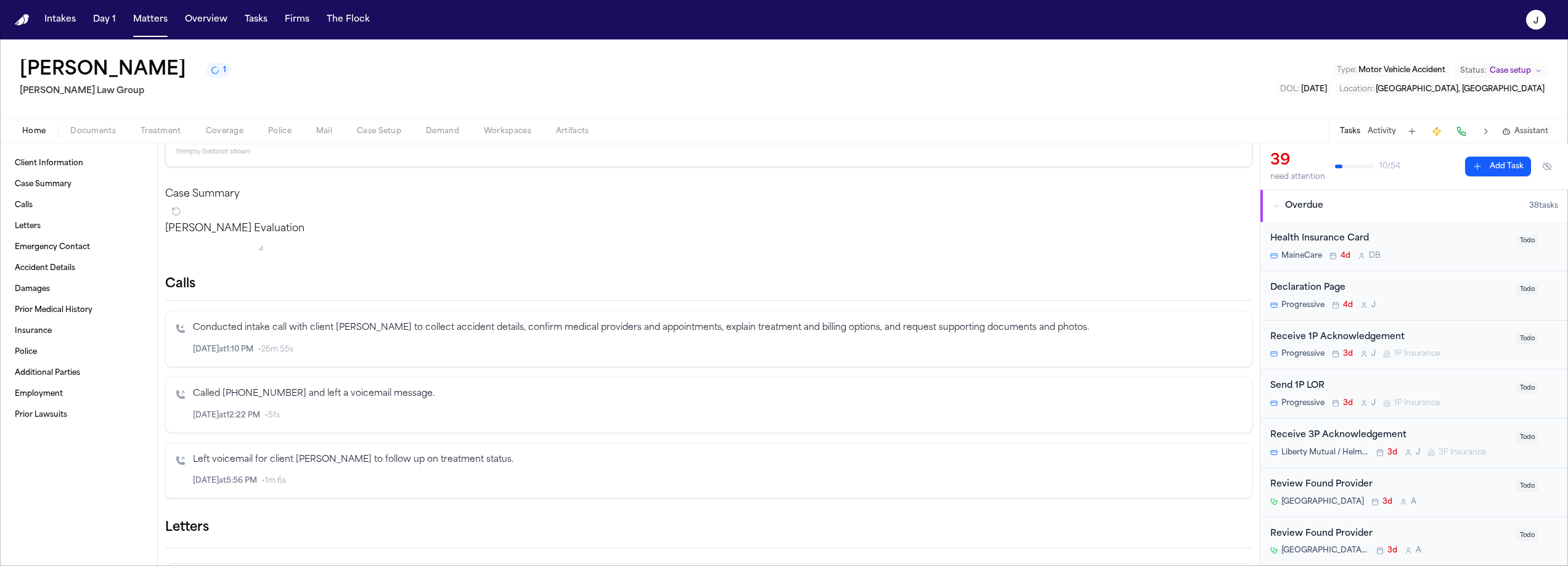
click at [373, 131] on span "Case Setup" at bounding box center [379, 131] width 45 height 10
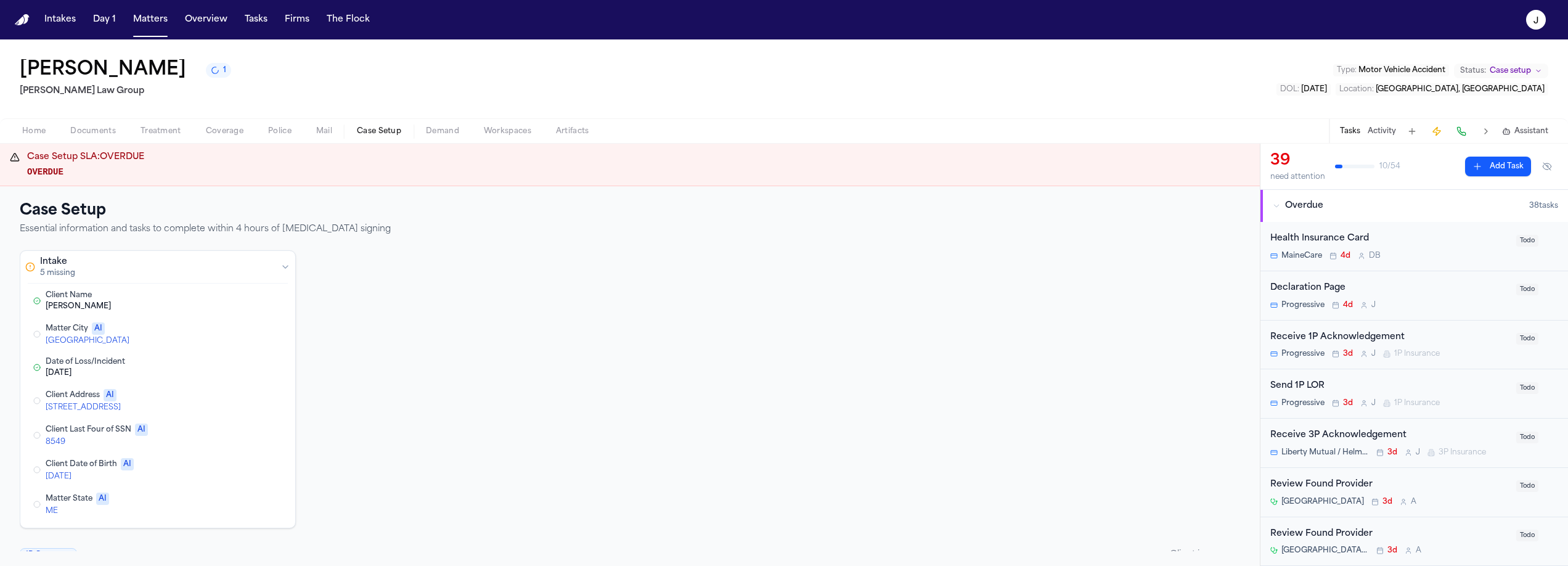
click at [226, 335] on button "Edit Matter City" at bounding box center [225, 334] width 22 height 15
click at [27, 128] on span "Home" at bounding box center [34, 131] width 23 height 10
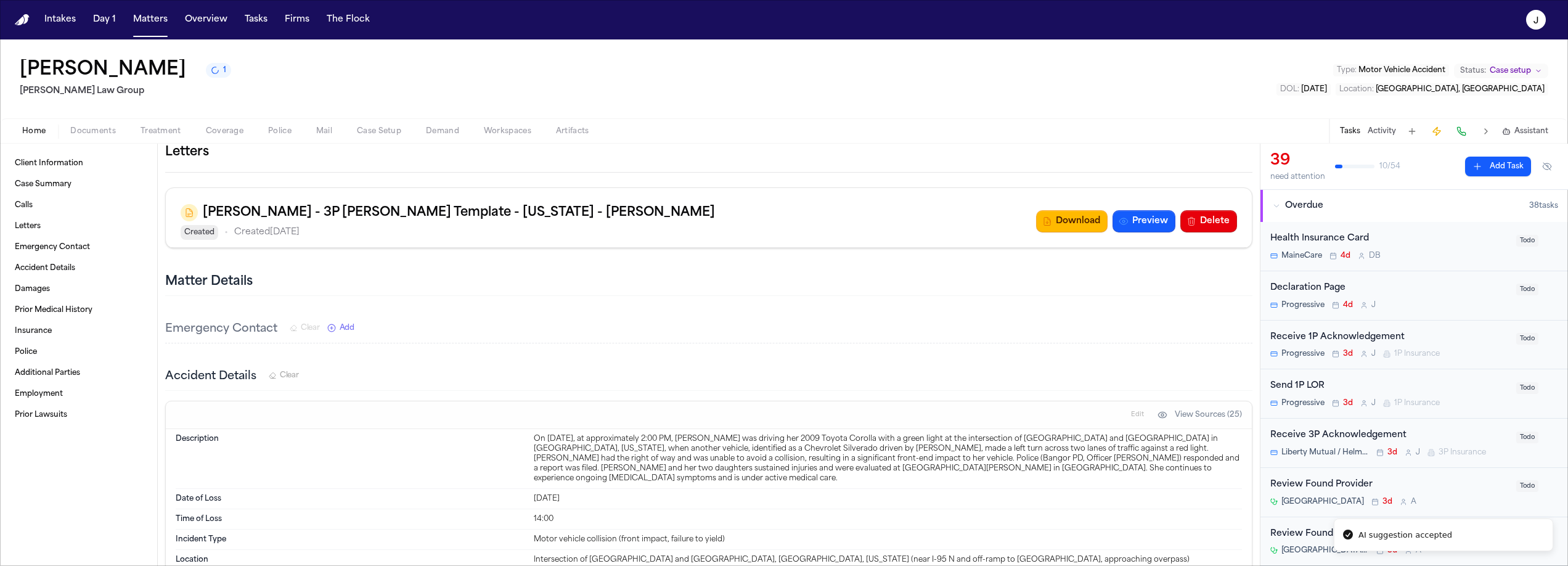
scroll to position [478, 0]
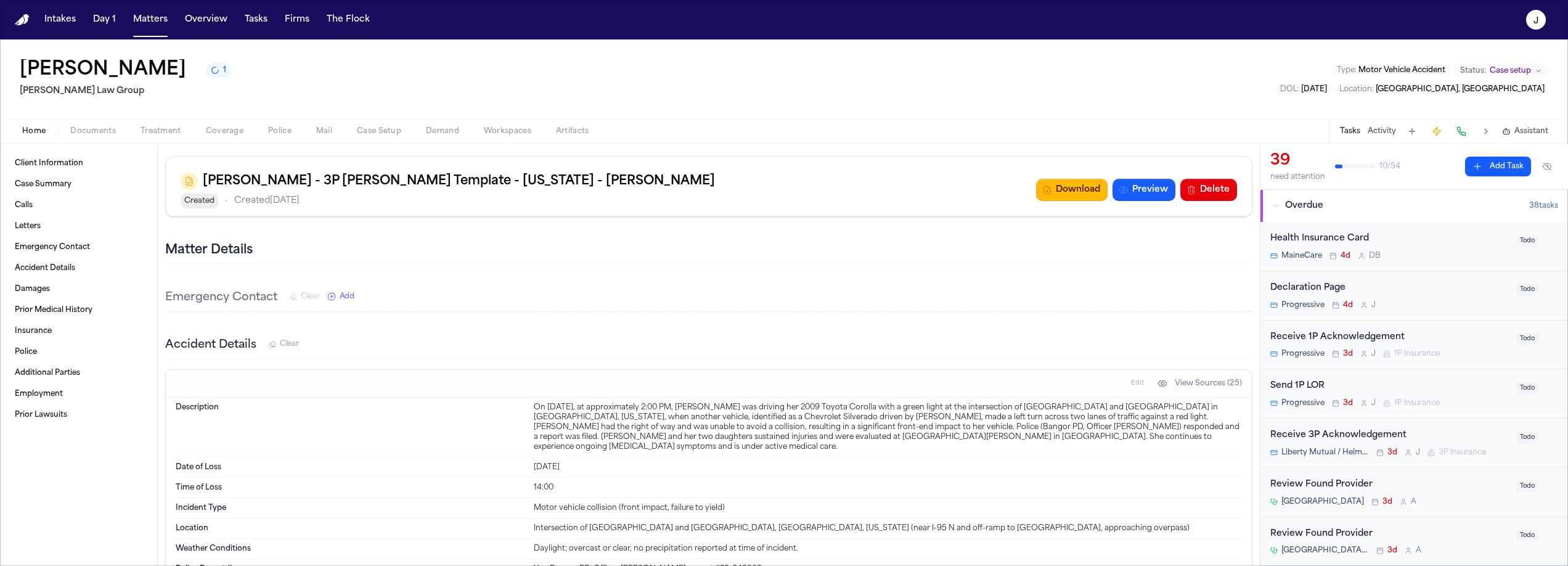
click at [368, 132] on span "Case Setup" at bounding box center [379, 131] width 45 height 10
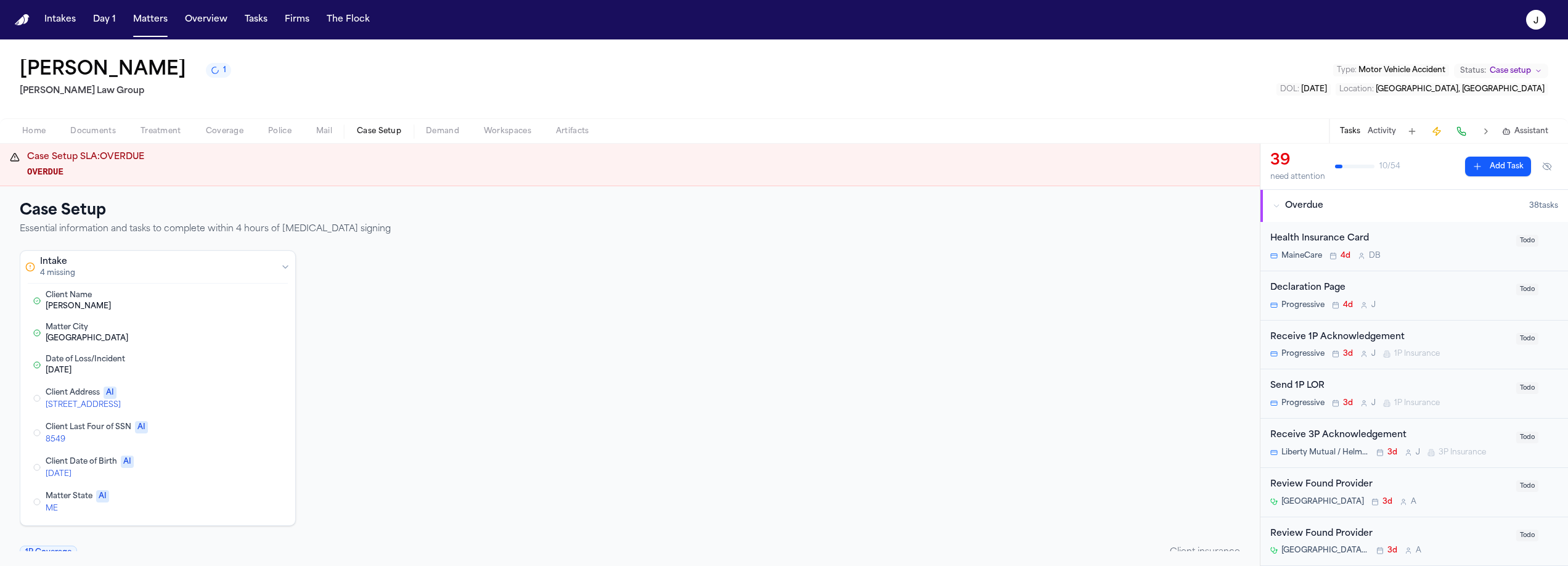
click at [46, 127] on button "Home" at bounding box center [34, 131] width 48 height 15
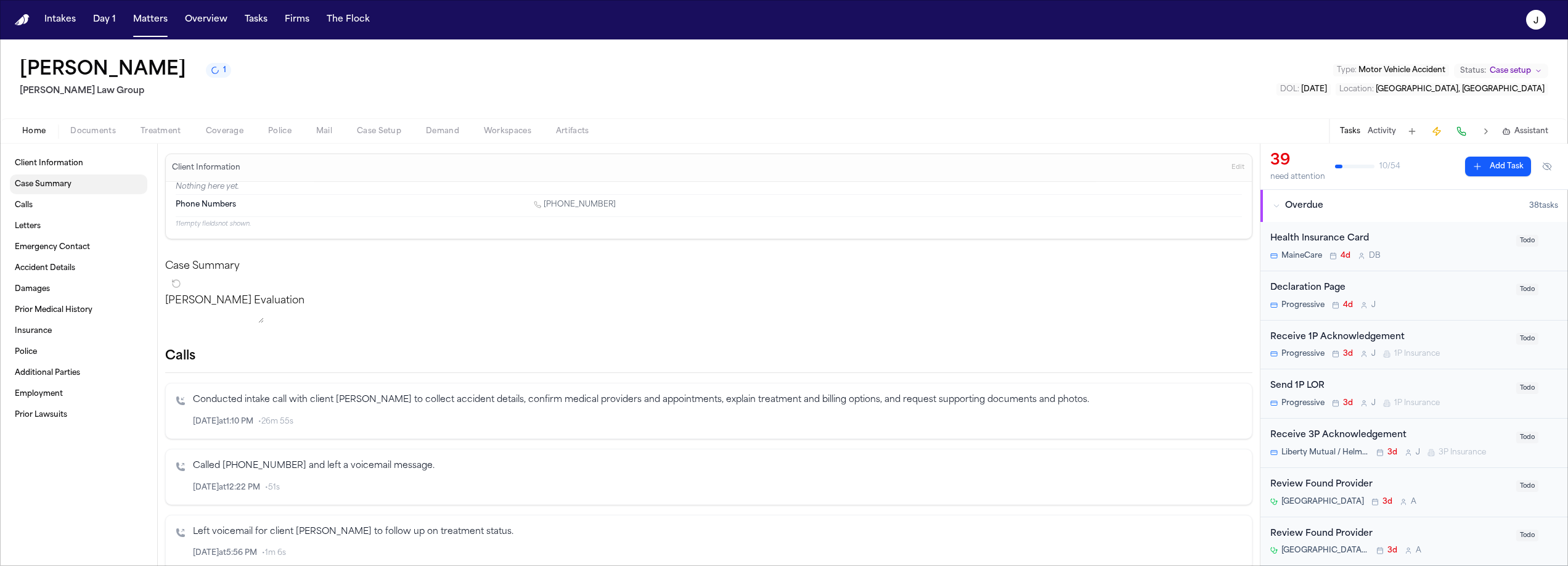
click at [58, 188] on span "Case Summary" at bounding box center [43, 184] width 57 height 10
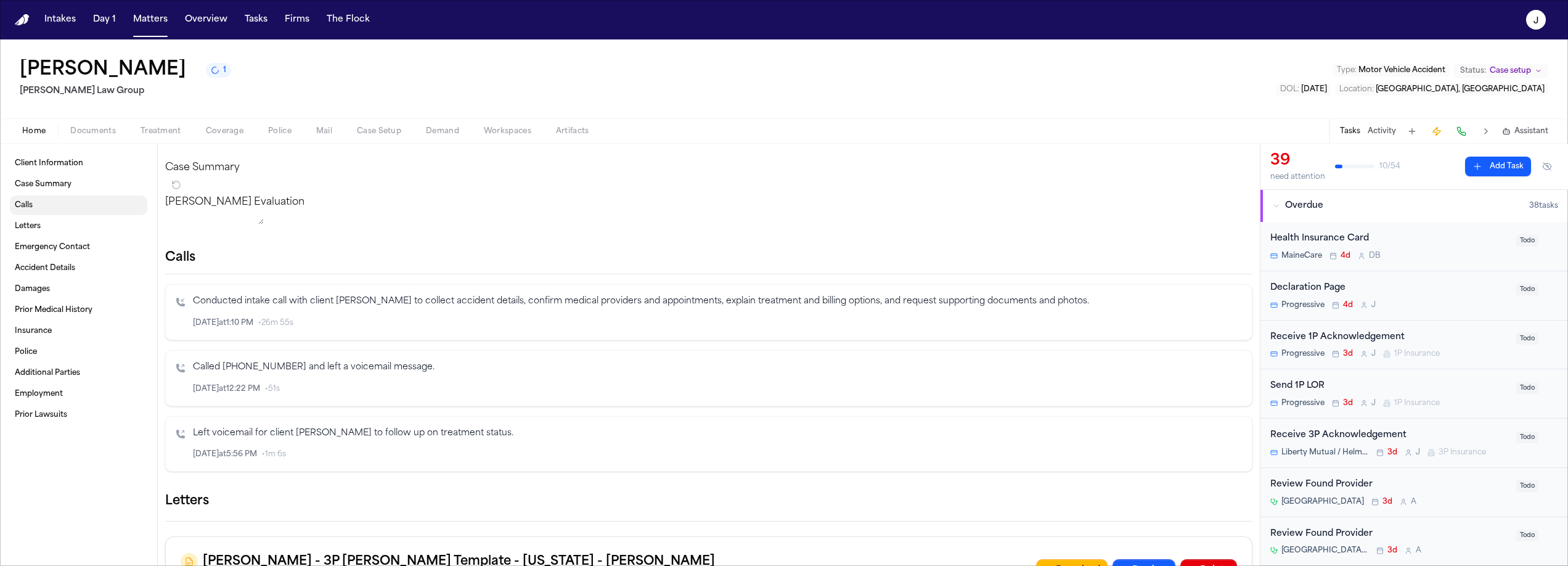
click at [54, 199] on link "Calls" at bounding box center [79, 205] width 138 height 20
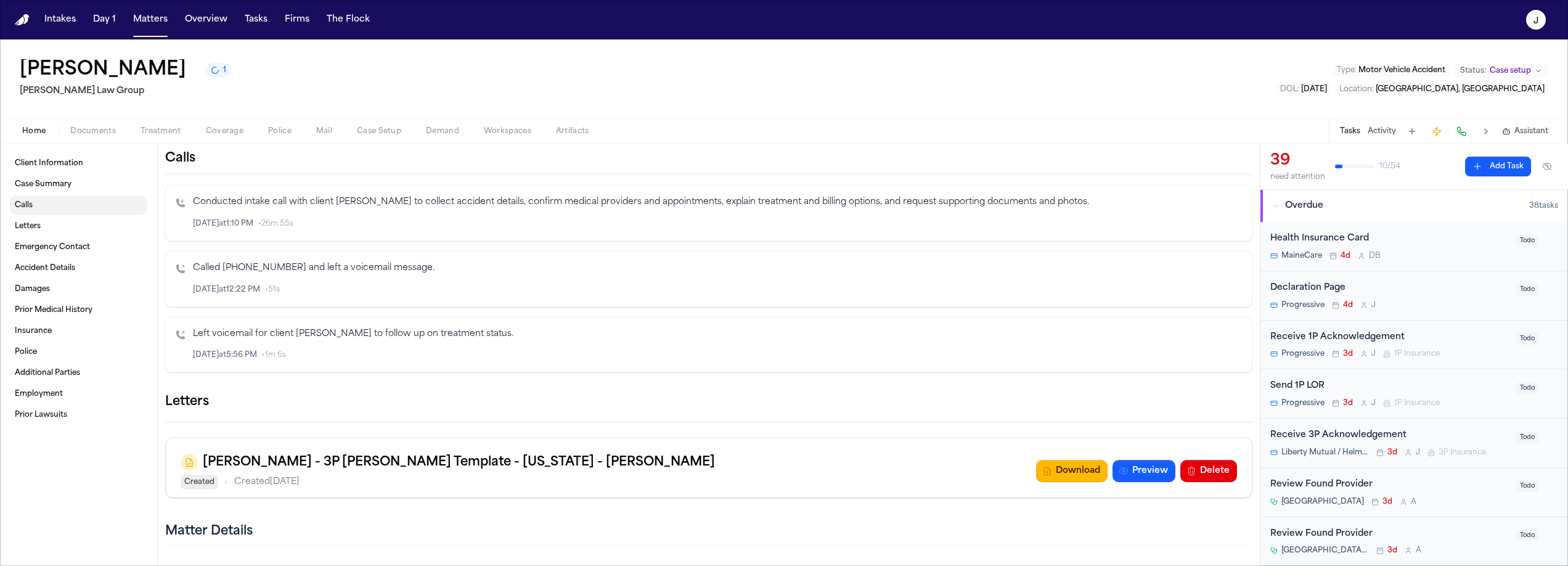
scroll to position [205, 0]
click at [51, 228] on link "Letters" at bounding box center [79, 226] width 138 height 20
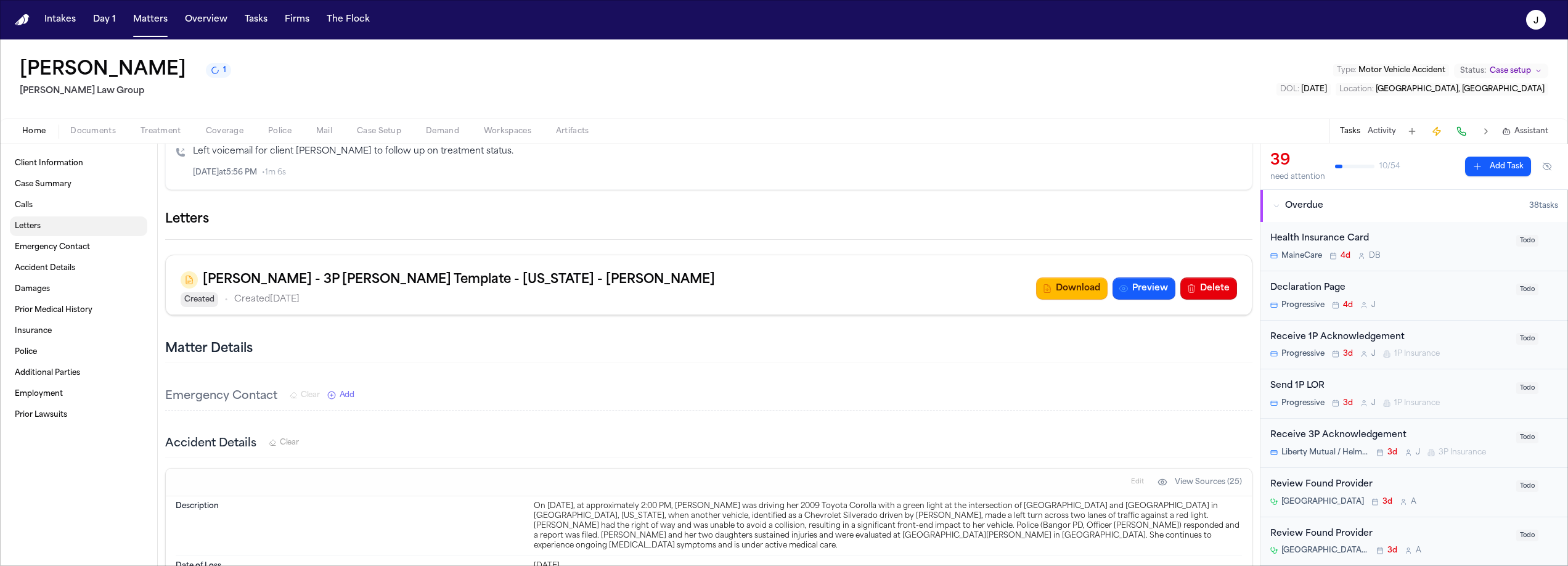
scroll to position [447, 0]
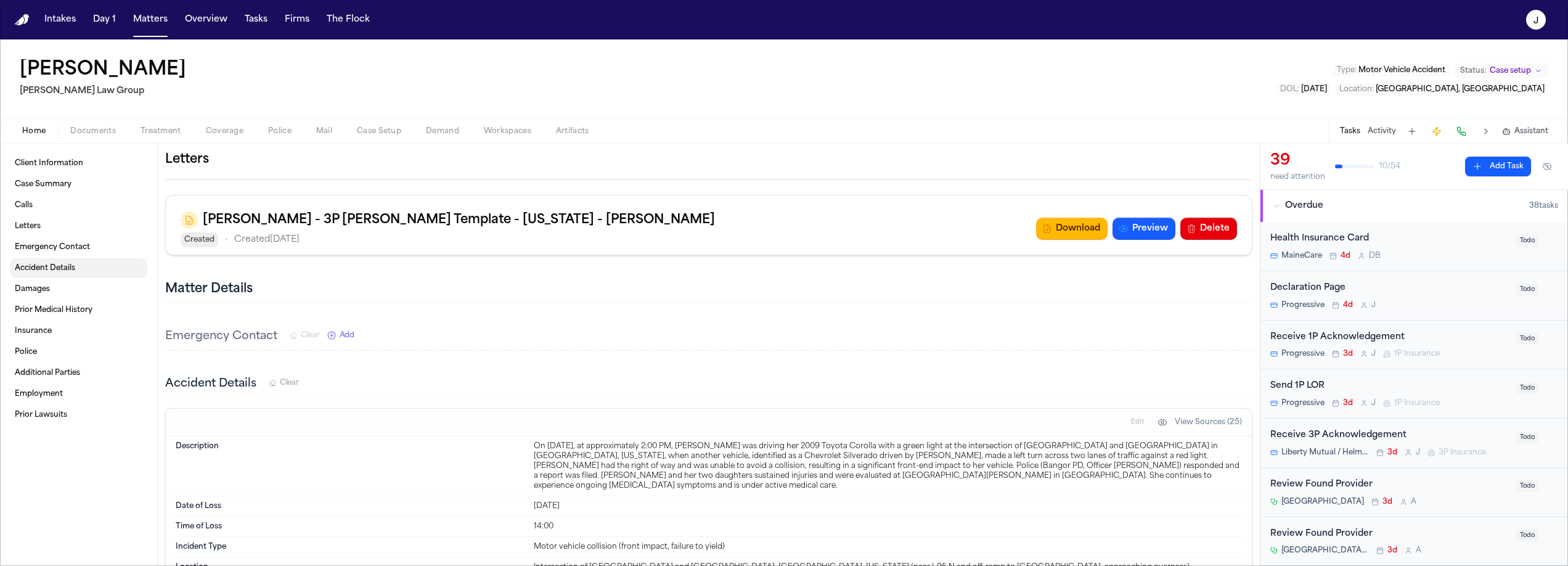
click at [49, 269] on span "Accident Details" at bounding box center [45, 268] width 60 height 10
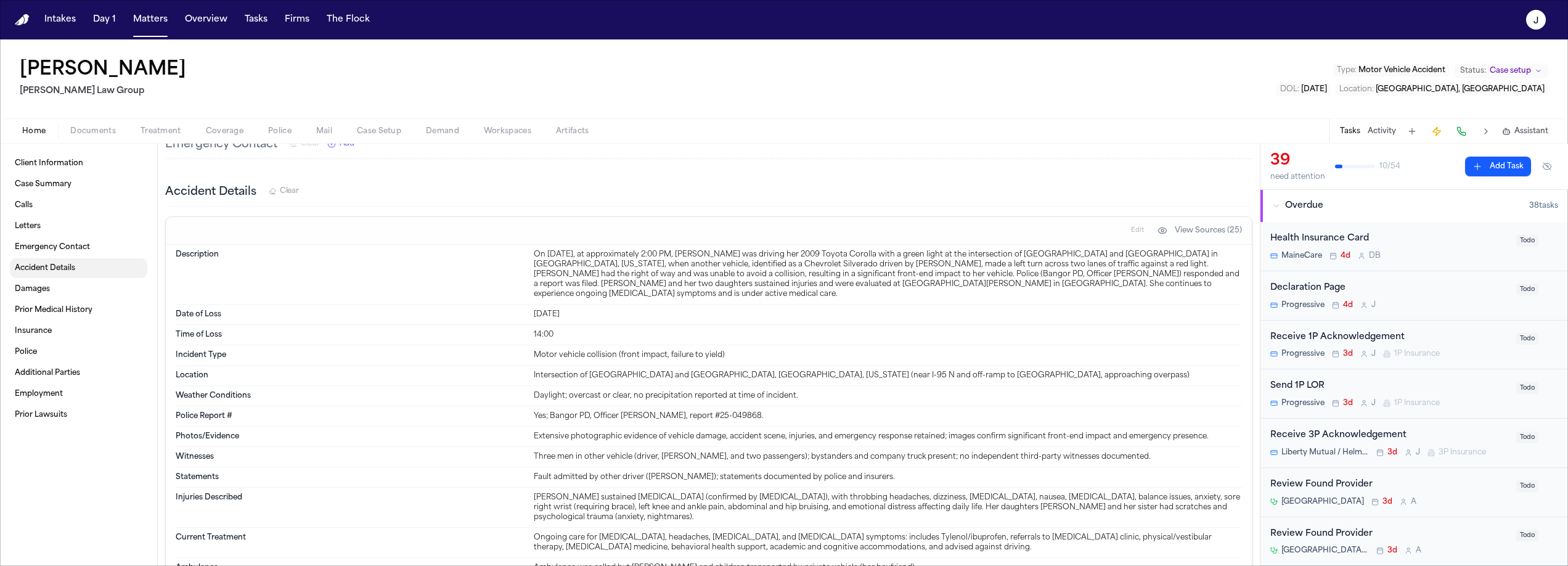
scroll to position [673, 0]
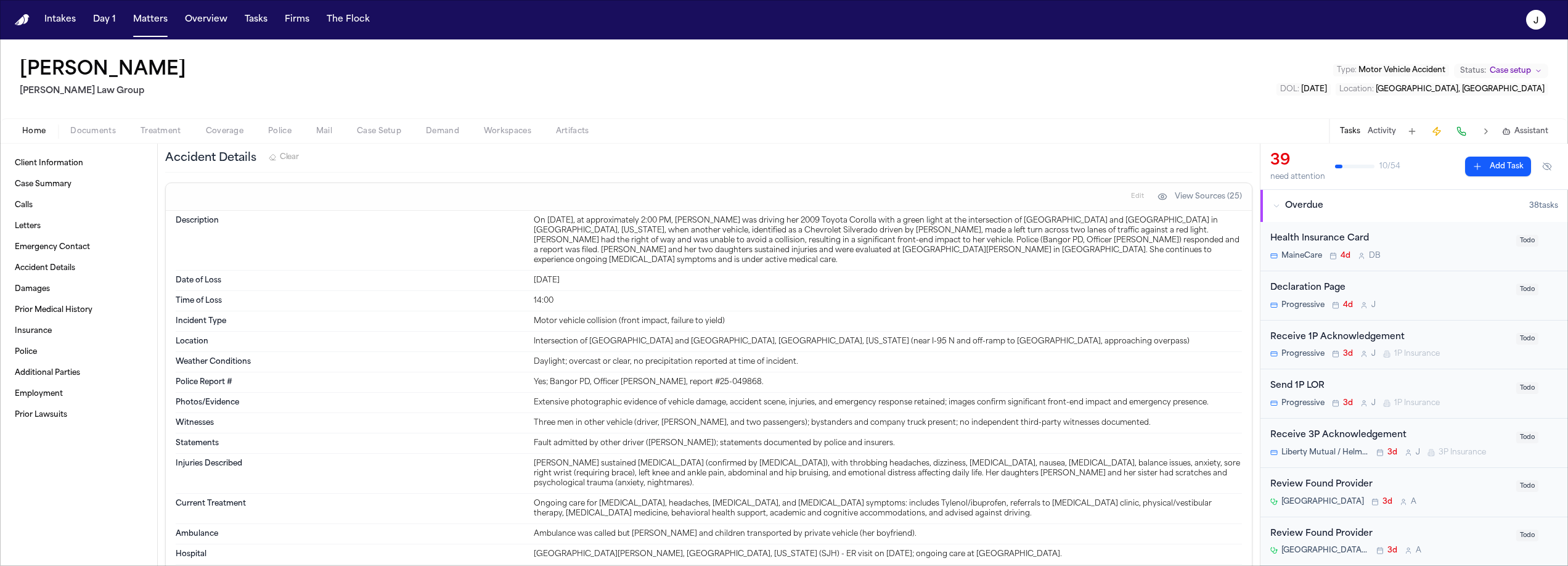
click at [83, 135] on span "Documents" at bounding box center [93, 131] width 45 height 10
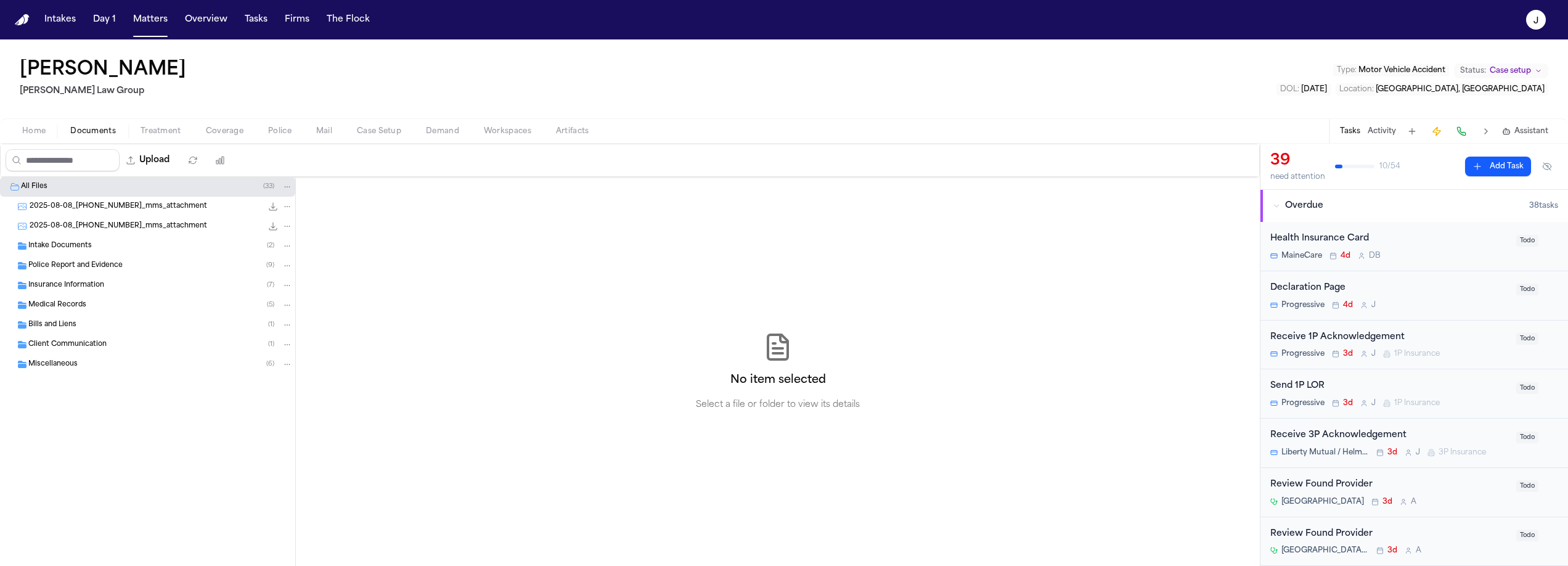
click at [71, 210] on span "2025-08-08_207-291-2218_mms_attachment" at bounding box center [118, 206] width 178 height 10
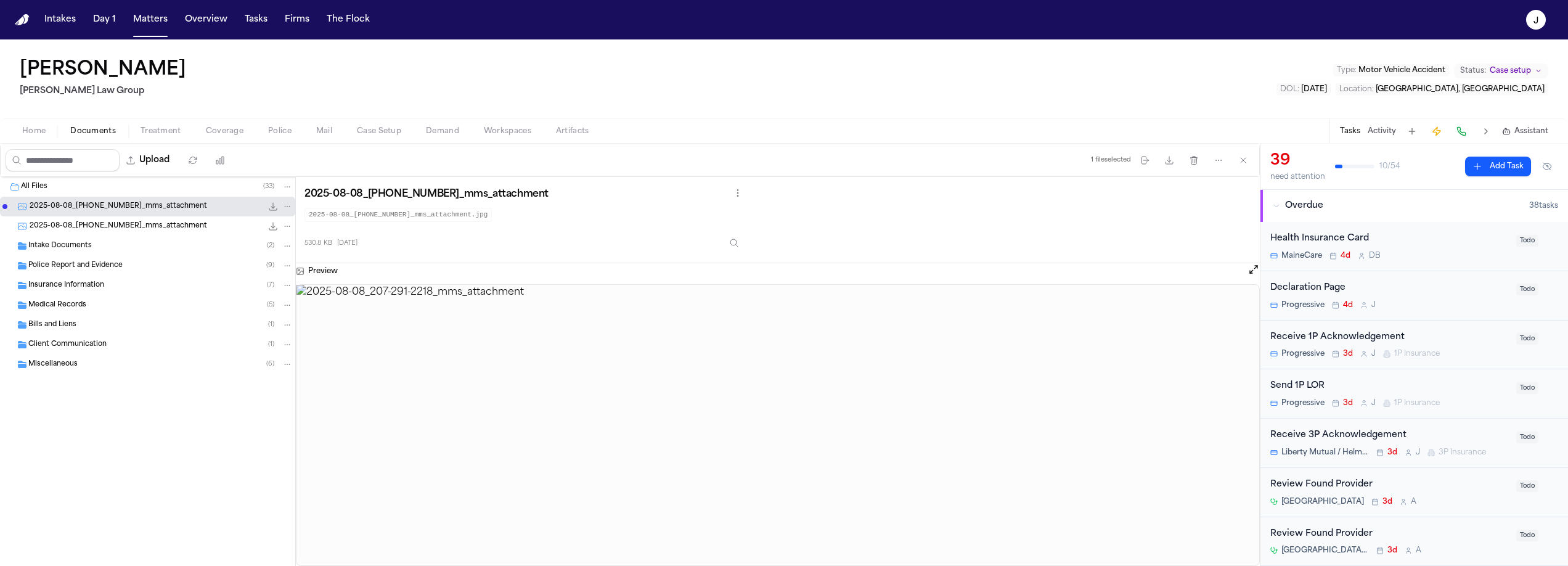
click at [82, 231] on span "2025-08-08_207-291-2218_mms_attachment" at bounding box center [118, 226] width 178 height 10
click at [68, 367] on span "Miscellaneous" at bounding box center [52, 364] width 49 height 10
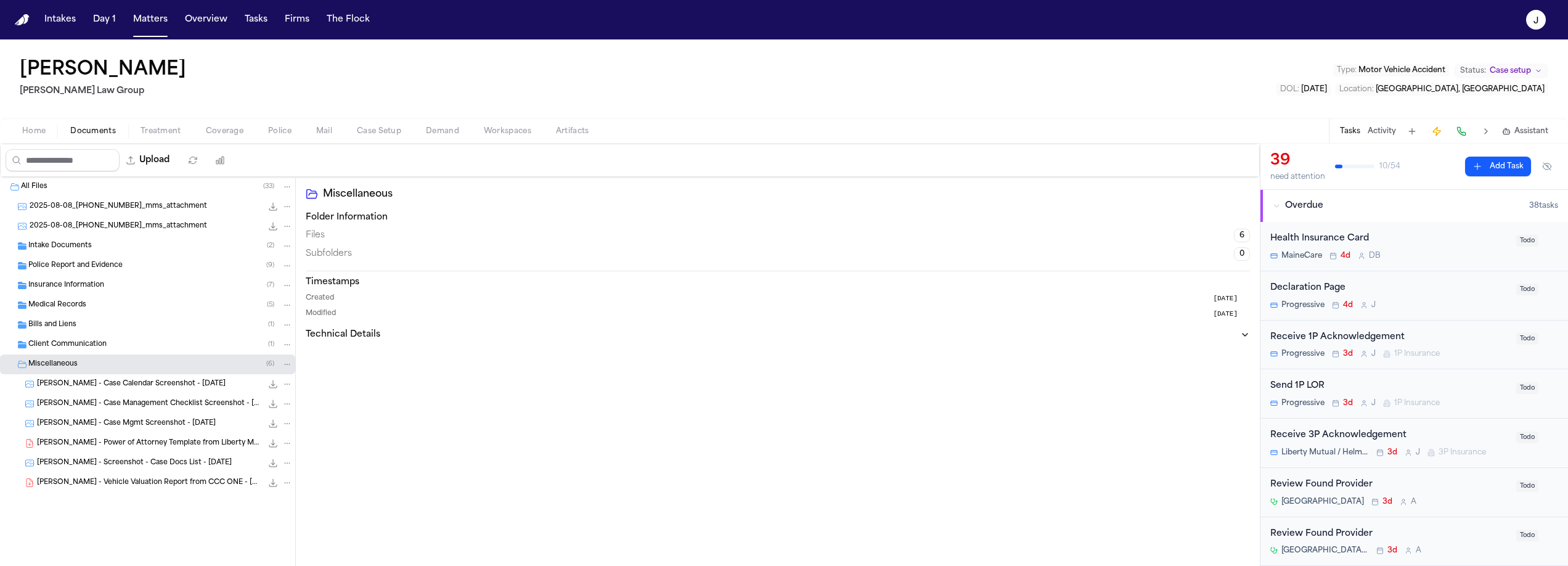
click at [95, 417] on div "A. McVicar - Case Mgmt Screenshot - 8.6.25 136.4 KB • PNG" at bounding box center [164, 424] width 256 height 13
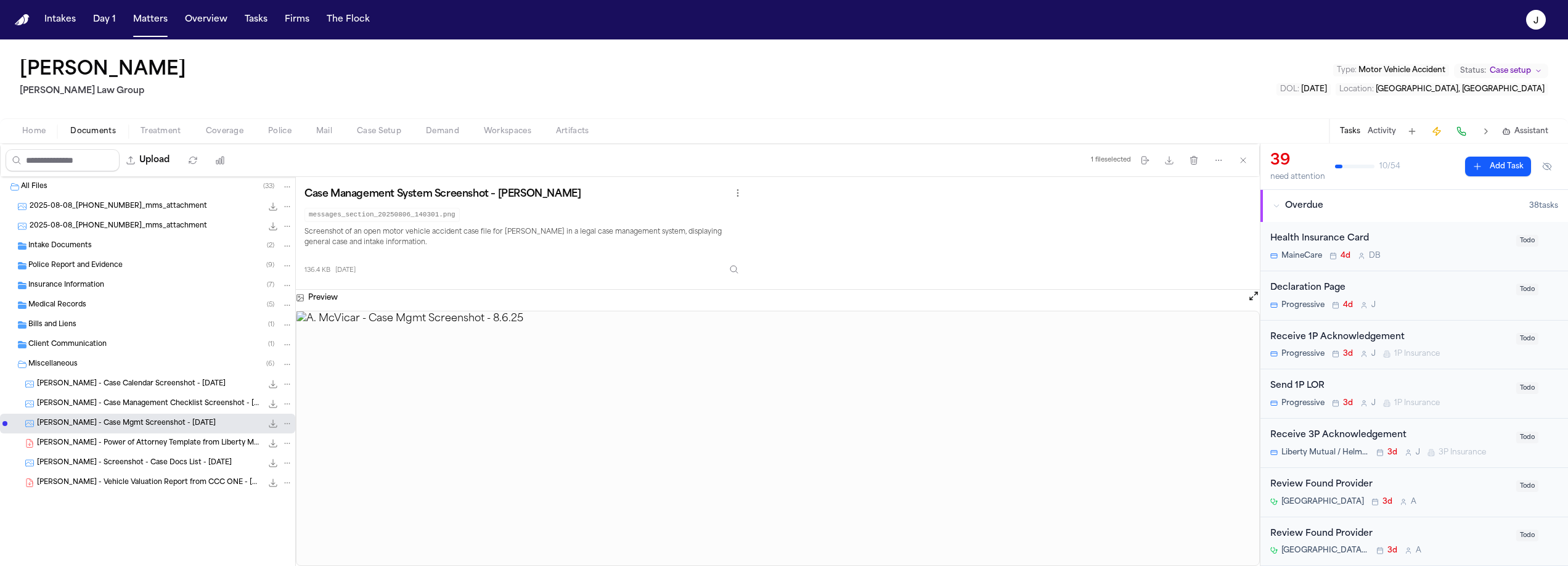
click at [105, 206] on span "2025-08-08_207-291-2218_mms_attachment" at bounding box center [118, 206] width 178 height 10
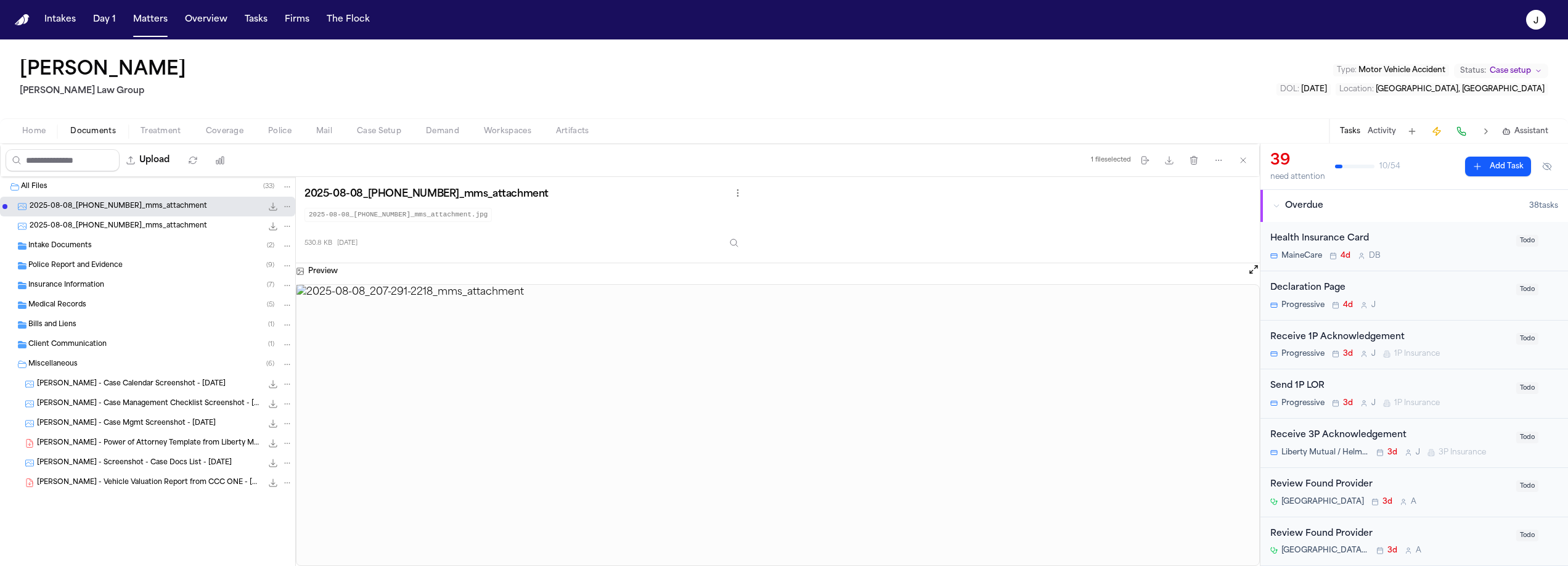
click at [104, 220] on div "2025-08-08_207-291-2218_mms_attachment 92.2 KB • JPG" at bounding box center [161, 226] width 264 height 13
click at [89, 249] on span "Intake Documents" at bounding box center [59, 245] width 63 height 10
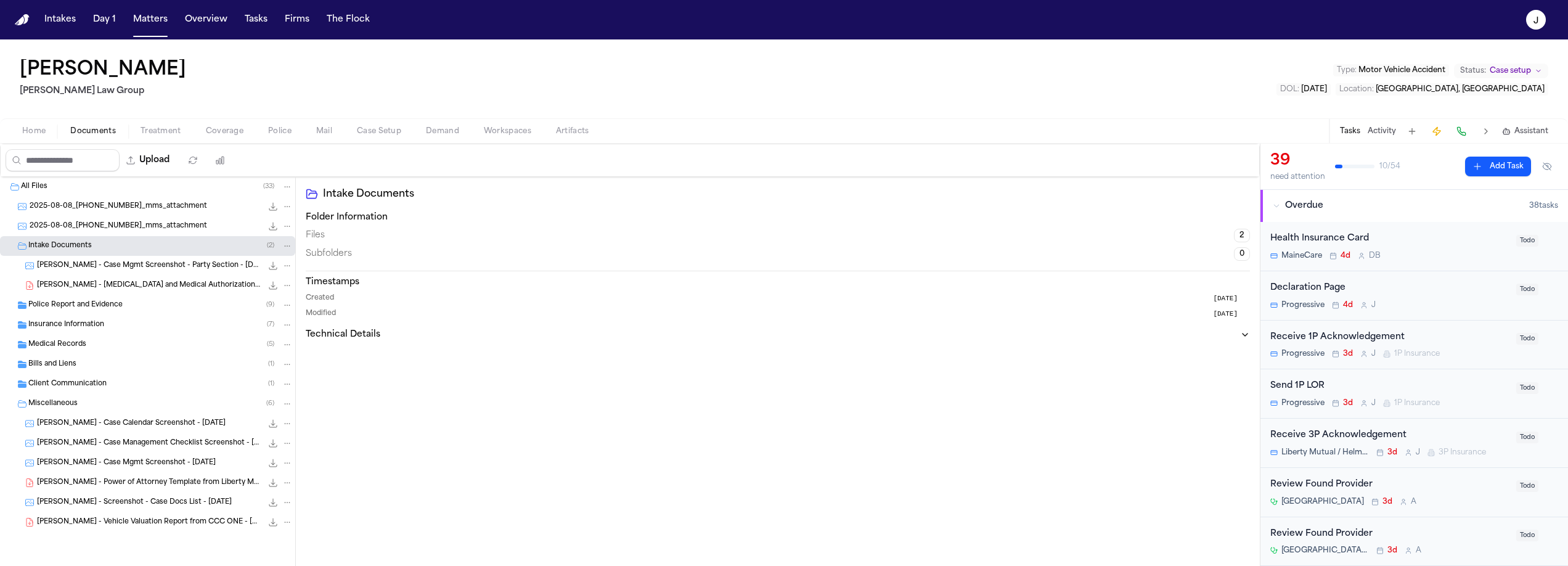
click at [98, 278] on div "A. McVicar - Retainer and Medical Authorizations Packet - 8.2025 908.5 KB • PDF" at bounding box center [148, 285] width 296 height 20
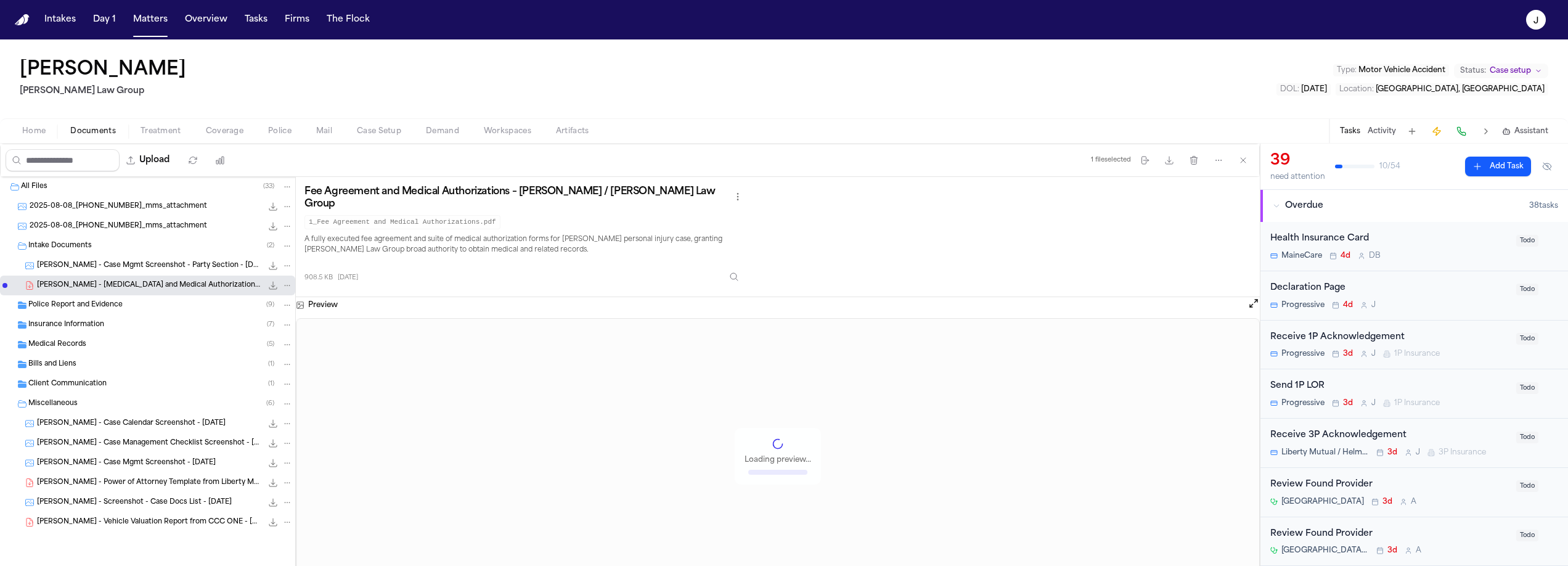
click at [102, 272] on div "A. McVicar - Case Mgmt Screenshot - Party Section - 8.6.25 144.0 KB • PNG" at bounding box center [148, 265] width 296 height 20
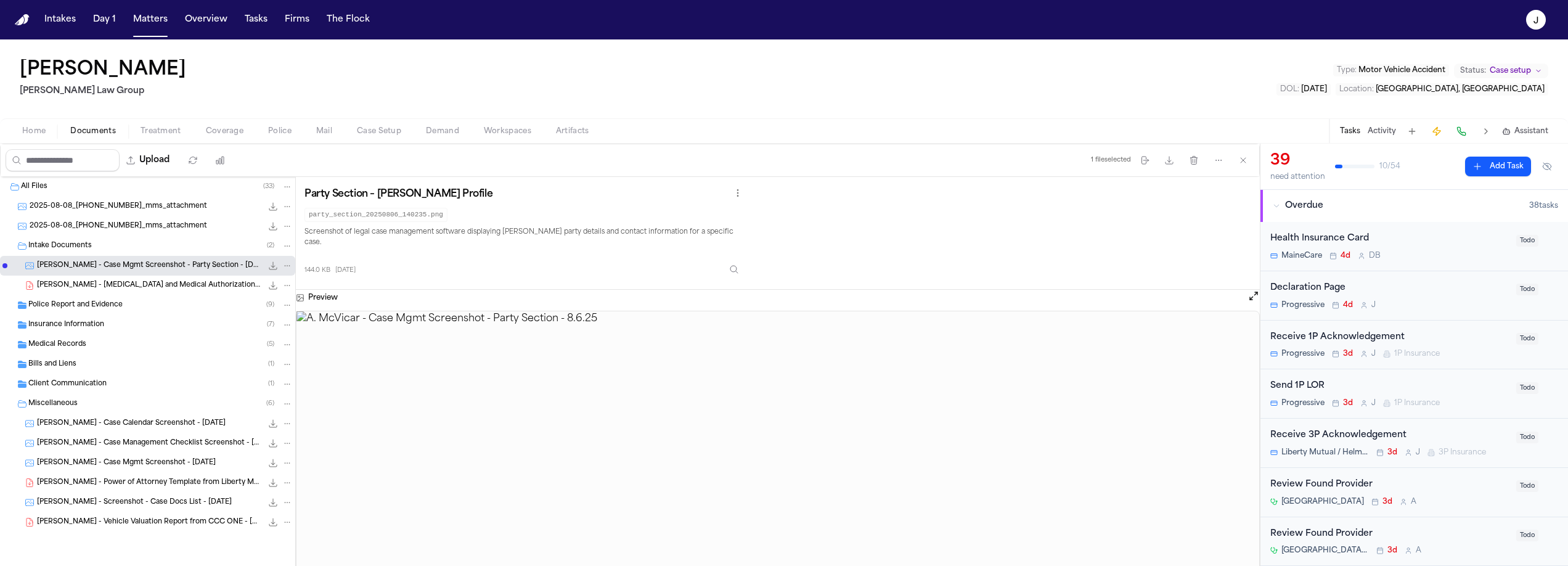
click at [372, 134] on span "Case Setup" at bounding box center [379, 131] width 45 height 10
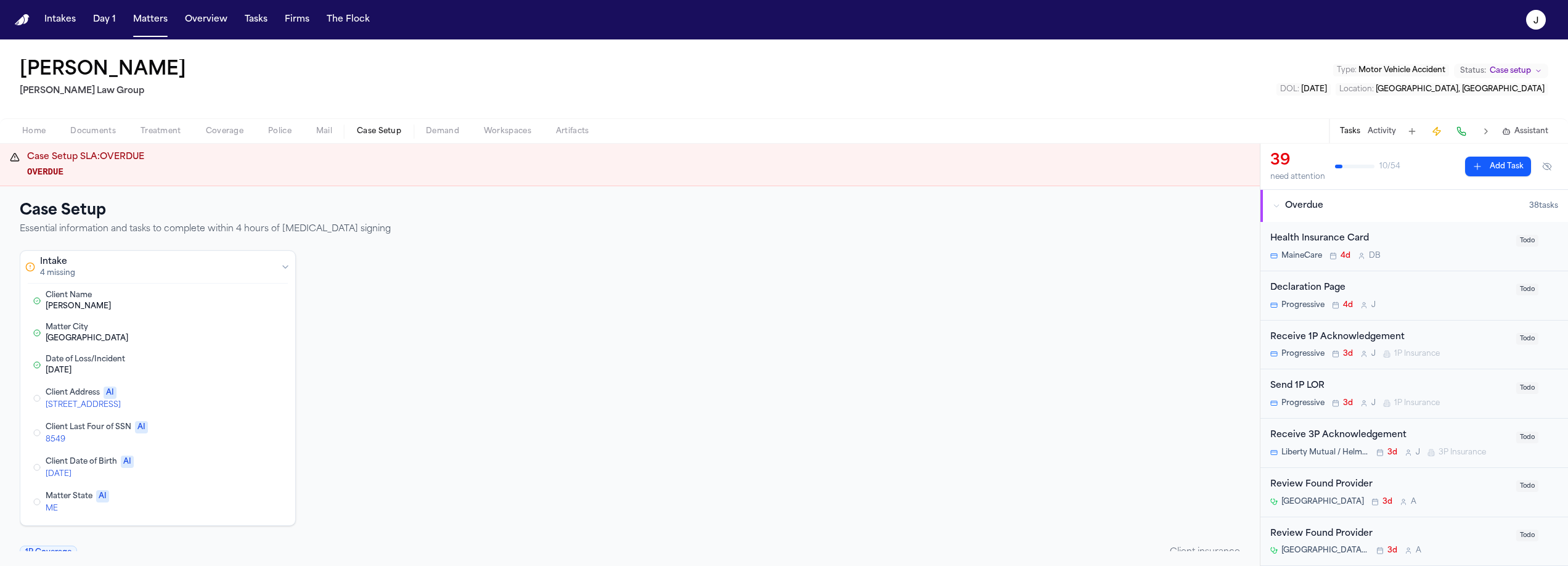
click at [224, 399] on button "Edit Client Address" at bounding box center [225, 398] width 22 height 15
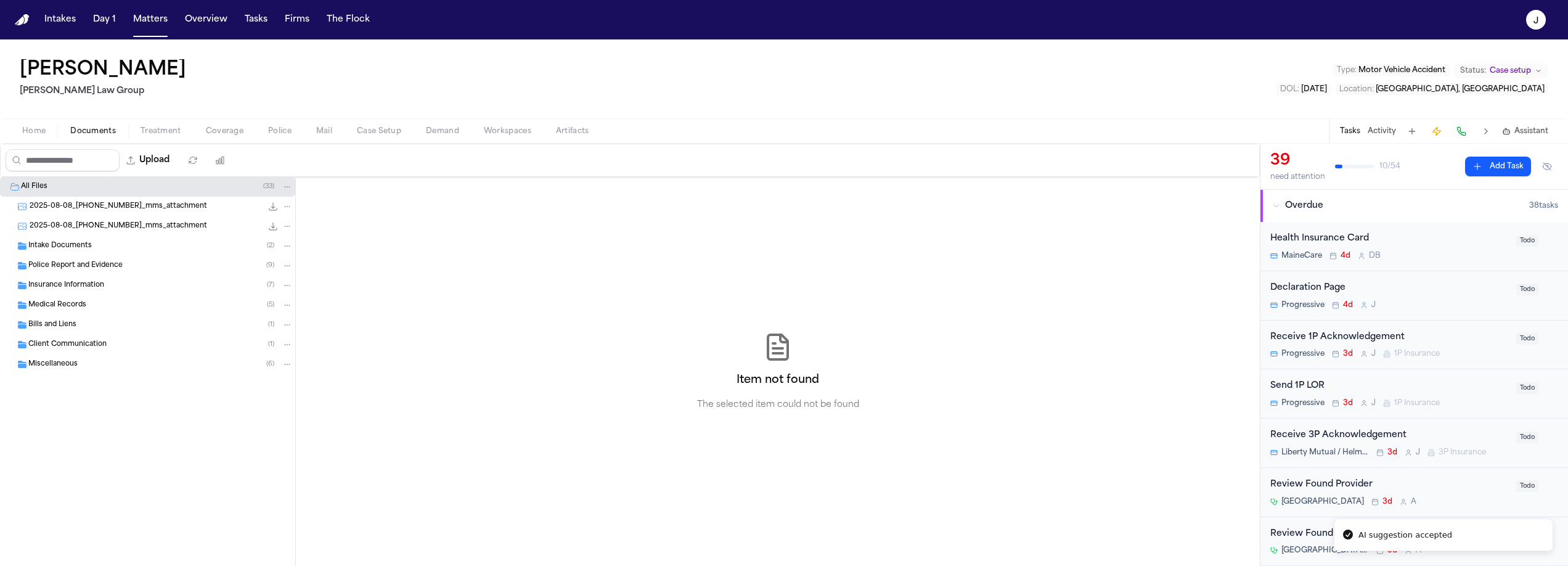
click at [111, 127] on span "Documents" at bounding box center [93, 131] width 45 height 10
click at [71, 252] on div "Intake Documents ( 2 )" at bounding box center [148, 245] width 296 height 20
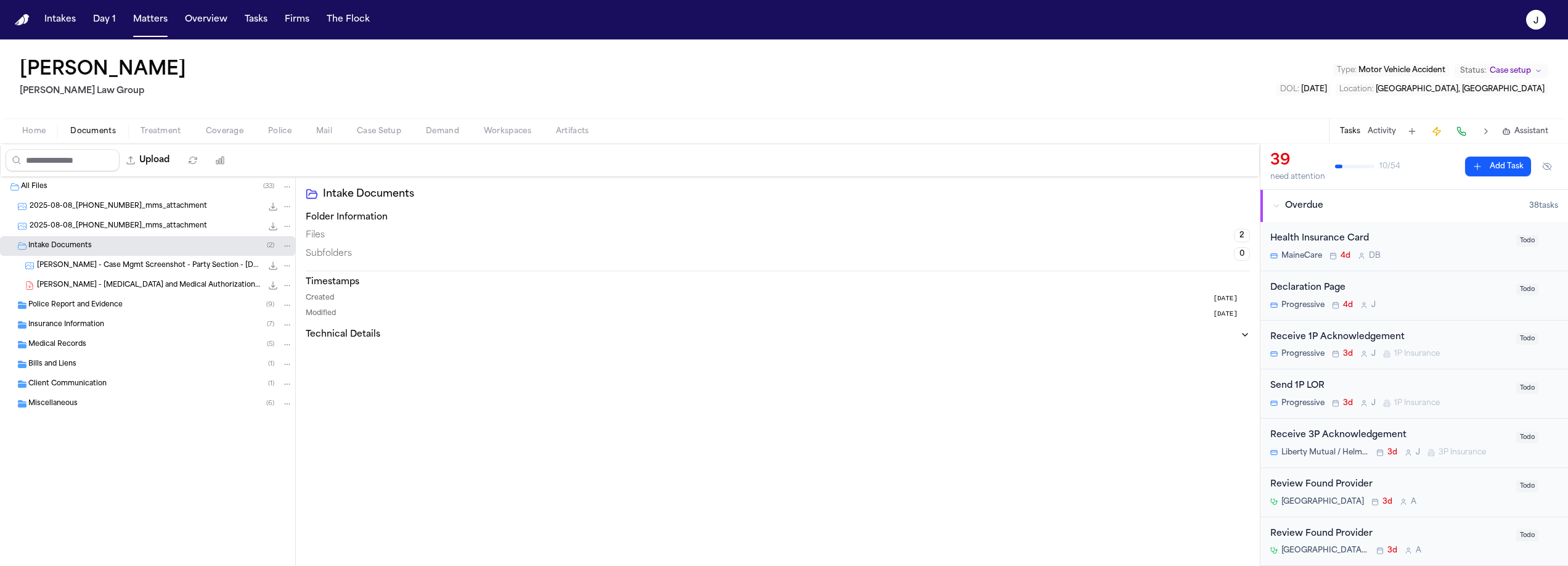
click at [124, 263] on span "A. McVicar - Case Mgmt Screenshot - Party Section - 8.6.25" at bounding box center [149, 265] width 225 height 10
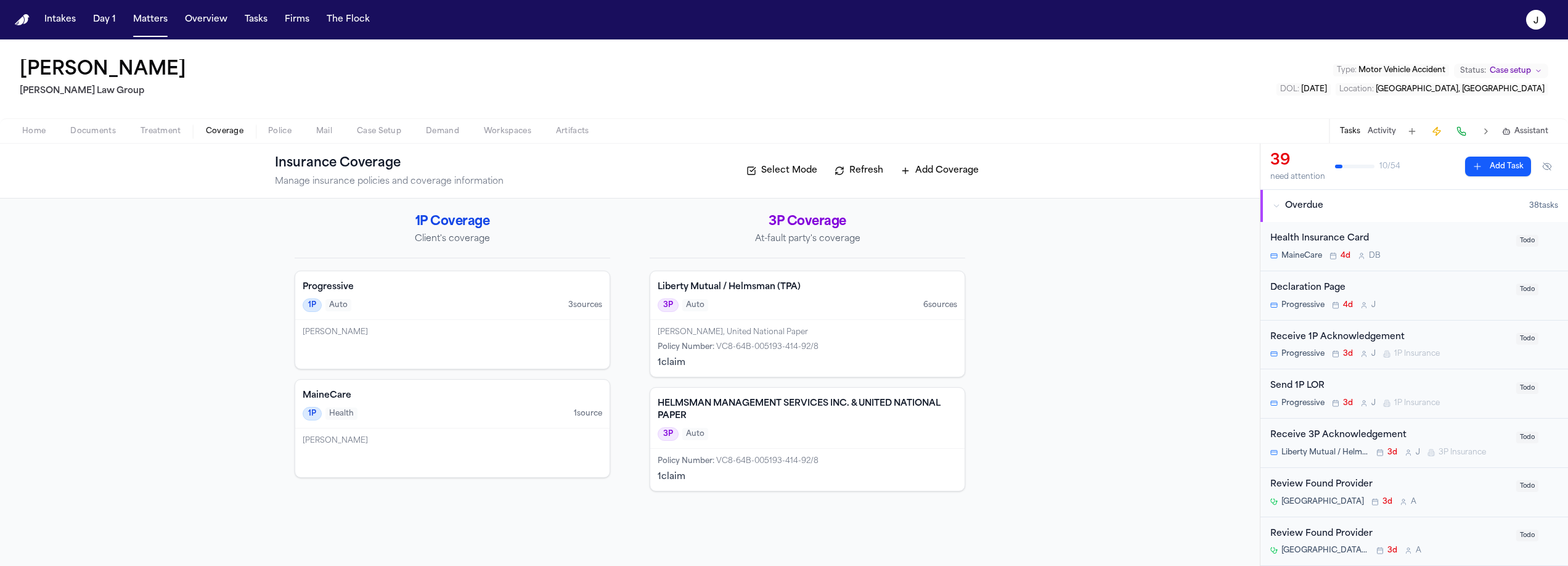
click at [202, 133] on button "Coverage" at bounding box center [225, 131] width 63 height 15
click at [371, 130] on span "Case Setup" at bounding box center [379, 131] width 45 height 10
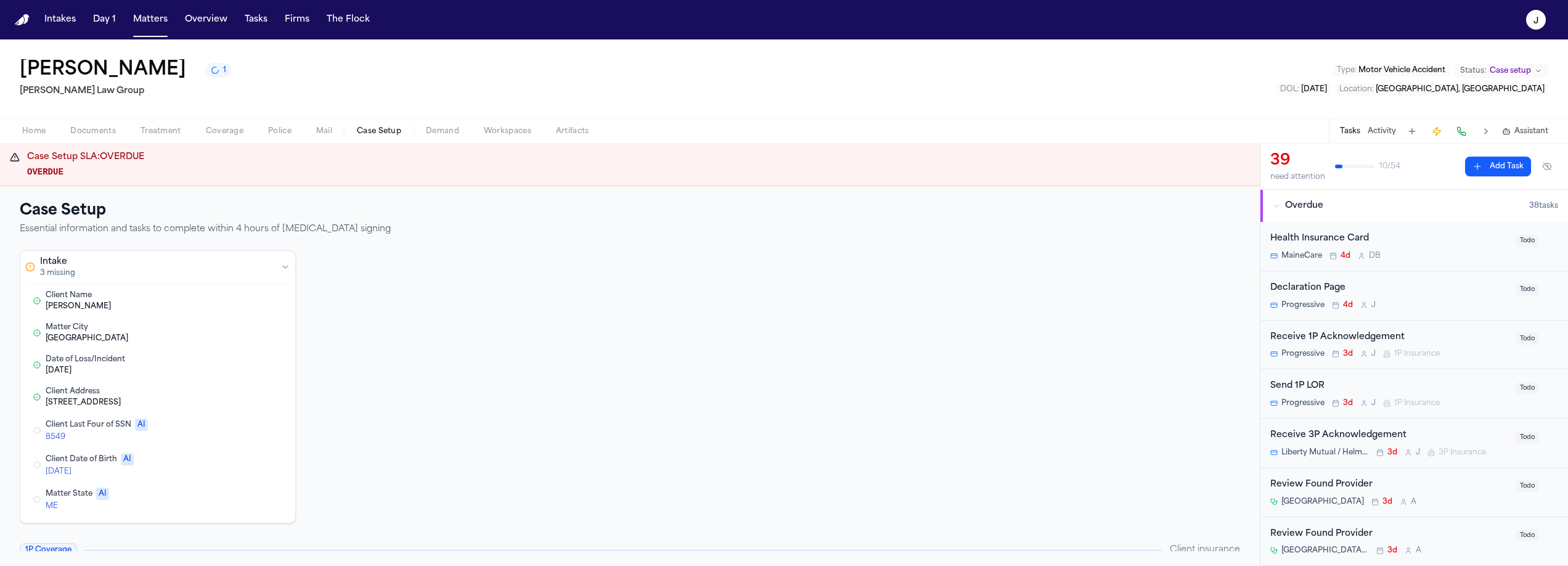
click at [224, 432] on button "Edit Client Last Four of SSN" at bounding box center [225, 430] width 22 height 15
click at [225, 467] on button "Edit Matter State" at bounding box center [225, 464] width 22 height 15
click at [106, 131] on span "Documents" at bounding box center [93, 131] width 45 height 10
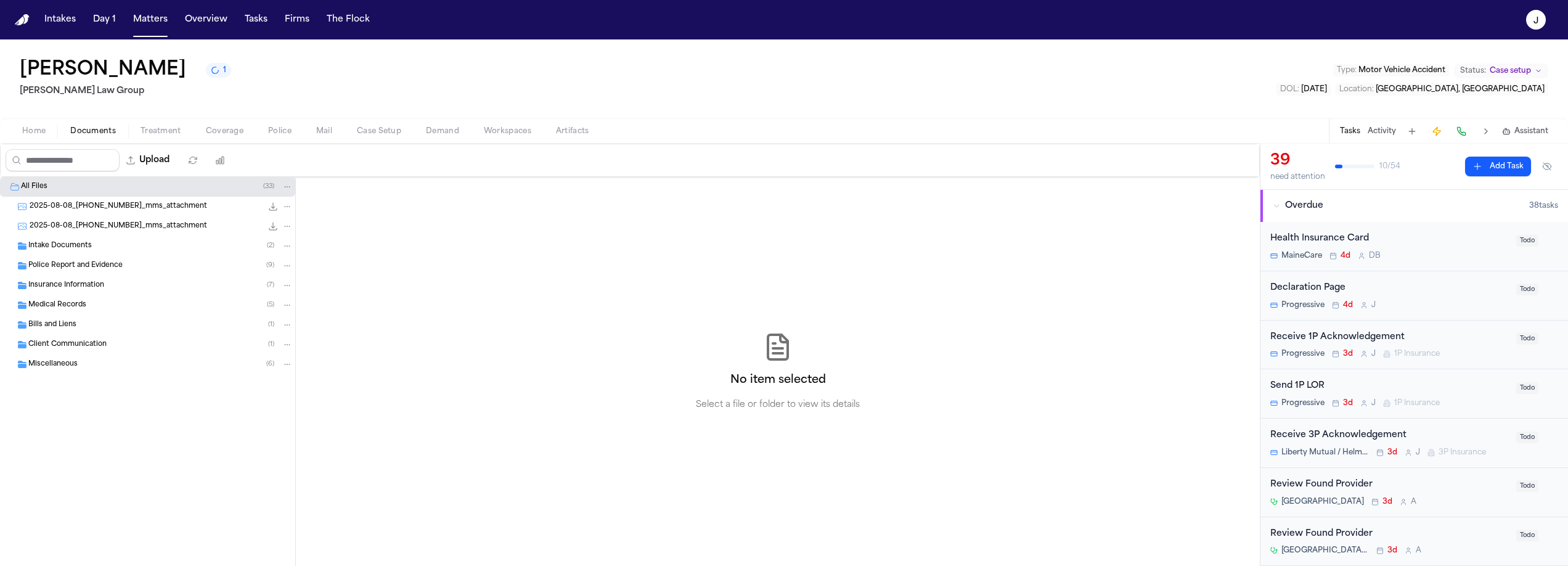
click at [95, 246] on div "Intake Documents ( 2 )" at bounding box center [160, 245] width 264 height 11
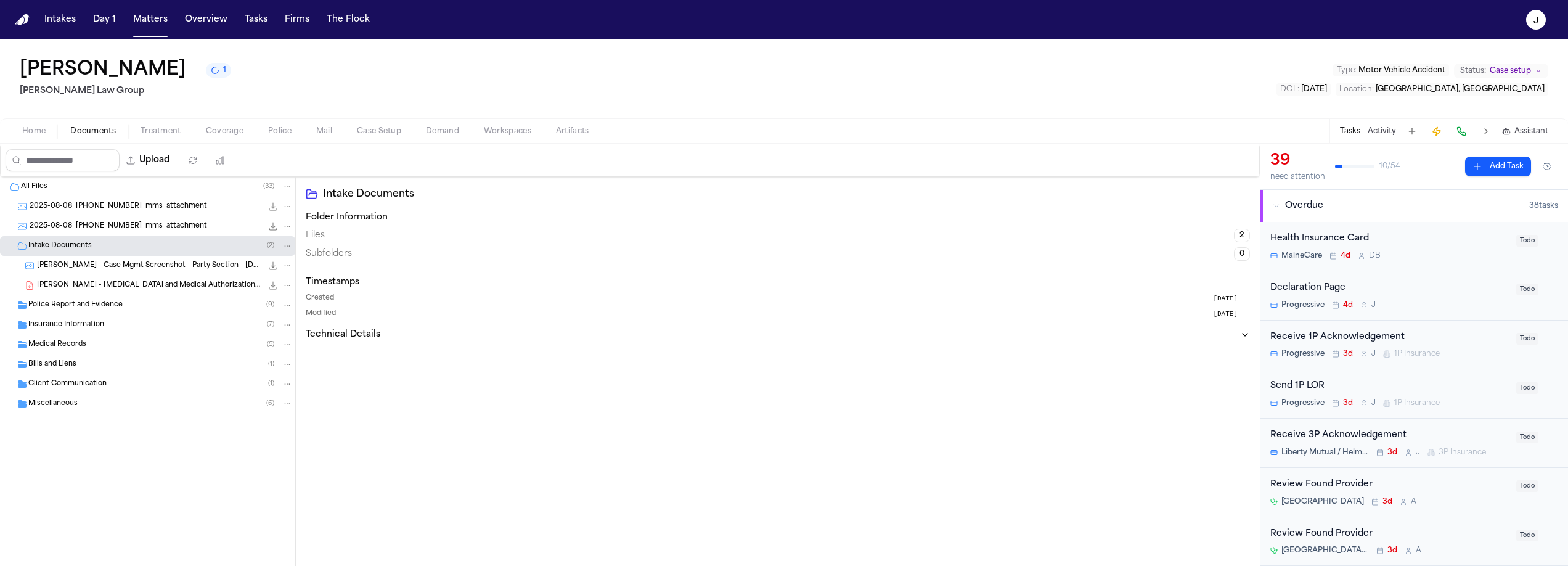
click at [97, 261] on span "A. McVicar - Case Mgmt Screenshot - Party Section - 8.6.25" at bounding box center [149, 265] width 225 height 10
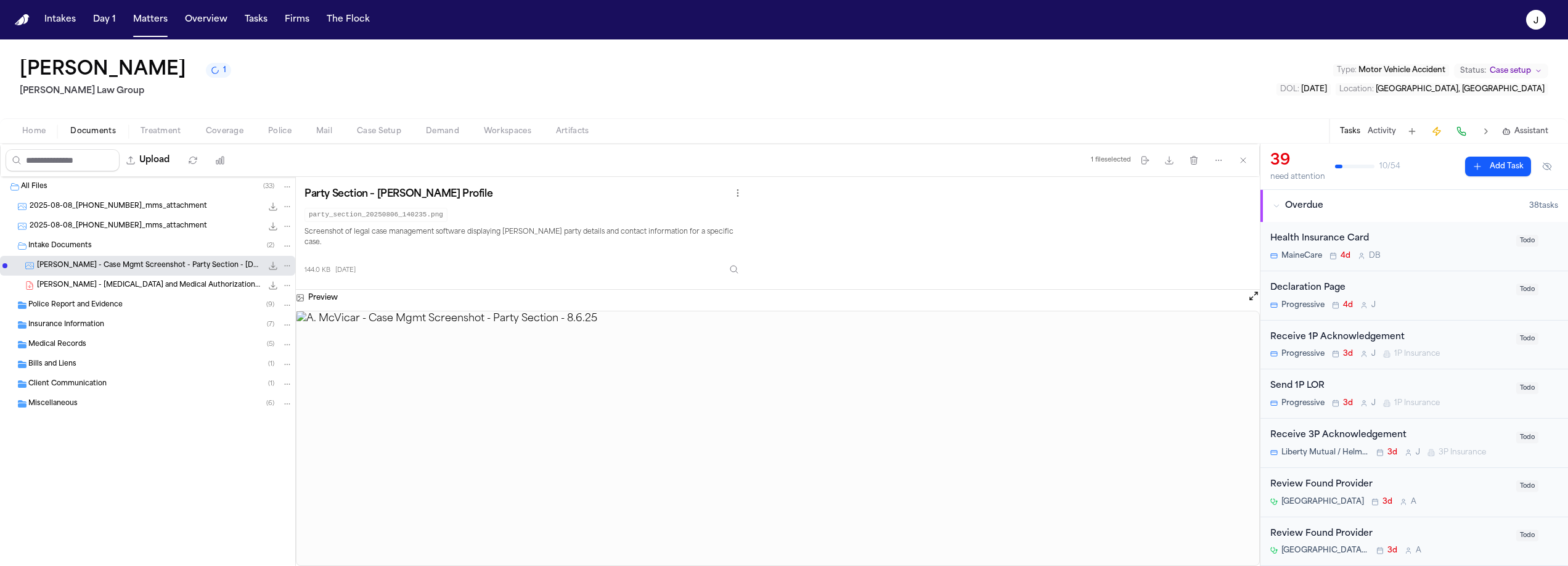
click at [371, 133] on span "Case Setup" at bounding box center [379, 131] width 45 height 10
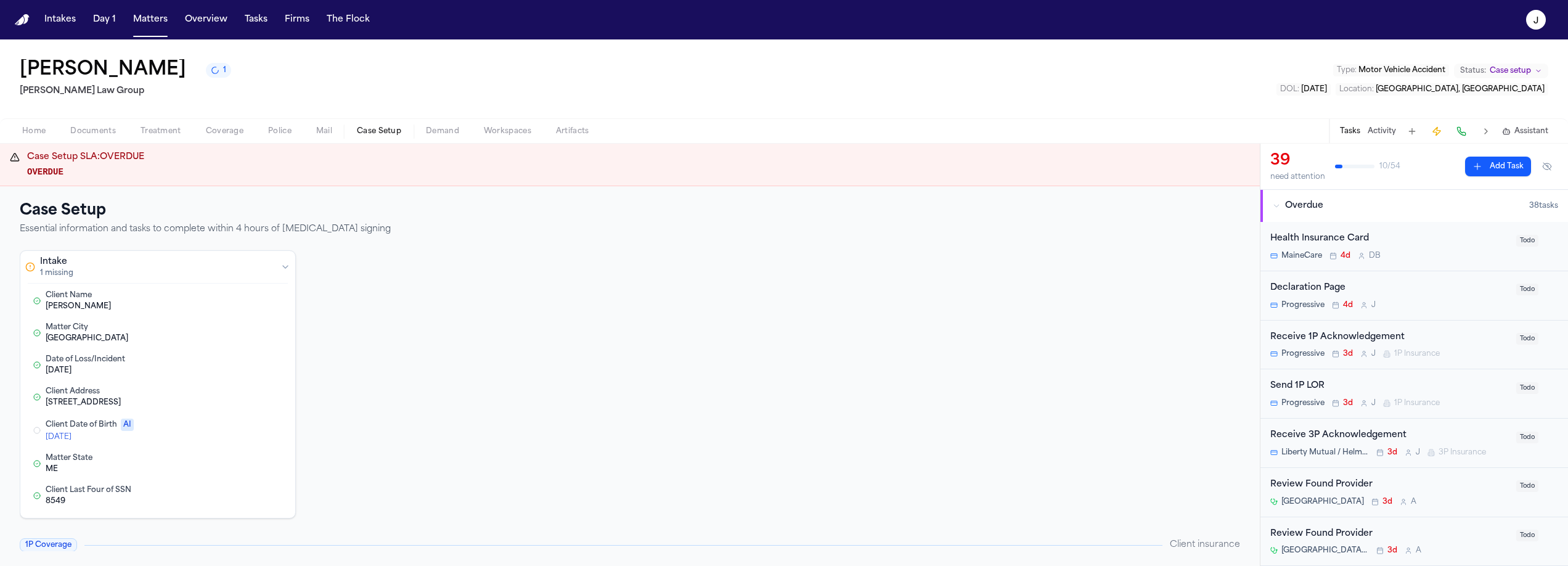
click at [230, 428] on button "Edit Client Date of Birth" at bounding box center [225, 430] width 22 height 15
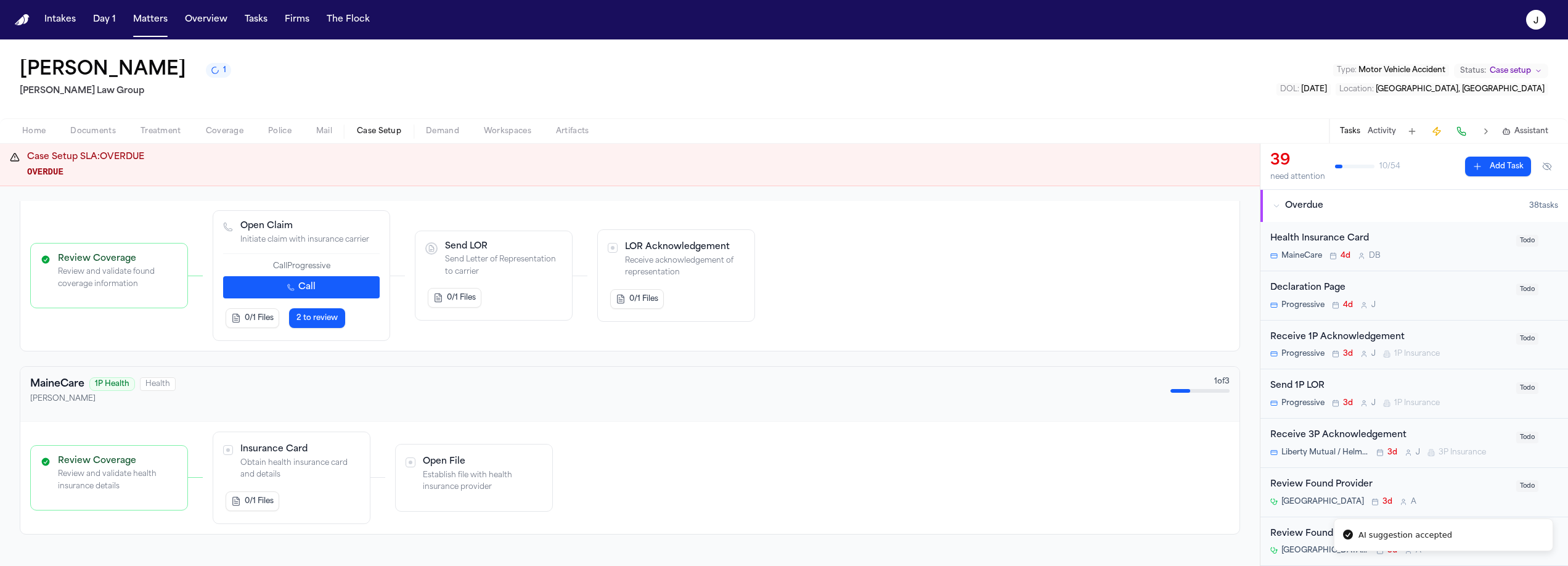
scroll to position [407, 0]
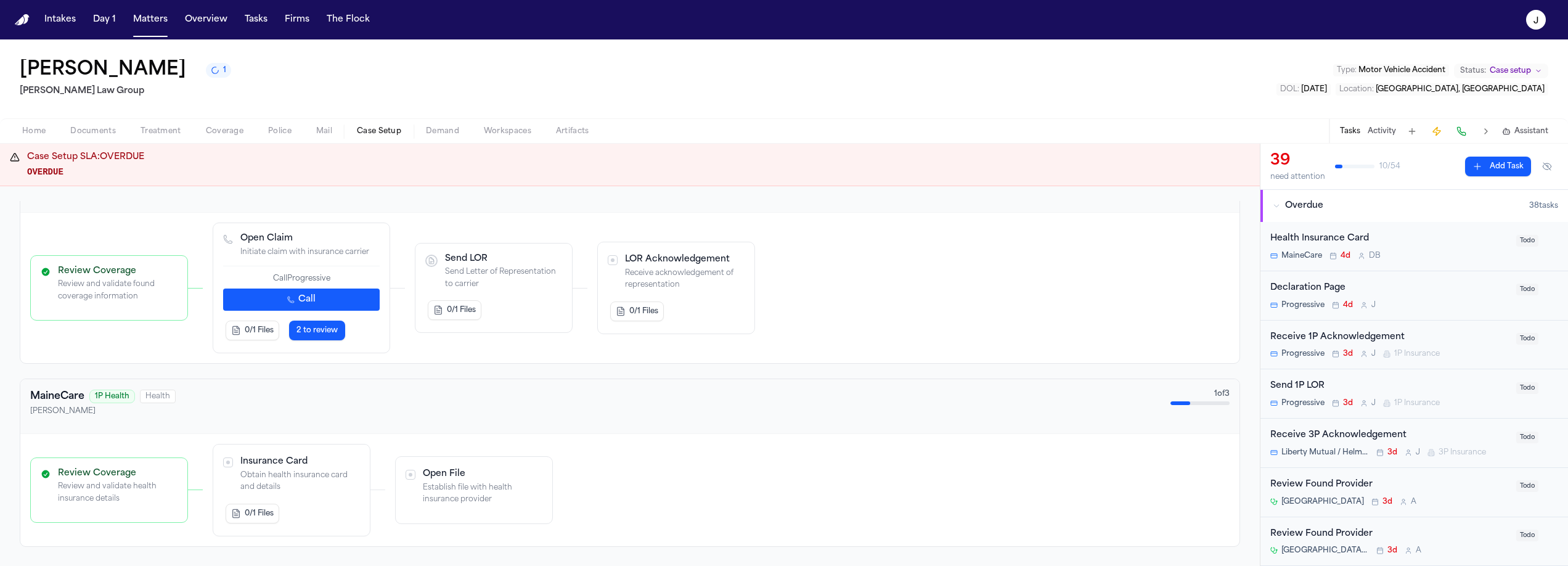
click at [319, 334] on span "2 to review" at bounding box center [317, 330] width 41 height 10
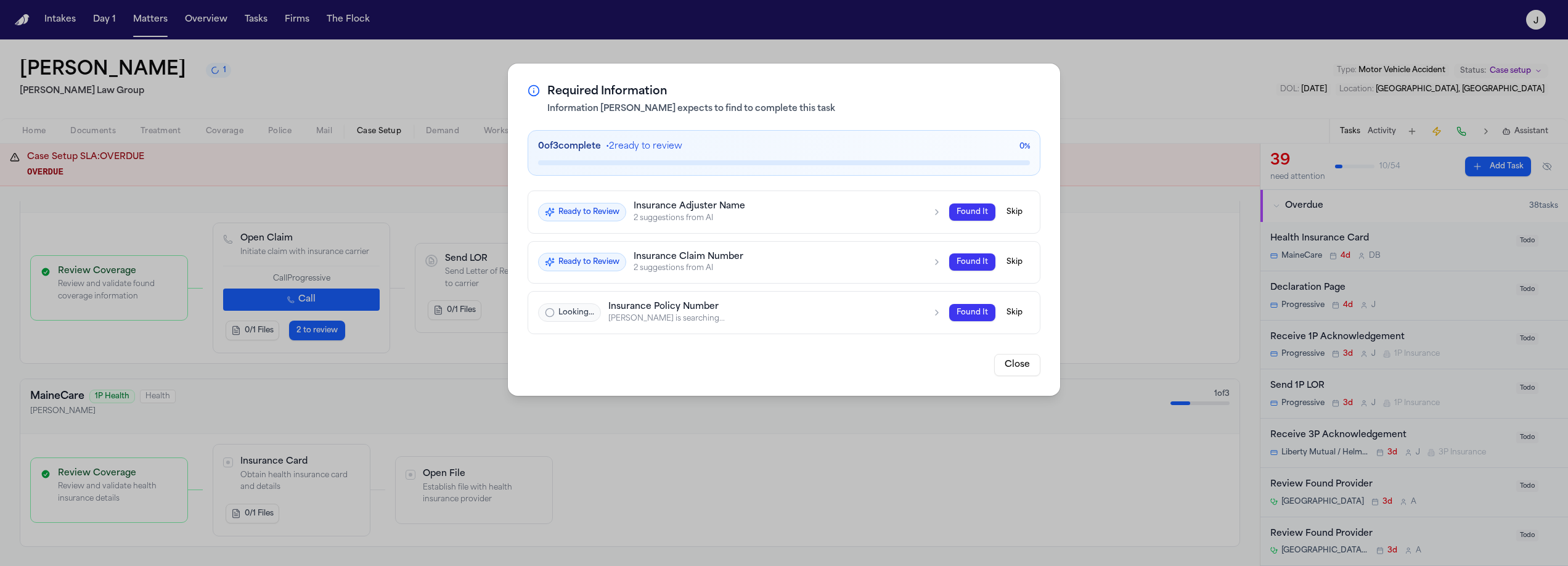
click at [741, 211] on h3 "Insurance Adjuster Name" at bounding box center [779, 206] width 291 height 11
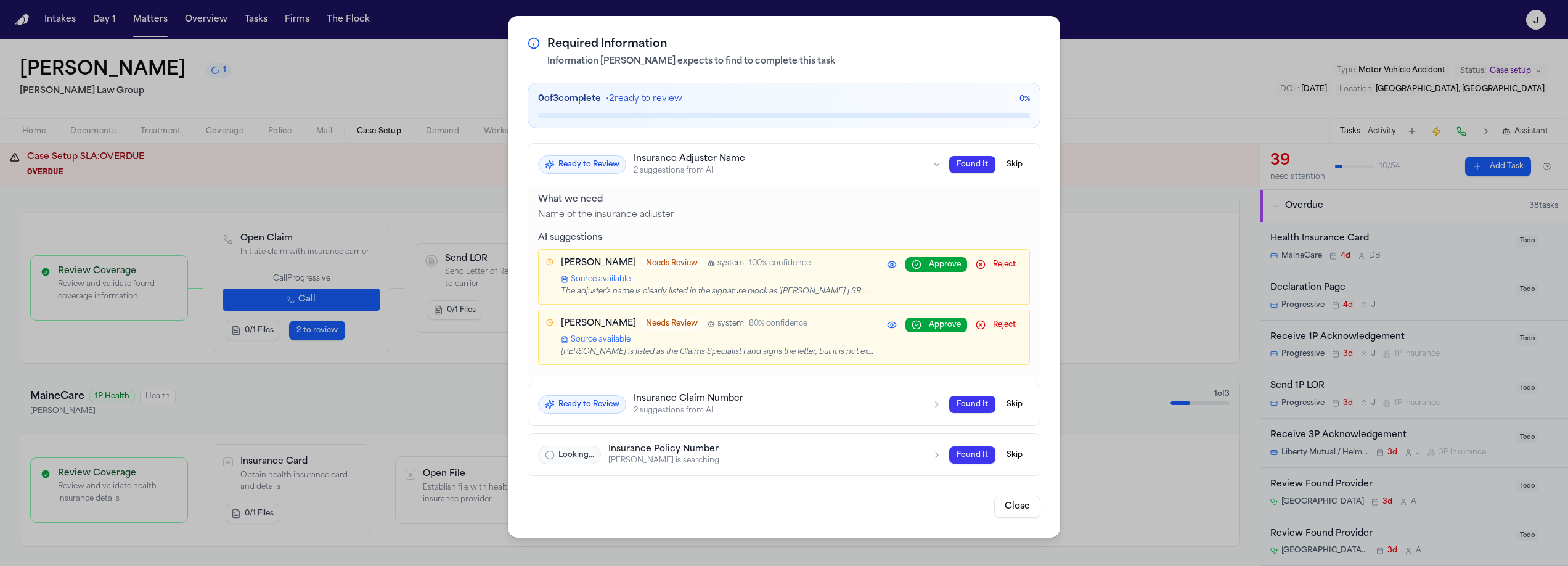
click at [766, 164] on h3 "Insurance Adjuster Name" at bounding box center [779, 159] width 291 height 11
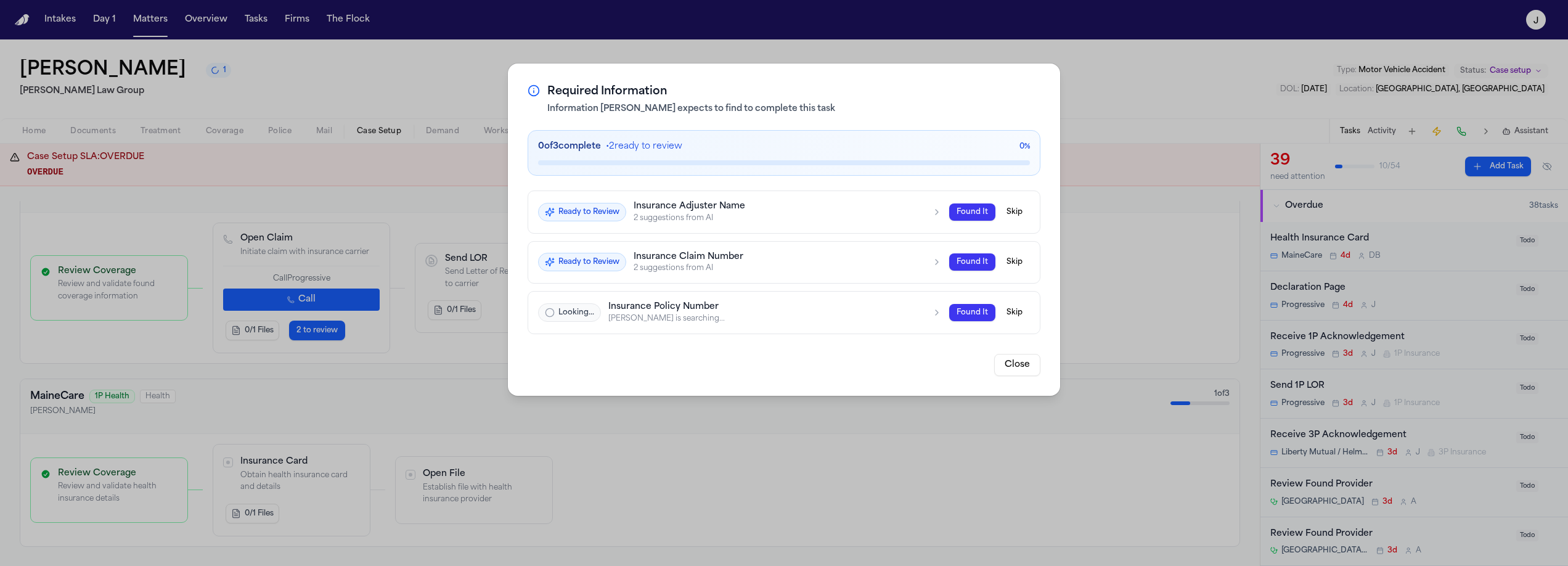
click at [739, 251] on h3 "Insurance Claim Number" at bounding box center [779, 256] width 291 height 11
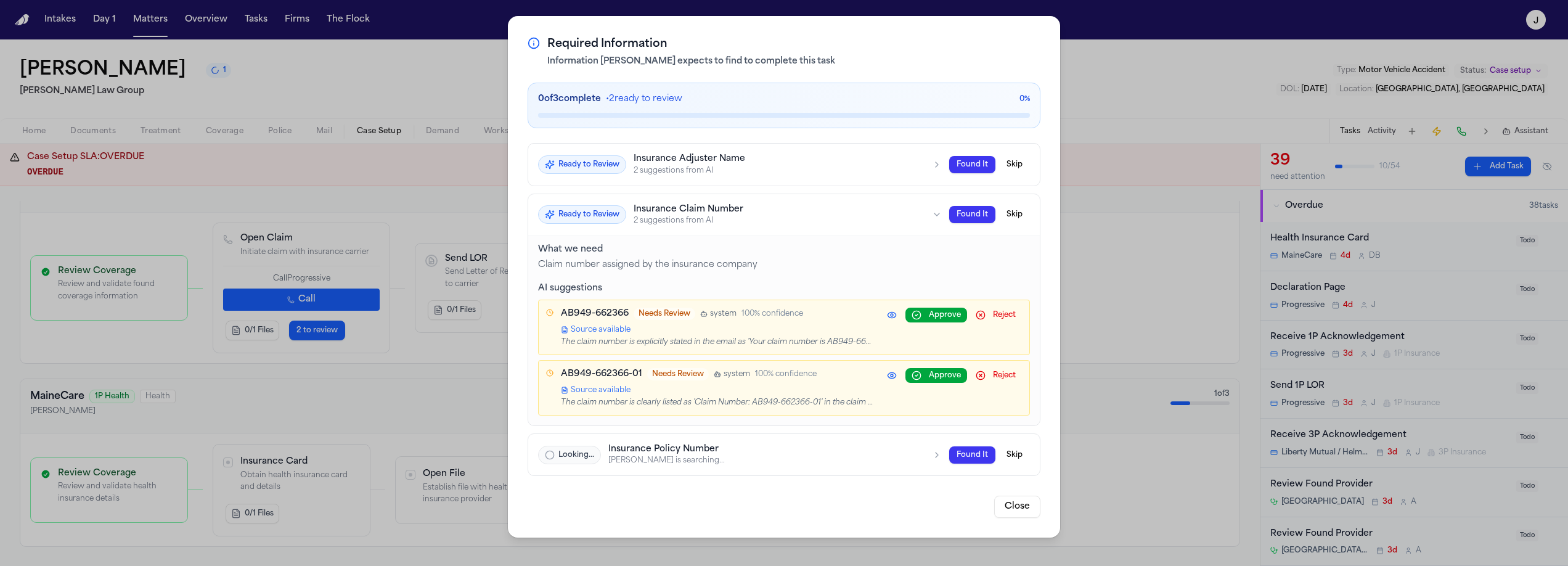
click at [114, 135] on div "Required Information Information Finch expects to find to complete this task 0 …" at bounding box center [784, 283] width 1568 height 566
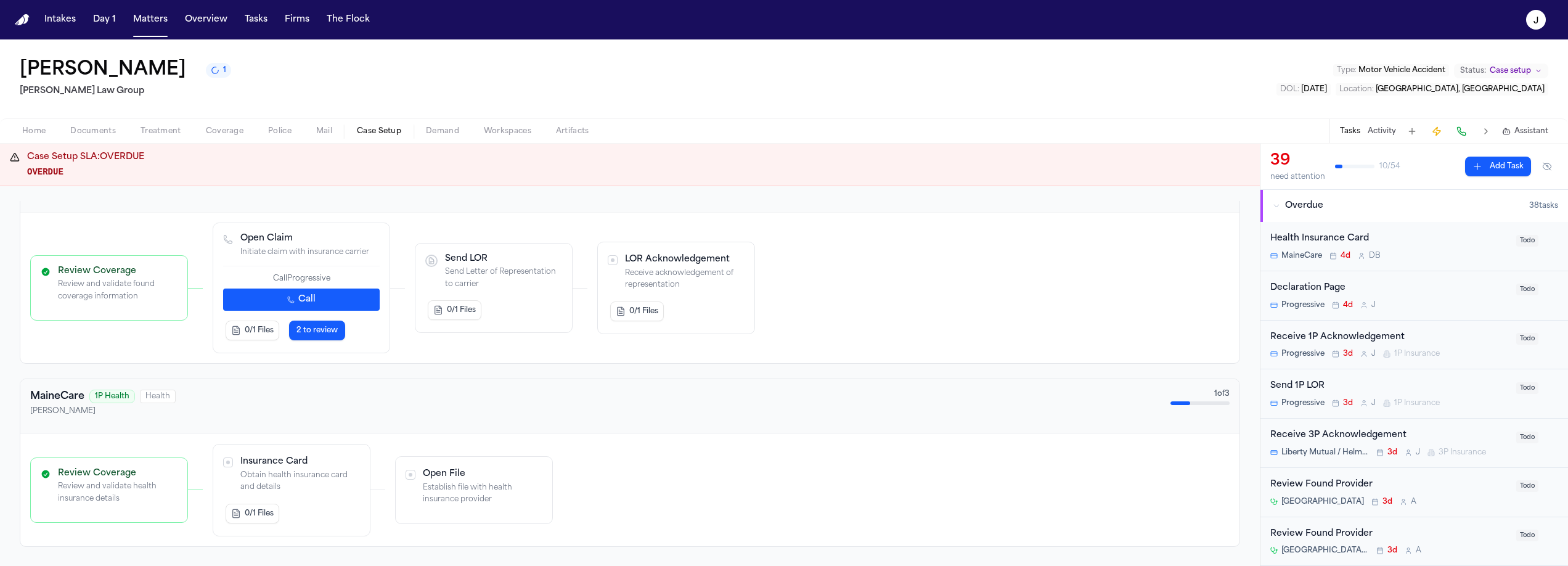
click at [106, 132] on span "Documents" at bounding box center [93, 131] width 45 height 10
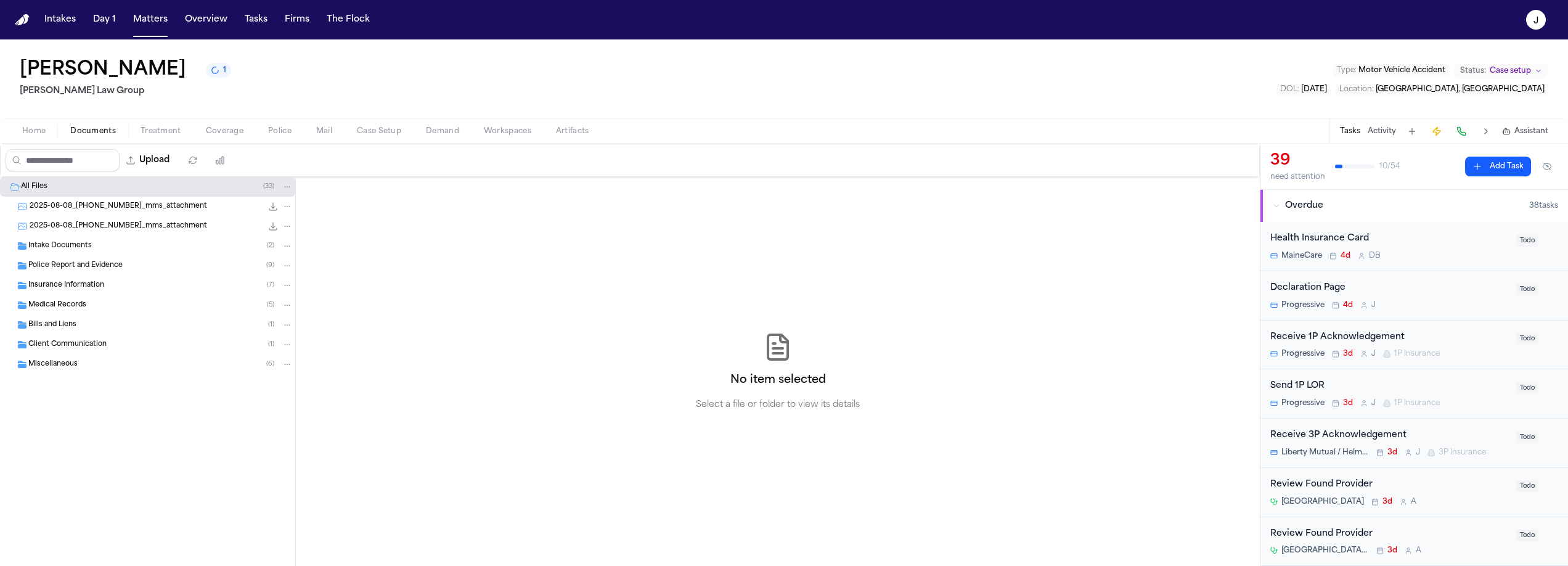
click at [90, 286] on span "Insurance Information" at bounding box center [66, 285] width 76 height 10
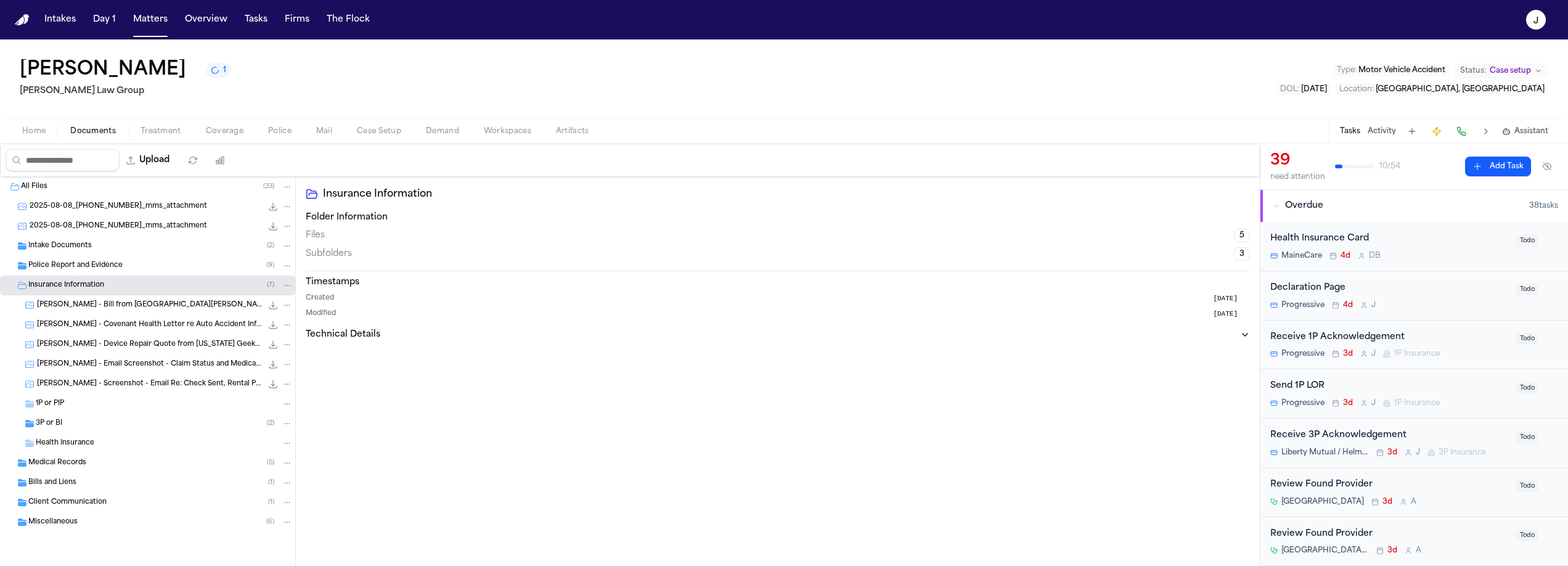
click at [51, 436] on div "Health Insurance" at bounding box center [148, 442] width 296 height 20
click at [56, 426] on span "3P or BI" at bounding box center [49, 423] width 27 height 10
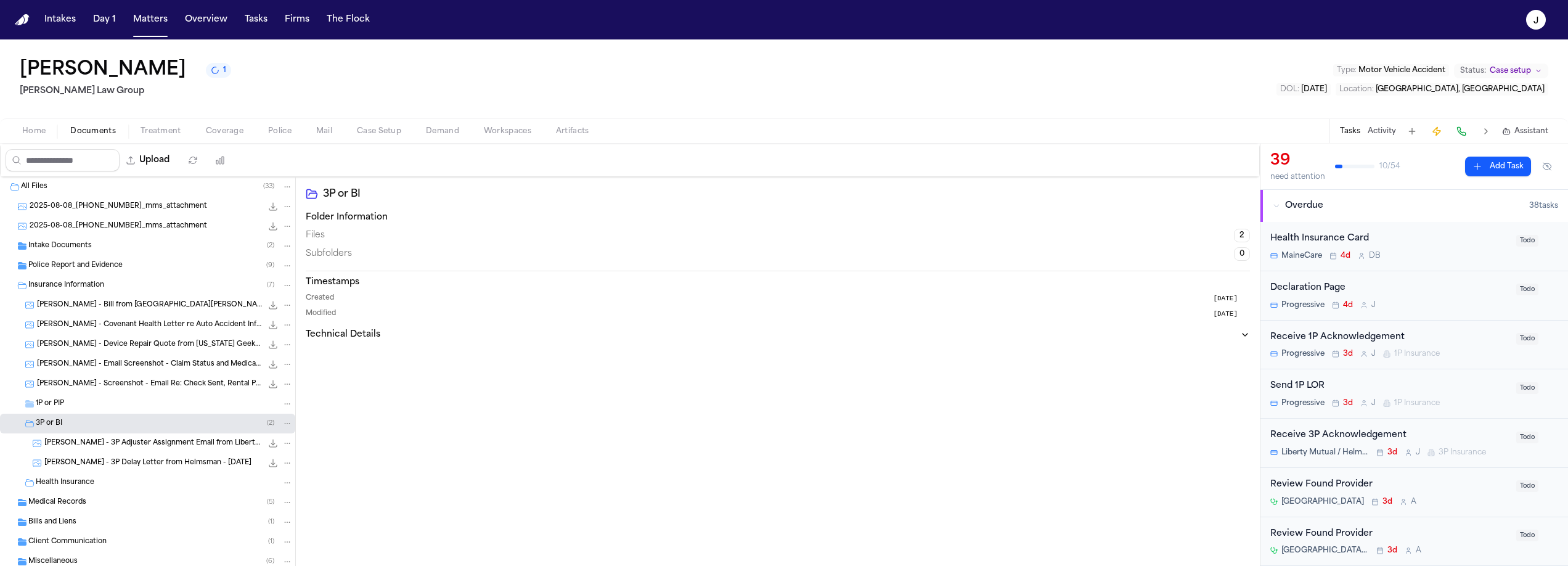
click at [90, 447] on span "A. McVicar - 3P Adjuster Assignment Email from Liberty Mutual & Helmsman - 8.8.…" at bounding box center [153, 442] width 217 height 10
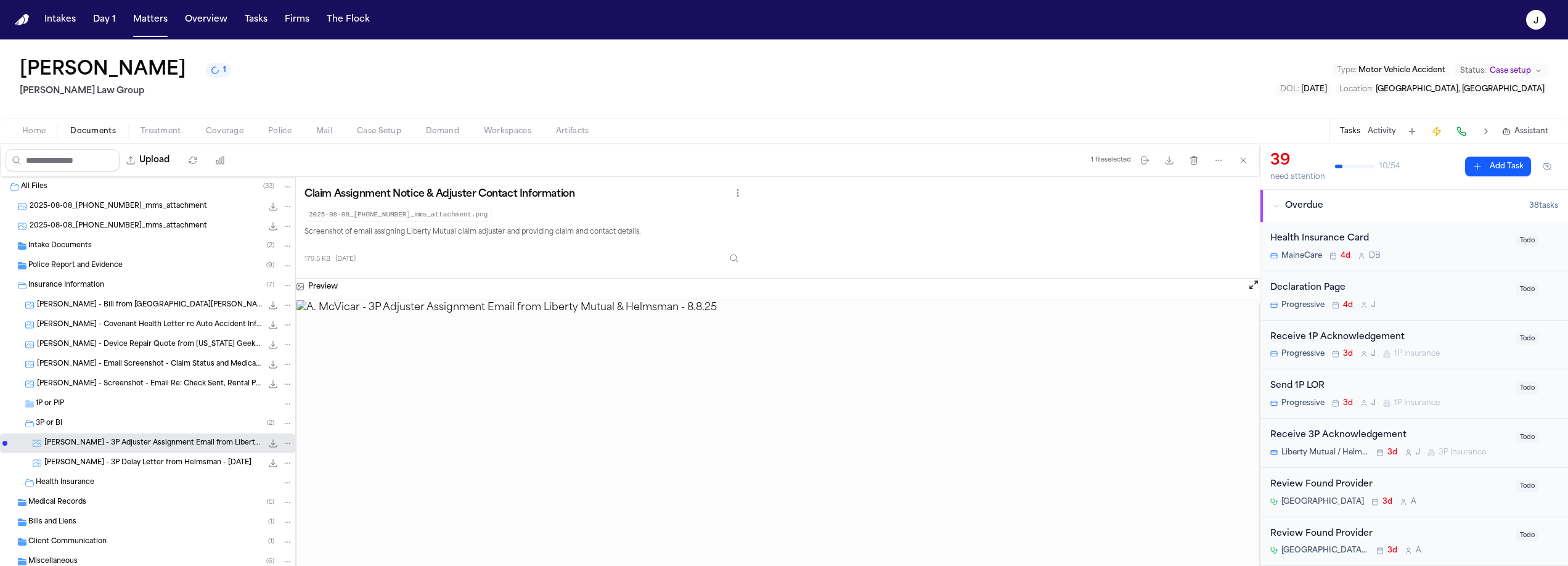
click at [86, 461] on span "A. McVicar - 3P Delay Letter from Helmsman - 7.28.25" at bounding box center [148, 463] width 207 height 10
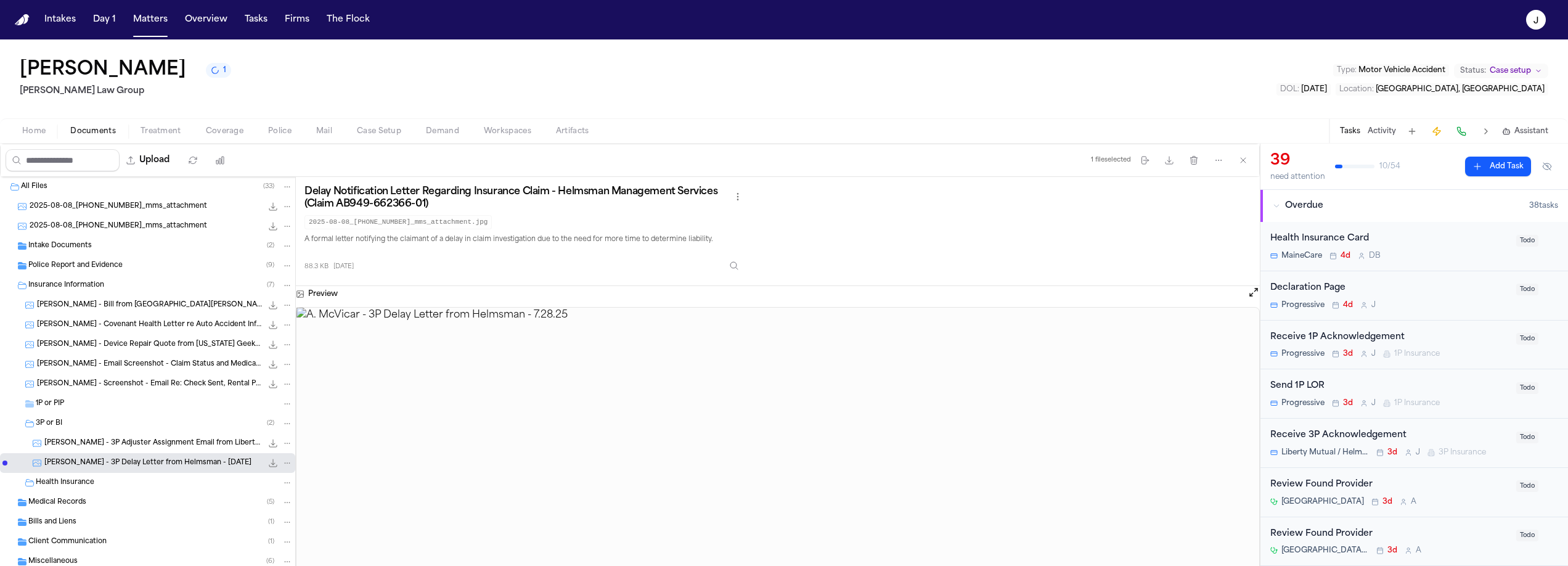
click at [47, 125] on button "Home" at bounding box center [34, 131] width 48 height 15
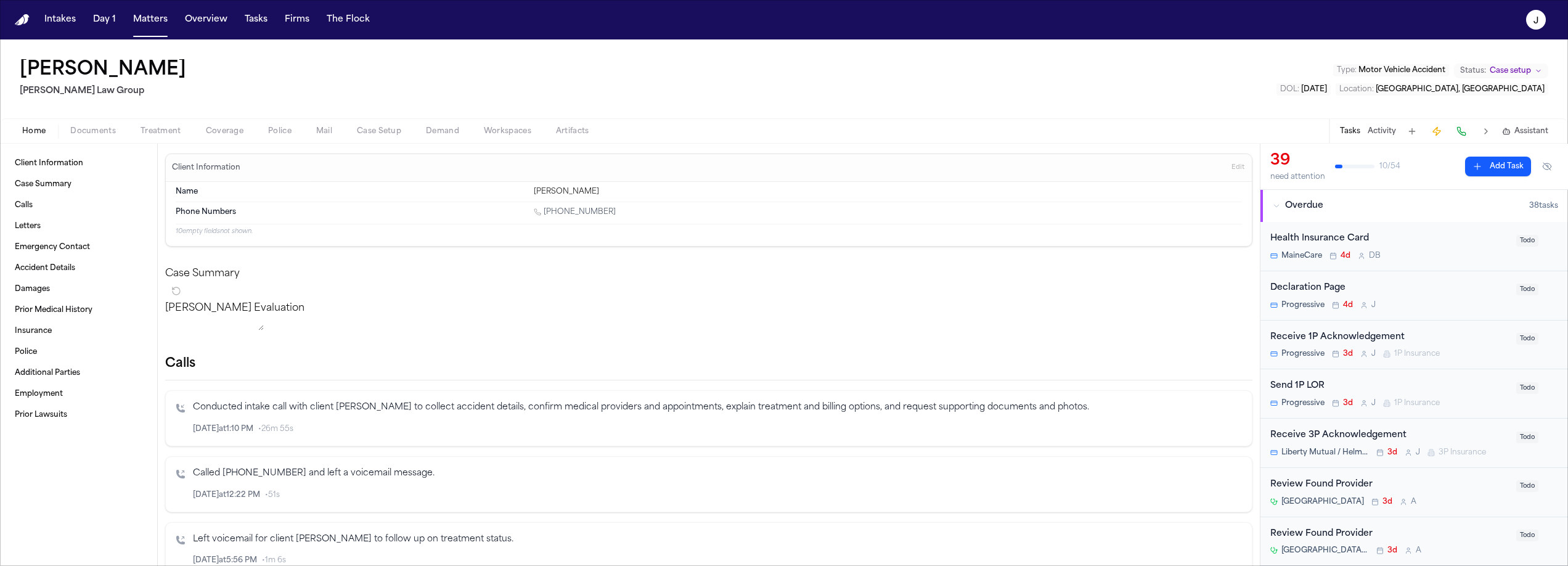
click at [374, 130] on span "Case Setup" at bounding box center [379, 131] width 45 height 10
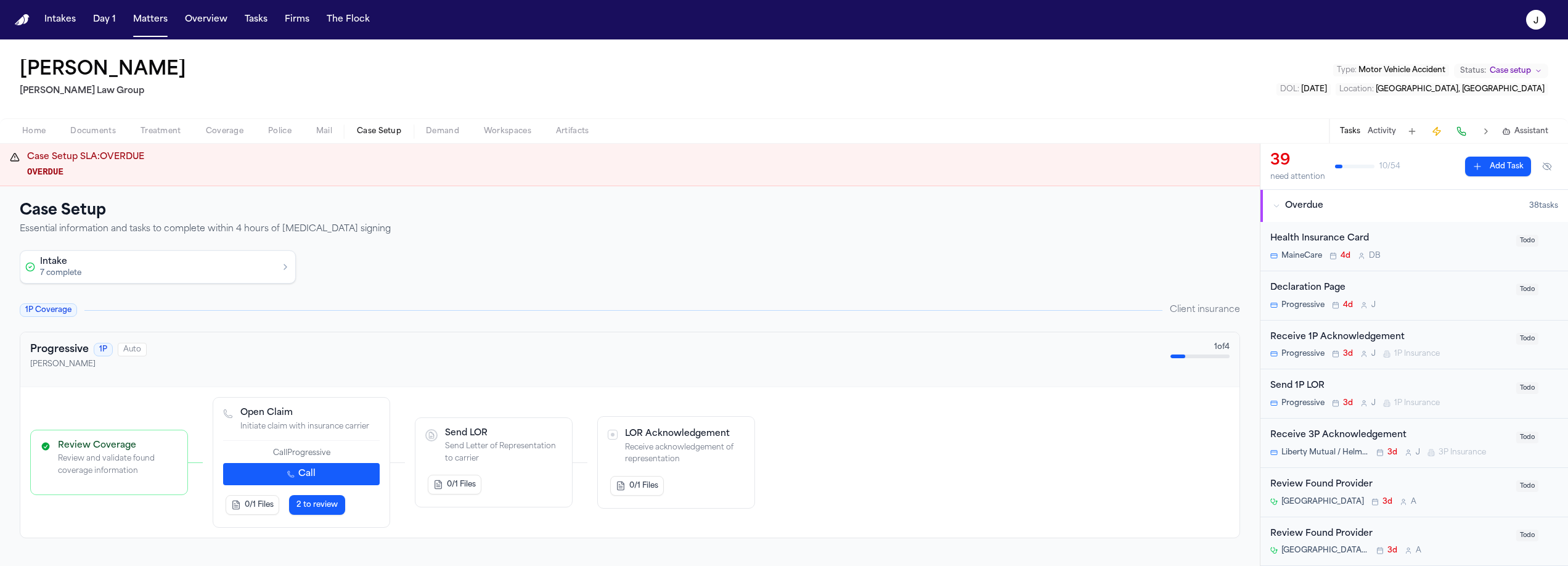
click at [39, 127] on span "Home" at bounding box center [34, 131] width 23 height 10
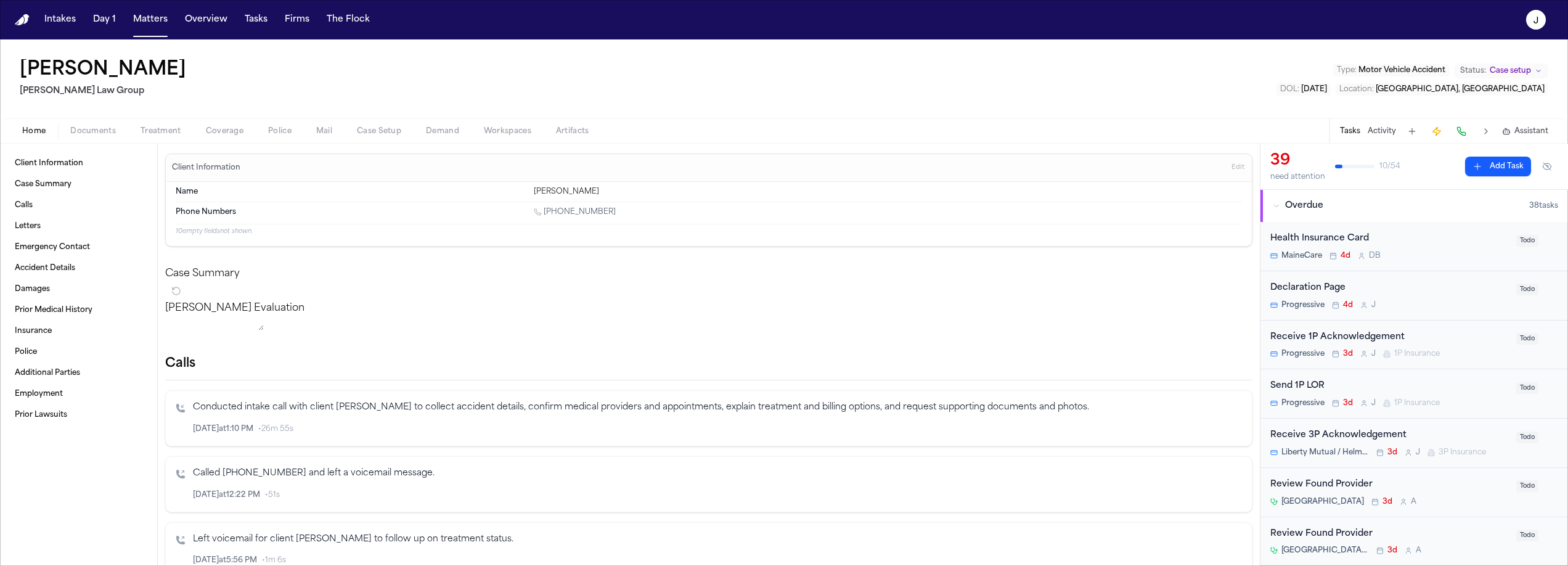
click at [102, 127] on span "Documents" at bounding box center [93, 131] width 45 height 10
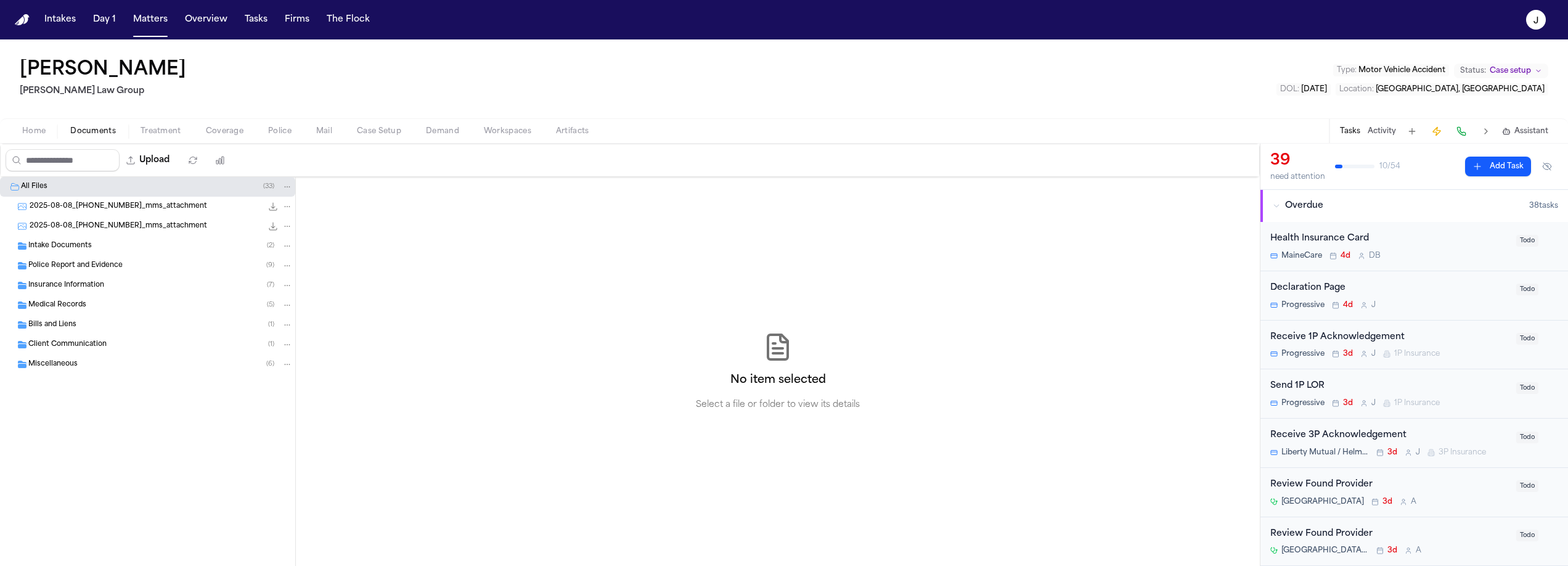
click at [74, 273] on div "Police Report and Evidence ( 9 )" at bounding box center [148, 265] width 296 height 20
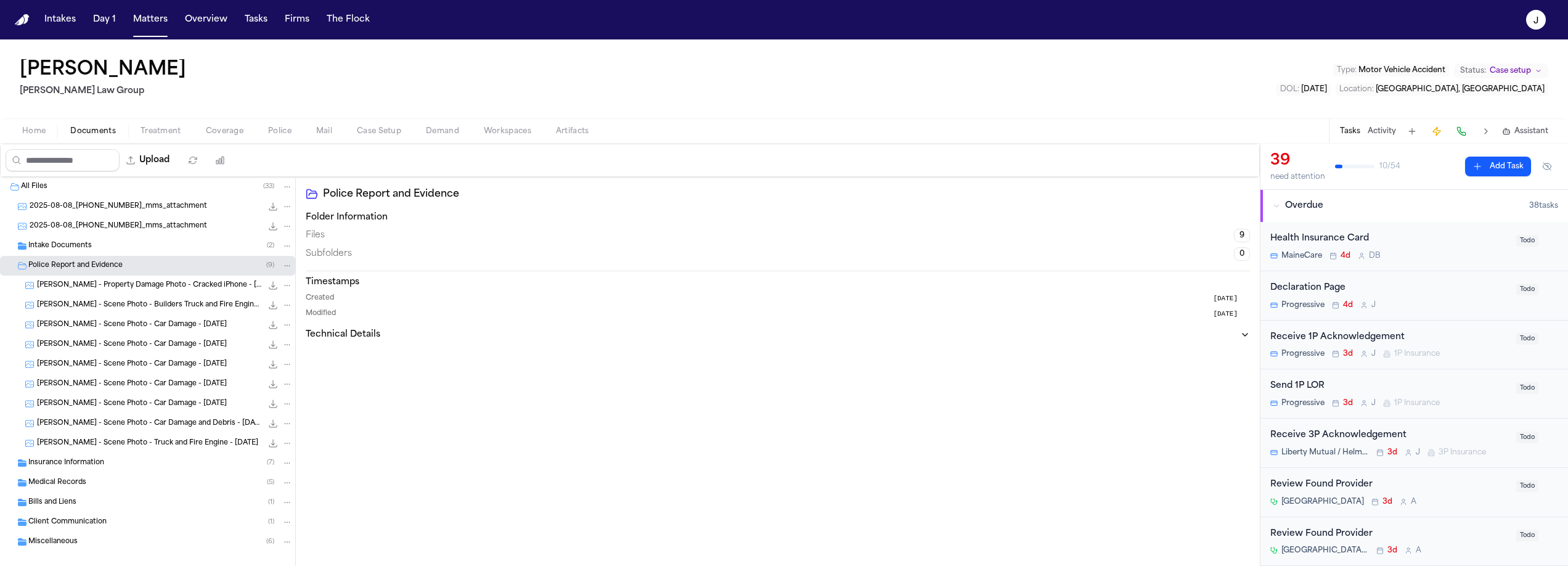
click at [90, 461] on span "Insurance Information" at bounding box center [66, 463] width 76 height 10
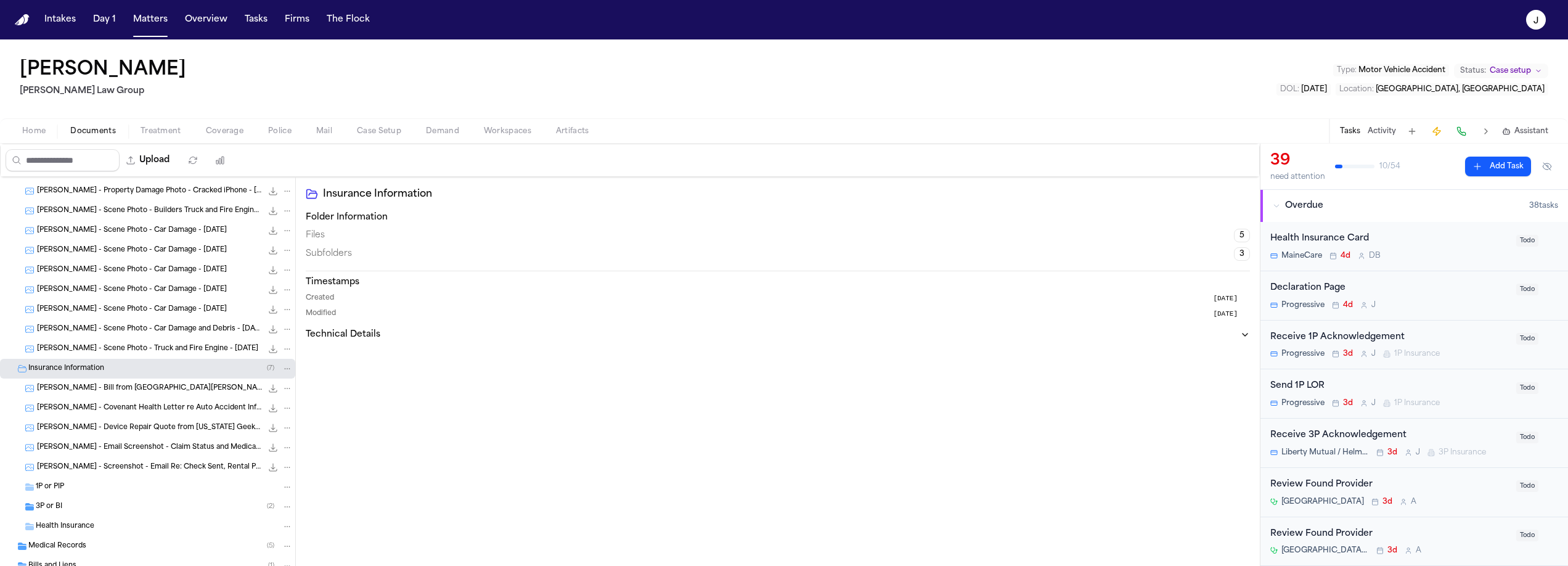
scroll to position [94, 0]
click at [121, 434] on div "A. McVicar - Device Repair Quote from Maine Geeks - 8.1.25 114.2 KB • PNG" at bounding box center [164, 428] width 256 height 13
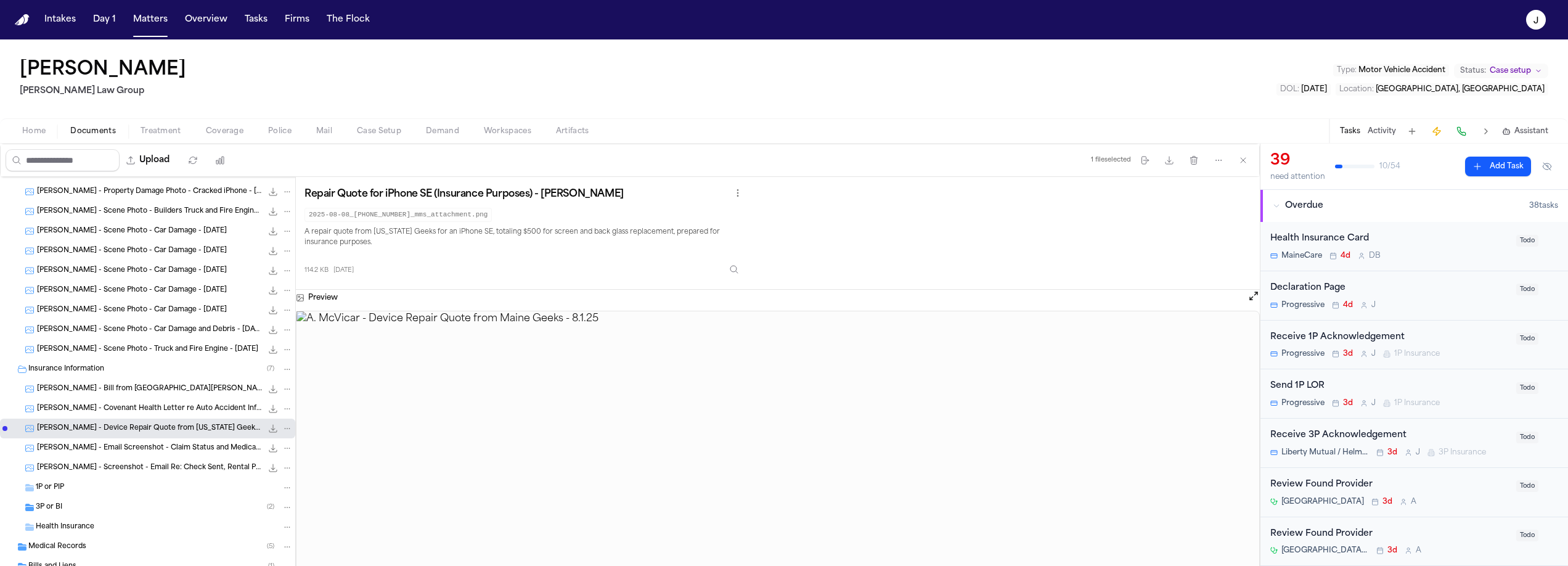
click at [114, 453] on span "A. McVicar - Email Screenshot - Claim Status and Medical Bills Request - 8.8.25" at bounding box center [149, 448] width 225 height 10
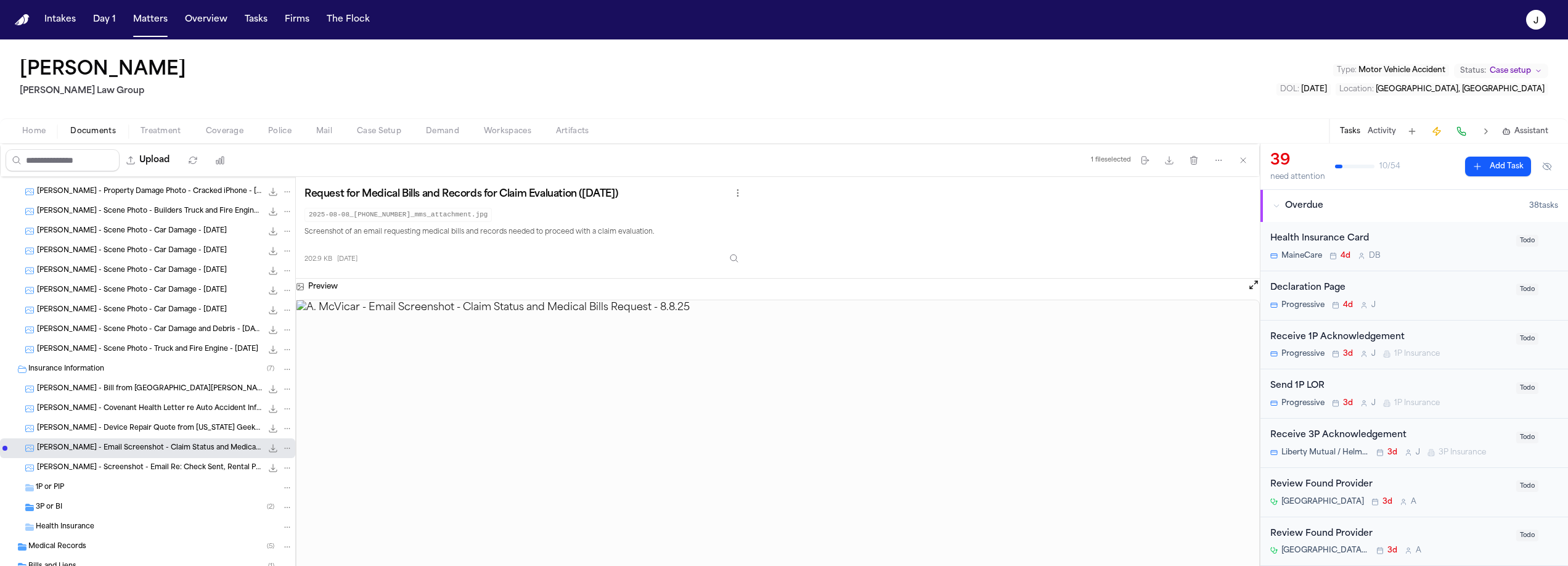
click at [84, 507] on div "3P or BI ( 2 )" at bounding box center [164, 507] width 257 height 11
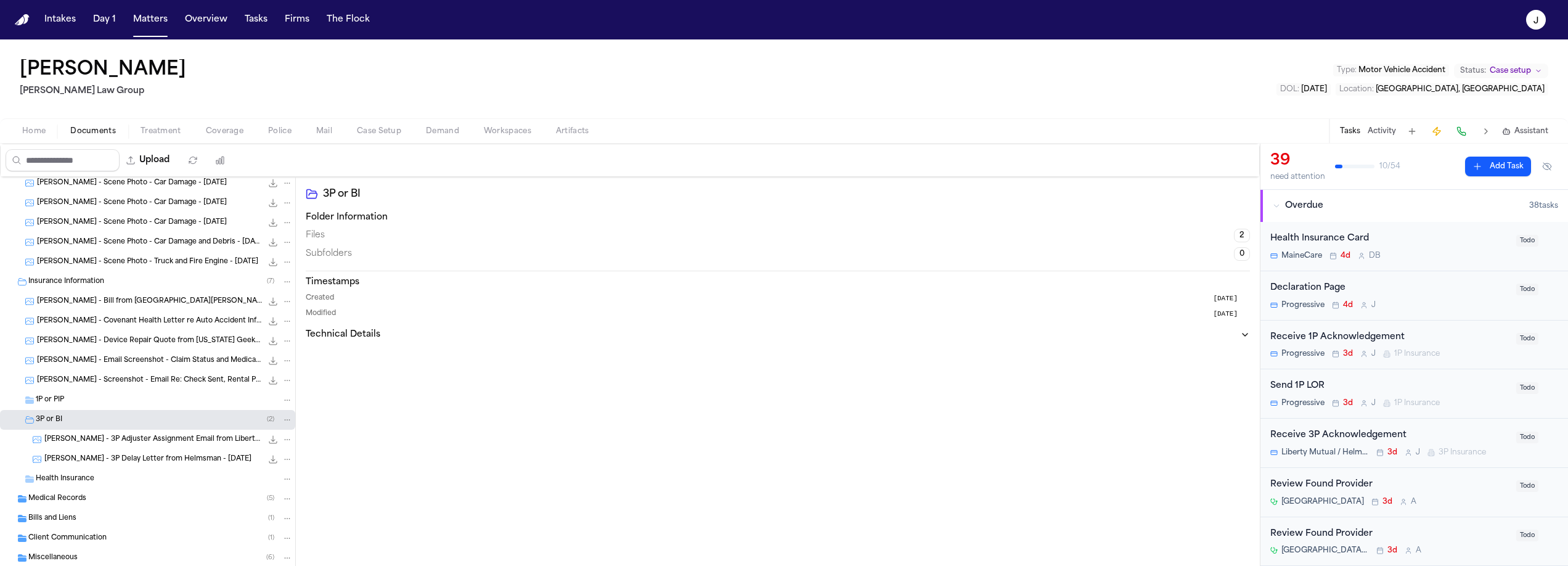
scroll to position [187, 0]
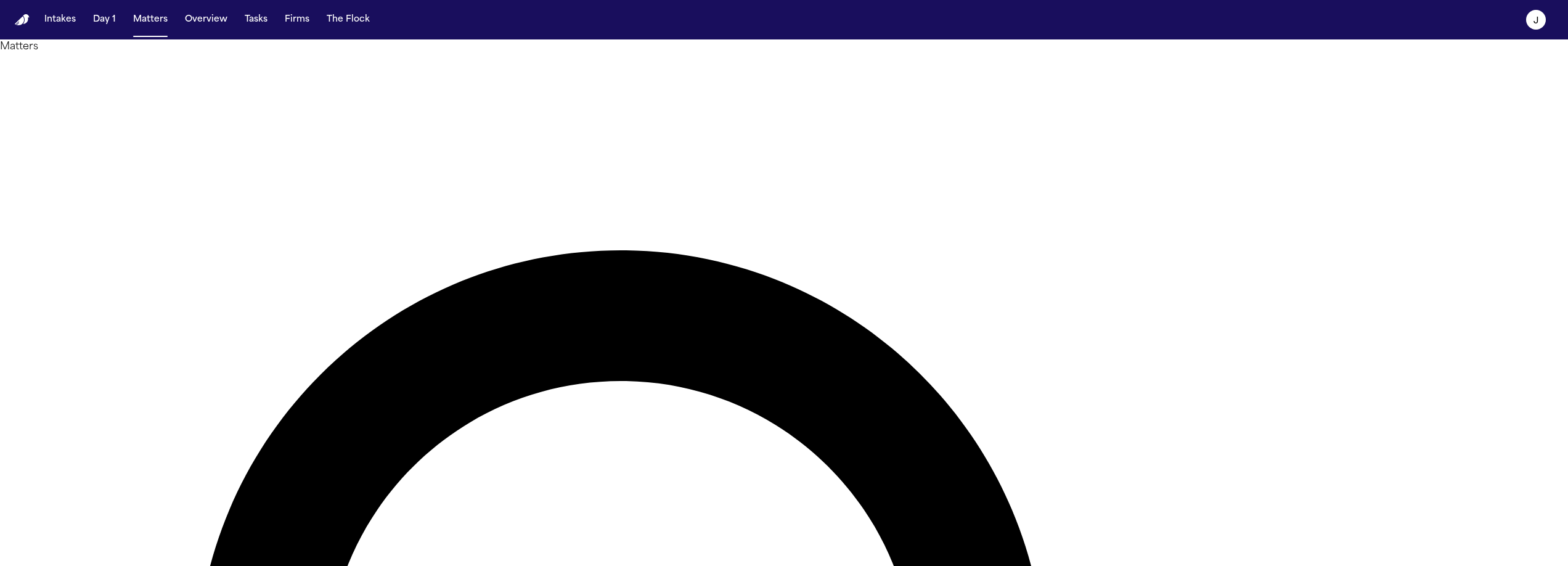
type input "*"
